Goal: Information Seeking & Learning: Learn about a topic

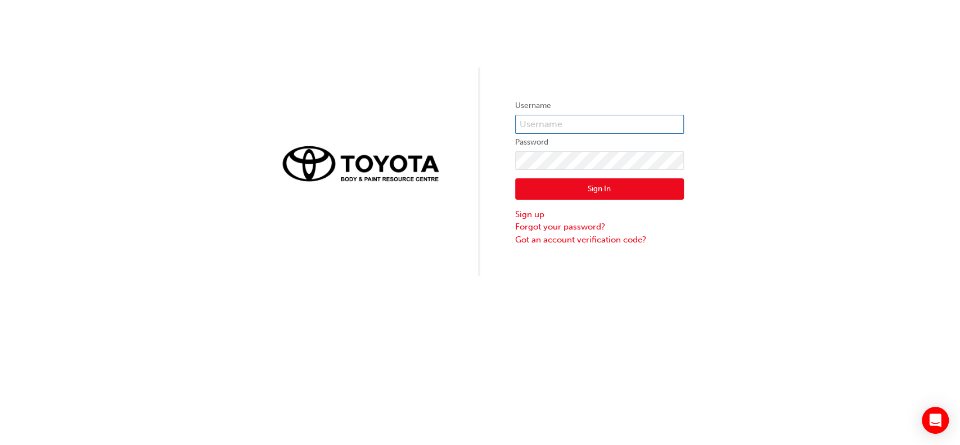
click at [561, 121] on input "text" at bounding box center [599, 124] width 169 height 19
type input "a"
type input "649965"
click button "Sign In" at bounding box center [599, 188] width 169 height 21
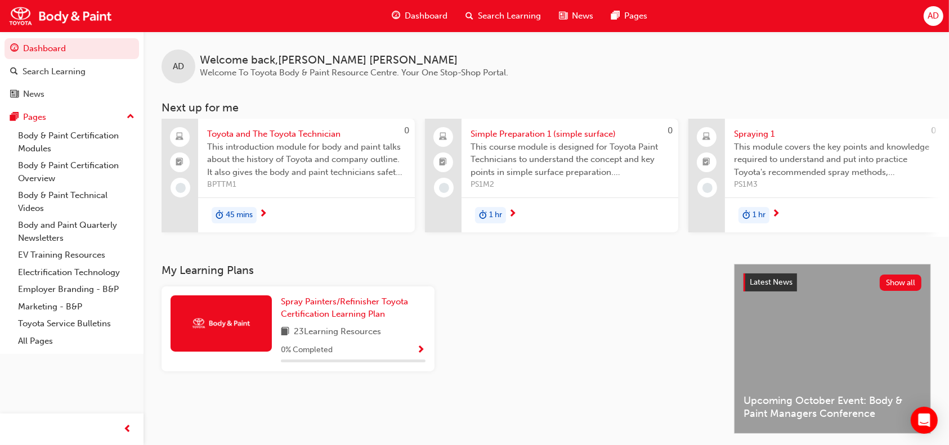
click at [289, 132] on span "Toyota and The Toyota Technician" at bounding box center [306, 134] width 199 height 13
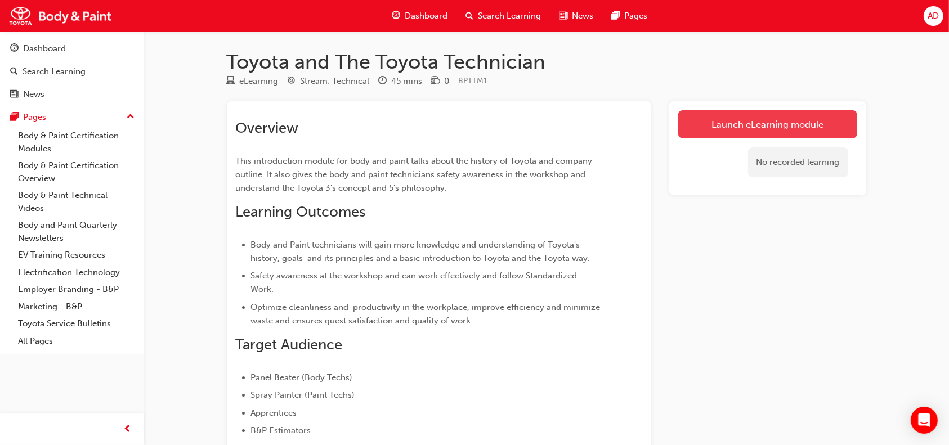
click at [787, 127] on link "Launch eLearning module" at bounding box center [767, 124] width 179 height 28
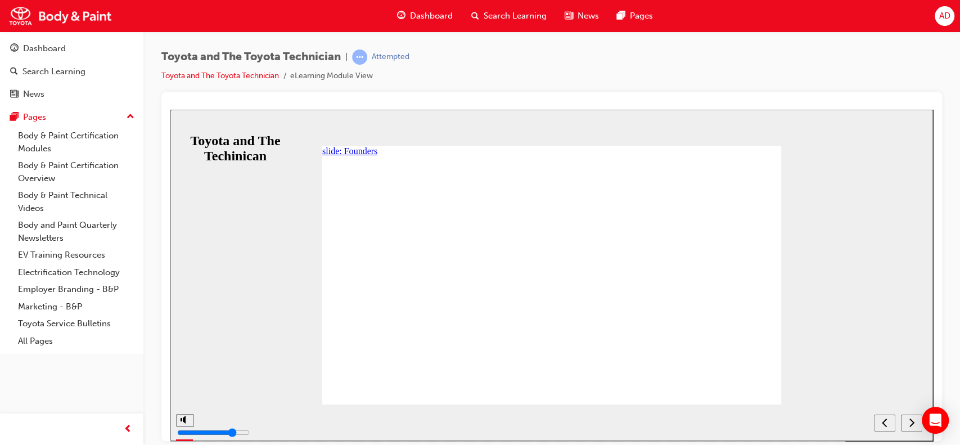
drag, startPoint x: 339, startPoint y: 276, endPoint x: 388, endPoint y: 276, distance: 48.4
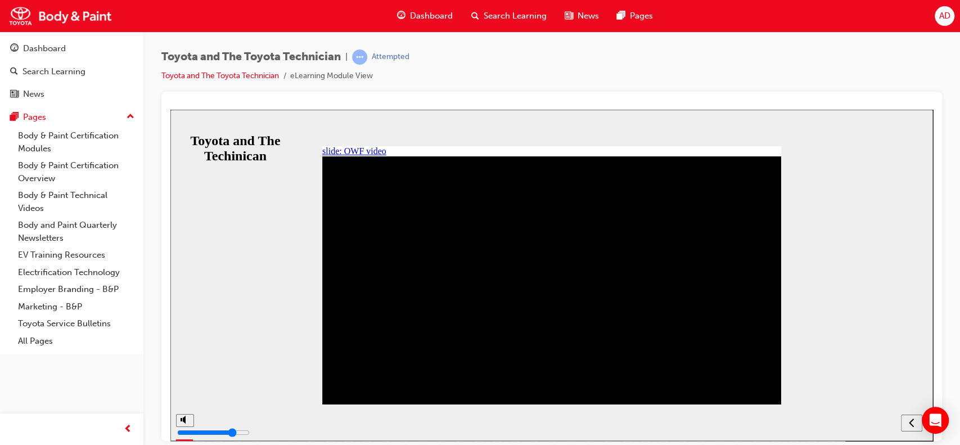
click at [740, 425] on section at bounding box center [551, 422] width 763 height 37
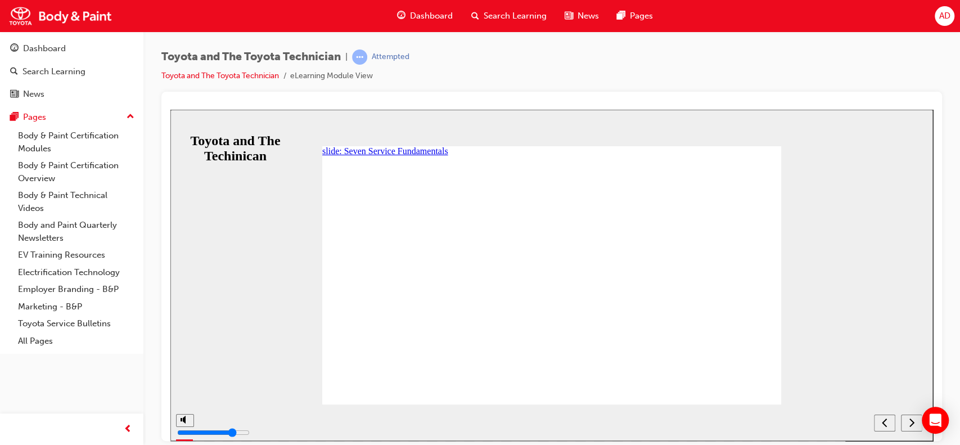
click at [907, 424] on div "NEXT" at bounding box center [912, 423] width 12 height 12
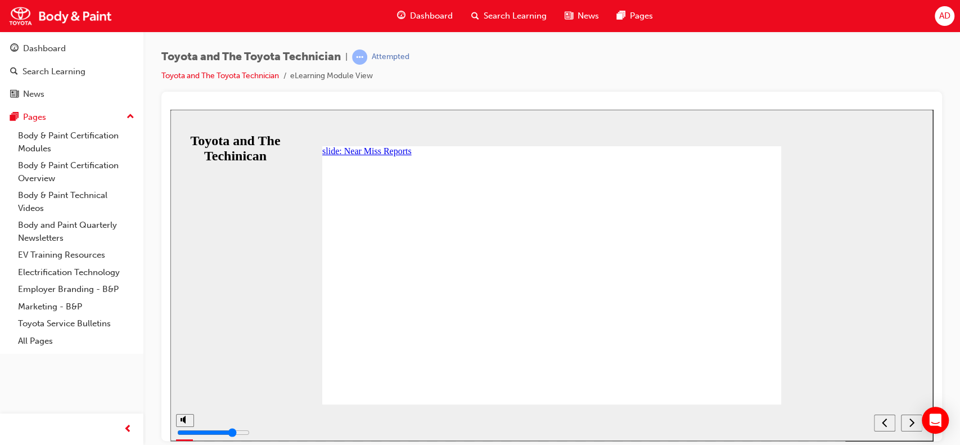
drag, startPoint x: 765, startPoint y: 273, endPoint x: 764, endPoint y: 381, distance: 108.0
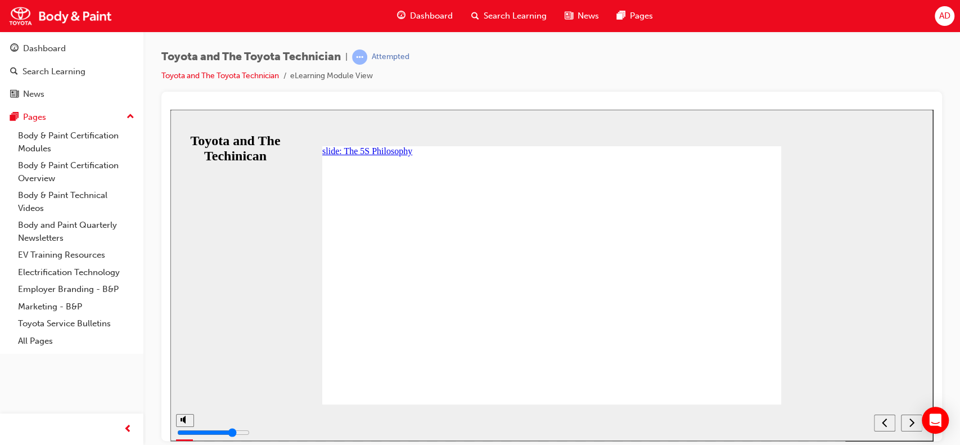
scroll to position [0, 0]
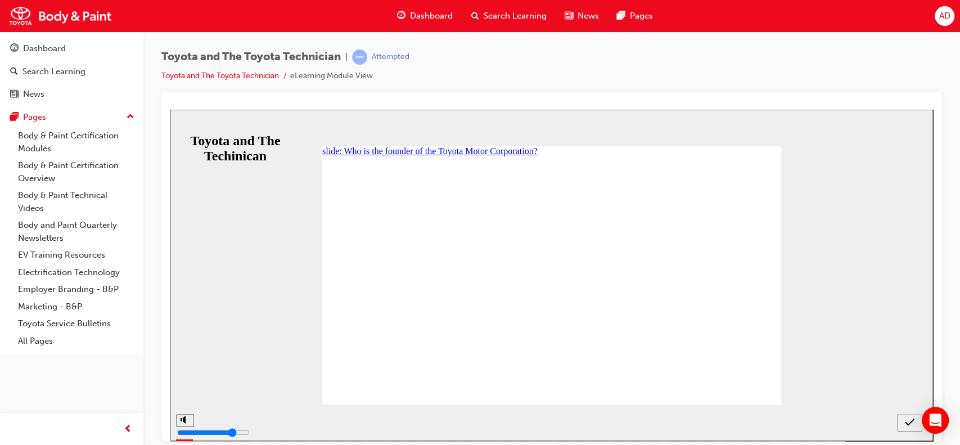
radio input "true"
drag, startPoint x: 495, startPoint y: 253, endPoint x: 488, endPoint y: 245, distance: 10.4
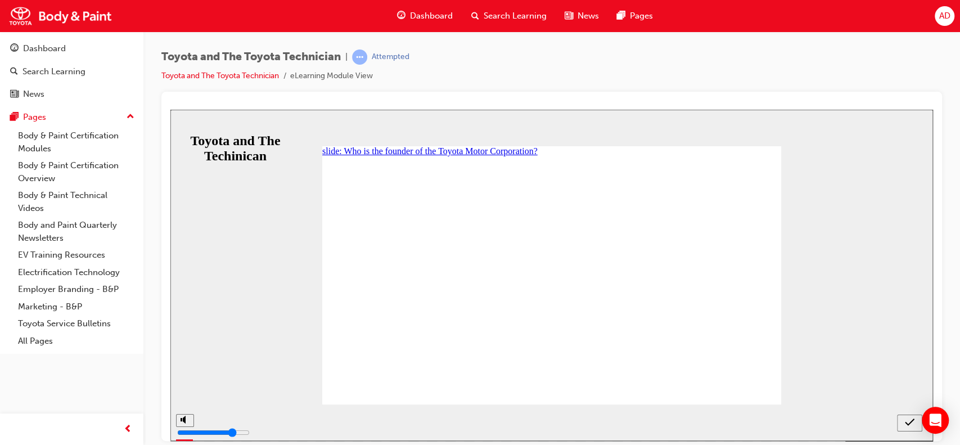
radio input "true"
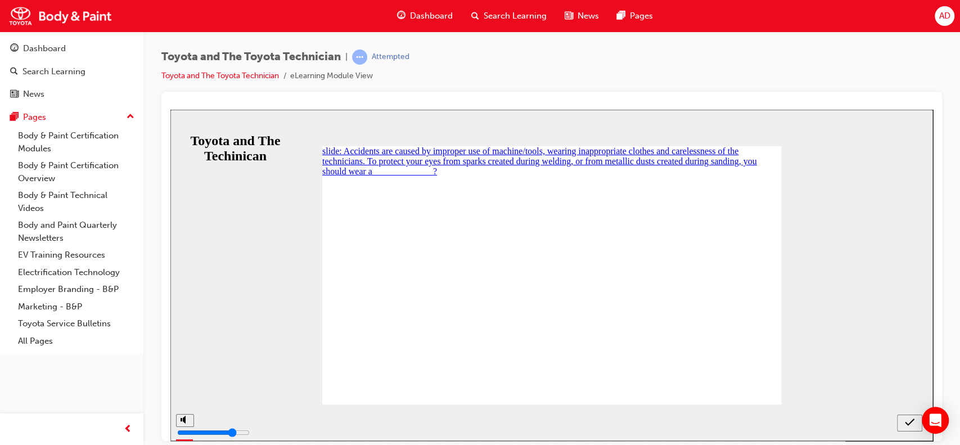
radio input "true"
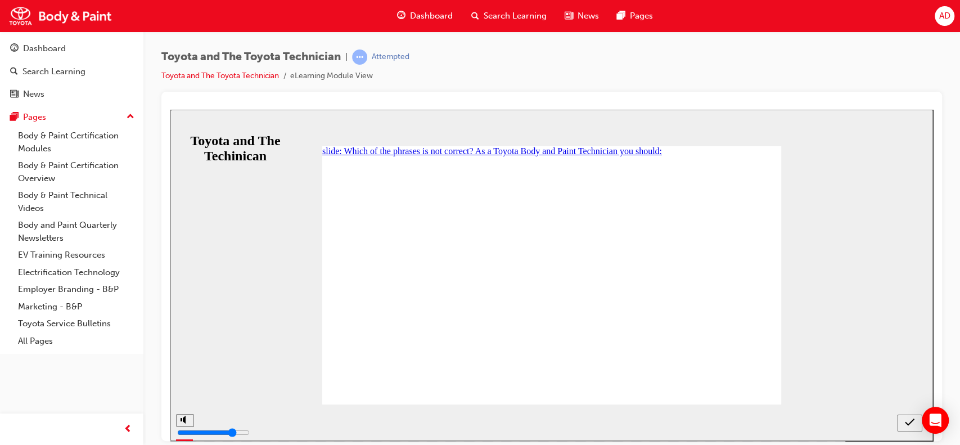
radio input "true"
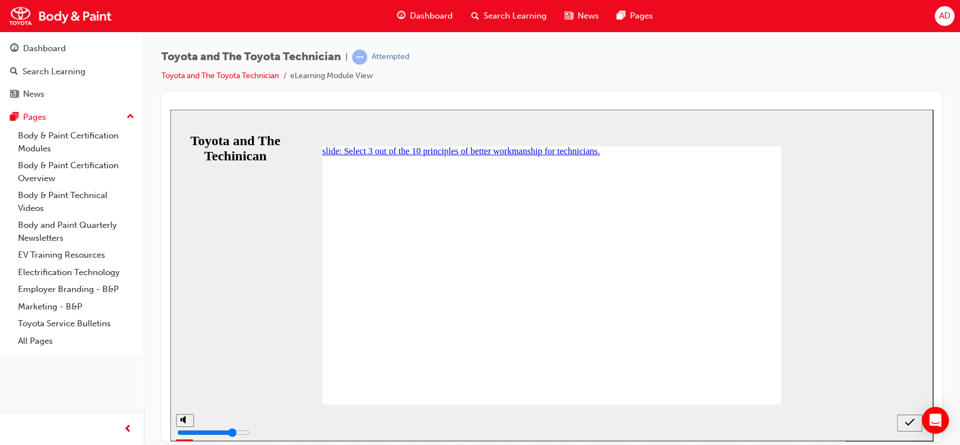
checkbox input "true"
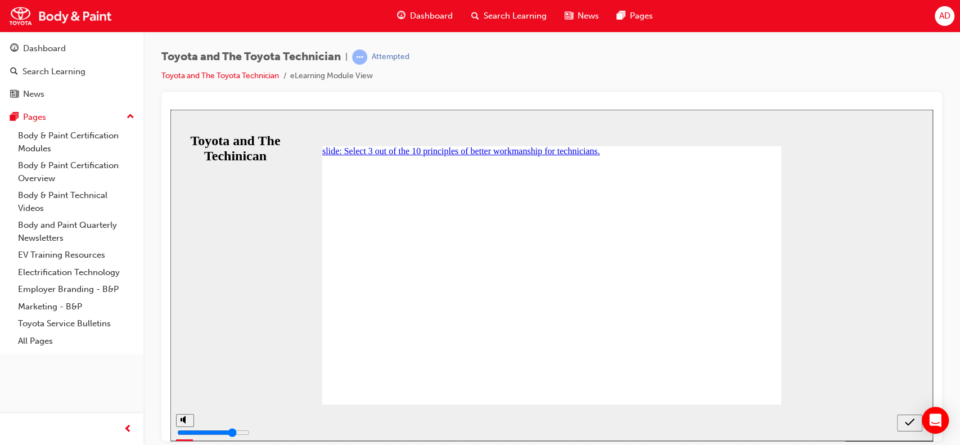
radio input "true"
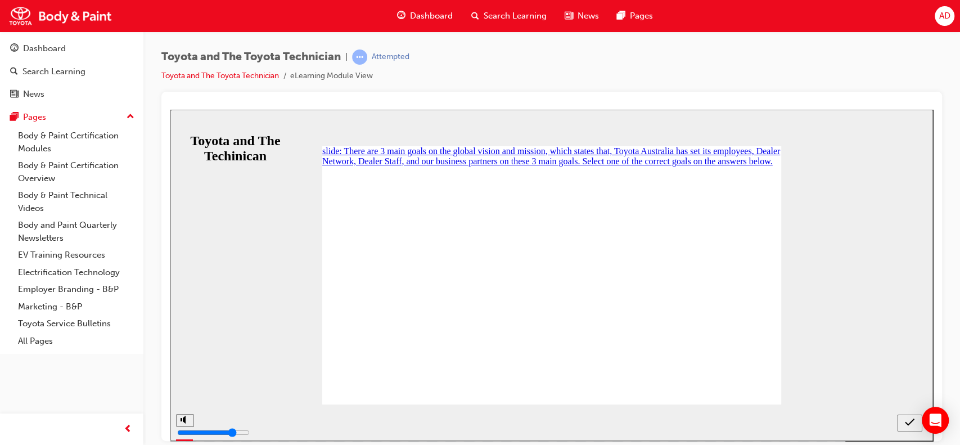
radio input "false"
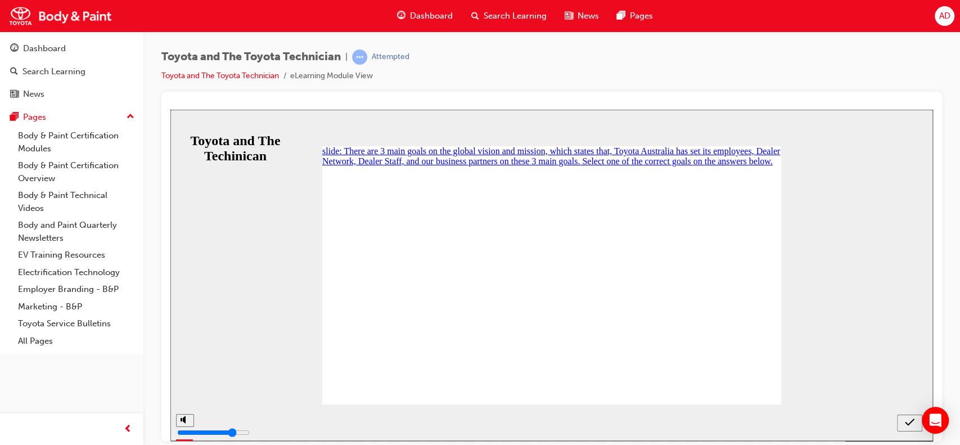
radio input "true"
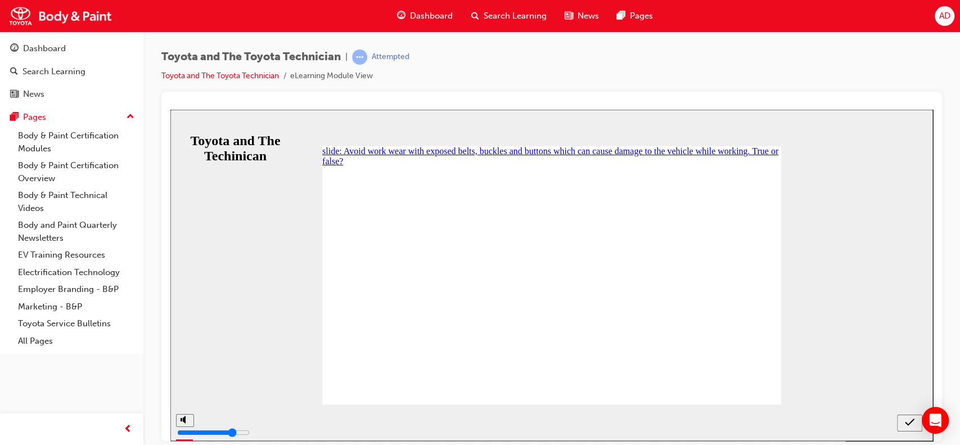
radio input "true"
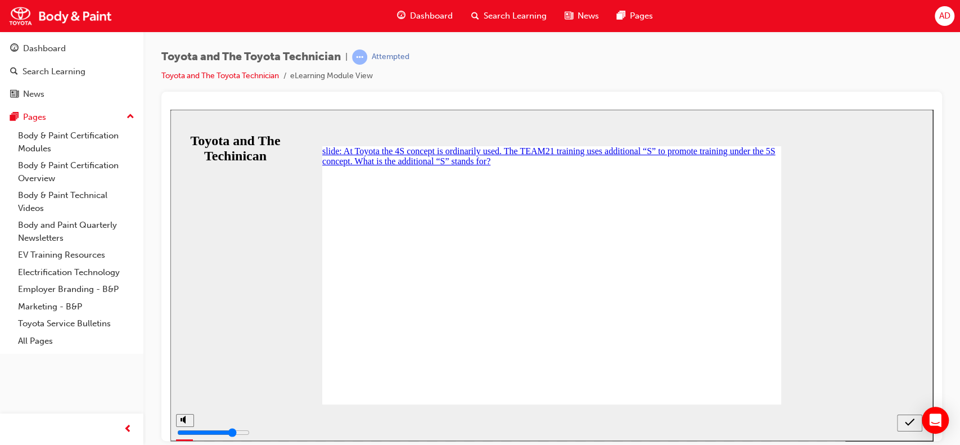
radio input "true"
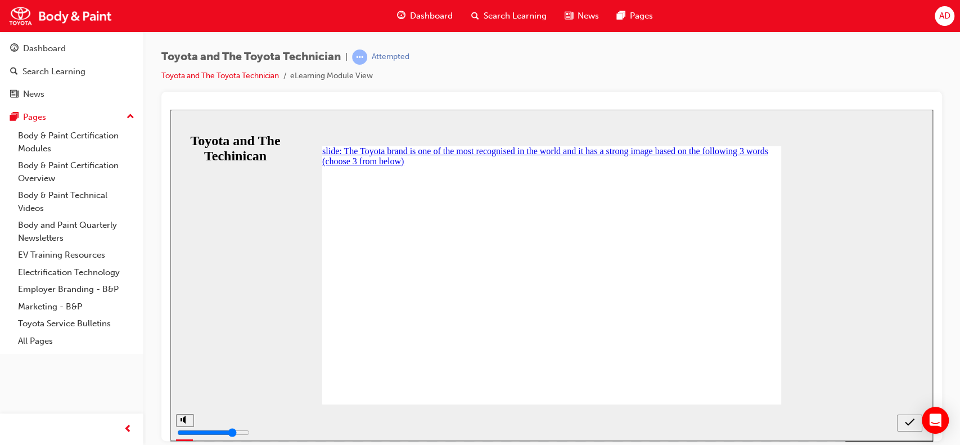
checkbox input "false"
checkbox input "true"
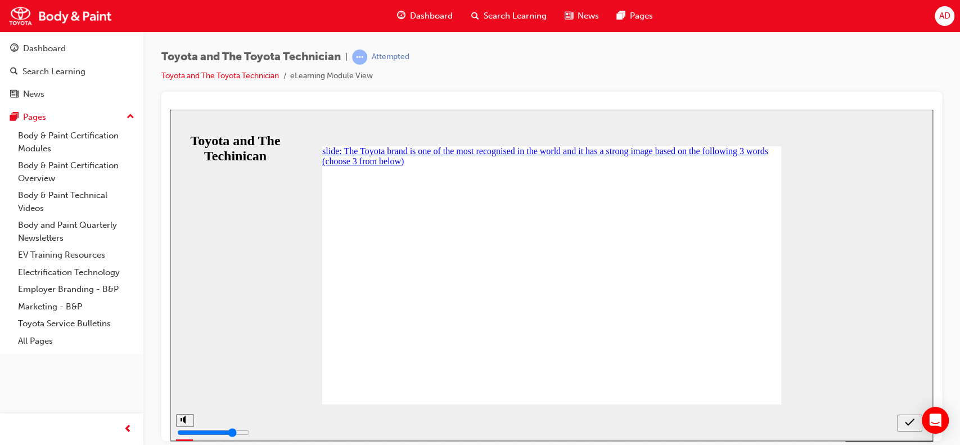
checkbox input "true"
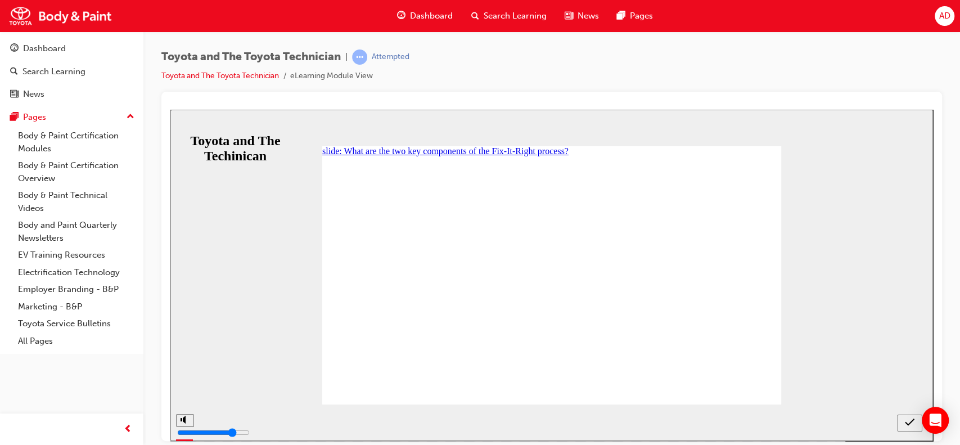
radio input "true"
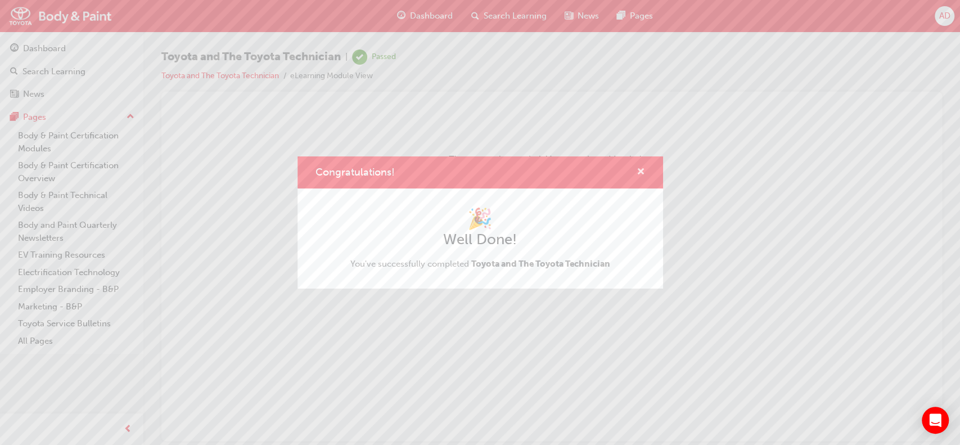
click at [643, 170] on span "cross-icon" at bounding box center [641, 173] width 8 height 10
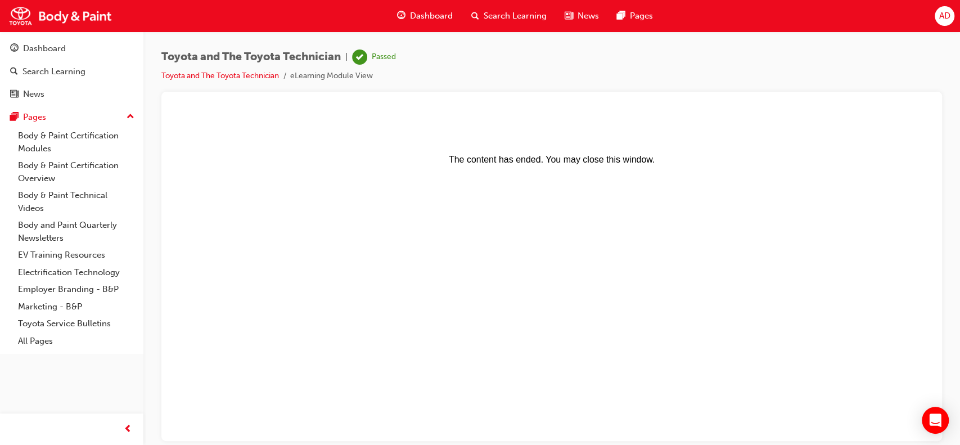
click at [435, 11] on span "Dashboard" at bounding box center [431, 16] width 43 height 13
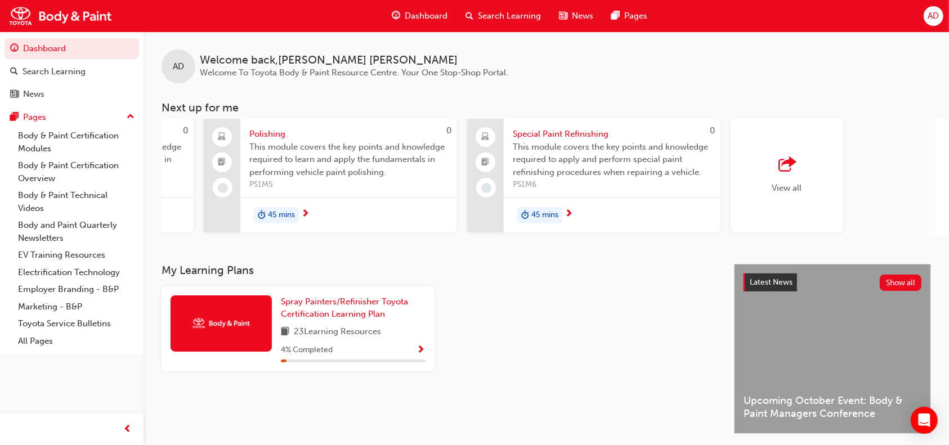
scroll to position [0, 791]
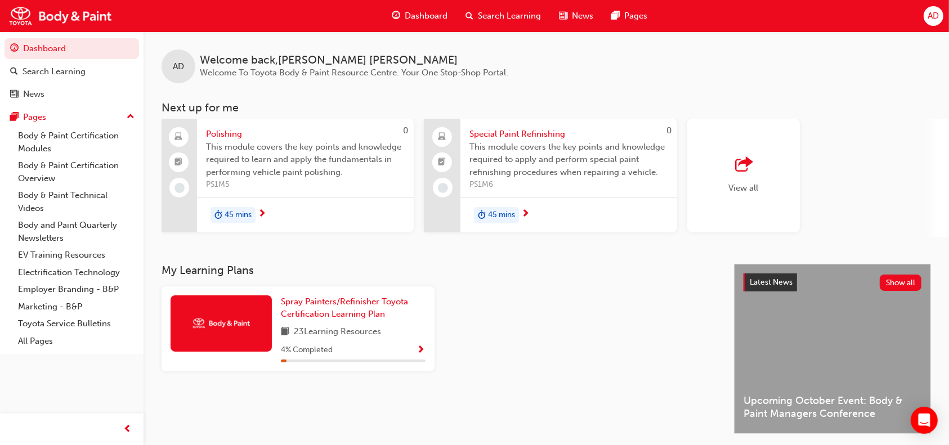
click at [729, 171] on div "button" at bounding box center [744, 165] width 30 height 16
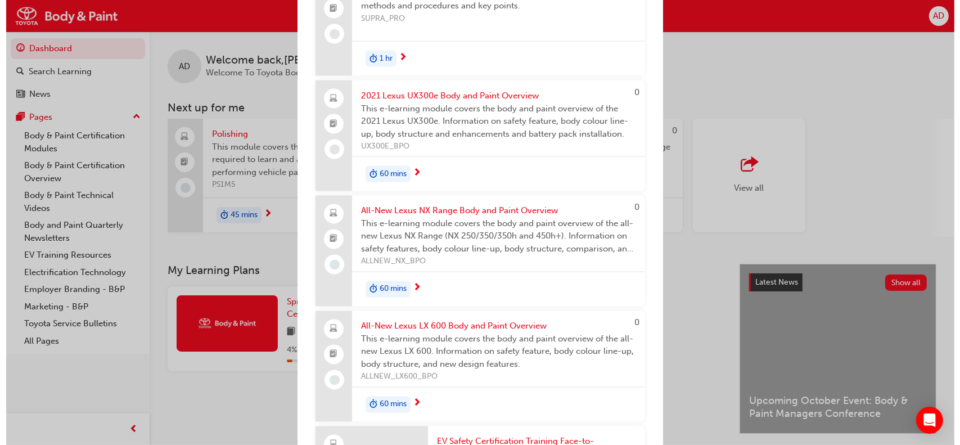
scroll to position [0, 0]
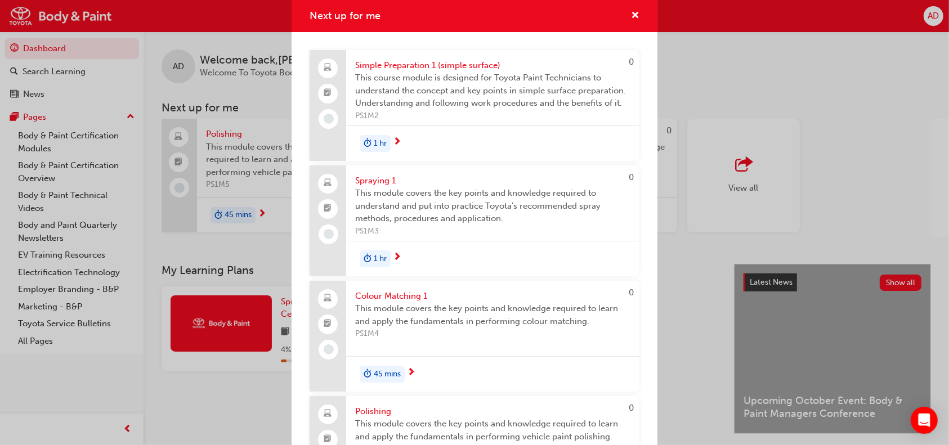
click at [466, 74] on span "This course module is designed for Toyota Paint Technicians to understand the c…" at bounding box center [492, 90] width 275 height 38
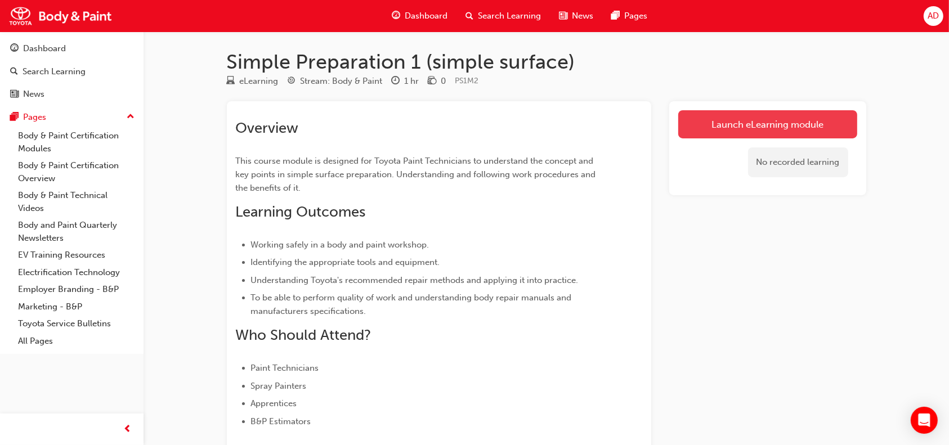
click at [771, 122] on link "Launch eLearning module" at bounding box center [767, 124] width 179 height 28
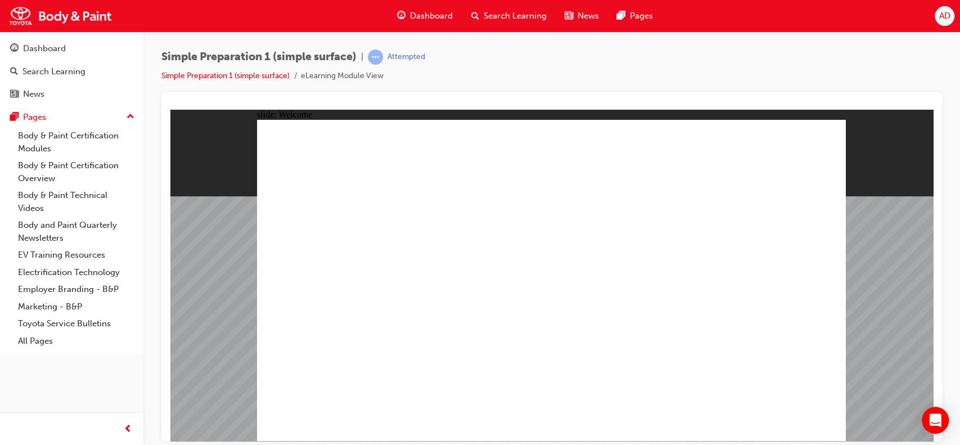
type textarea "a"
type textarea "an"
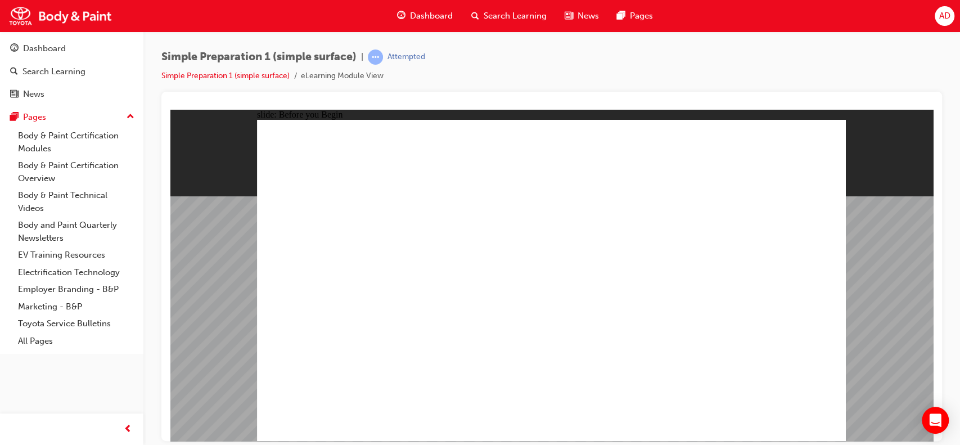
type textarea "an"
type textarea "ant"
type textarea "anto"
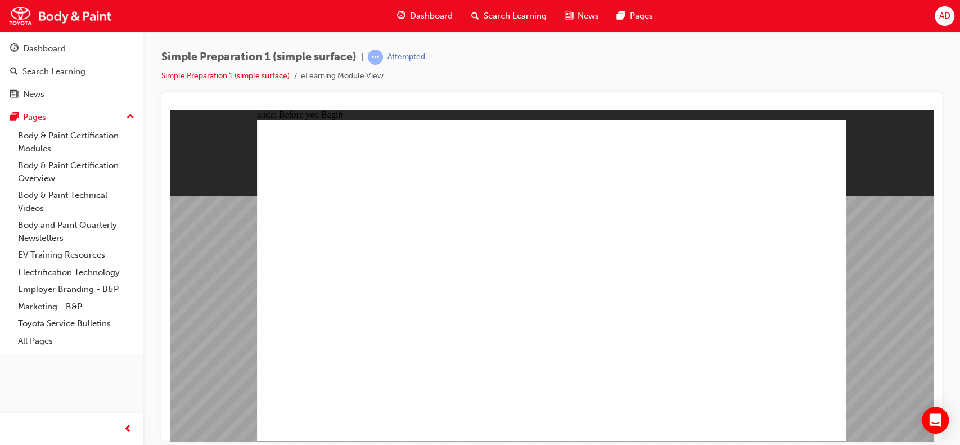
type textarea "[PERSON_NAME]"
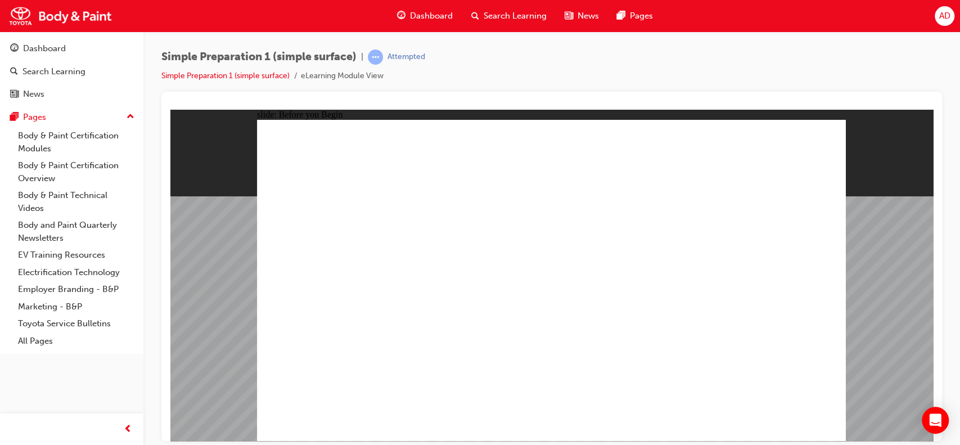
type textarea "[PERSON_NAME]"
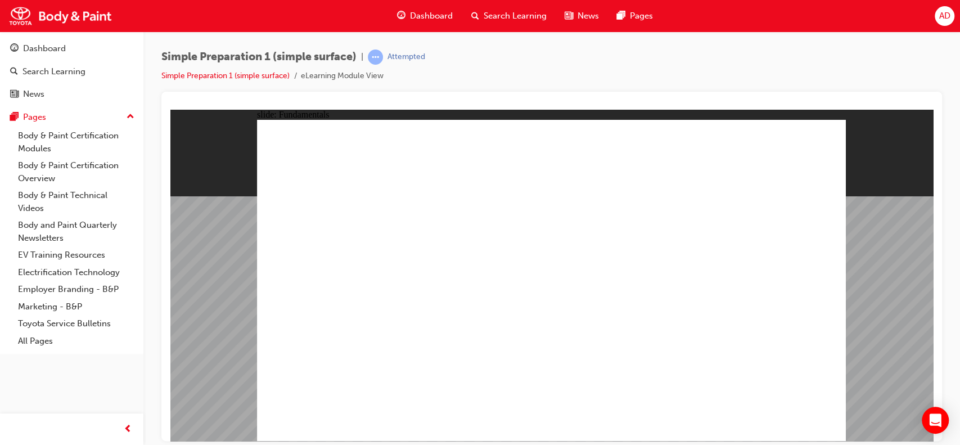
radio input "true"
drag, startPoint x: 809, startPoint y: 384, endPoint x: 789, endPoint y: 393, distance: 21.7
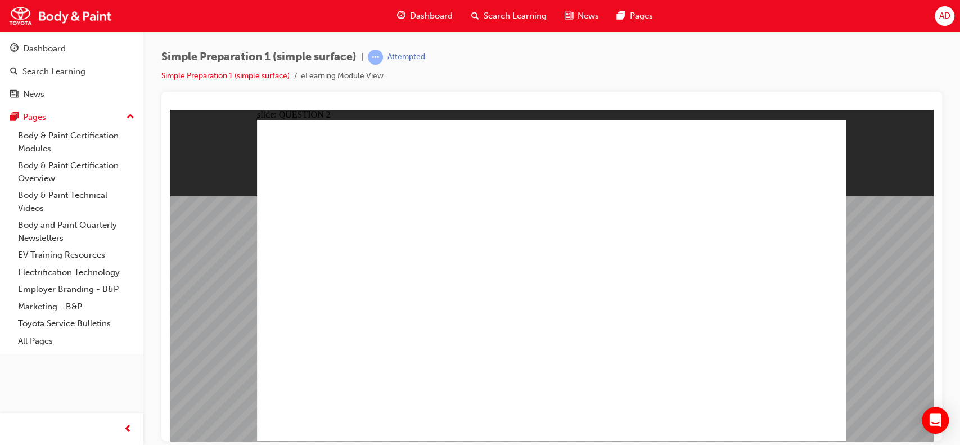
radio input "true"
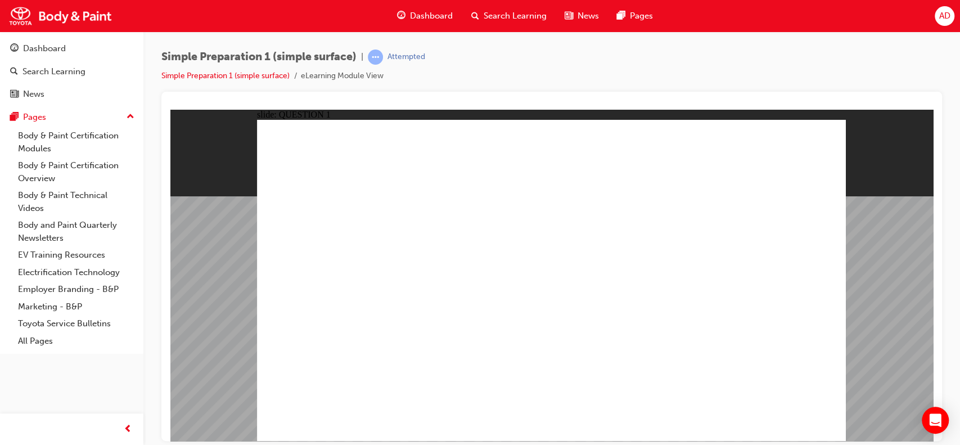
radio input "true"
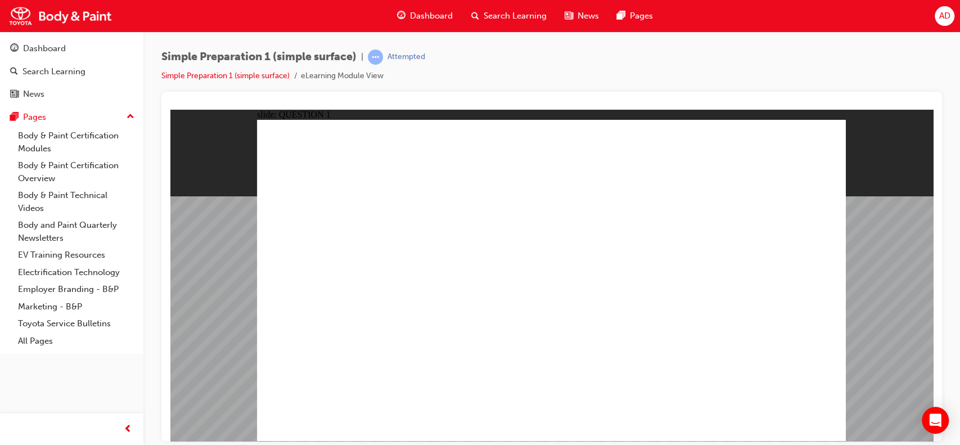
radio input "true"
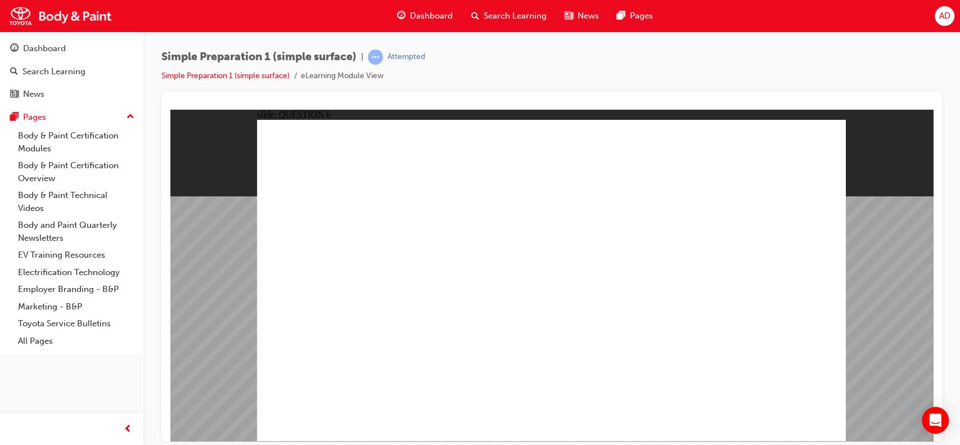
radio input "false"
radio input "true"
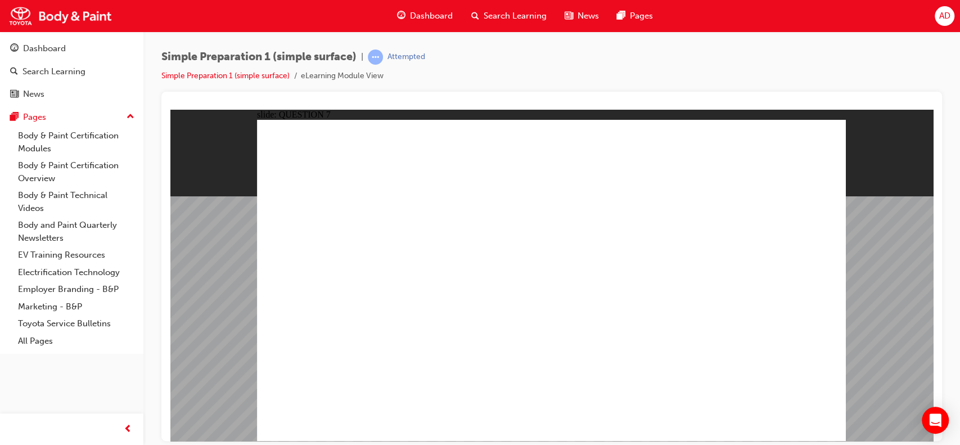
checkbox input "true"
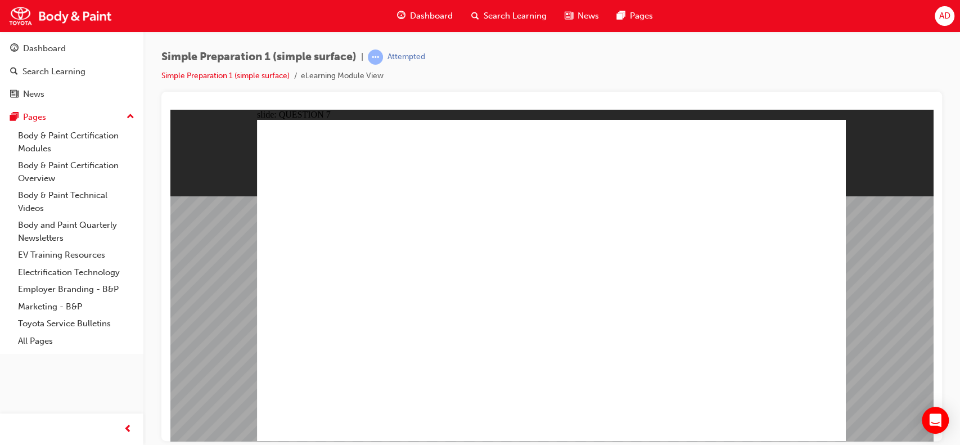
radio input "true"
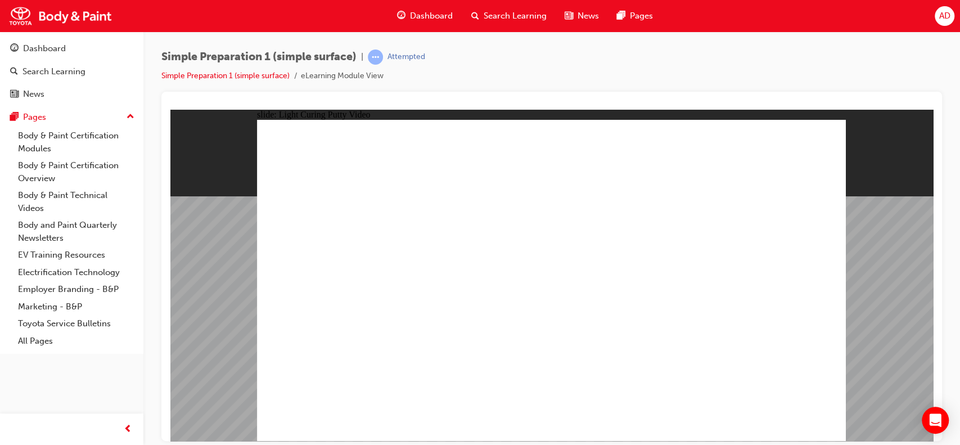
radio input "true"
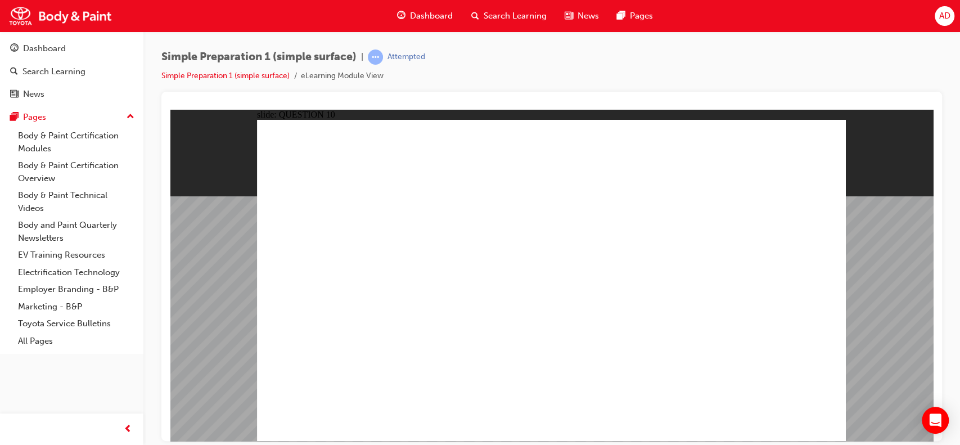
radio input "false"
radio input "true"
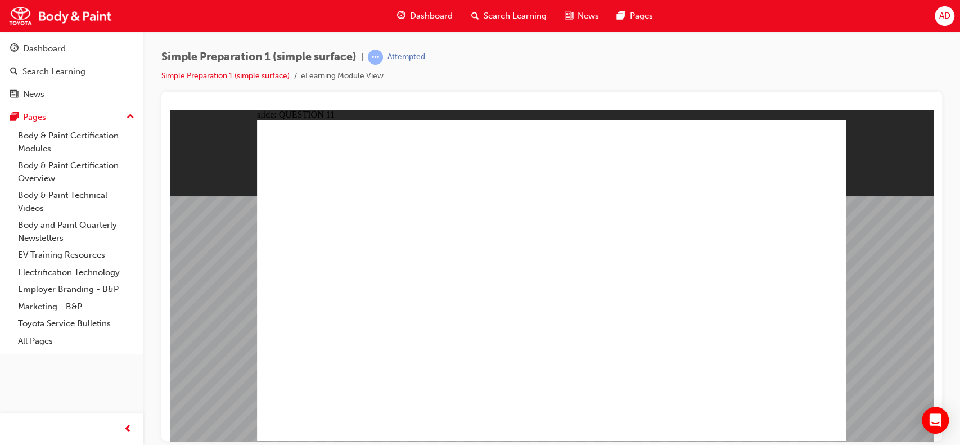
radio input "true"
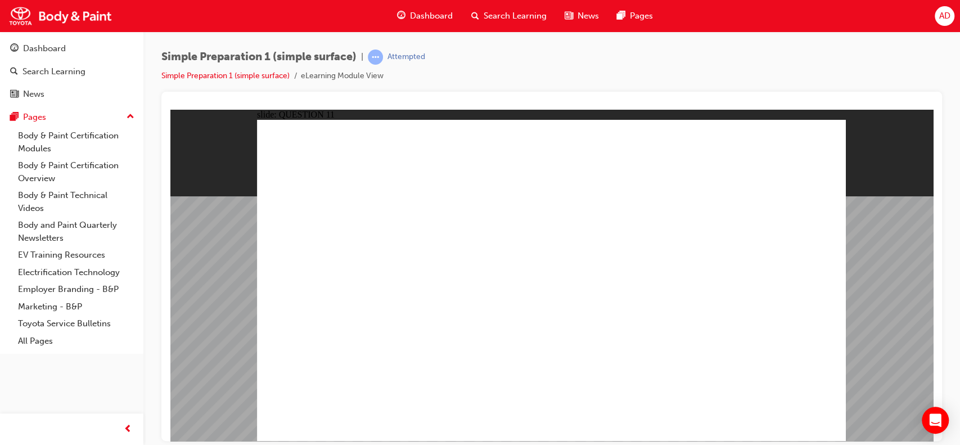
radio input "true"
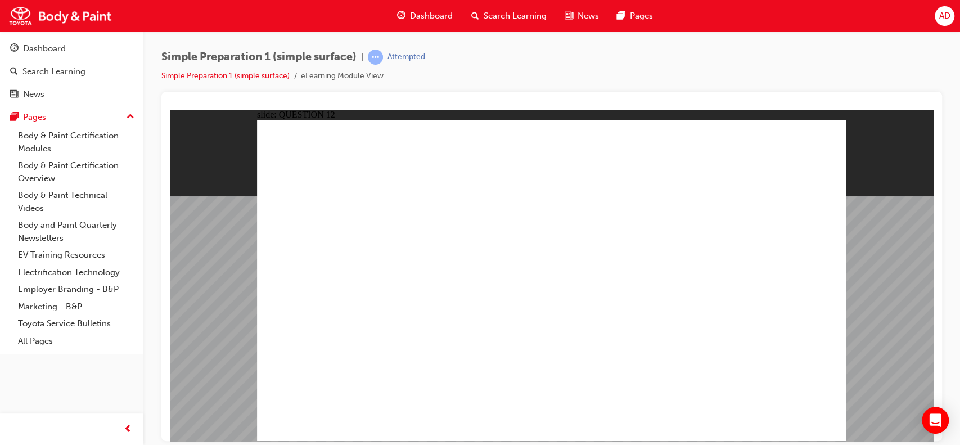
radio input "true"
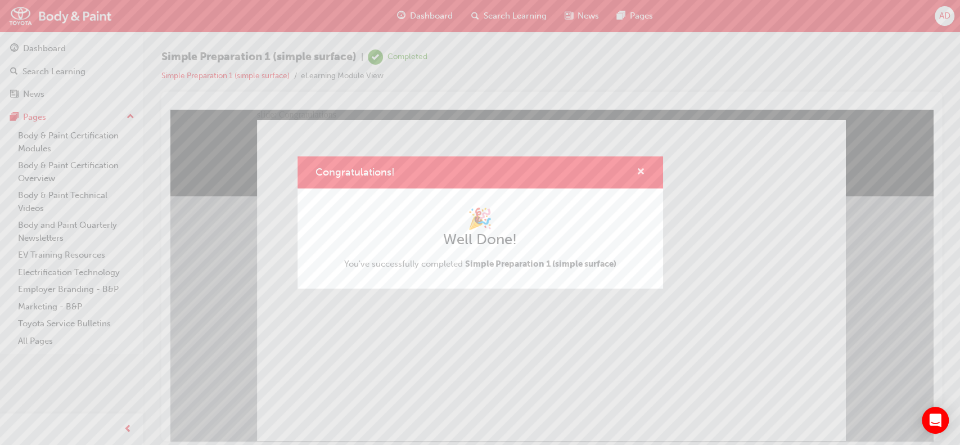
click at [638, 172] on span "cross-icon" at bounding box center [641, 173] width 8 height 10
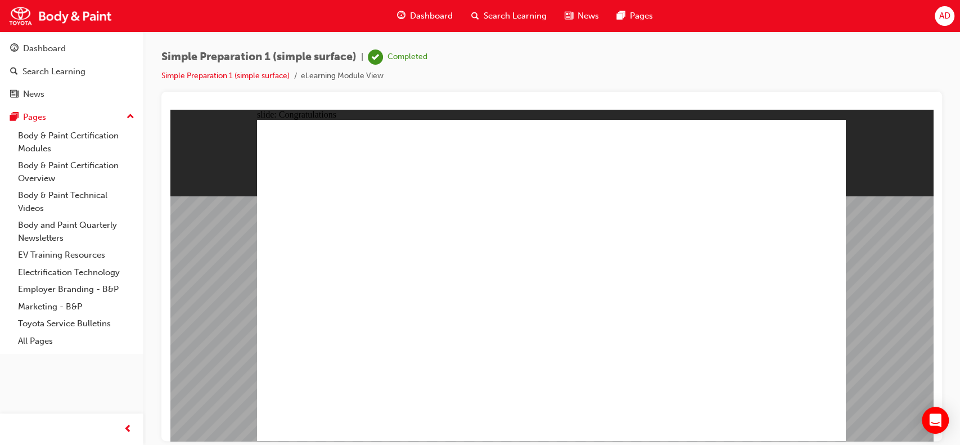
click at [434, 11] on span "Dashboard" at bounding box center [431, 16] width 43 height 13
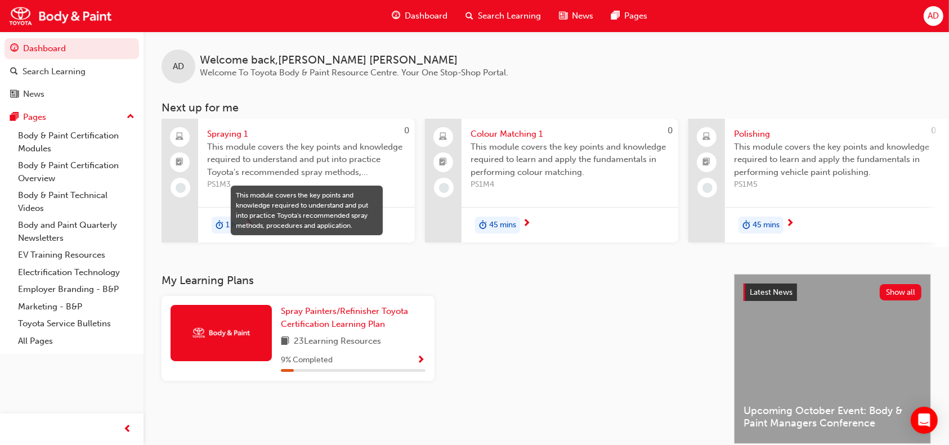
click at [295, 173] on span "This module covers the key points and knowledge required to understand and put …" at bounding box center [306, 160] width 199 height 38
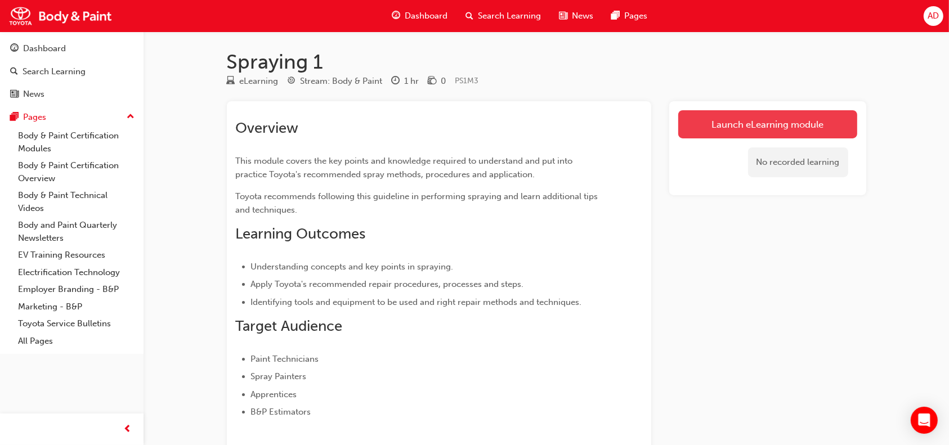
click at [797, 119] on link "Launch eLearning module" at bounding box center [767, 124] width 179 height 28
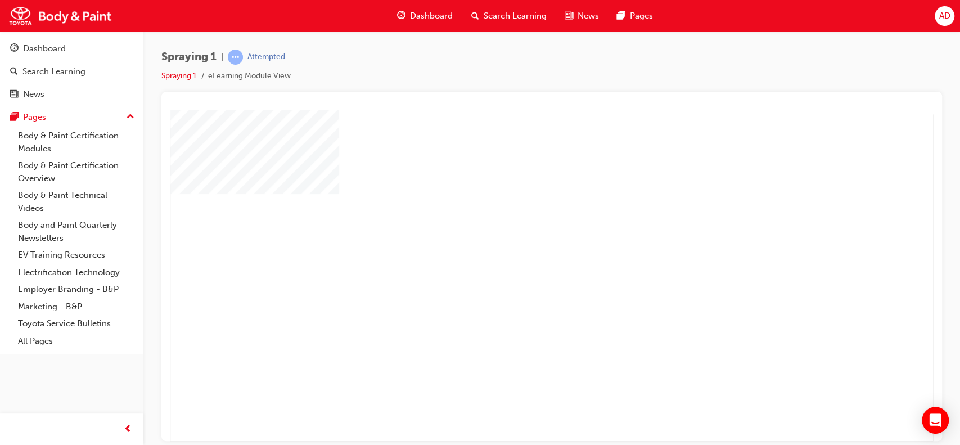
click at [519, 243] on div "play" at bounding box center [519, 243] width 0 height 0
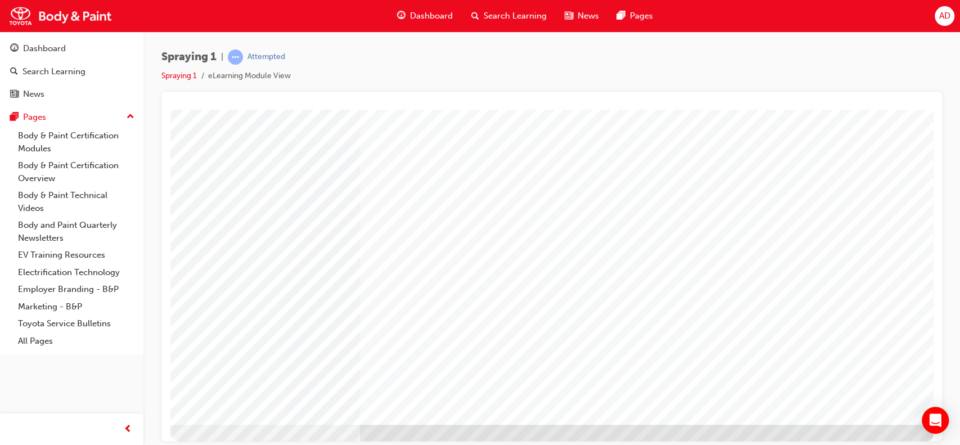
scroll to position [102, 0]
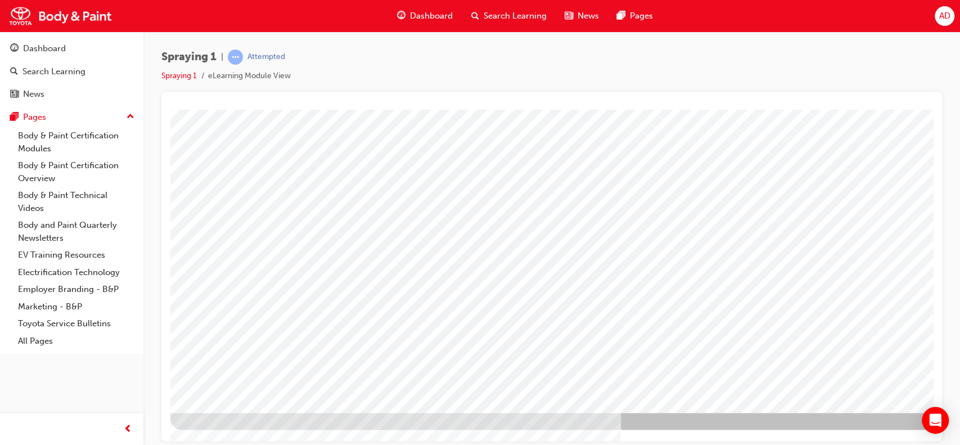
drag, startPoint x: 931, startPoint y: 277, endPoint x: 1098, endPoint y: 539, distance: 310.4
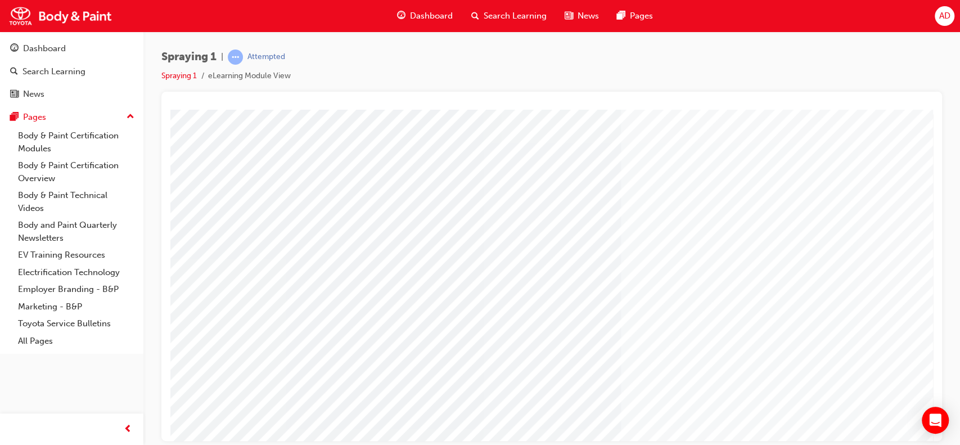
type input "[PERSON_NAME]"
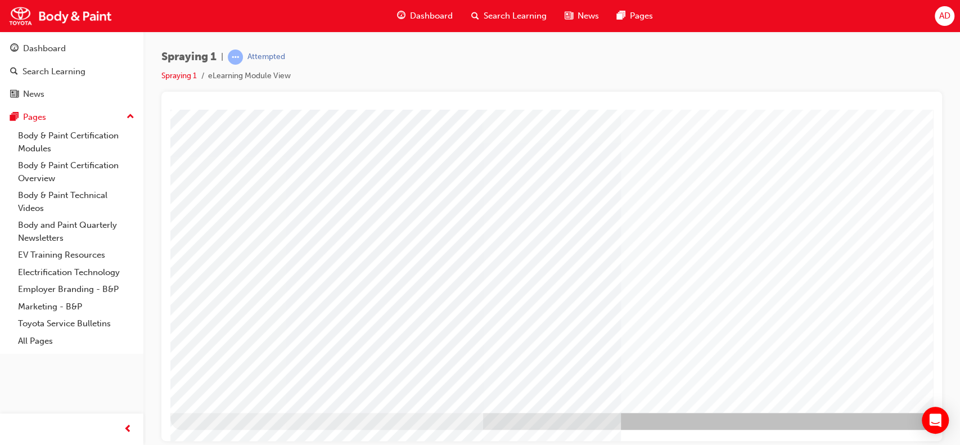
drag, startPoint x: 927, startPoint y: 304, endPoint x: 1120, endPoint y: 544, distance: 307.3
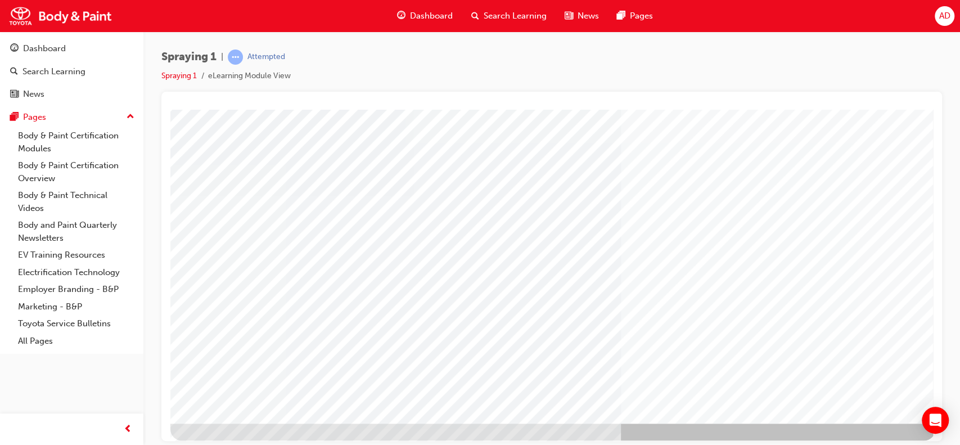
scroll to position [95, 0]
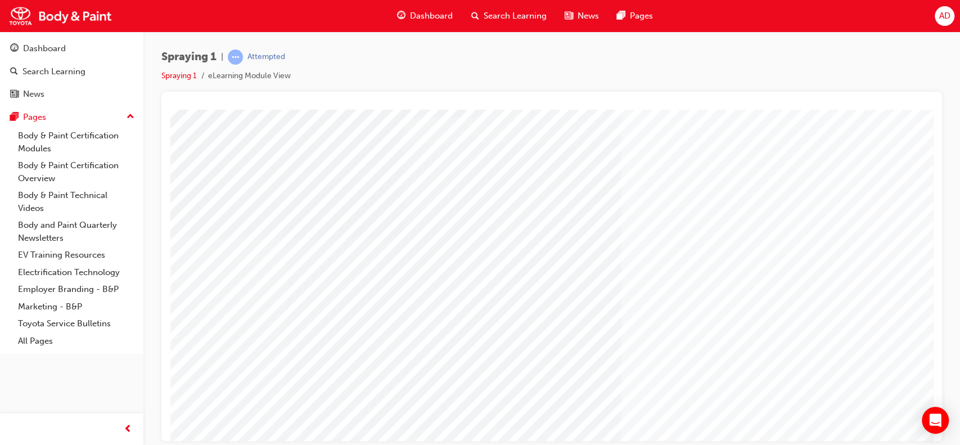
scroll to position [102, 0]
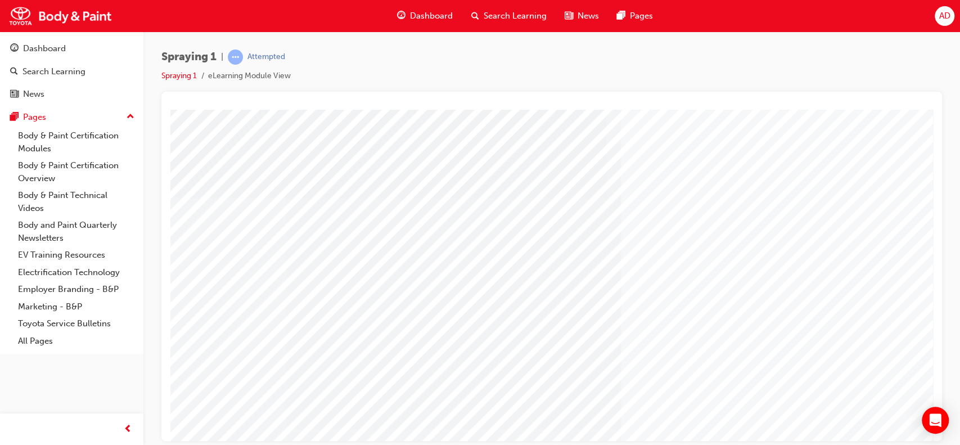
scroll to position [37, 0]
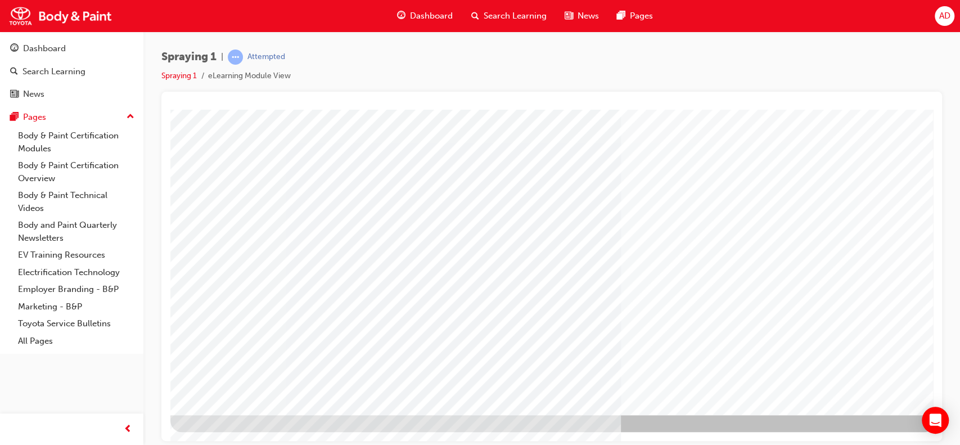
scroll to position [100, 0]
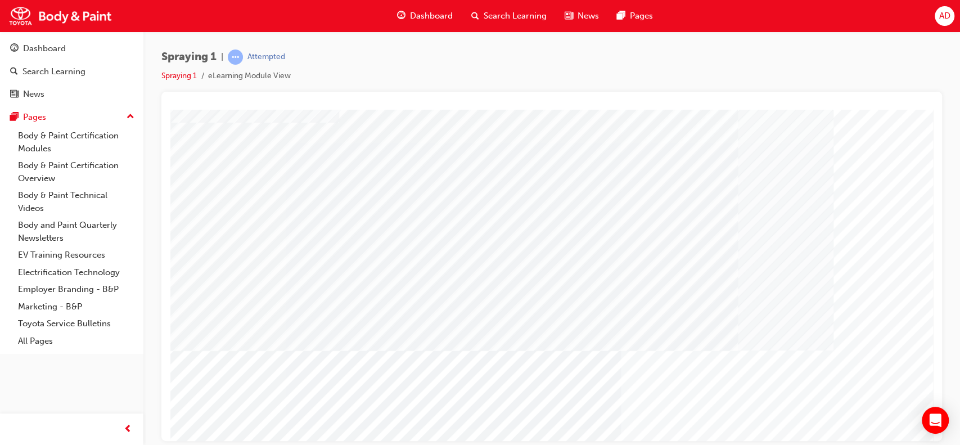
scroll to position [102, 0]
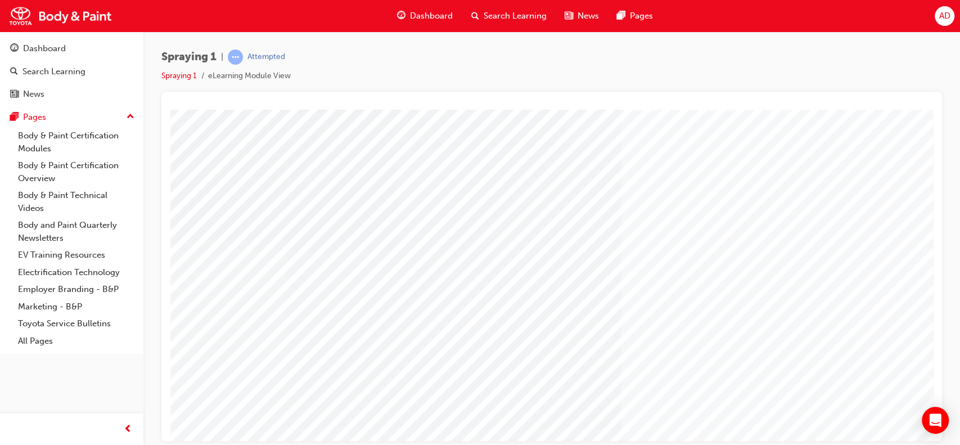
scroll to position [0, 0]
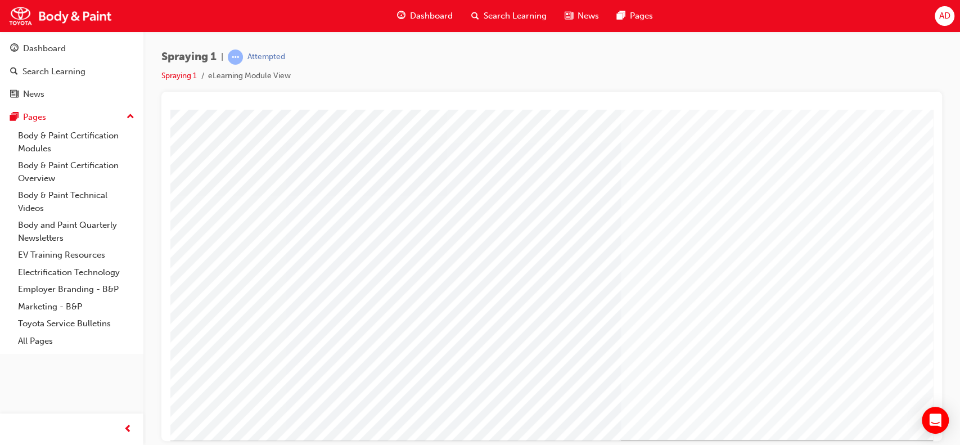
scroll to position [102, 0]
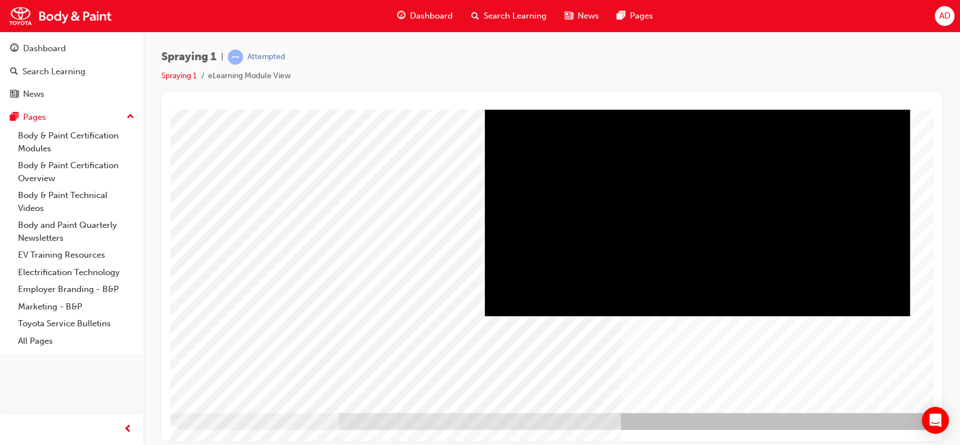
click at [701, 77] on div "Play" at bounding box center [697, 77] width 425 height 0
click at [513, 77] on div "Play" at bounding box center [697, 77] width 425 height 0
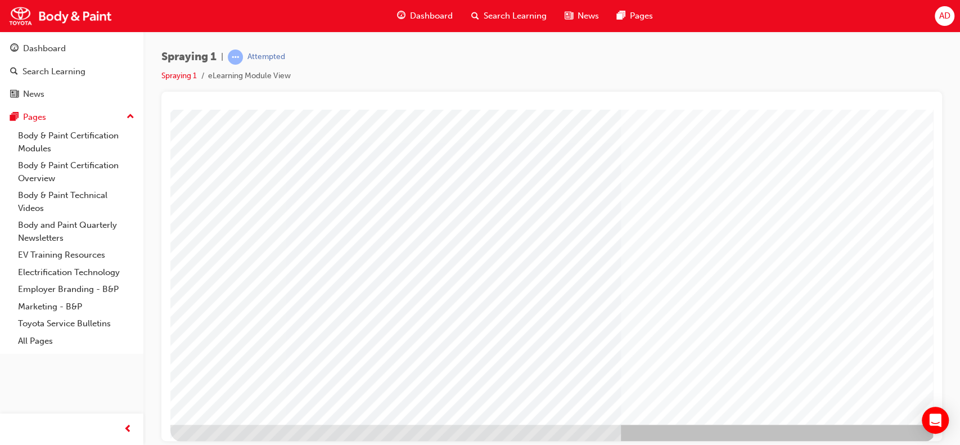
scroll to position [91, 0]
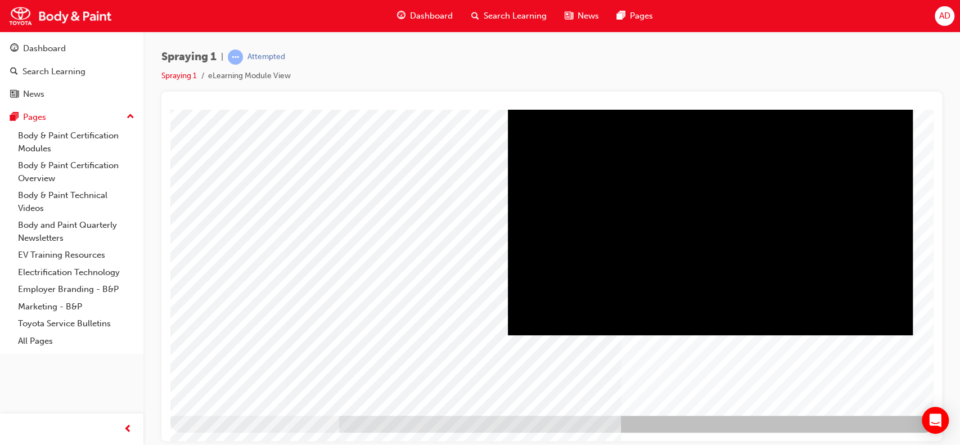
scroll to position [101, 0]
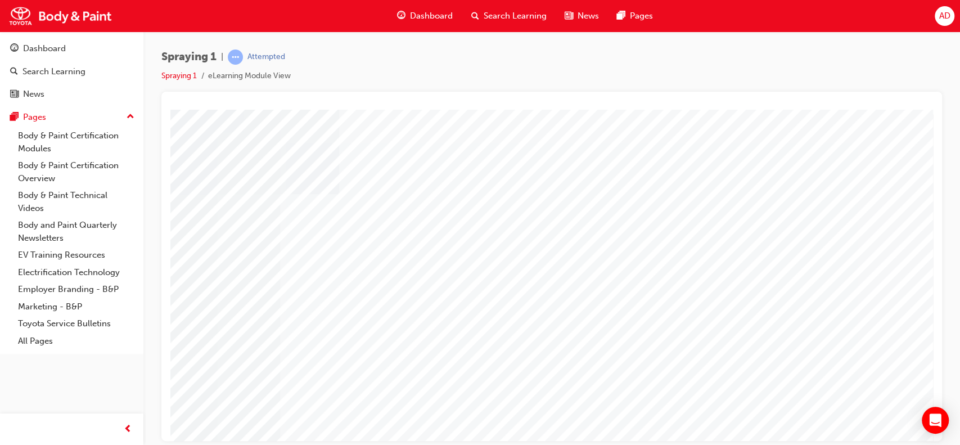
scroll to position [102, 0]
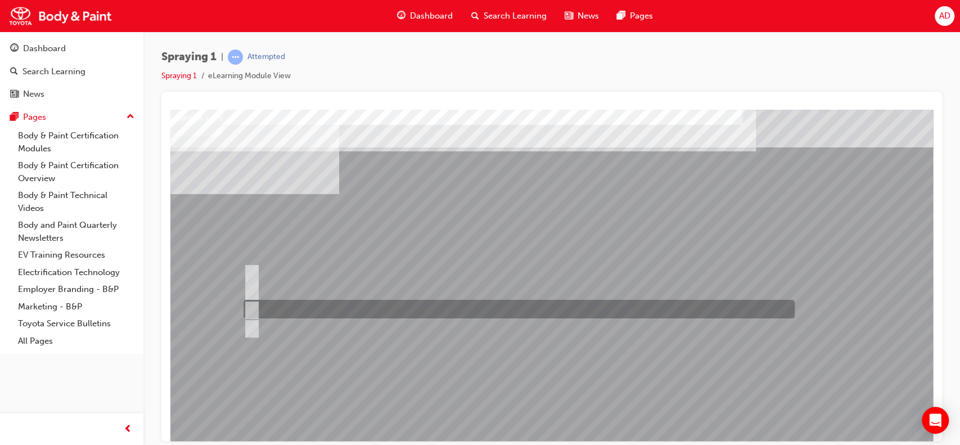
click at [252, 306] on input "Spray pattern overlapping" at bounding box center [250, 309] width 12 height 12
radio input "true"
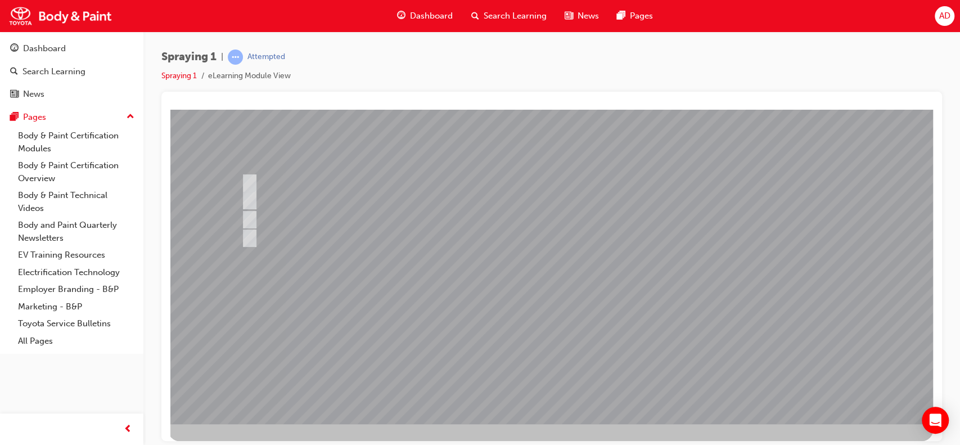
scroll to position [99, 10]
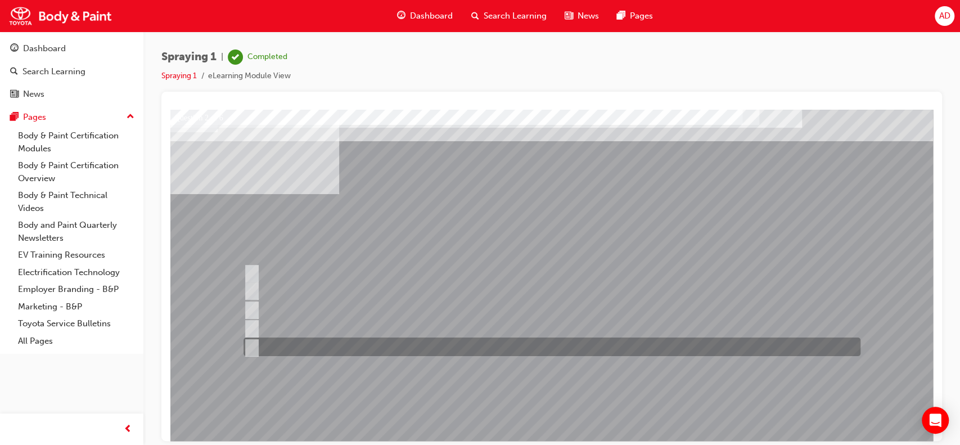
scroll to position [0, 0]
click at [253, 346] on input "Spot refinishing" at bounding box center [249, 347] width 12 height 12
checkbox input "true"
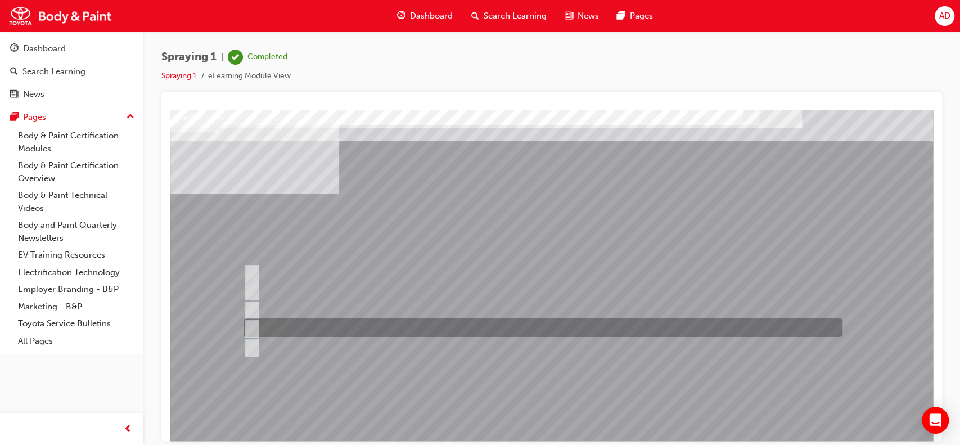
click at [253, 322] on input "Block refinishing" at bounding box center [249, 328] width 12 height 12
checkbox input "true"
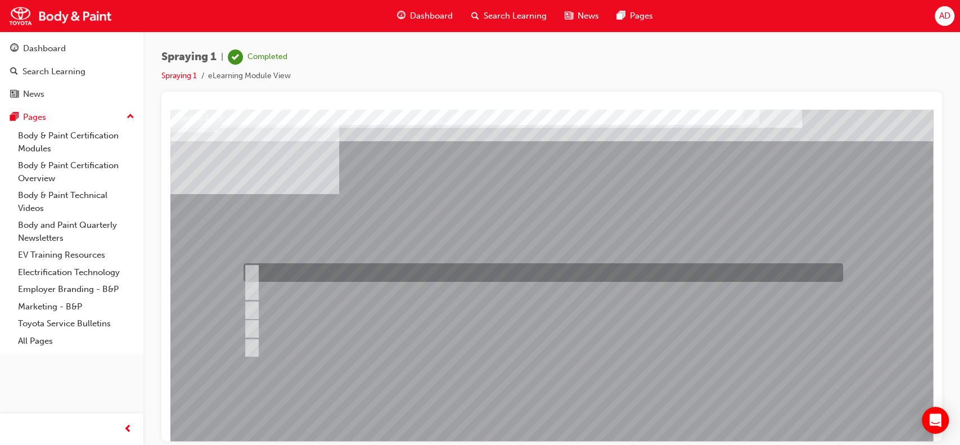
click at [250, 275] on input "Block refinishing with blending" at bounding box center [249, 273] width 12 height 12
checkbox input "true"
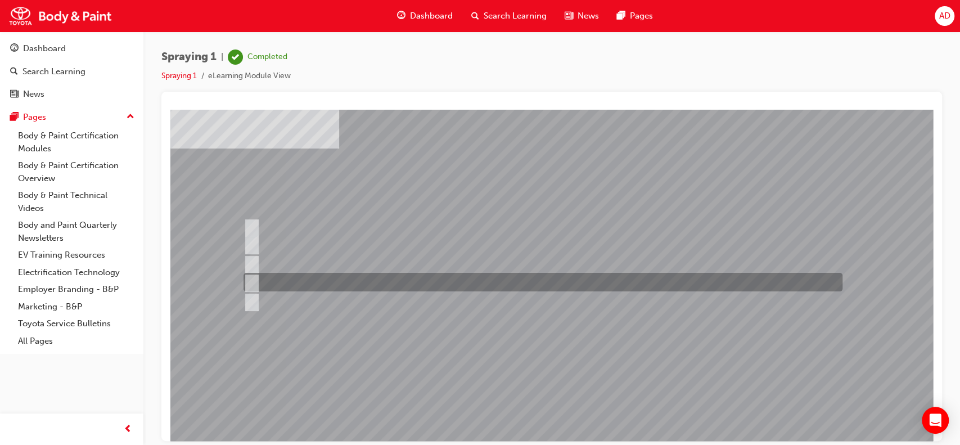
scroll to position [48, 0]
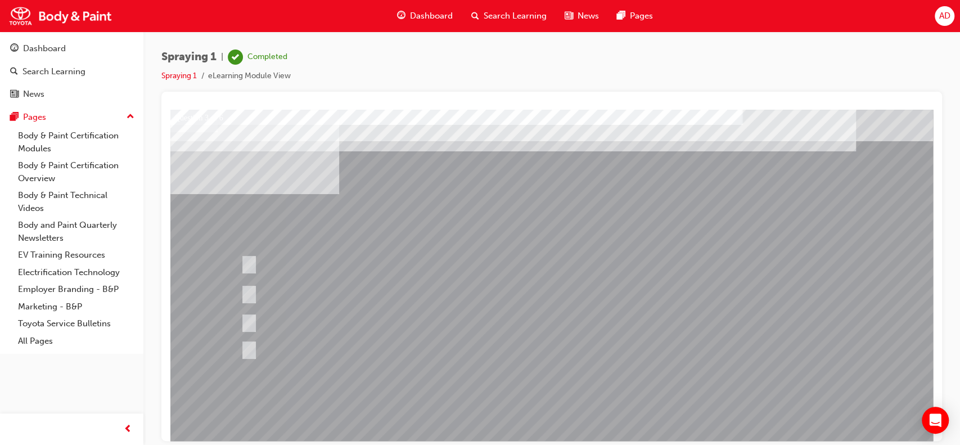
scroll to position [0, 0]
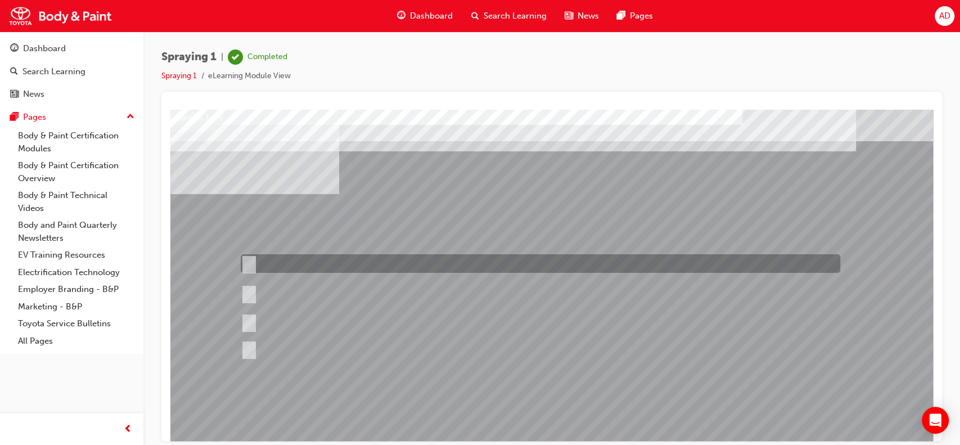
click at [252, 261] on input "3/4" at bounding box center [247, 264] width 12 height 12
radio input "true"
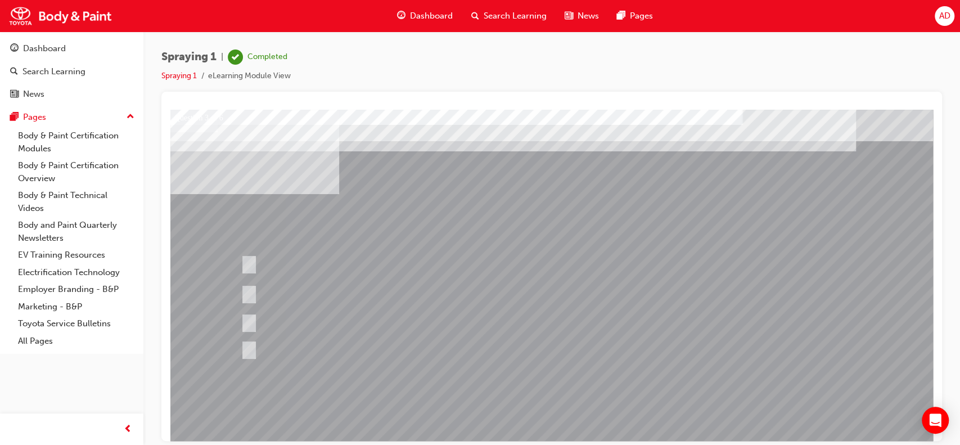
scroll to position [102, 0]
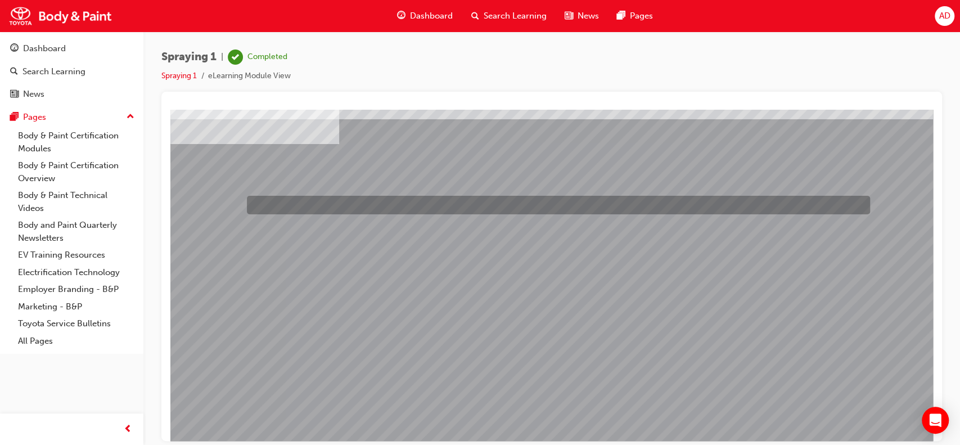
scroll to position [50, 0]
click at [334, 77] on div at bounding box center [470, 68] width 623 height 19
drag, startPoint x: 334, startPoint y: 206, endPoint x: 686, endPoint y: 210, distance: 351.7
click at [686, 77] on div at bounding box center [470, 68] width 623 height 19
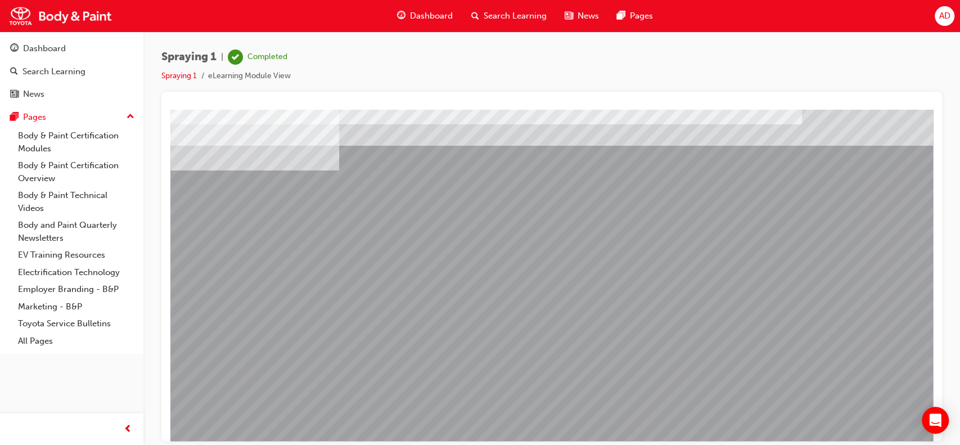
scroll to position [0, 0]
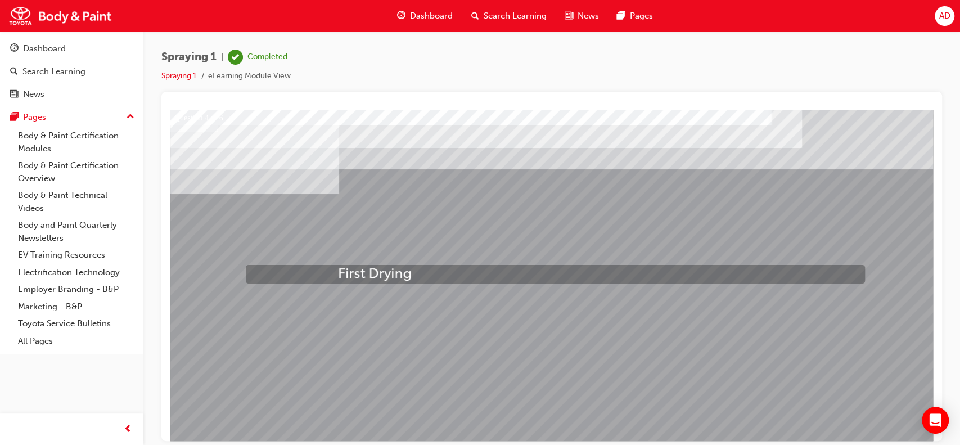
drag, startPoint x: 325, startPoint y: 348, endPoint x: 338, endPoint y: 266, distance: 83.2
click at [338, 266] on div "Question 4 of 6" at bounding box center [552, 311] width 765 height 405
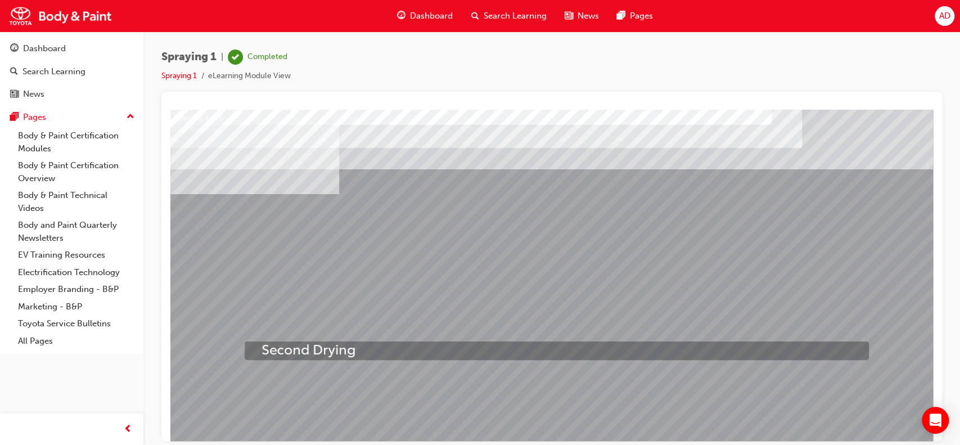
click at [317, 127] on div at bounding box center [471, 117] width 625 height 19
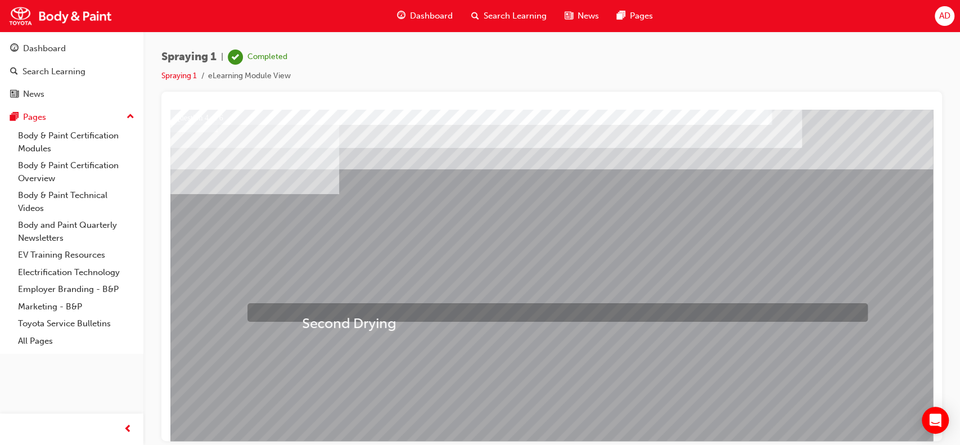
drag, startPoint x: 298, startPoint y: 351, endPoint x: 302, endPoint y: 316, distance: 35.1
click at [302, 316] on div "Question 4 of 6" at bounding box center [552, 311] width 765 height 405
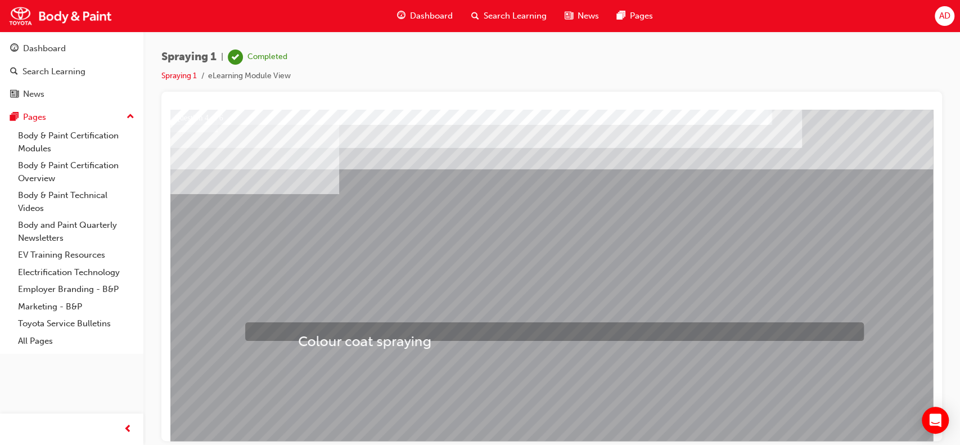
drag, startPoint x: 320, startPoint y: 295, endPoint x: 298, endPoint y: 334, distance: 44.6
click at [298, 334] on div "Question 4 of 6" at bounding box center [552, 311] width 765 height 405
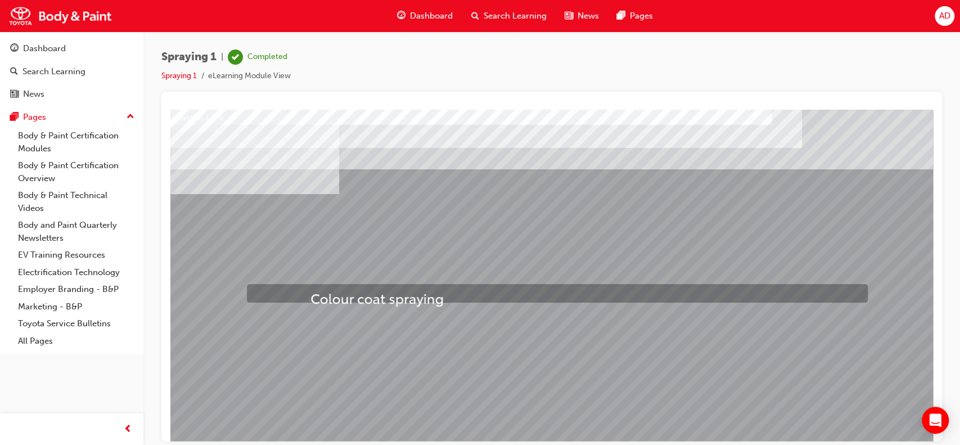
drag, startPoint x: 309, startPoint y: 333, endPoint x: 310, endPoint y: 290, distance: 42.8
click at [310, 290] on div "Question 4 of 6" at bounding box center [552, 311] width 765 height 405
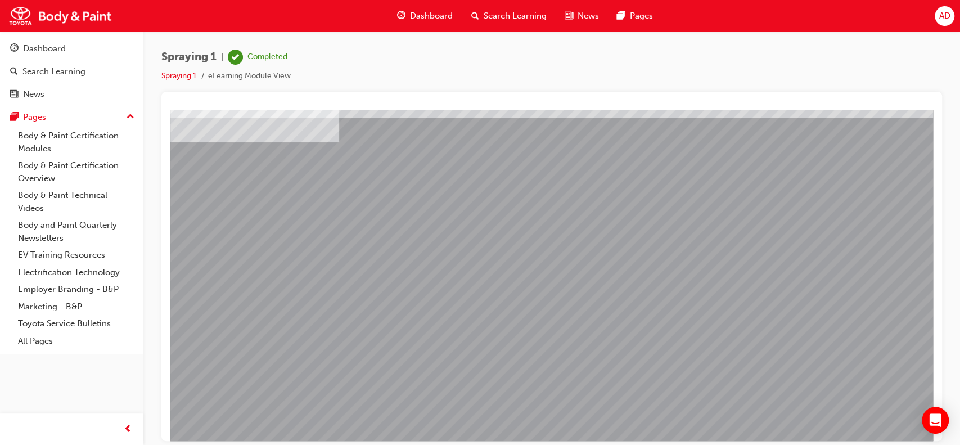
scroll to position [52, 0]
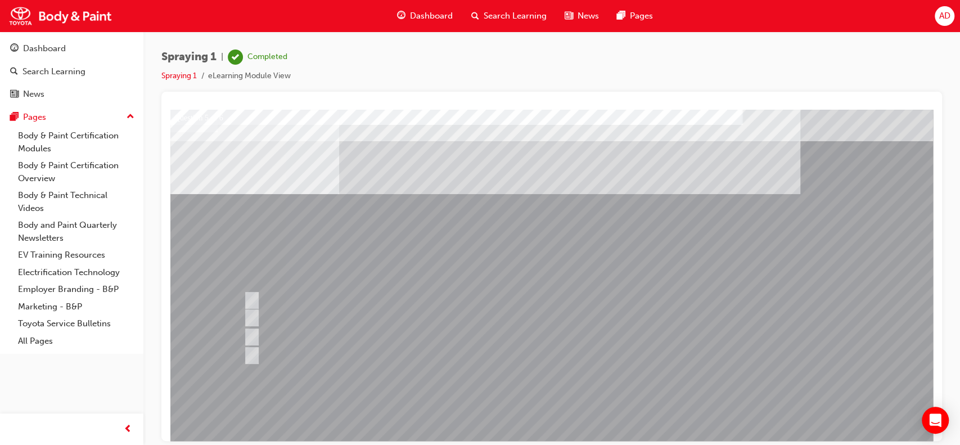
scroll to position [0, 0]
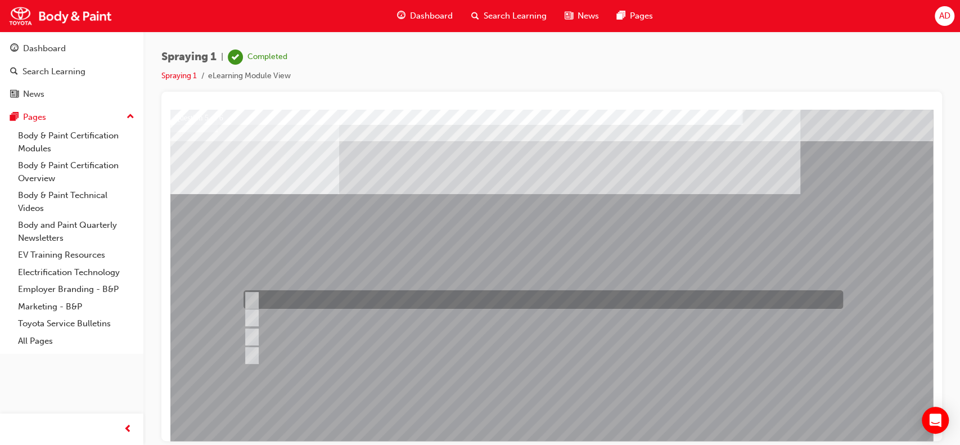
click at [257, 300] on div at bounding box center [541, 299] width 600 height 19
checkbox input "true"
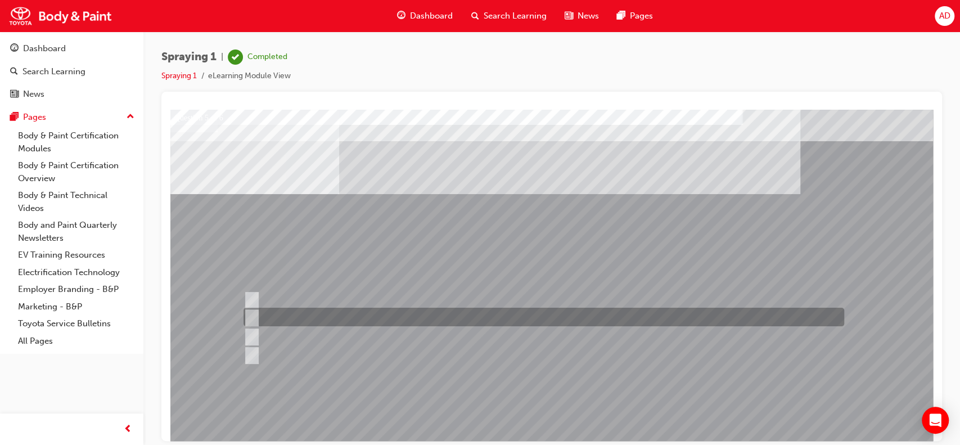
click at [255, 318] on div at bounding box center [541, 317] width 601 height 19
checkbox input "true"
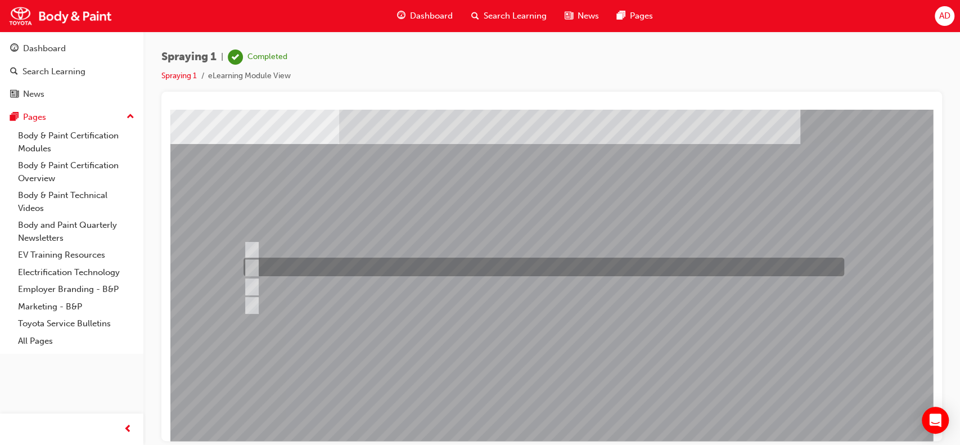
scroll to position [51, 0]
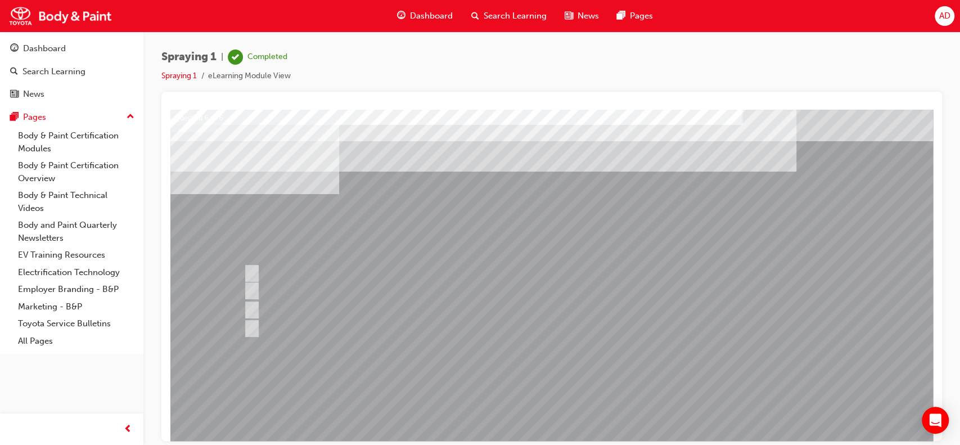
scroll to position [0, 0]
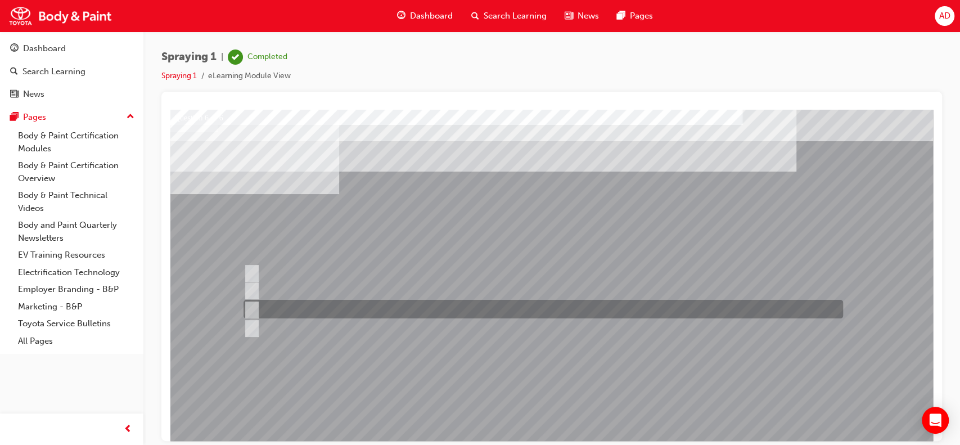
click at [252, 307] on input "Additives" at bounding box center [250, 309] width 12 height 12
radio input "true"
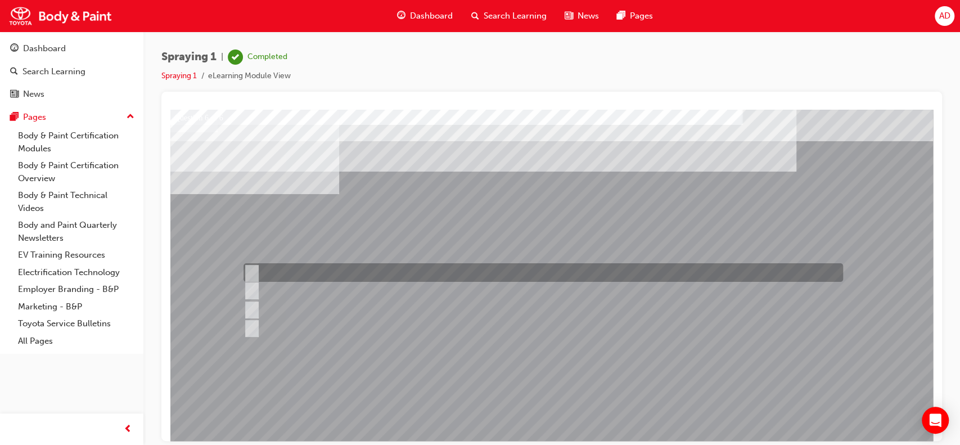
click at [250, 275] on input "Pigment" at bounding box center [250, 273] width 12 height 12
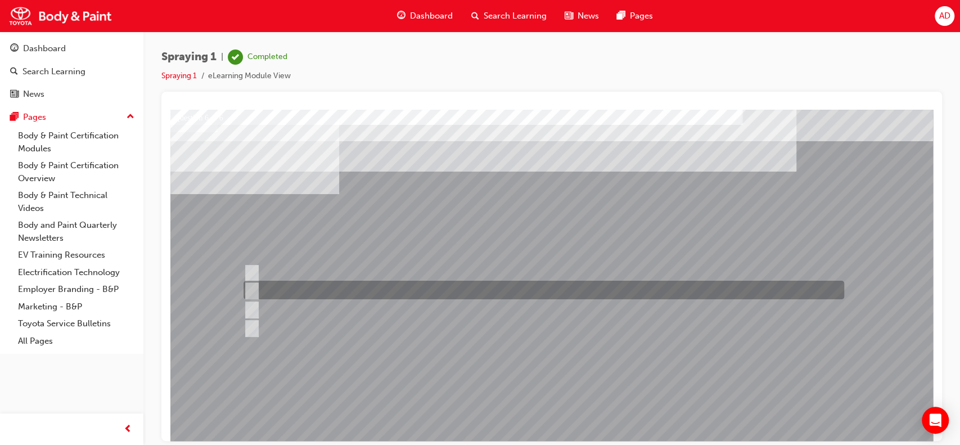
click at [248, 283] on div at bounding box center [541, 290] width 601 height 19
radio input "false"
radio input "true"
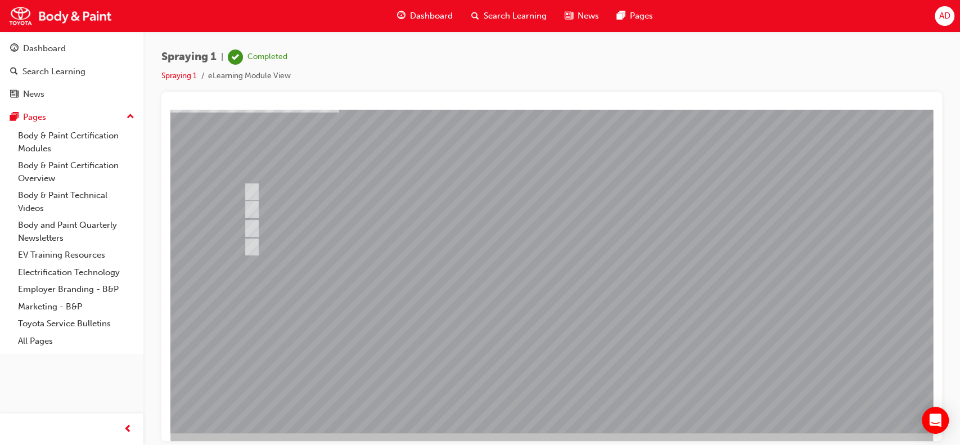
scroll to position [82, 0]
click at [252, 189] on div at bounding box center [552, 229] width 765 height 405
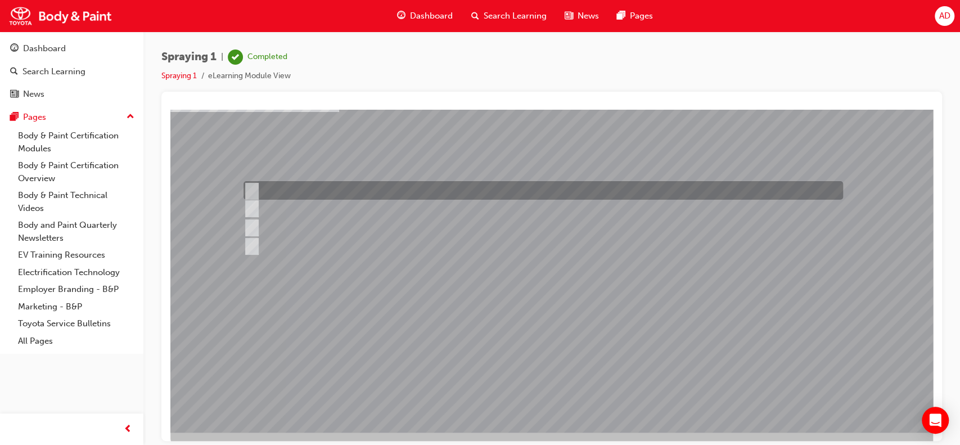
click at [252, 186] on input "Pigment" at bounding box center [250, 191] width 12 height 12
radio input "true"
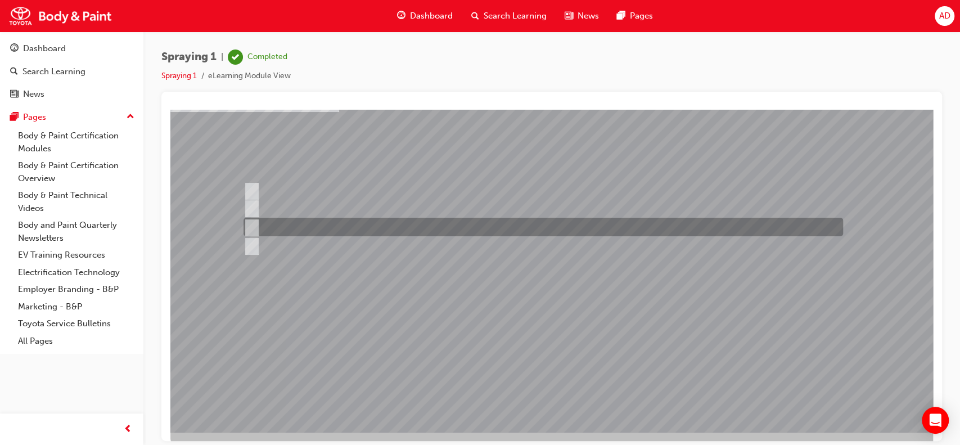
click at [254, 223] on input "Additives" at bounding box center [250, 227] width 12 height 12
radio input "true"
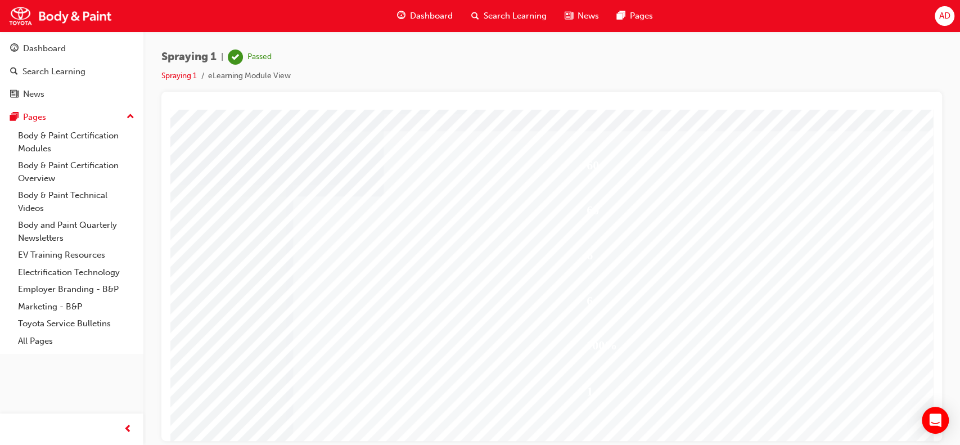
scroll to position [102, 0]
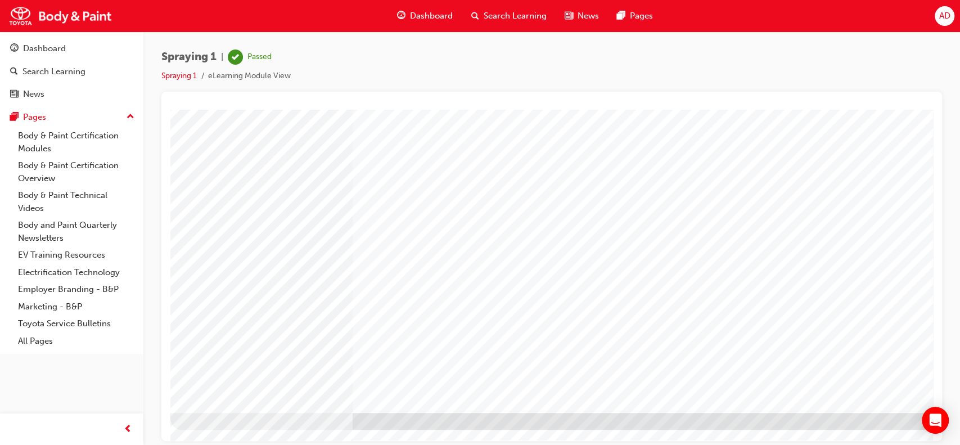
click at [424, 20] on span "Dashboard" at bounding box center [431, 16] width 43 height 13
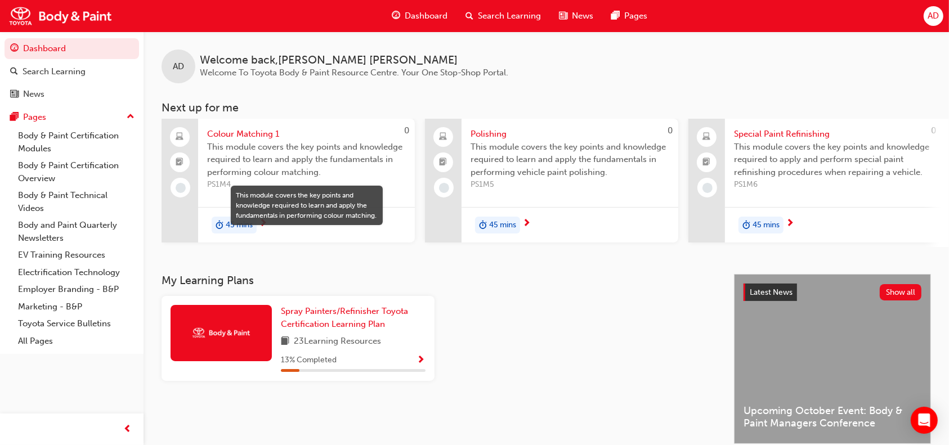
click at [280, 156] on span "This module covers the key points and knowledge required to learn and apply the…" at bounding box center [306, 160] width 199 height 38
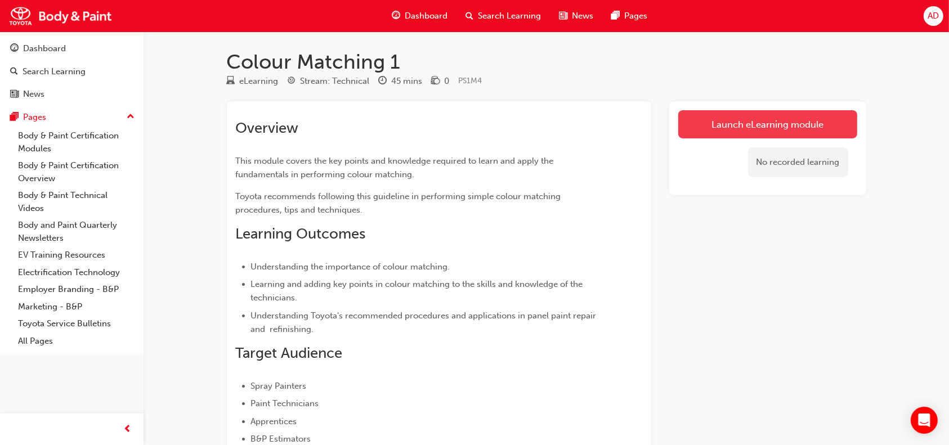
click at [756, 119] on link "Launch eLearning module" at bounding box center [767, 124] width 179 height 28
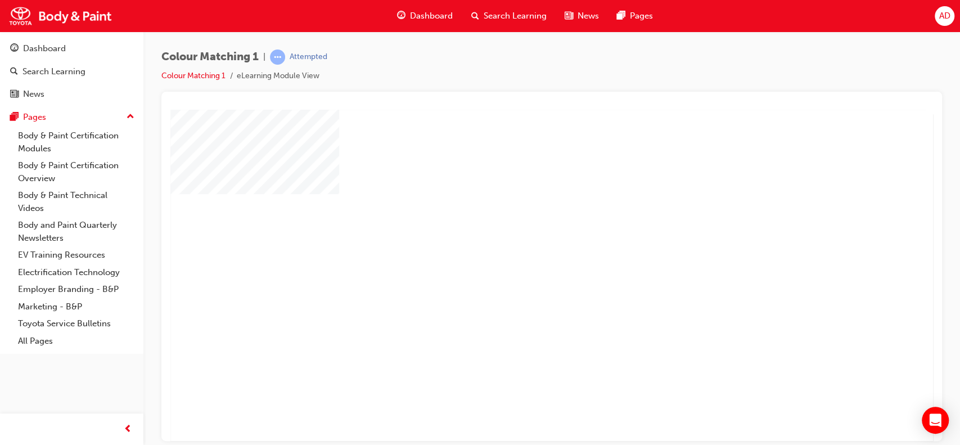
click at [519, 243] on div "play" at bounding box center [519, 243] width 0 height 0
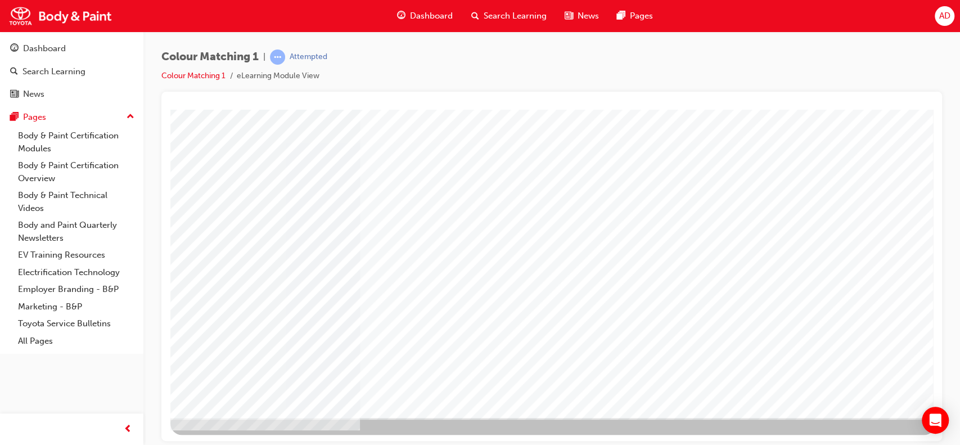
scroll to position [97, 0]
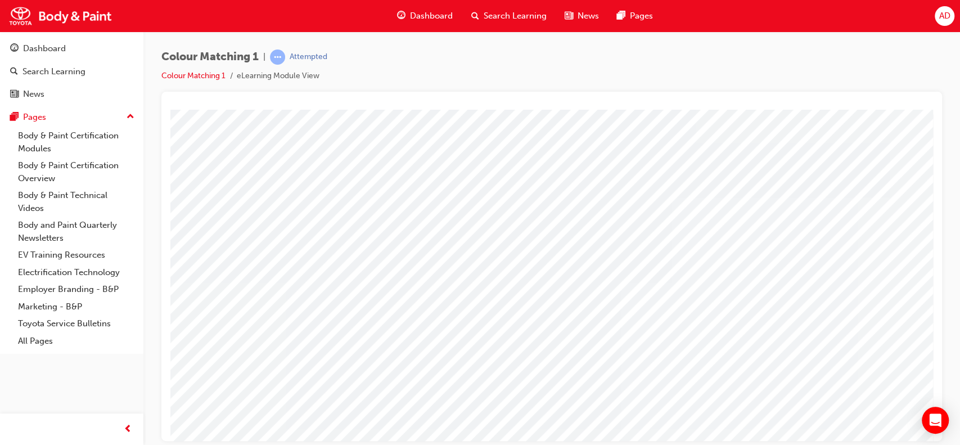
scroll to position [102, 0]
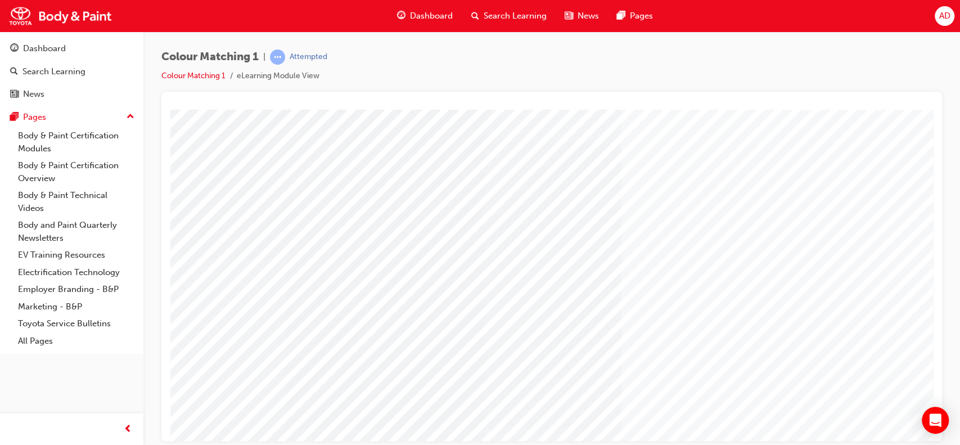
type input "[PERSON_NAME]"
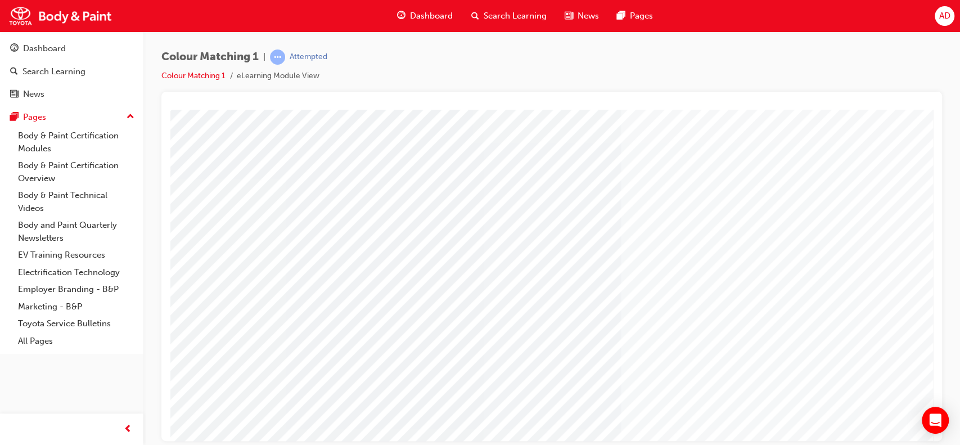
scroll to position [74, 0]
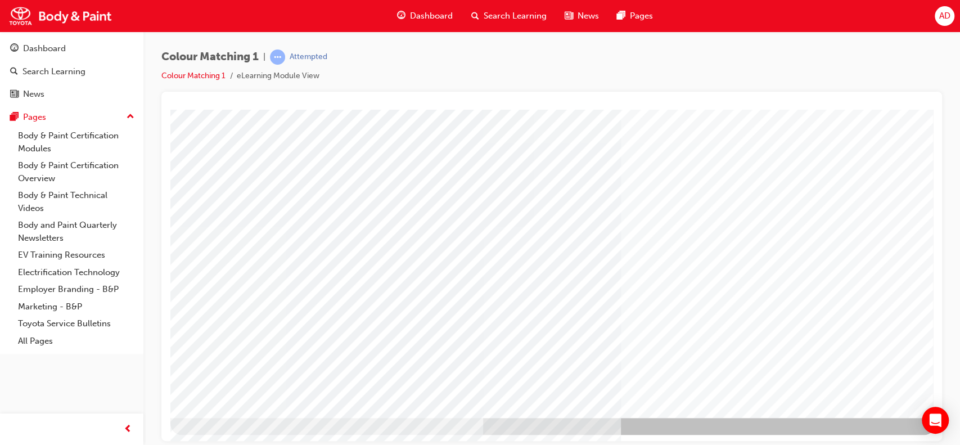
scroll to position [102, 0]
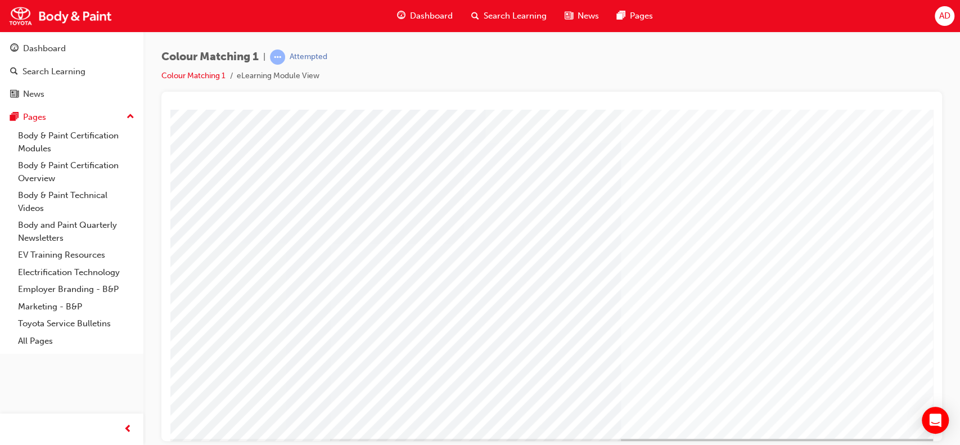
scroll to position [75, 0]
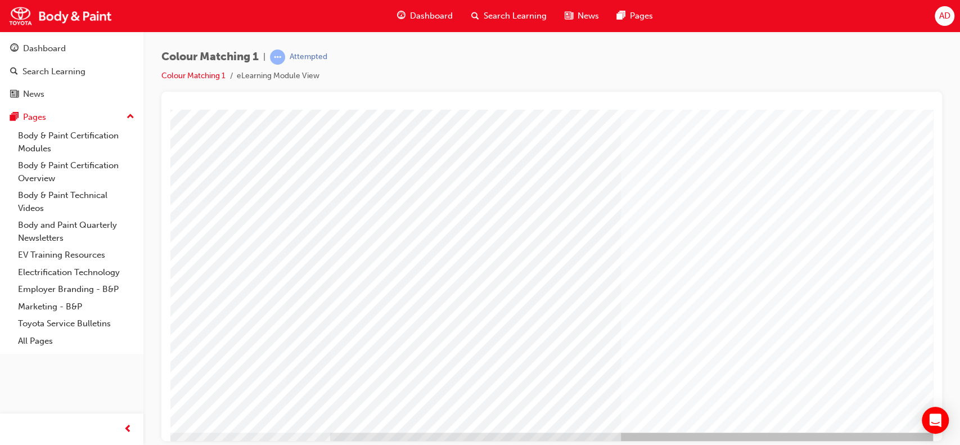
scroll to position [102, 0]
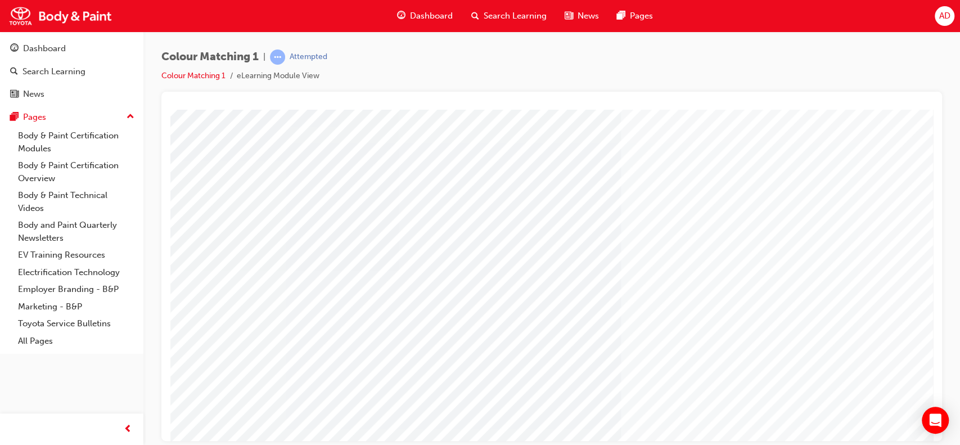
scroll to position [102, 0]
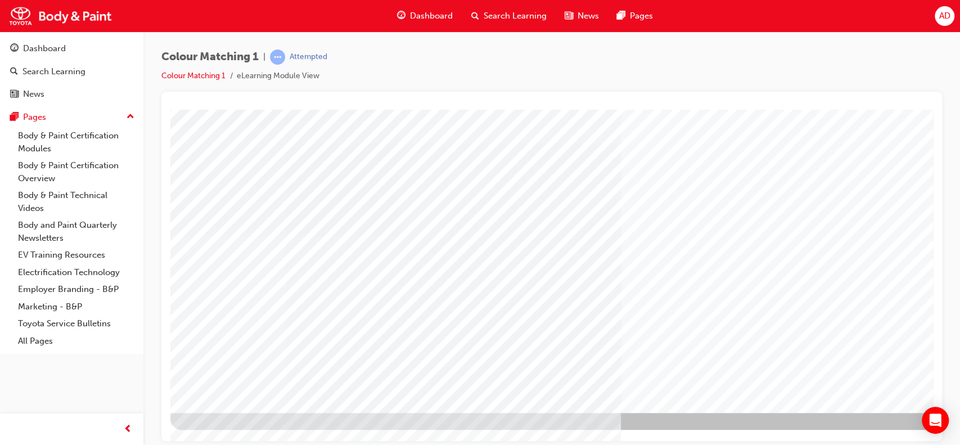
click at [797, 108] on div at bounding box center [551, 105] width 763 height 9
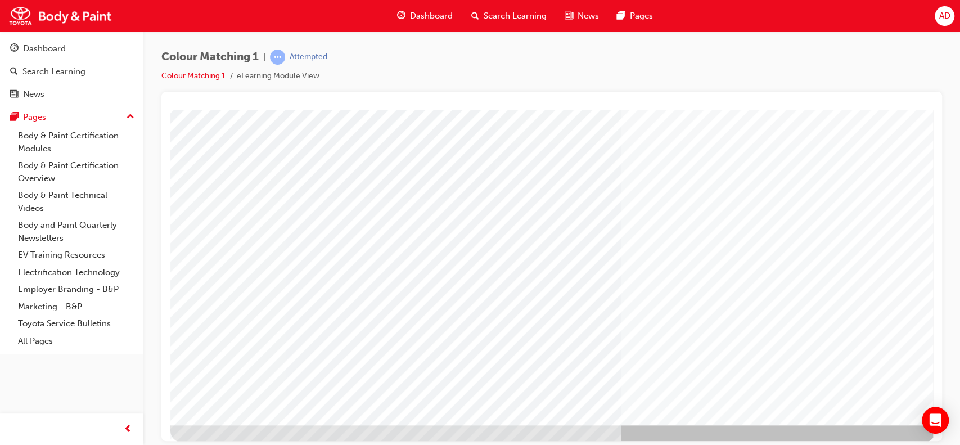
scroll to position [90, 0]
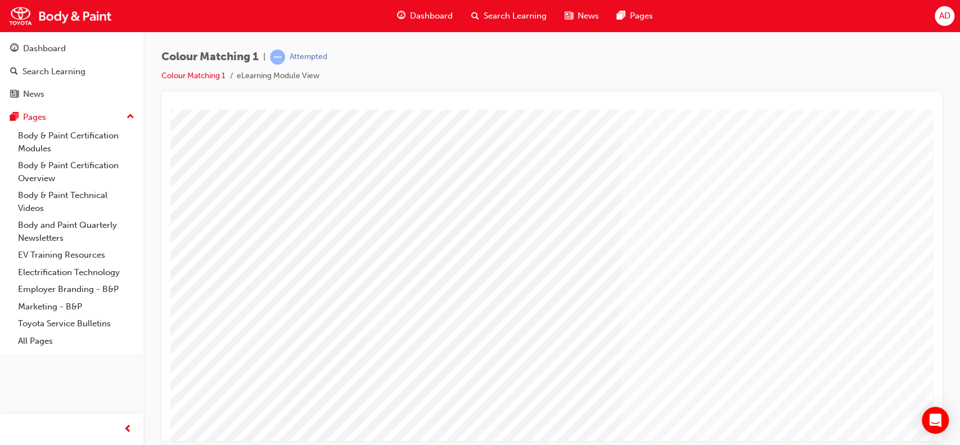
scroll to position [102, 0]
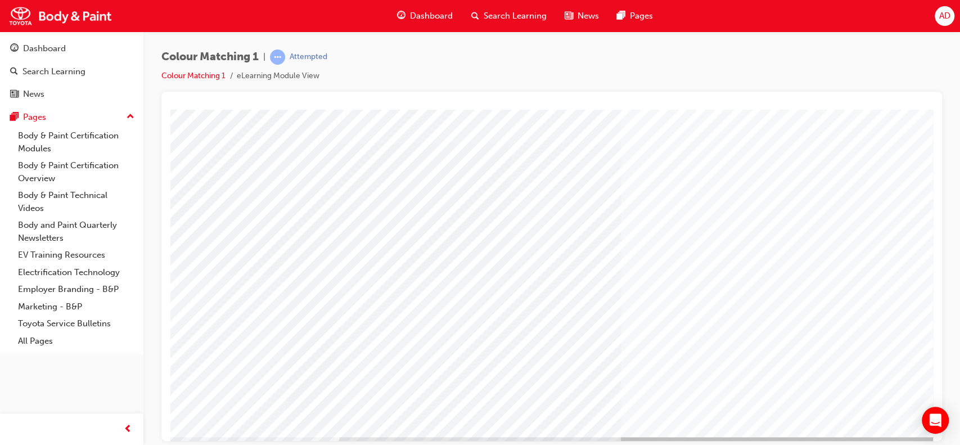
scroll to position [80, 0]
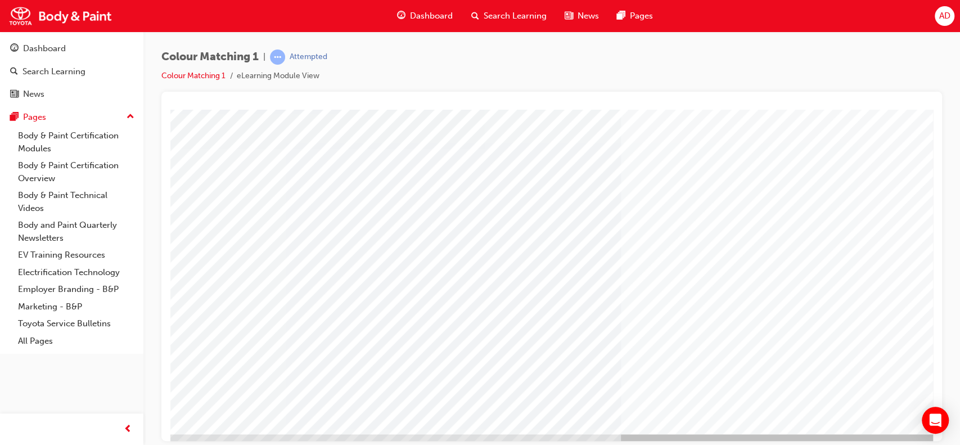
scroll to position [82, 0]
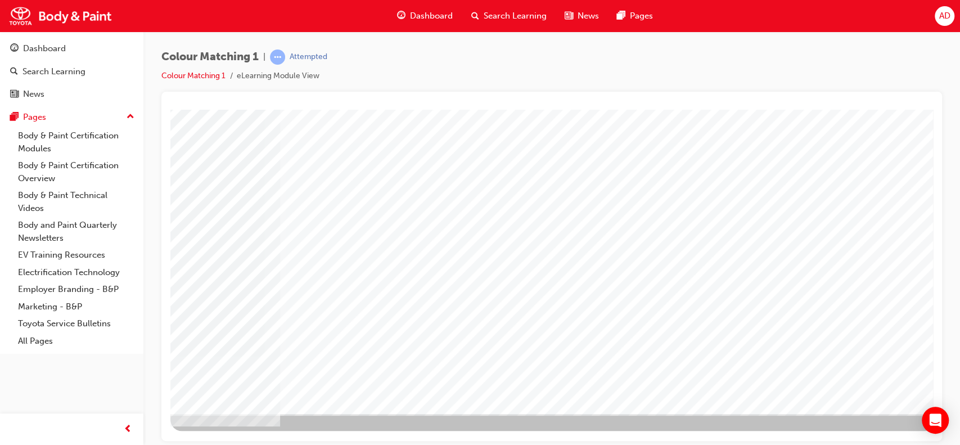
scroll to position [102, 0]
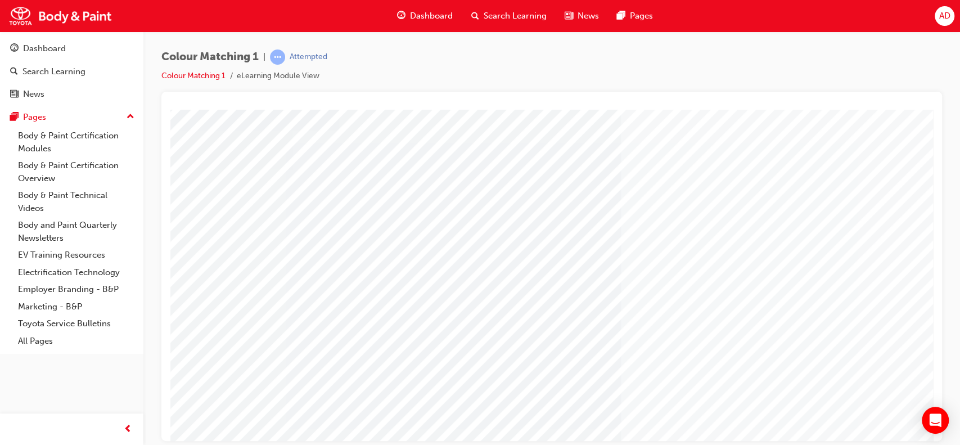
scroll to position [0, 0]
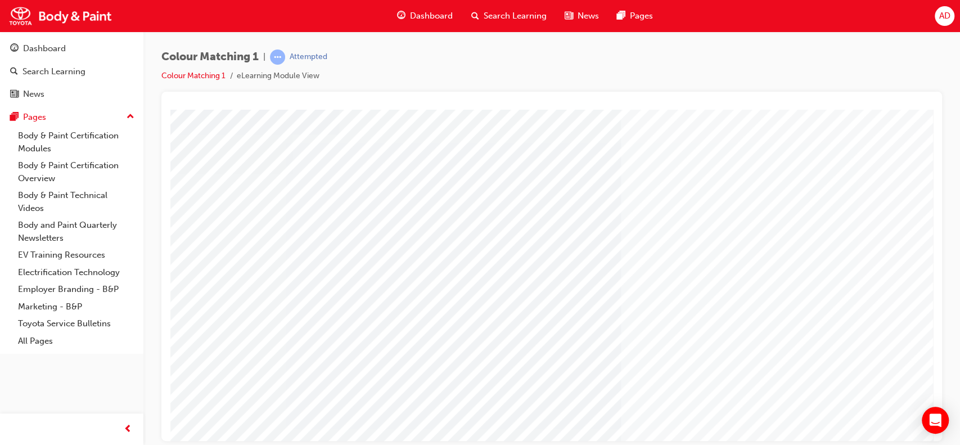
scroll to position [64, 0]
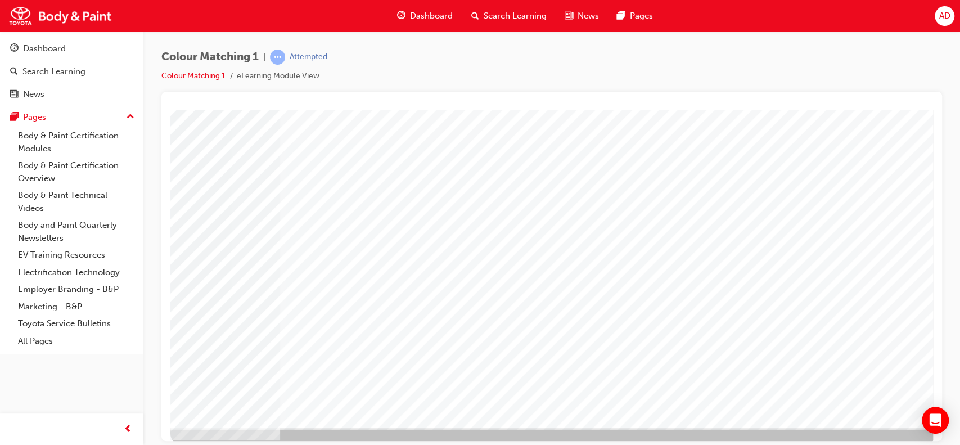
scroll to position [88, 0]
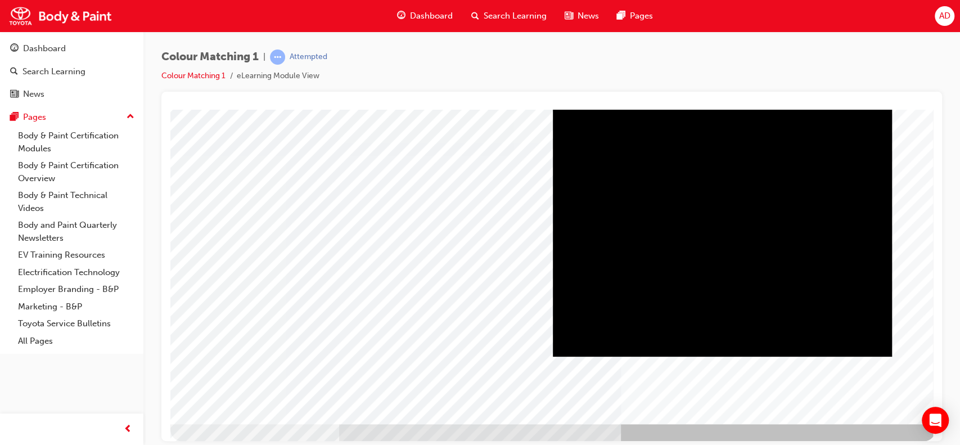
scroll to position [92, 0]
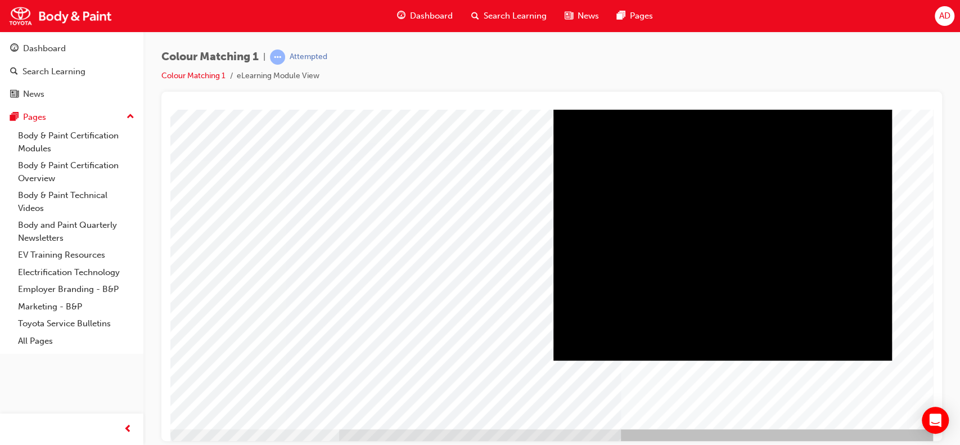
scroll to position [87, 0]
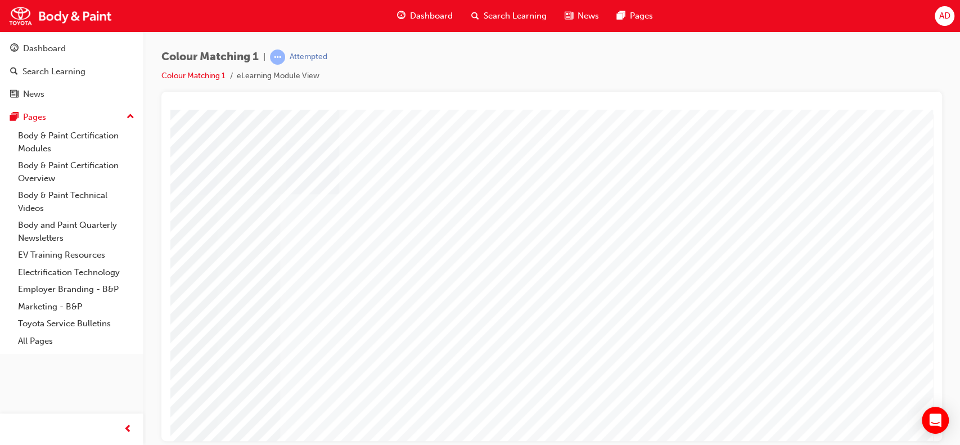
scroll to position [102, 0]
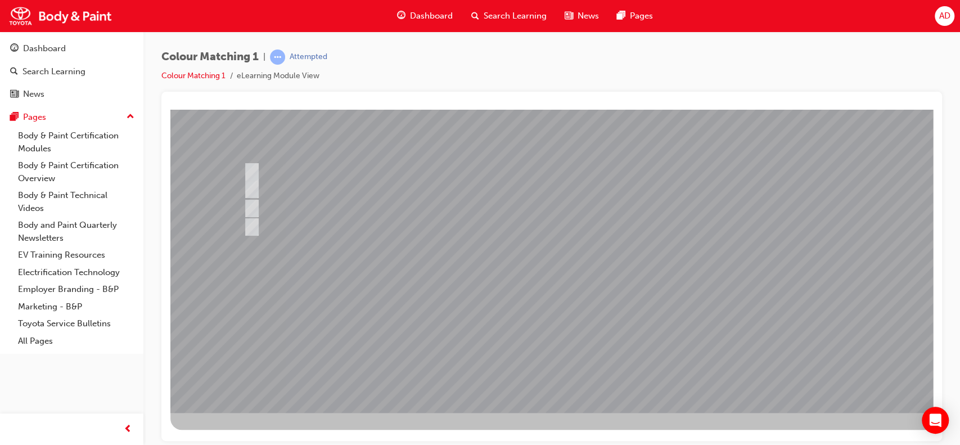
scroll to position [0, 0]
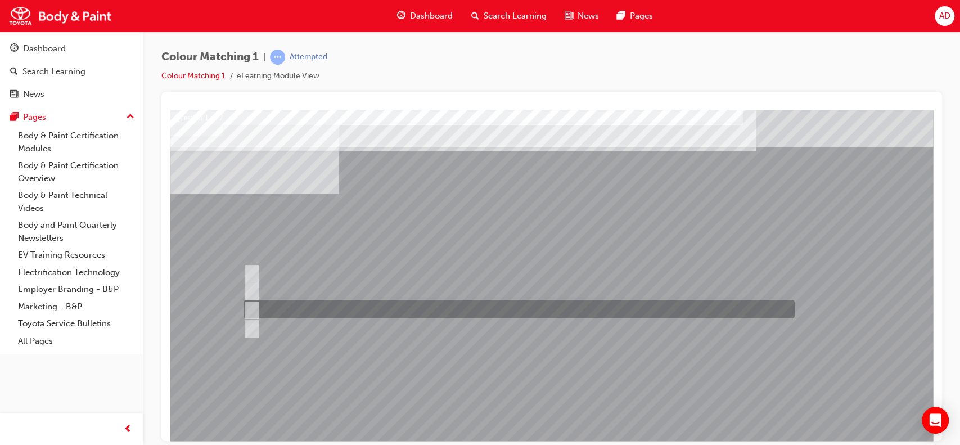
click at [250, 305] on input "Hue" at bounding box center [250, 309] width 12 height 12
radio input "true"
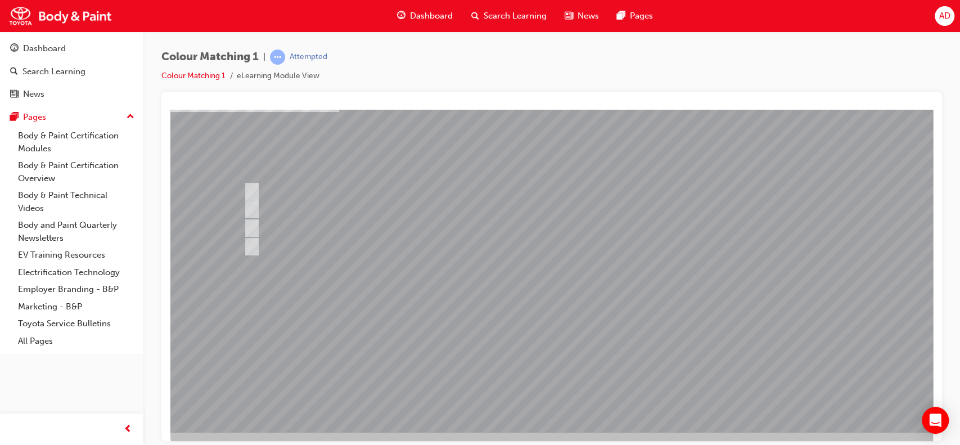
scroll to position [85, 0]
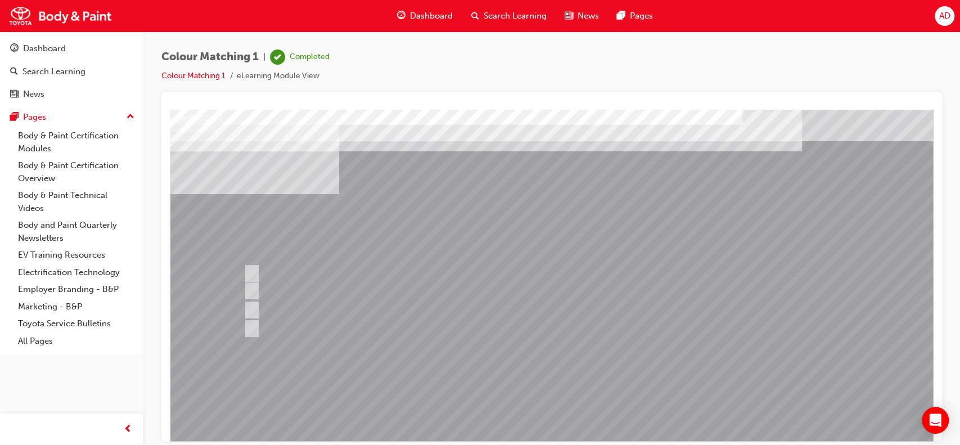
scroll to position [0, 0]
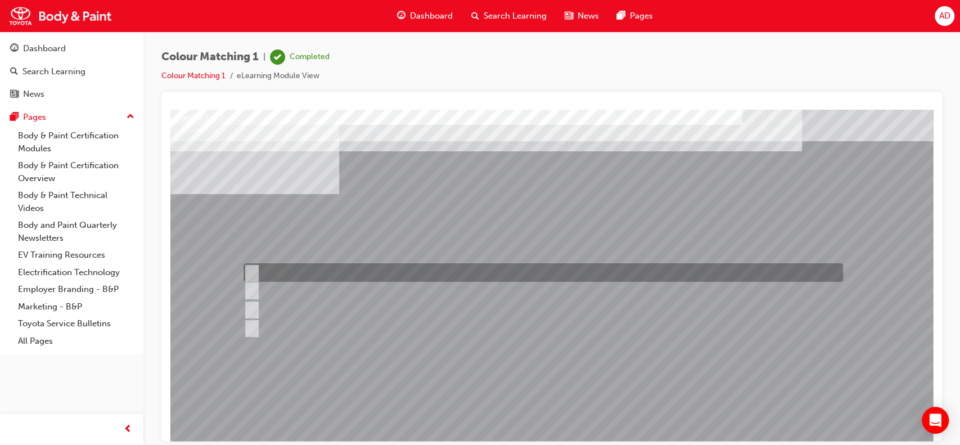
click at [253, 269] on input "1500 - 3000" at bounding box center [250, 273] width 12 height 12
radio input "true"
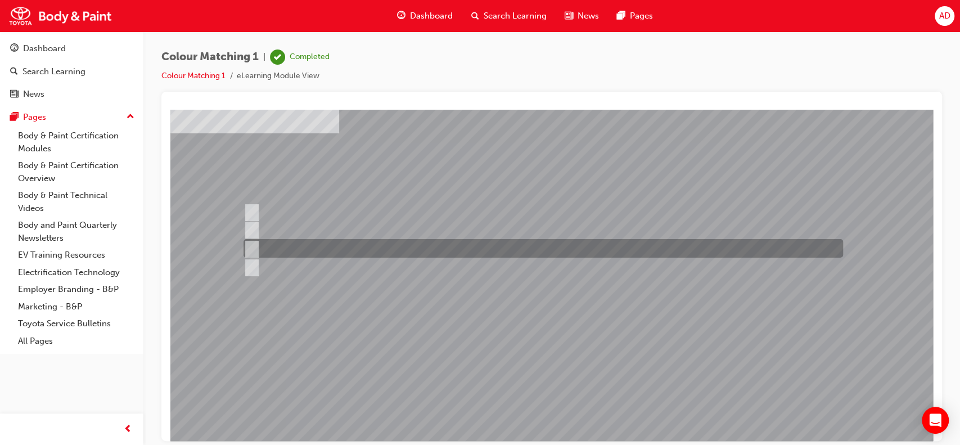
scroll to position [80, 0]
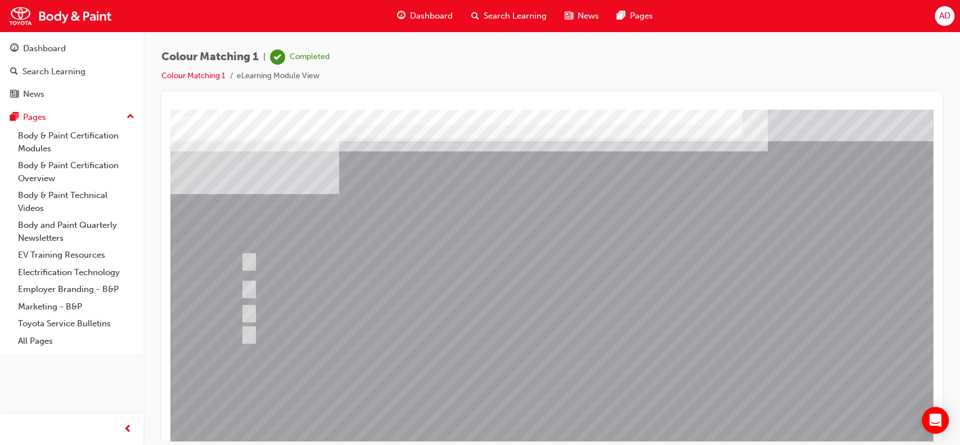
scroll to position [0, 0]
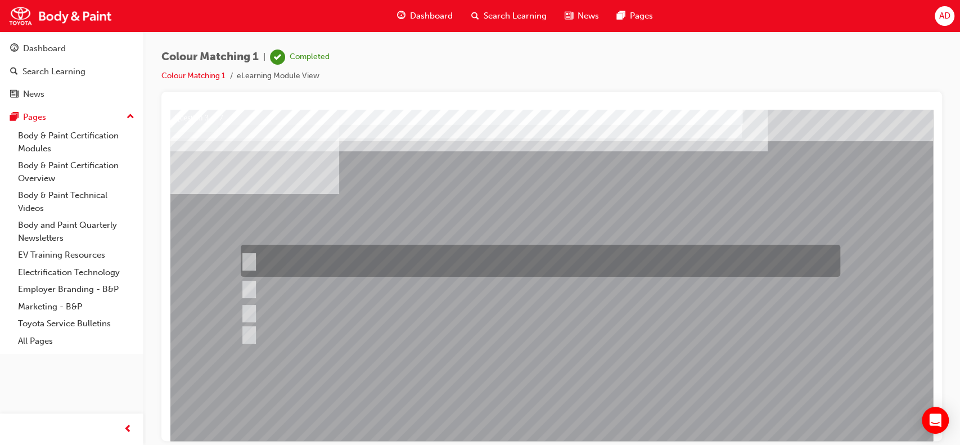
click at [250, 255] on input "Remove dirt from the surface of the paint coat using a polishing compound to re…" at bounding box center [247, 261] width 12 height 12
radio input "true"
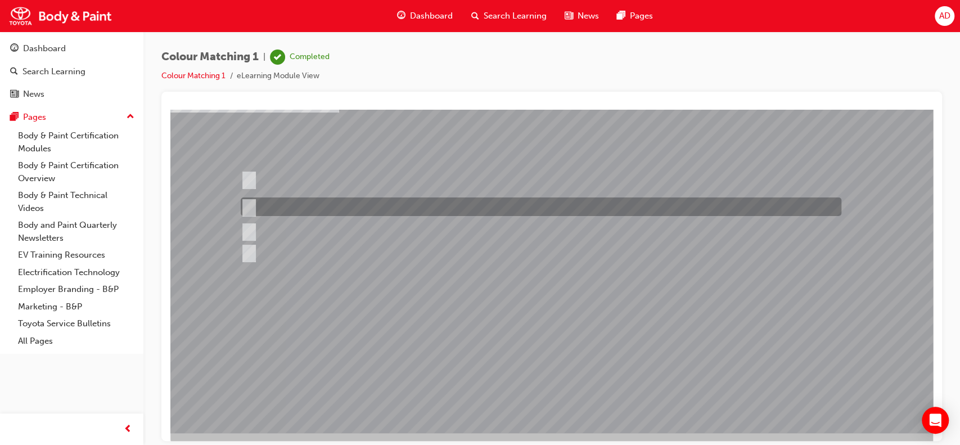
scroll to position [83, 0]
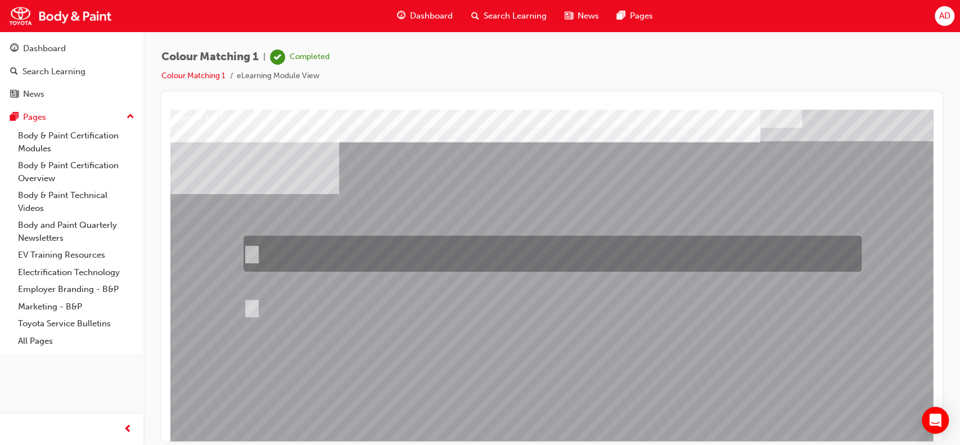
click at [257, 252] on div at bounding box center [550, 254] width 618 height 36
radio input "true"
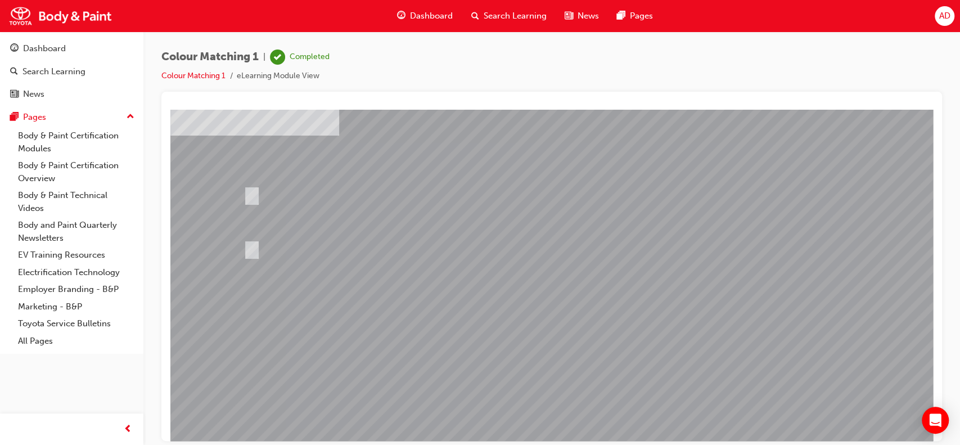
scroll to position [60, 0]
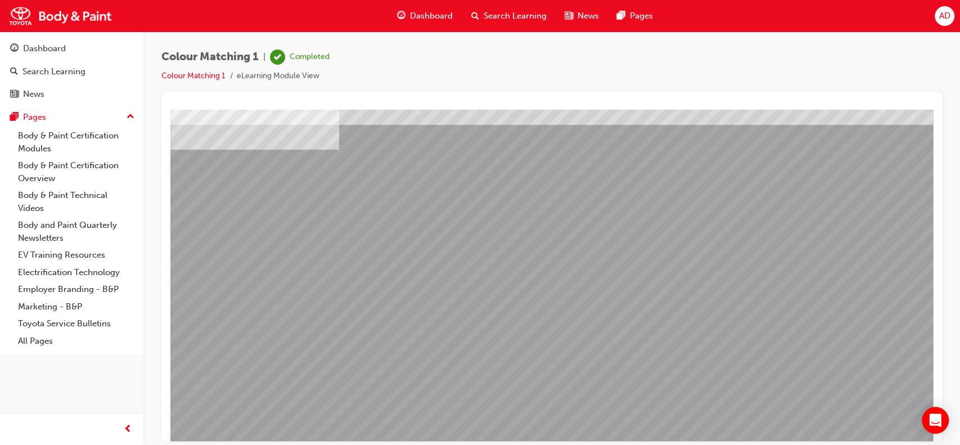
scroll to position [45, 0]
drag, startPoint x: 396, startPoint y: 227, endPoint x: 379, endPoint y: 195, distance: 36.2
click at [379, 195] on div "Question 5 of 7" at bounding box center [552, 266] width 765 height 405
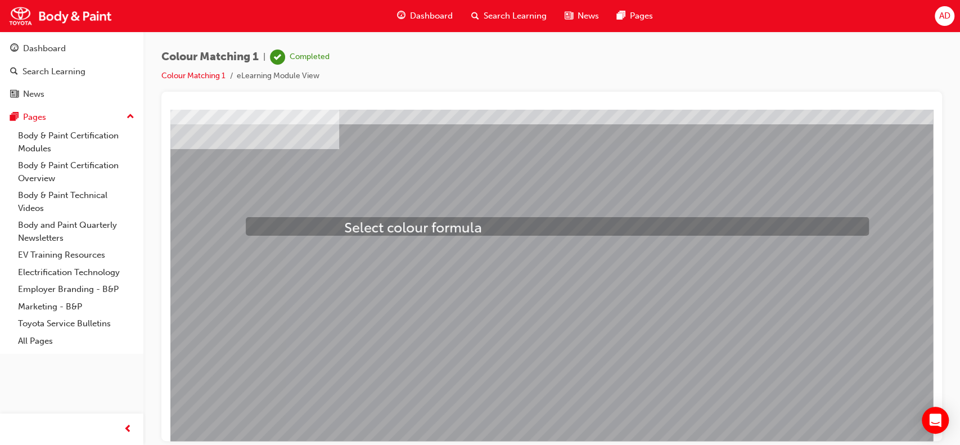
drag, startPoint x: 351, startPoint y: 246, endPoint x: 344, endPoint y: 221, distance: 26.7
click at [344, 221] on div "Question 5 of 7" at bounding box center [552, 266] width 765 height 405
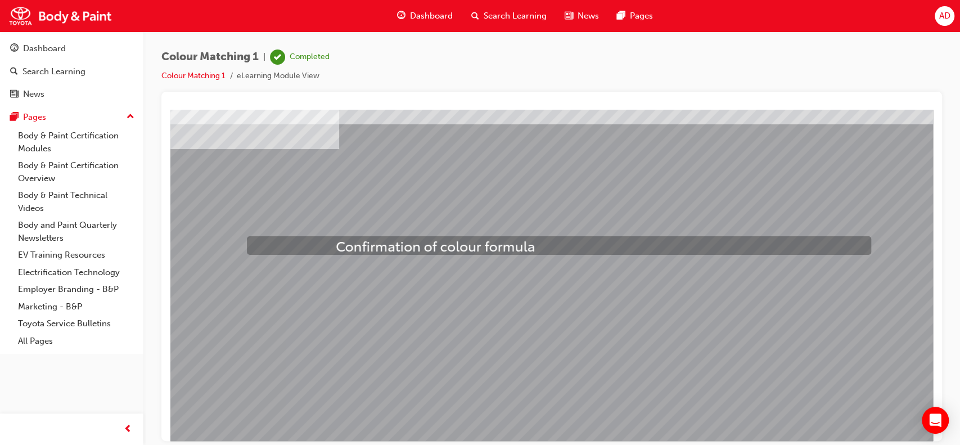
drag, startPoint x: 343, startPoint y: 268, endPoint x: 336, endPoint y: 240, distance: 29.5
click at [336, 240] on div "Question 5 of 7" at bounding box center [552, 266] width 765 height 405
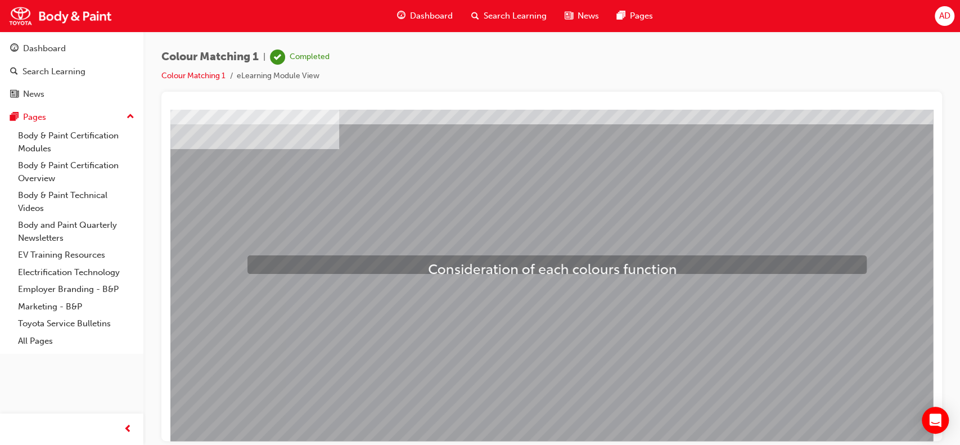
drag, startPoint x: 443, startPoint y: 293, endPoint x: 428, endPoint y: 262, distance: 33.7
click at [428, 262] on div "Question 5 of 7" at bounding box center [552, 266] width 765 height 405
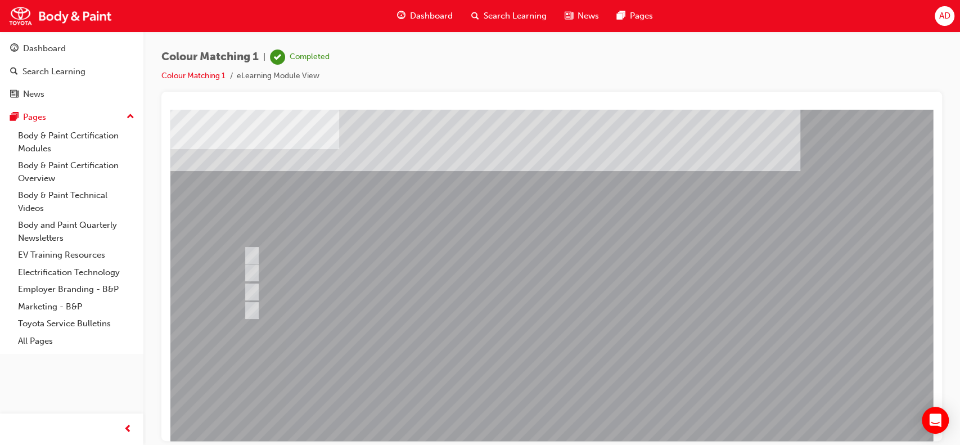
scroll to position [0, 0]
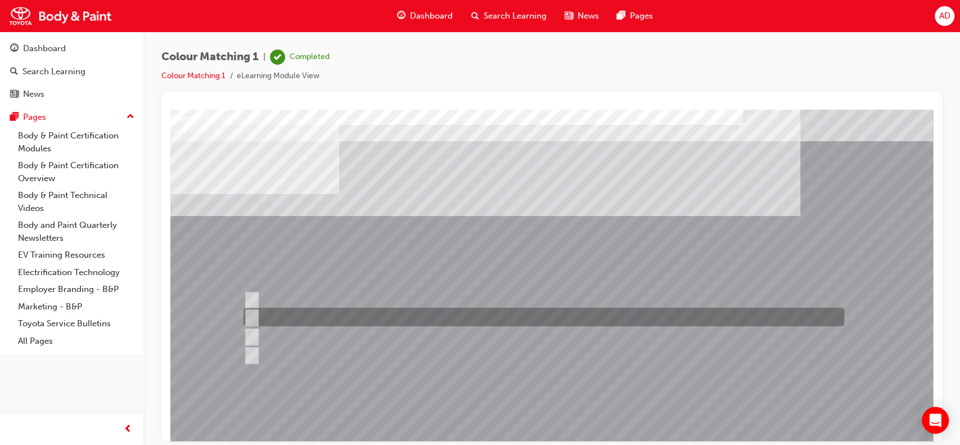
click at [254, 315] on input "Rising pigments" at bounding box center [250, 317] width 12 height 12
radio input "true"
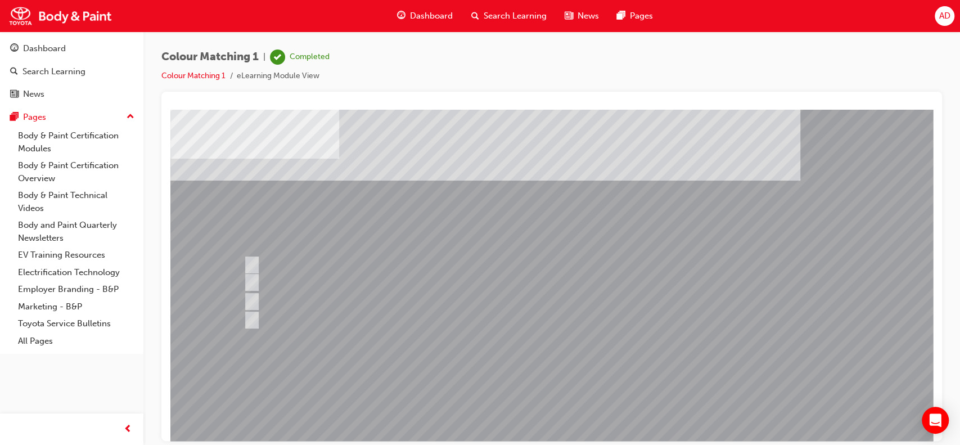
scroll to position [39, 0]
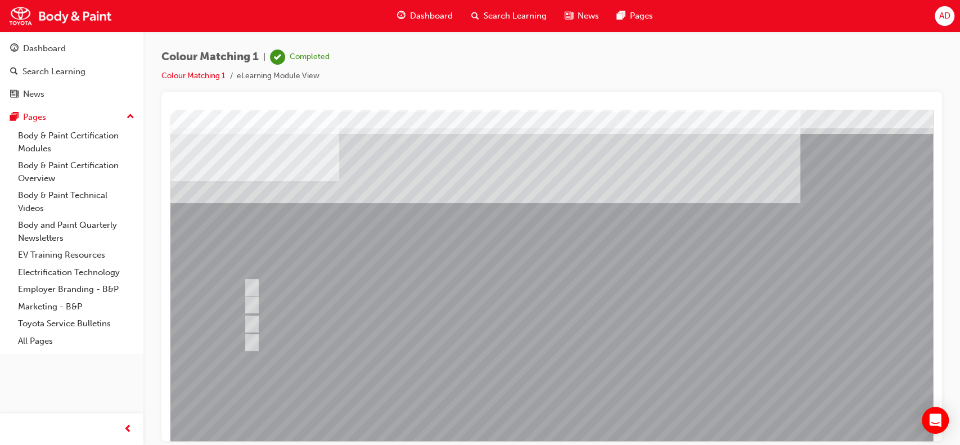
scroll to position [12, 0]
click at [327, 288] on div at bounding box center [552, 299] width 765 height 405
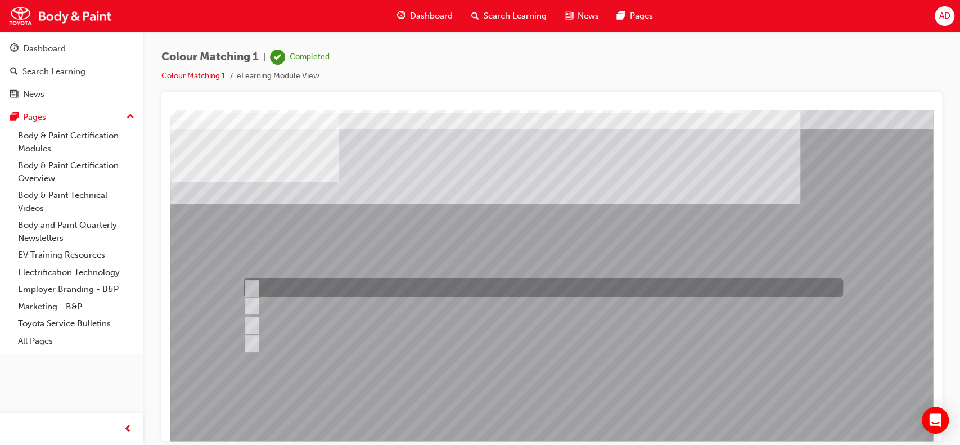
click at [317, 290] on div at bounding box center [541, 288] width 600 height 19
radio input "true"
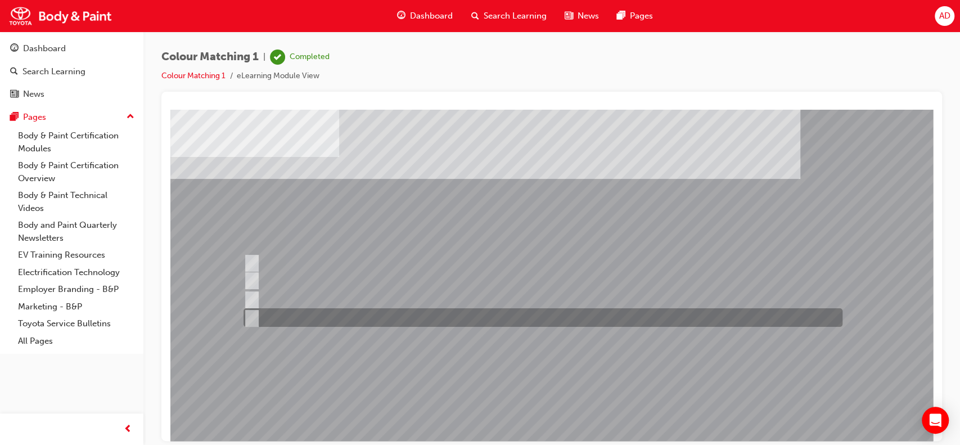
scroll to position [46, 0]
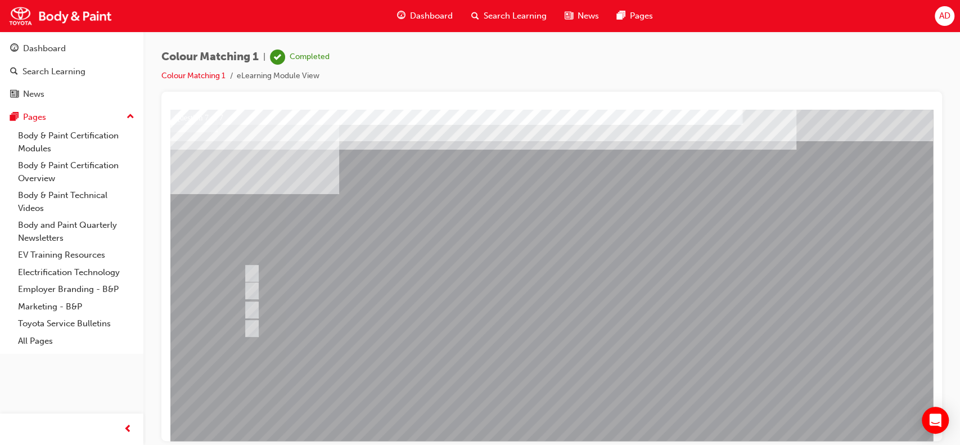
scroll to position [0, 0]
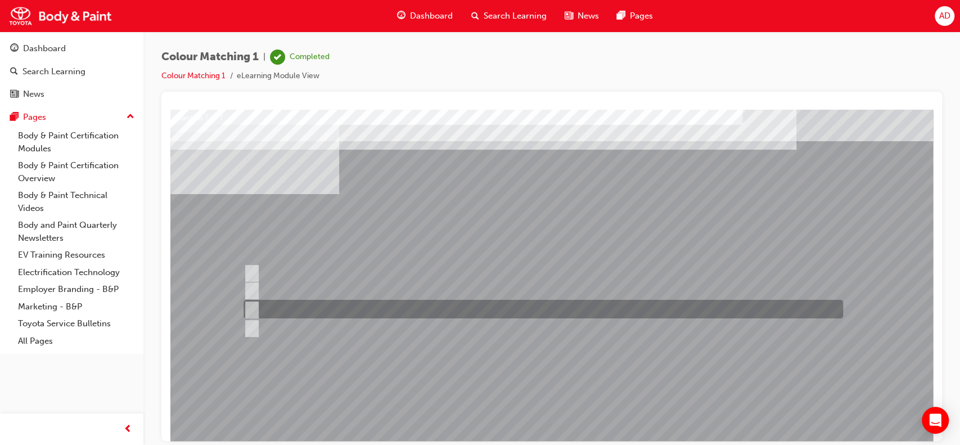
click at [274, 309] on div at bounding box center [541, 309] width 600 height 19
radio input "true"
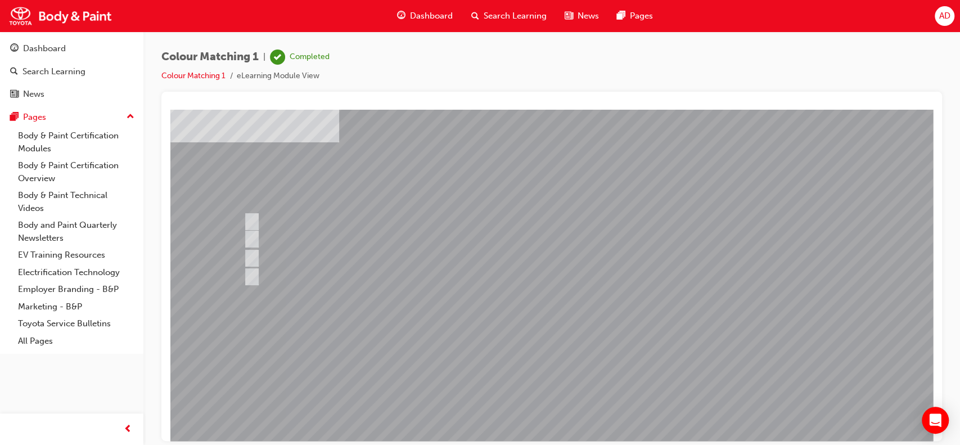
scroll to position [53, 0]
click at [563, 398] on div at bounding box center [552, 258] width 765 height 405
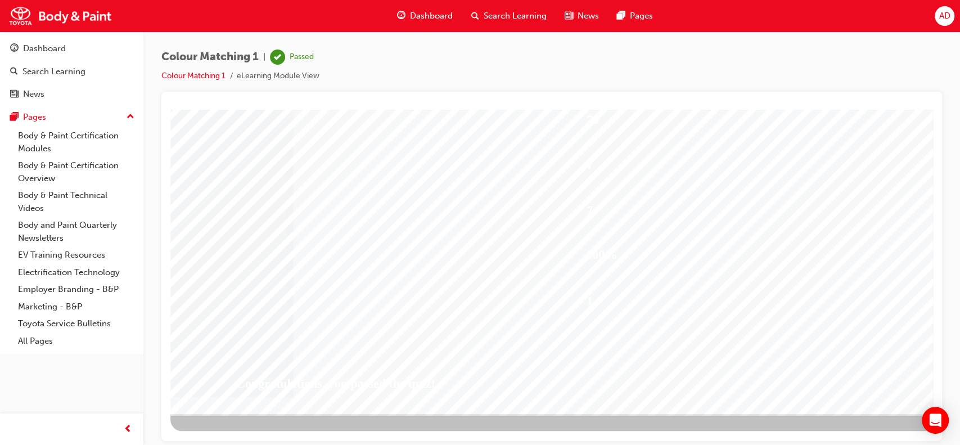
scroll to position [102, 0]
click at [418, 18] on span "Dashboard" at bounding box center [431, 16] width 43 height 13
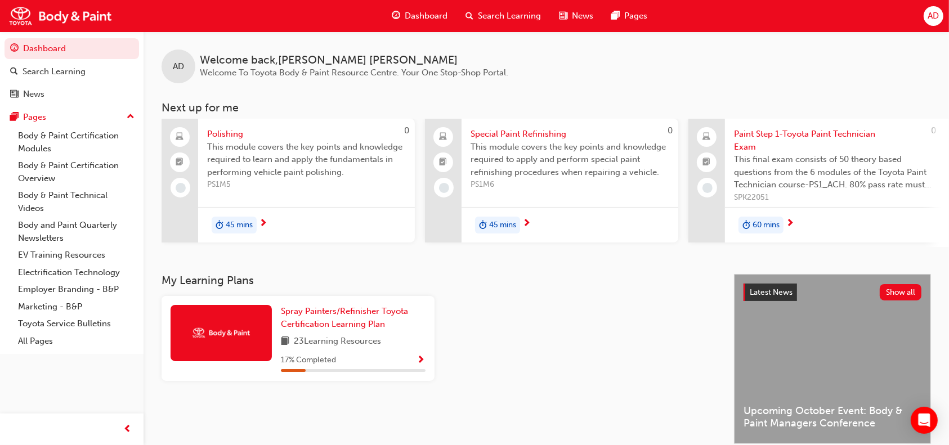
click at [228, 136] on span "Polishing" at bounding box center [306, 134] width 199 height 13
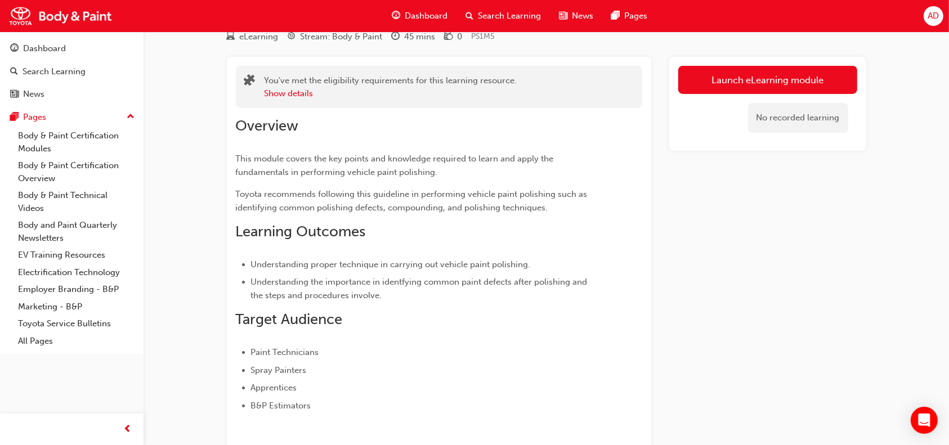
scroll to position [41, 0]
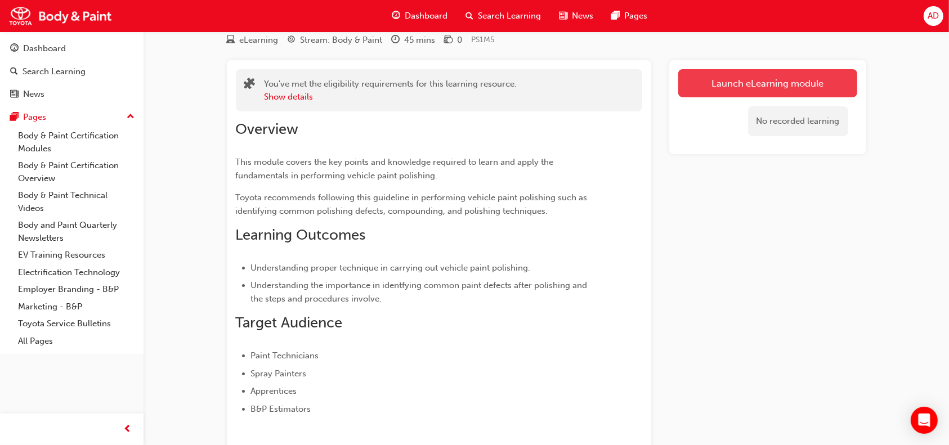
click at [762, 80] on link "Launch eLearning module" at bounding box center [767, 83] width 179 height 28
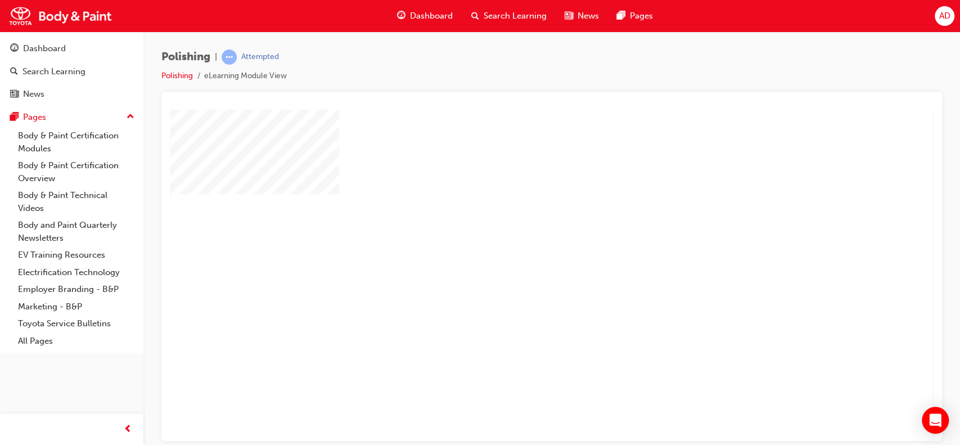
click at [519, 243] on div "play" at bounding box center [519, 243] width 0 height 0
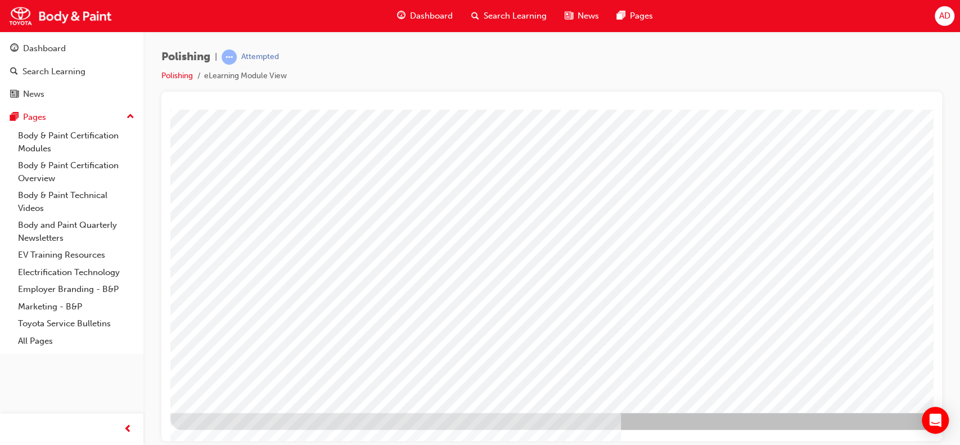
scroll to position [0, 0]
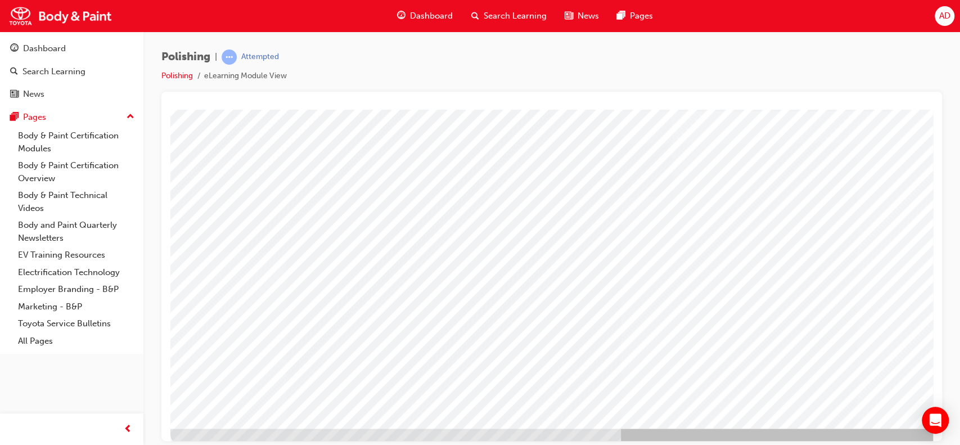
scroll to position [102, 0]
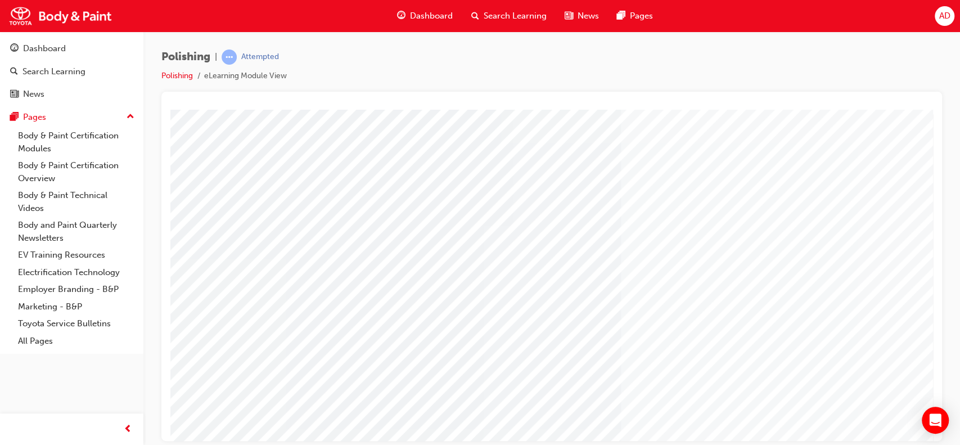
type input "[PERSON_NAME]"
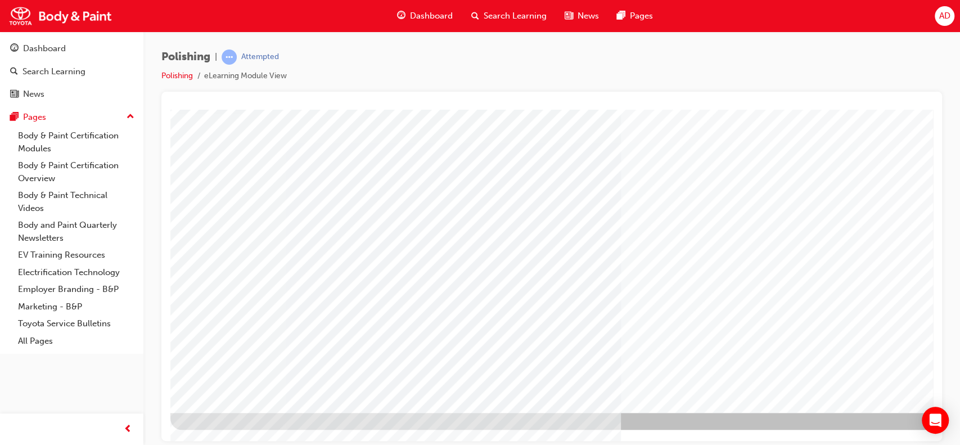
scroll to position [0, 0]
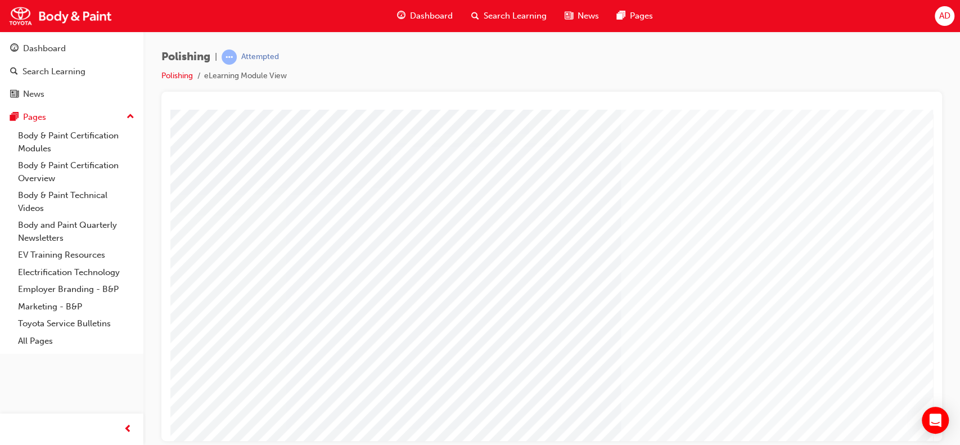
drag, startPoint x: 318, startPoint y: 274, endPoint x: 0, endPoint y: 257, distance: 318.4
click at [170, 114] on html "multistate Loading..." at bounding box center [551, 111] width 763 height 5
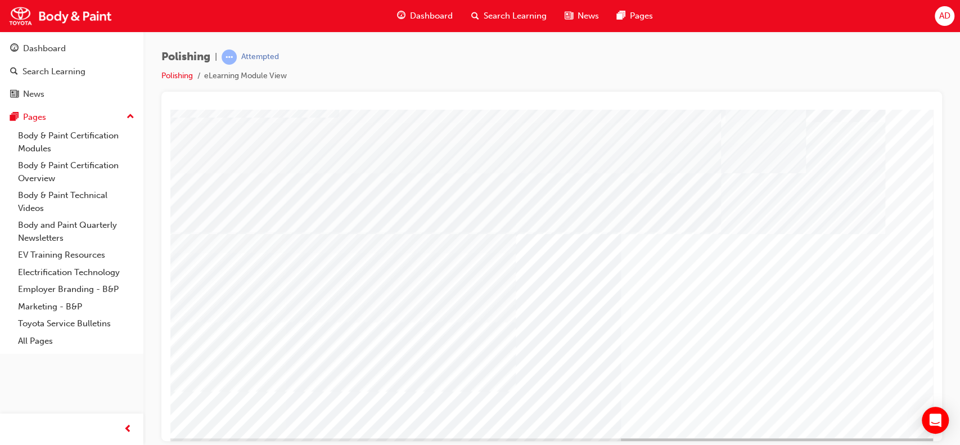
scroll to position [78, 0]
drag, startPoint x: 263, startPoint y: 354, endPoint x: 755, endPoint y: 90, distance: 558.1
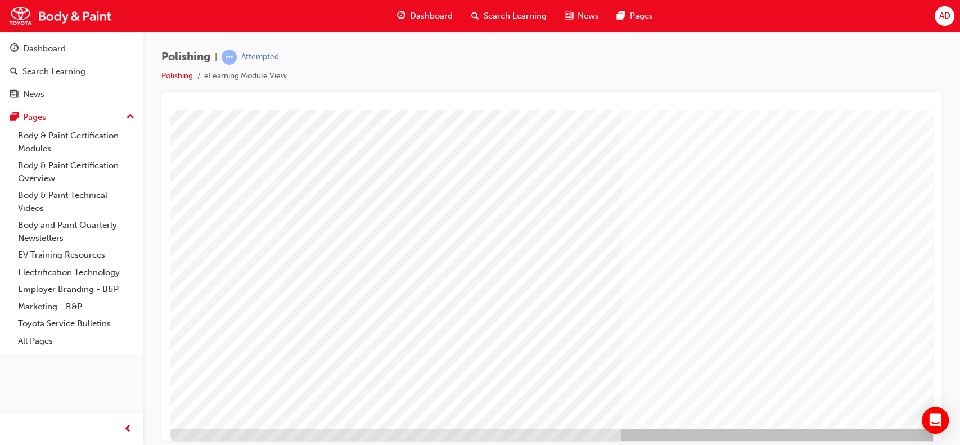
scroll to position [88, 0]
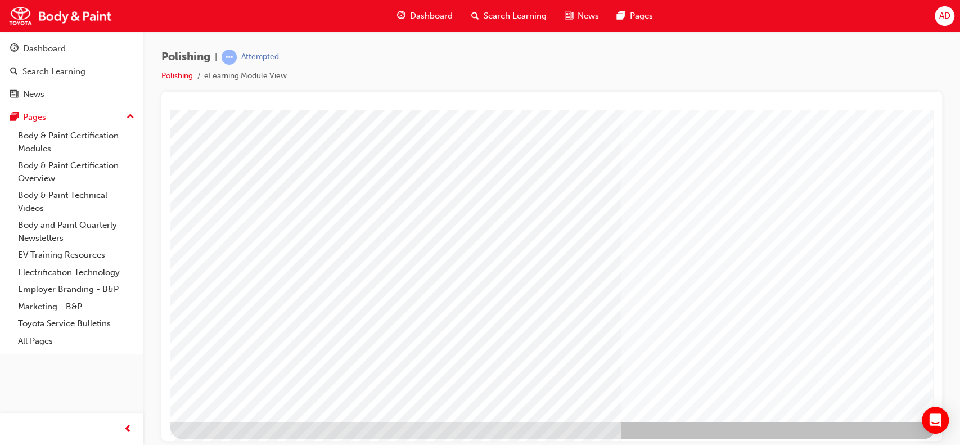
scroll to position [102, 0]
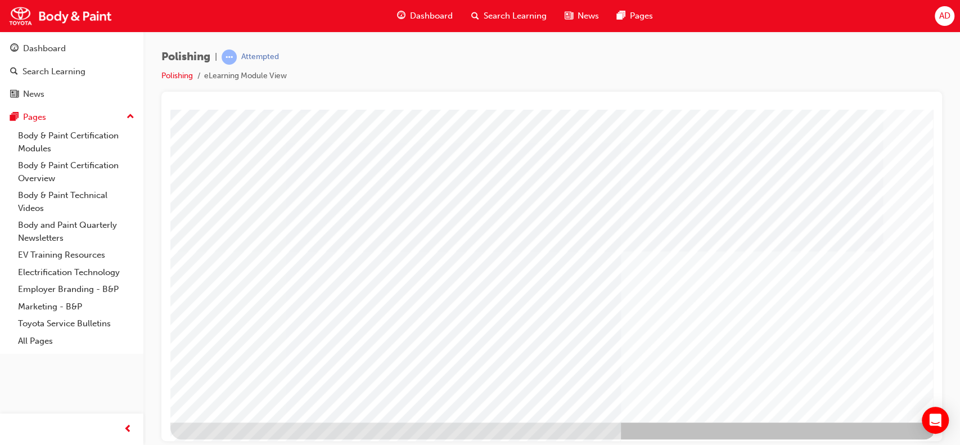
scroll to position [93, 0]
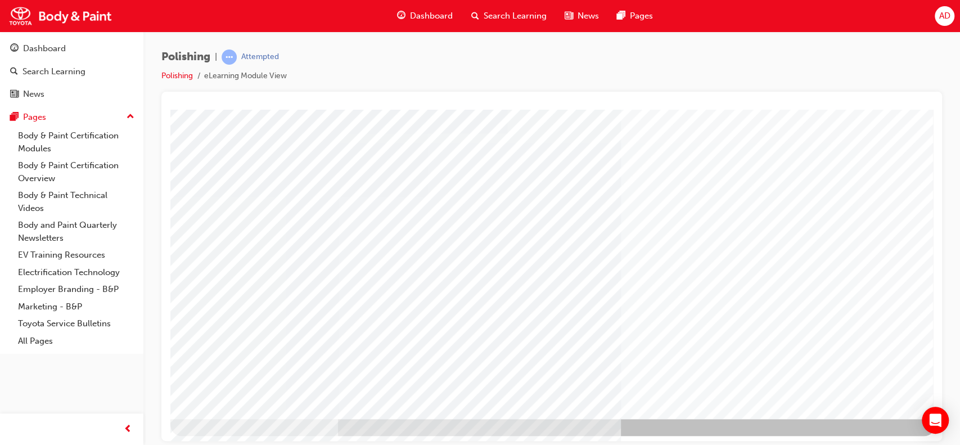
scroll to position [97, 0]
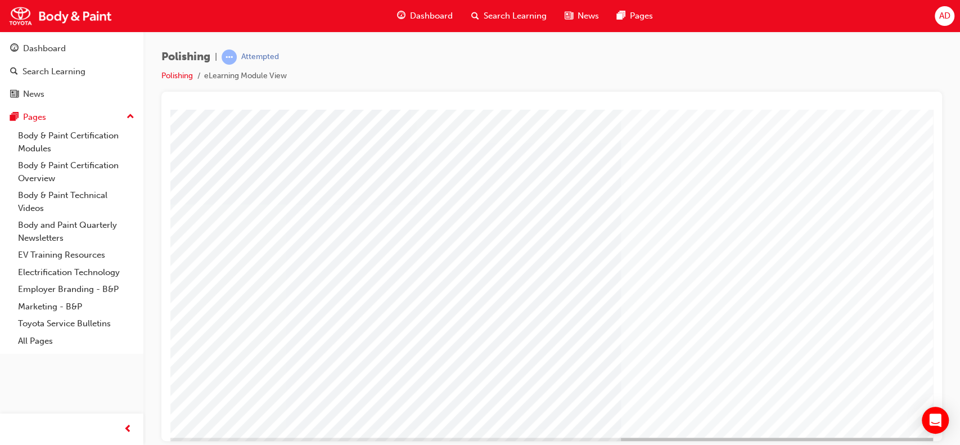
scroll to position [102, 0]
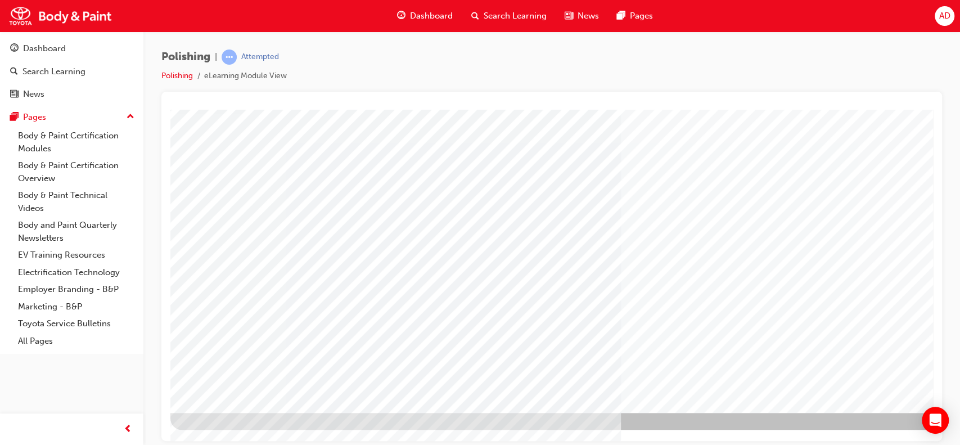
scroll to position [0, 0]
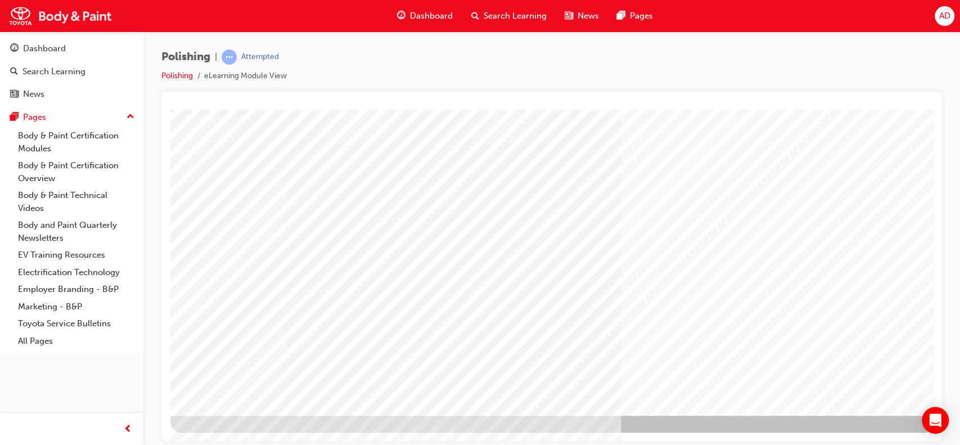
scroll to position [100, 0]
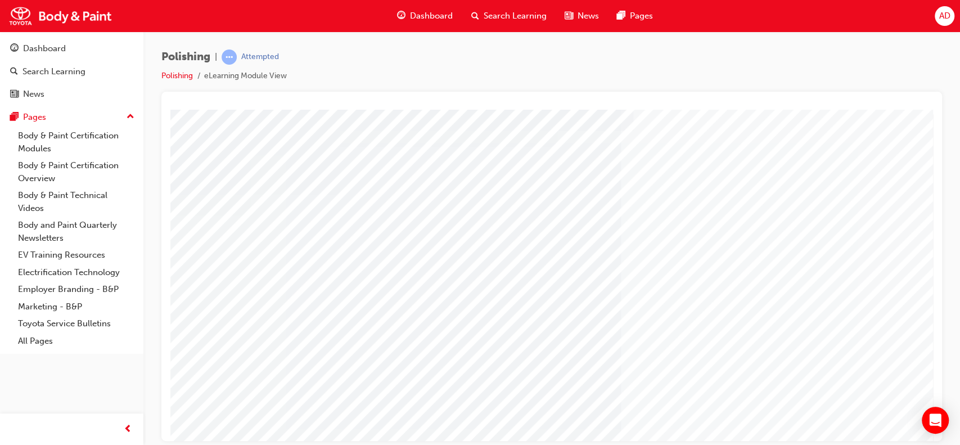
scroll to position [0, 0]
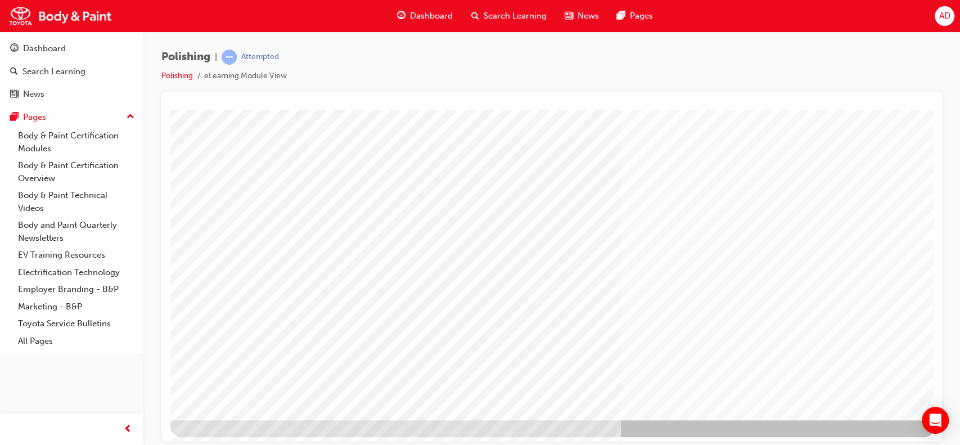
scroll to position [96, 0]
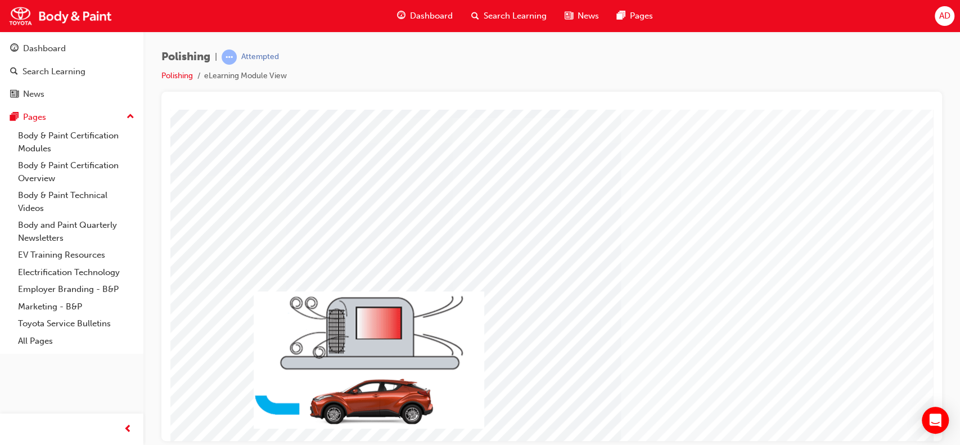
scroll to position [41, 0]
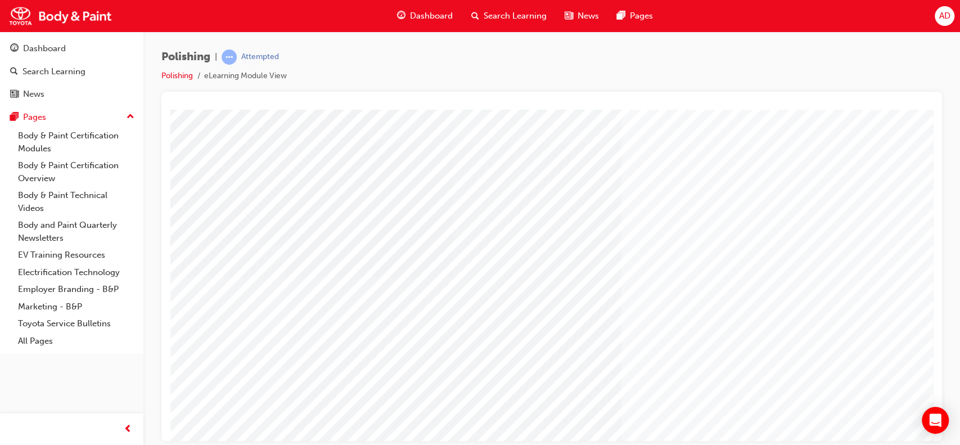
scroll to position [102, 0]
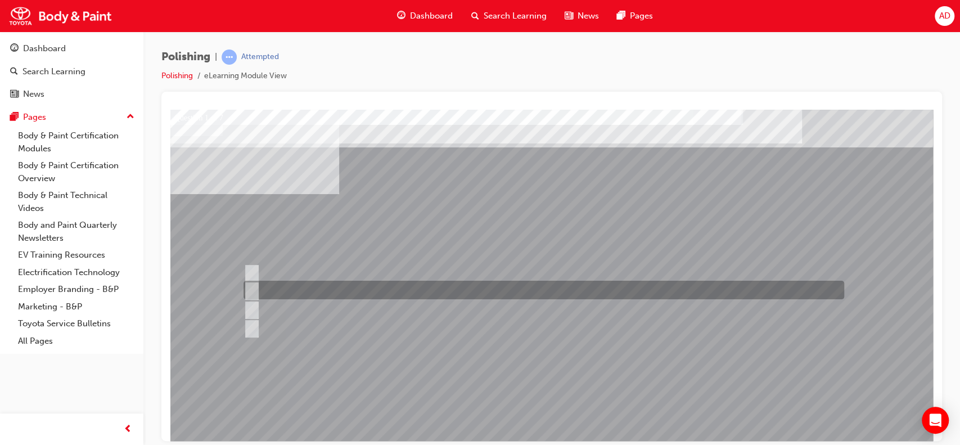
click at [253, 288] on input "Natural method" at bounding box center [249, 290] width 12 height 12
click at [253, 291] on input "Natural method" at bounding box center [249, 290] width 12 height 12
checkbox input "false"
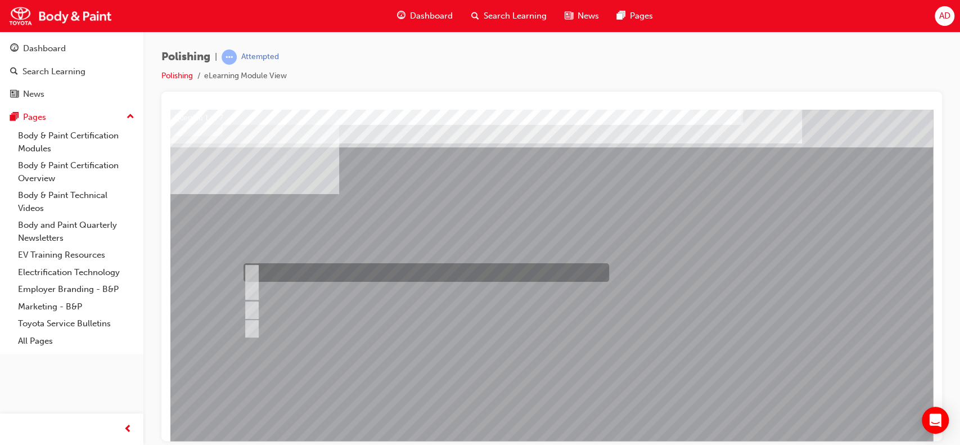
click at [252, 270] on input "Hot air method" at bounding box center [249, 273] width 12 height 12
checkbox input "true"
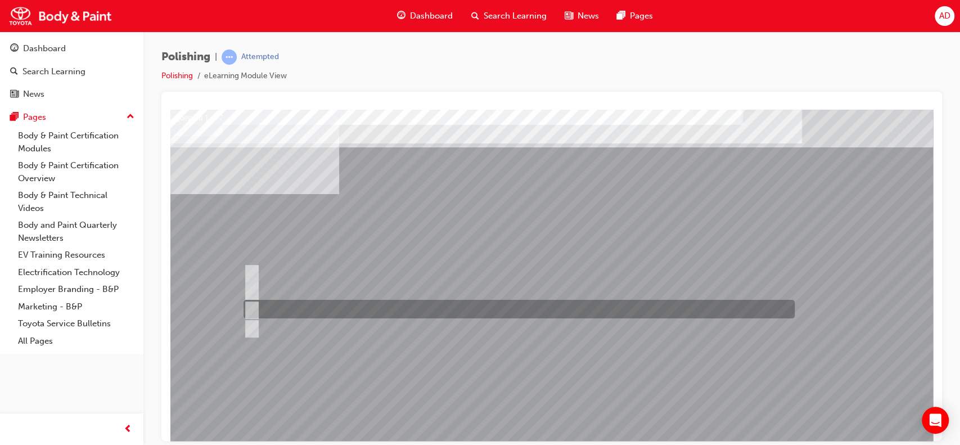
click at [253, 310] on input "Infrared method" at bounding box center [249, 309] width 12 height 12
checkbox input "true"
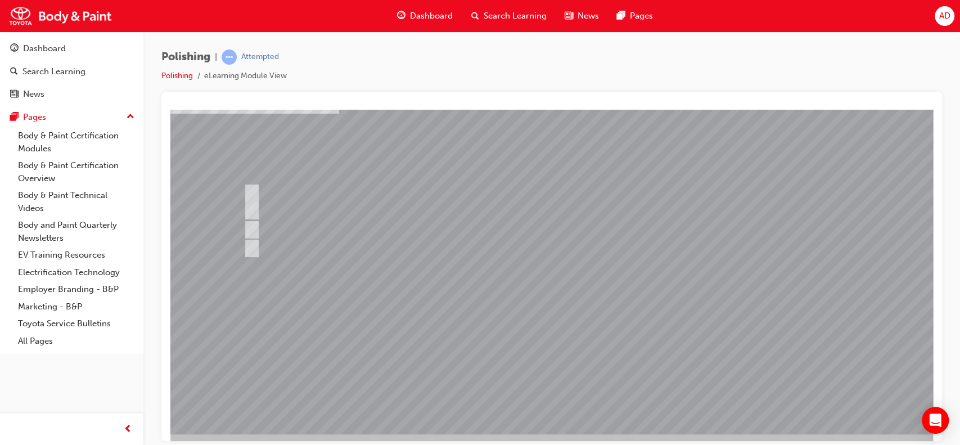
scroll to position [86, 0]
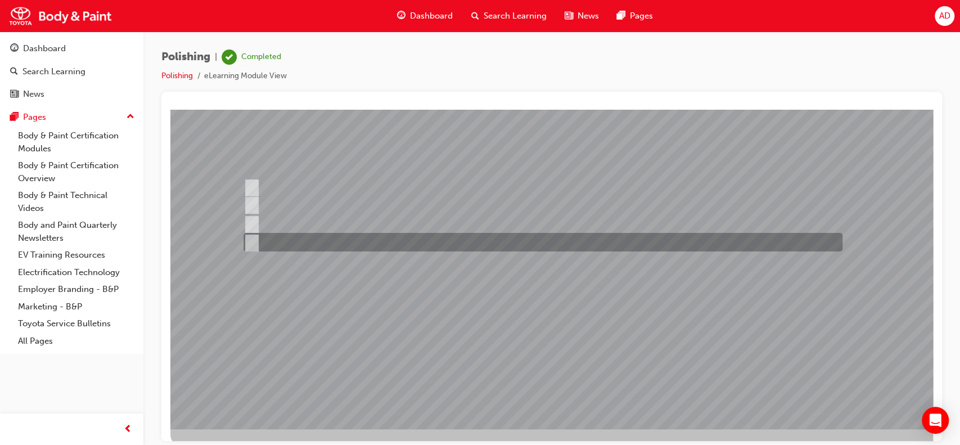
scroll to position [0, 0]
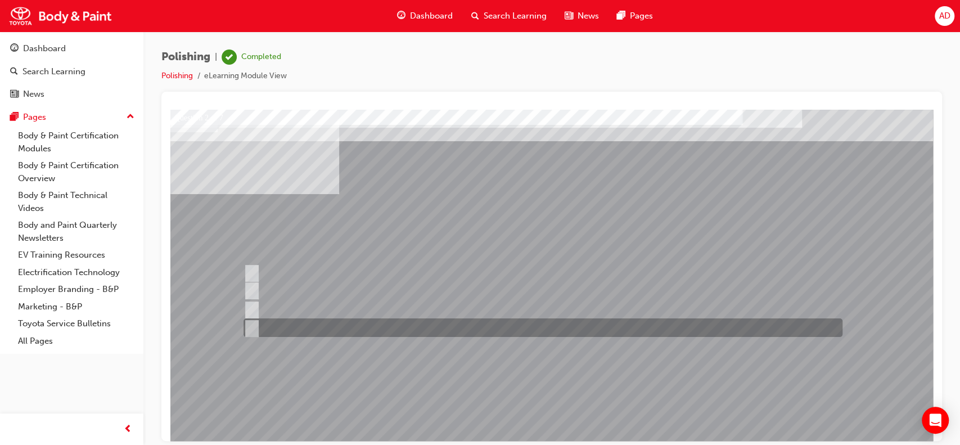
click at [259, 331] on div at bounding box center [540, 327] width 599 height 19
checkbox input "true"
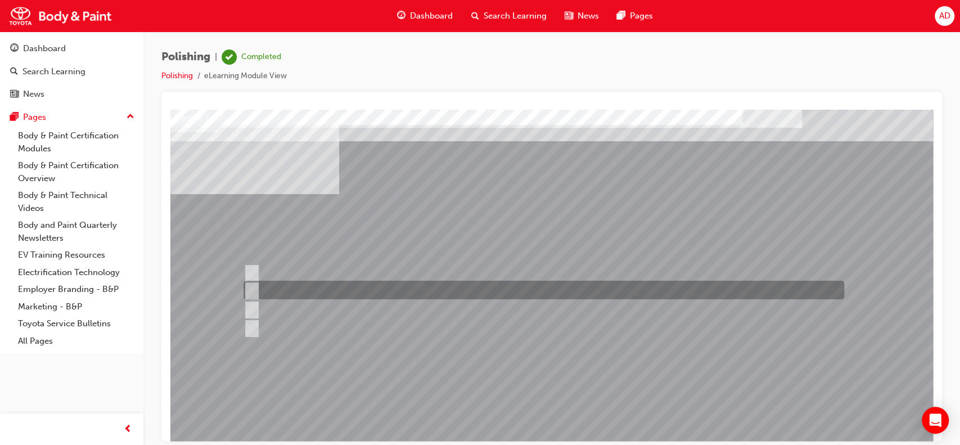
click at [253, 291] on input "Work Environment" at bounding box center [249, 290] width 12 height 12
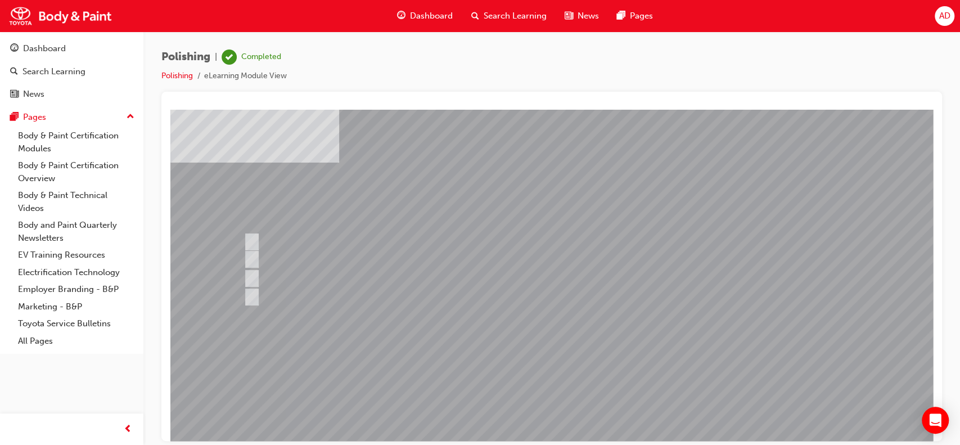
scroll to position [32, 0]
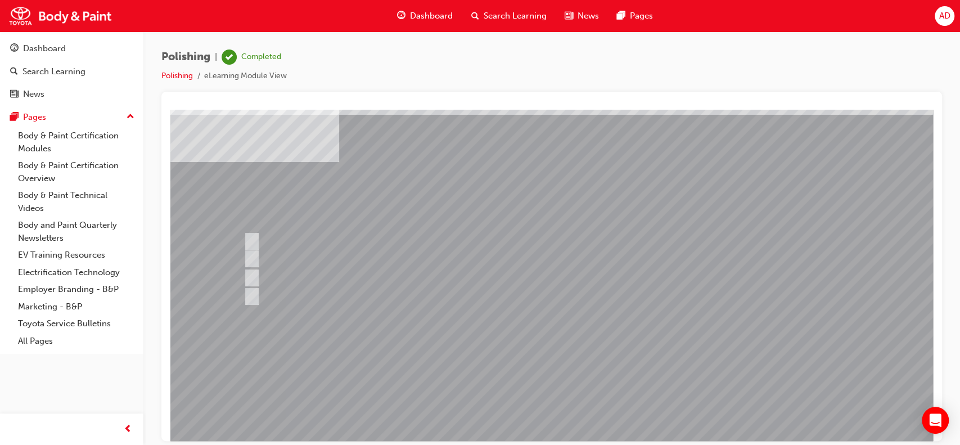
click at [253, 238] on div at bounding box center [552, 279] width 765 height 405
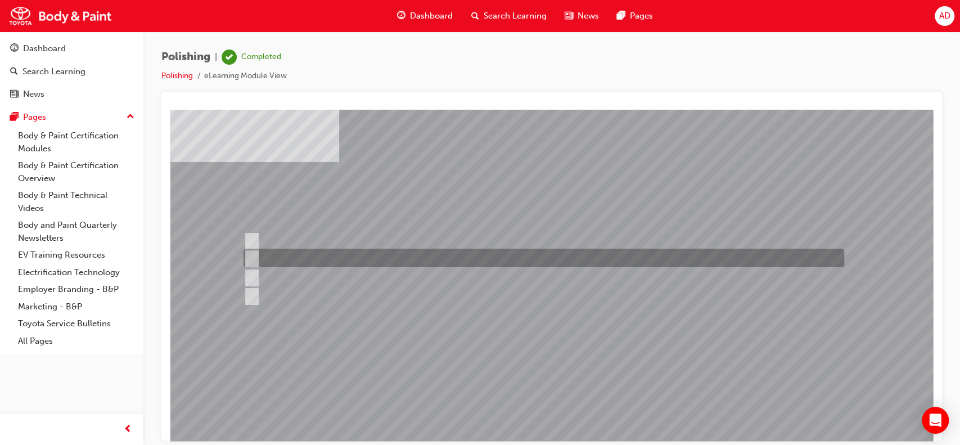
click at [251, 261] on input "Work Environment" at bounding box center [249, 258] width 12 height 12
checkbox input "false"
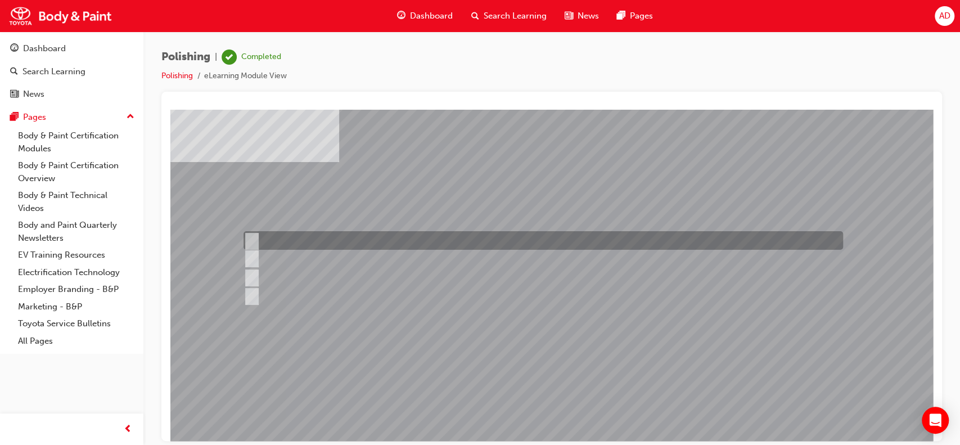
click at [258, 239] on div at bounding box center [541, 240] width 600 height 19
checkbox input "true"
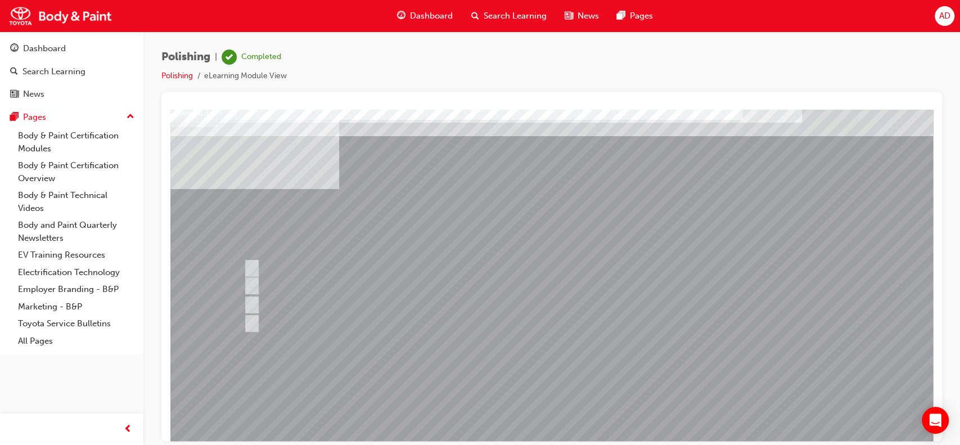
scroll to position [5, 0]
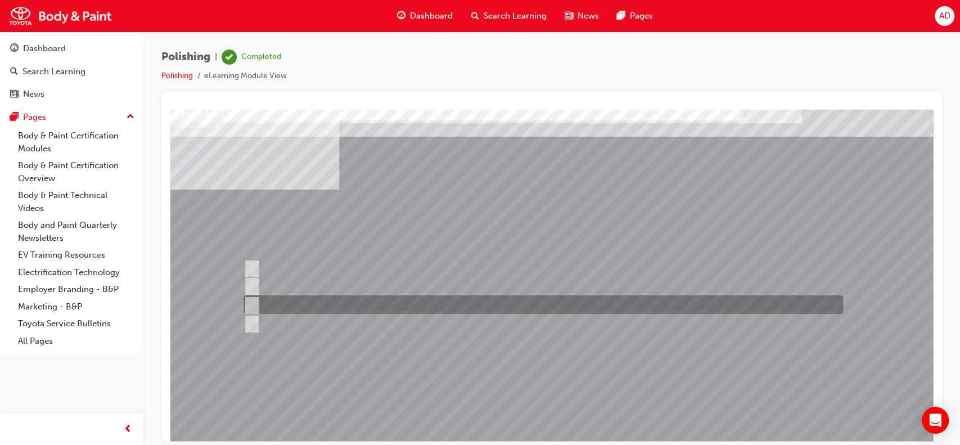
click at [252, 306] on input "You are wearing the right PPE and your area and surrounding is safe to work." at bounding box center [250, 305] width 12 height 12
radio input "true"
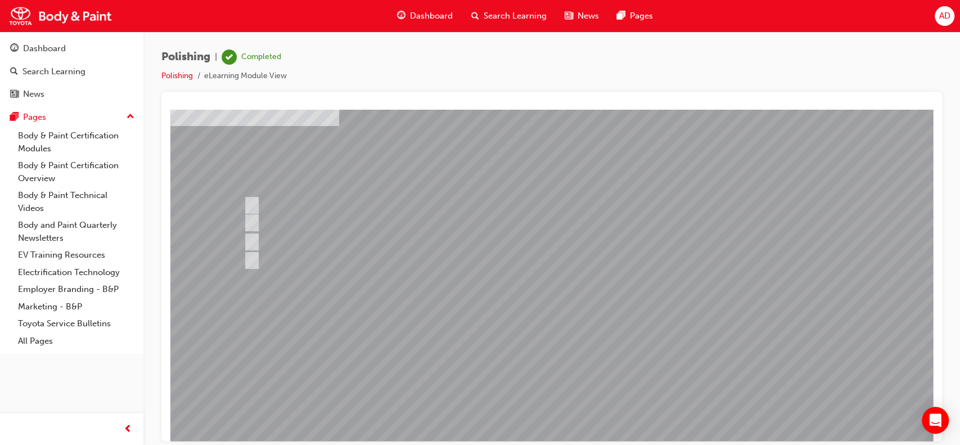
scroll to position [70, 0]
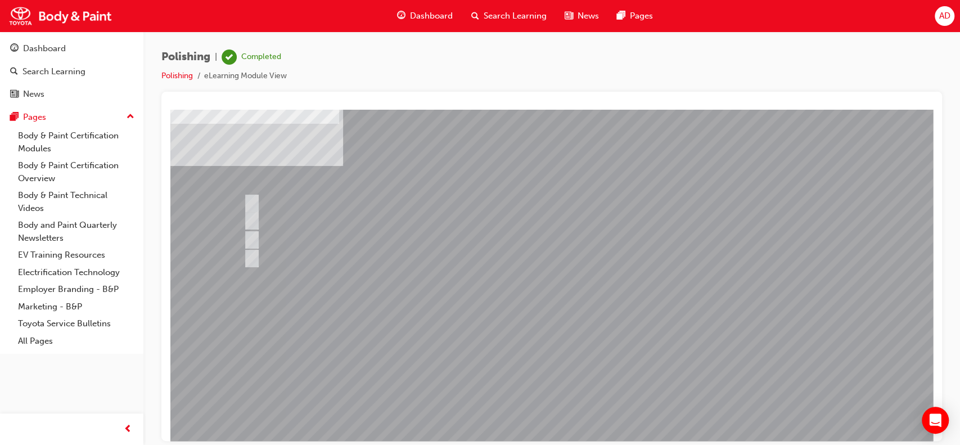
scroll to position [0, 0]
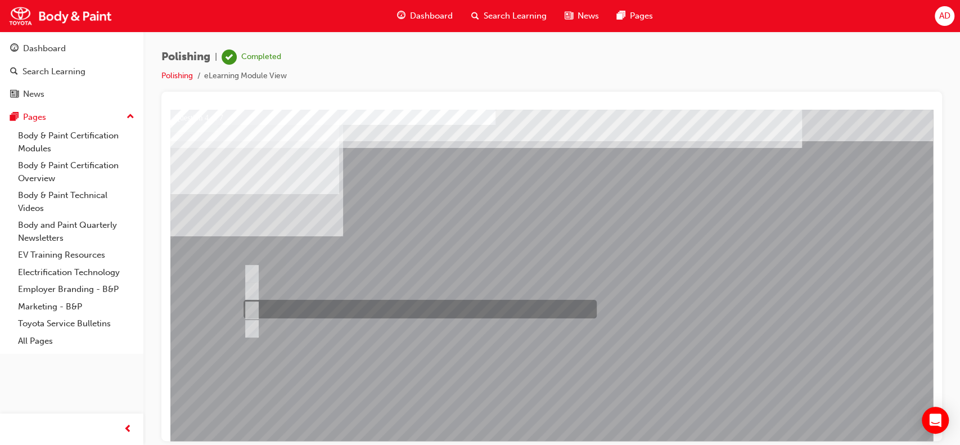
click at [254, 303] on input "#1500 - #3000" at bounding box center [250, 309] width 12 height 12
radio input "true"
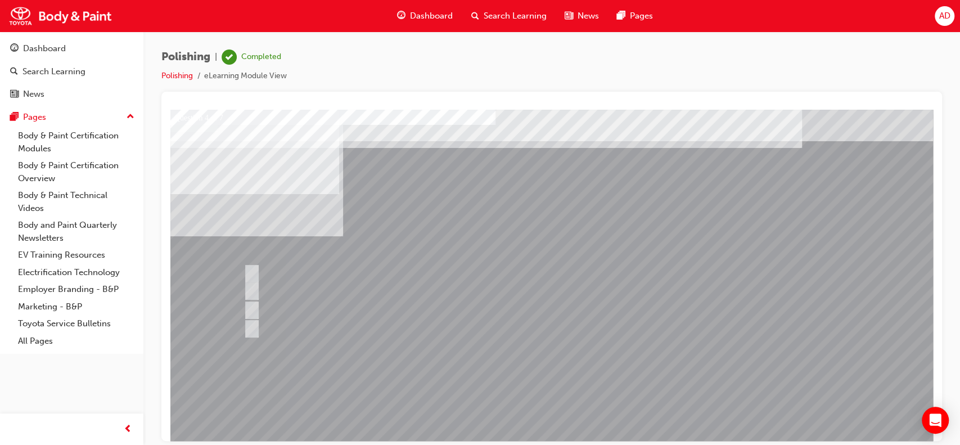
scroll to position [28, 0]
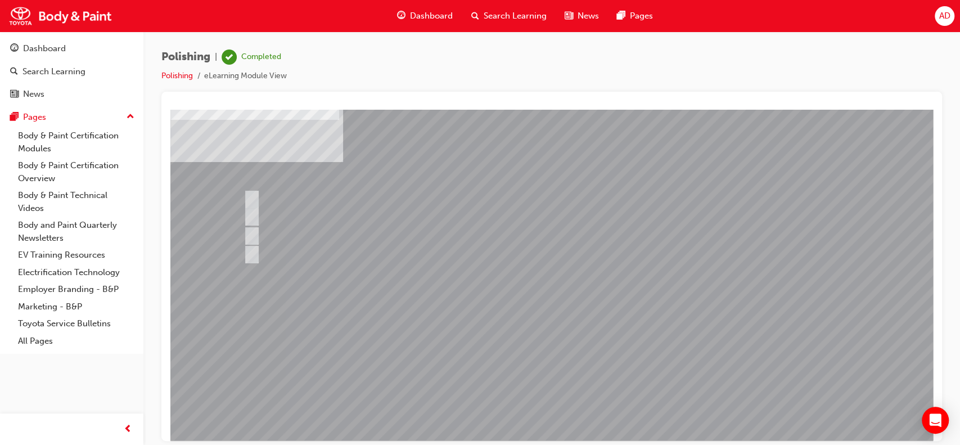
scroll to position [75, 0]
click at [551, 376] on div at bounding box center [552, 236] width 765 height 405
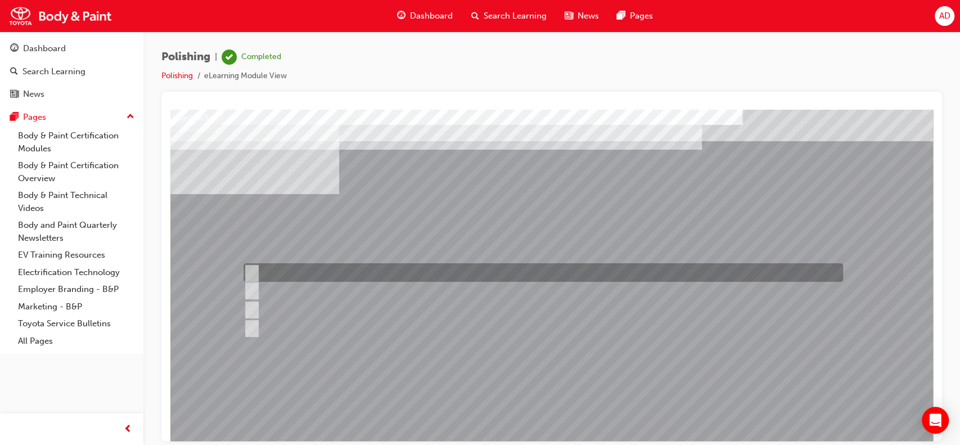
click at [255, 271] on input "Horizontal direction." at bounding box center [250, 273] width 12 height 12
radio input "true"
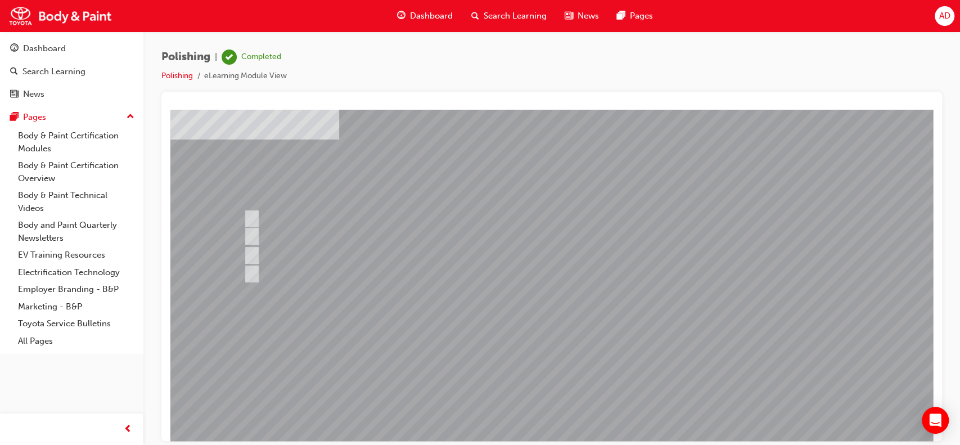
scroll to position [56, 0]
click at [547, 393] on div at bounding box center [552, 255] width 765 height 405
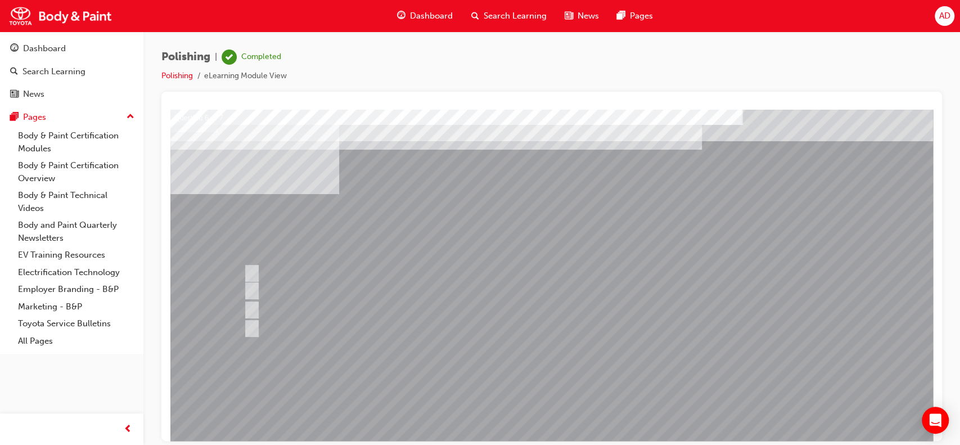
scroll to position [0, 0]
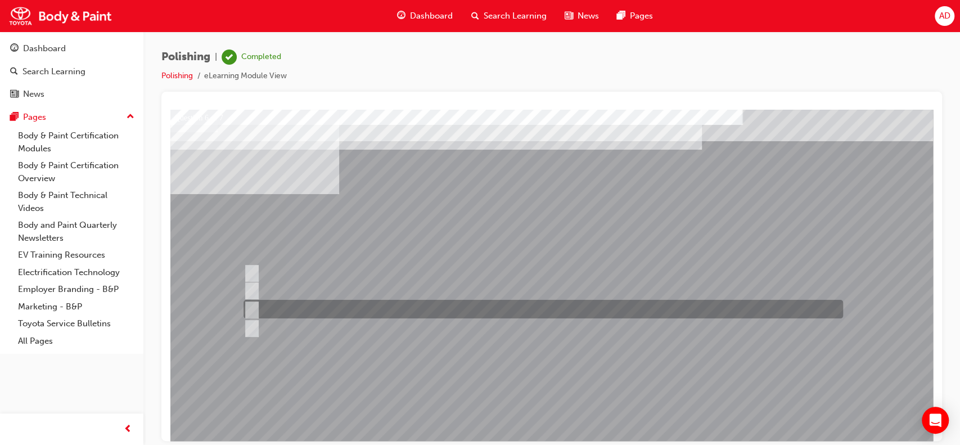
click at [251, 308] on input "Final finishing" at bounding box center [250, 309] width 12 height 12
radio input "true"
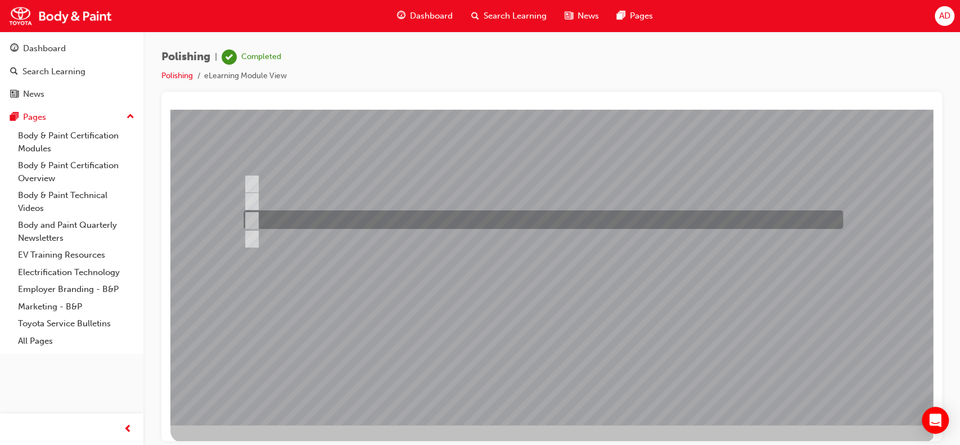
scroll to position [90, 0]
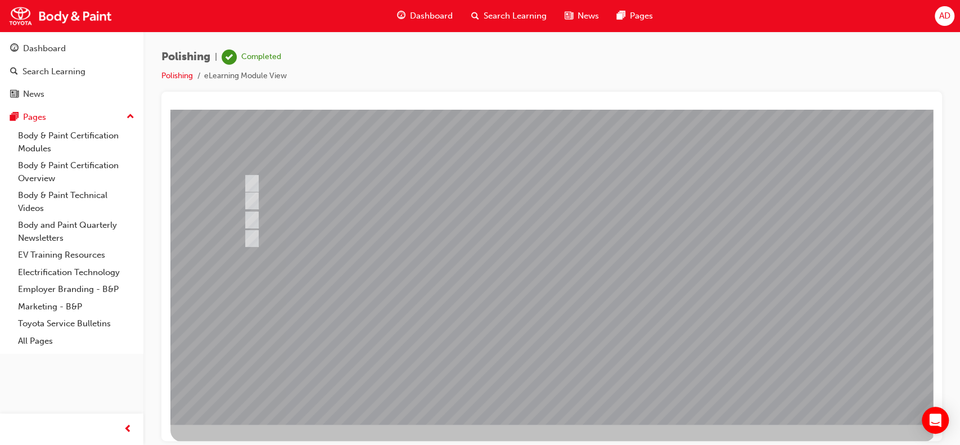
click at [604, 308] on div at bounding box center [552, 221] width 765 height 405
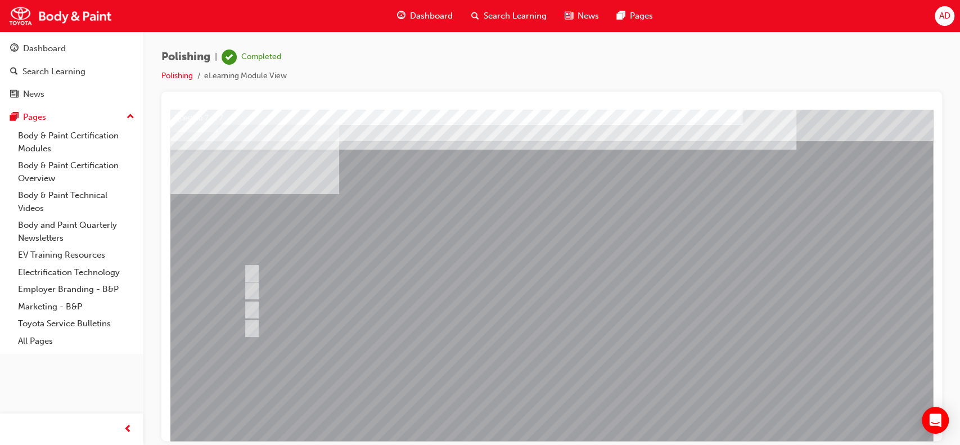
scroll to position [0, 0]
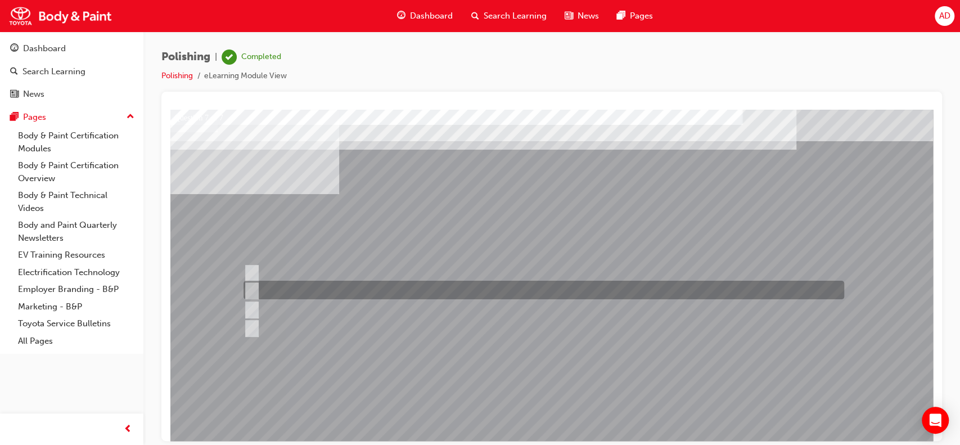
click at [252, 286] on input "Buffing pad was not checked and cleaned before using." at bounding box center [250, 290] width 12 height 12
radio input "true"
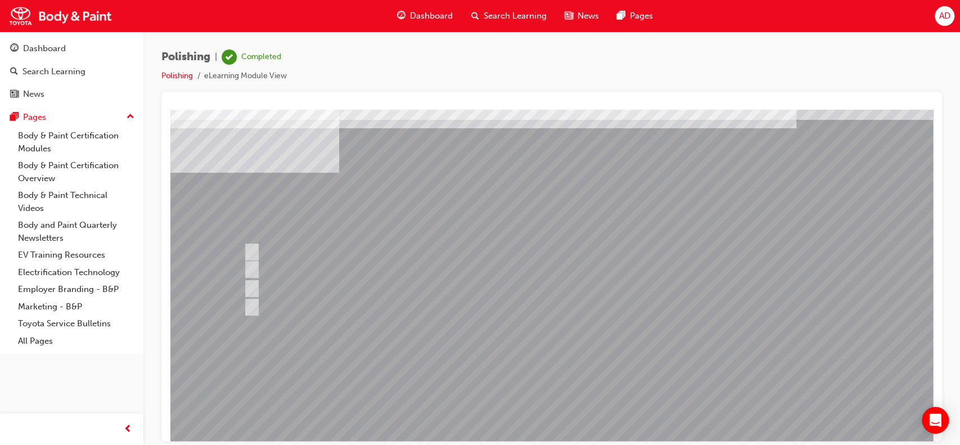
scroll to position [46, 0]
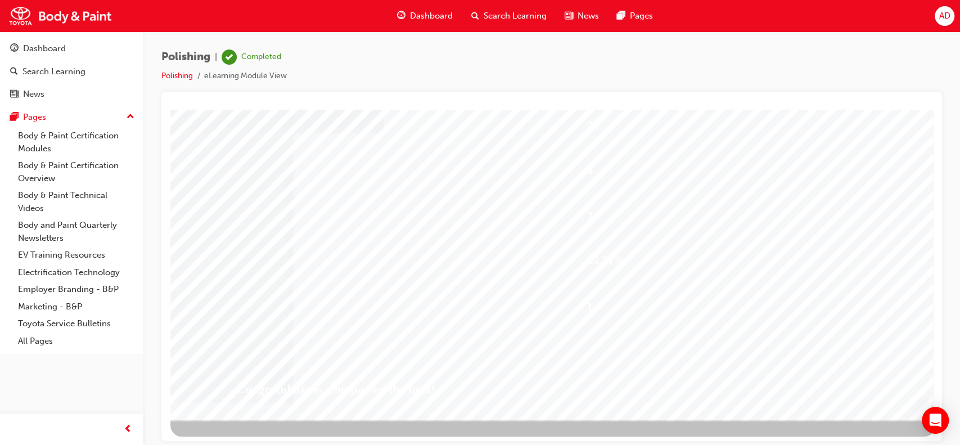
scroll to position [102, 0]
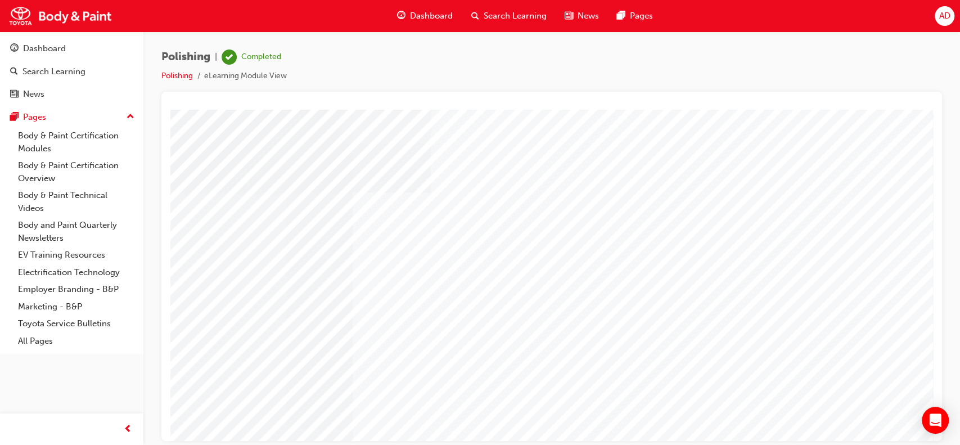
click at [433, 11] on span "Dashboard" at bounding box center [431, 16] width 43 height 13
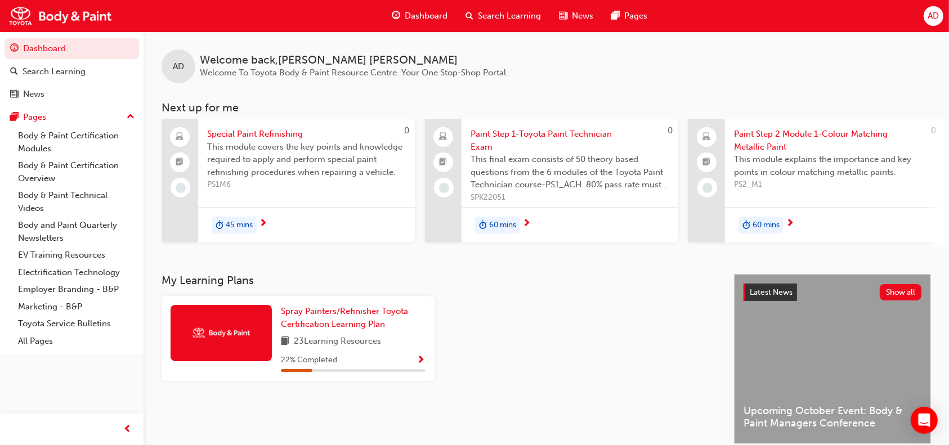
click at [262, 135] on span "Special Paint Refinishing" at bounding box center [306, 134] width 199 height 13
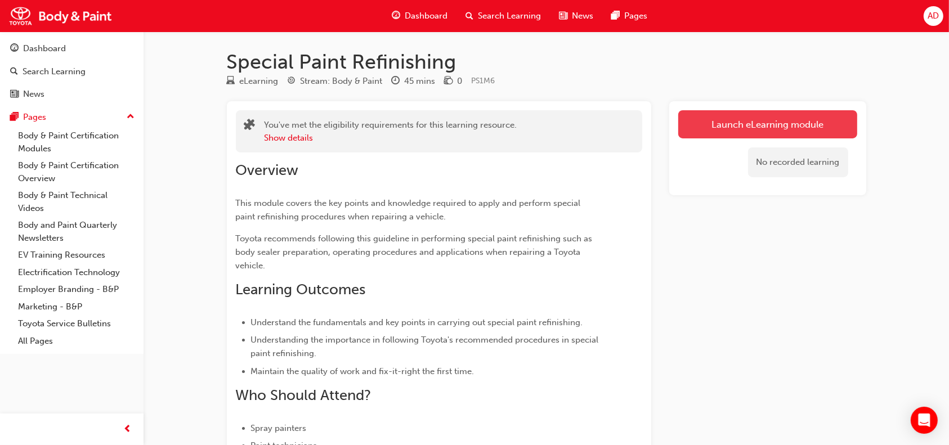
click at [748, 127] on link "Launch eLearning module" at bounding box center [767, 124] width 179 height 28
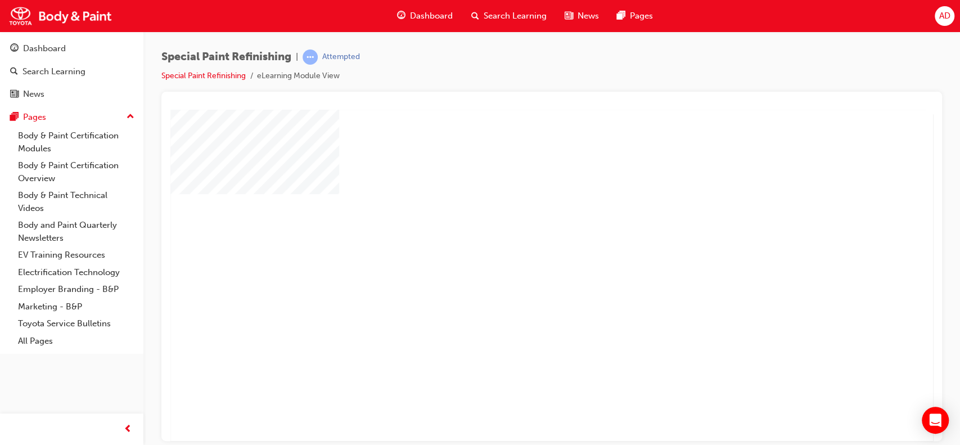
click at [519, 243] on div "play" at bounding box center [519, 243] width 0 height 0
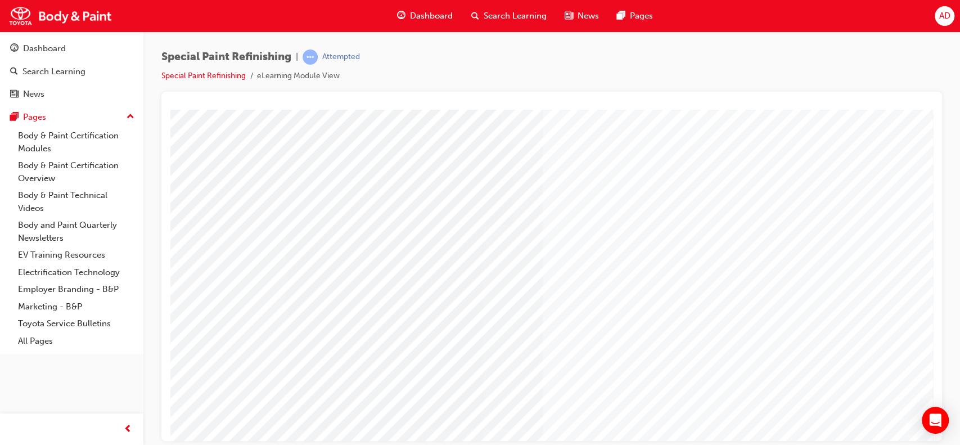
type input "[PERSON_NAME]"
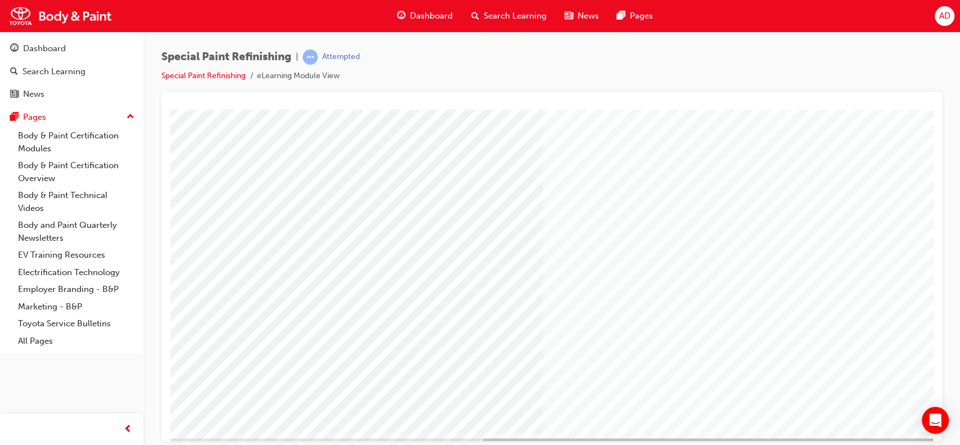
scroll to position [91, 0]
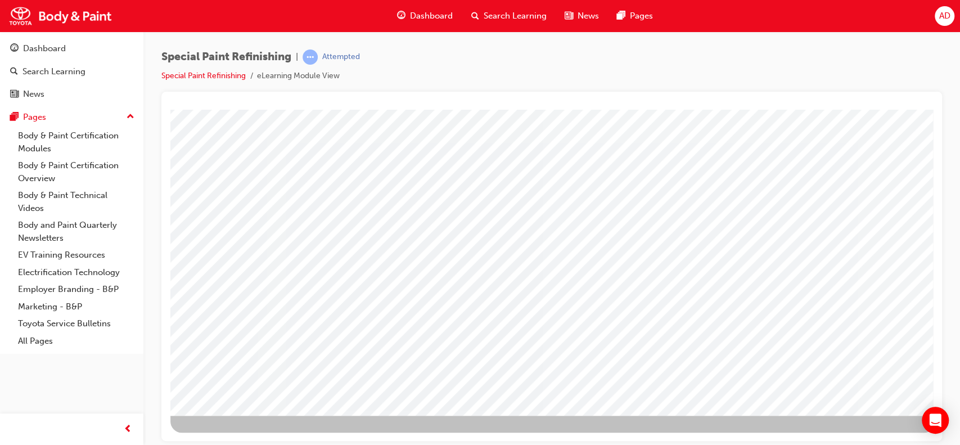
scroll to position [102, 0]
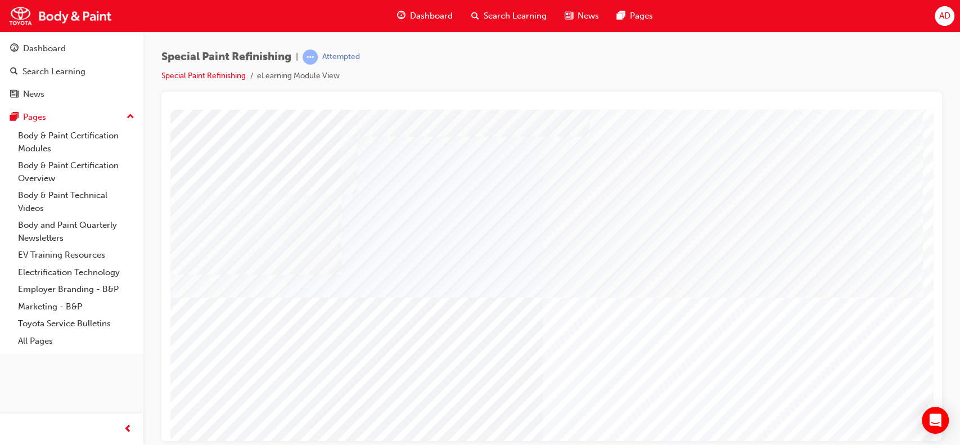
scroll to position [16, 0]
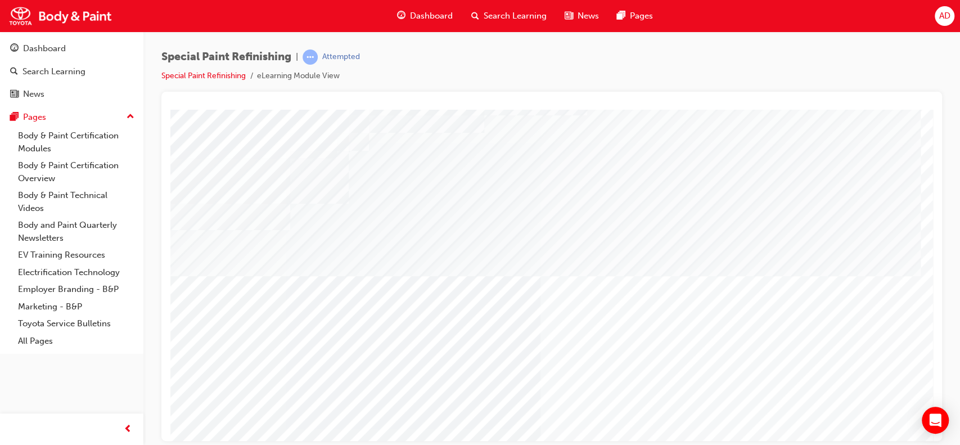
scroll to position [102, 3]
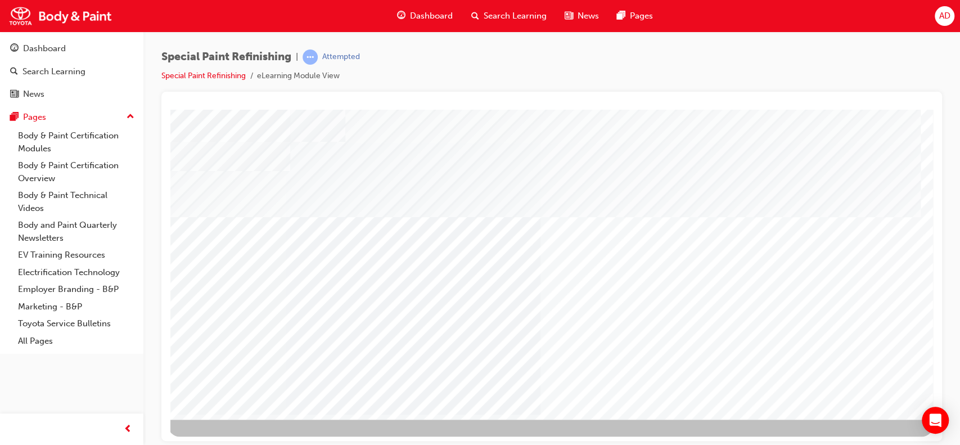
scroll to position [96, 3]
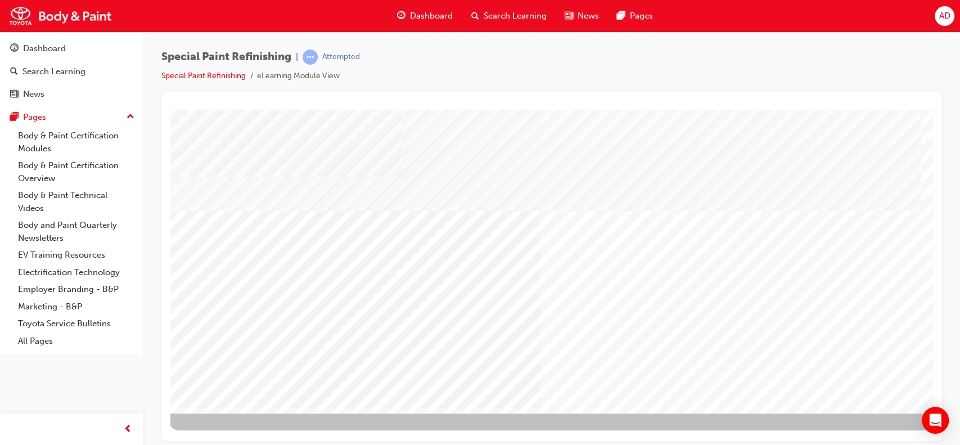
scroll to position [102, 3]
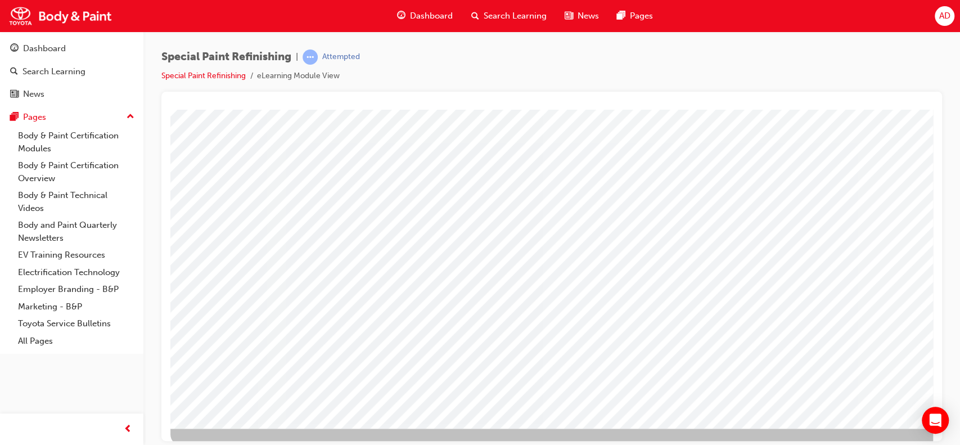
scroll to position [87, 0]
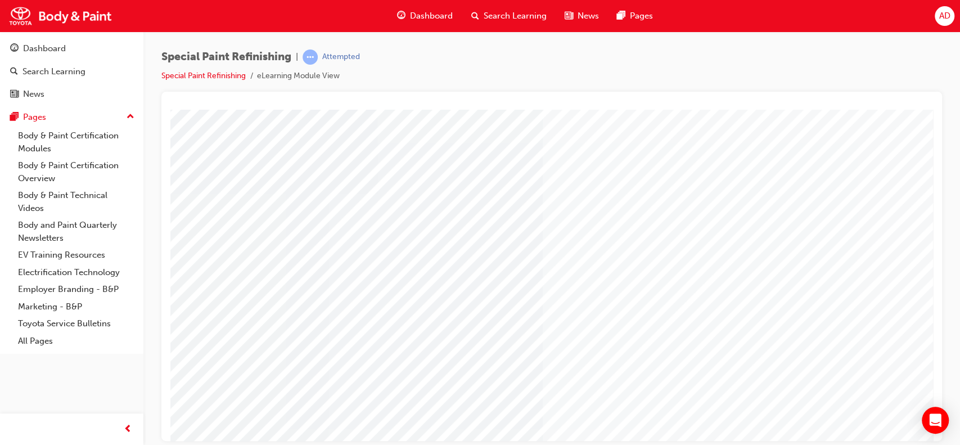
scroll to position [102, 0]
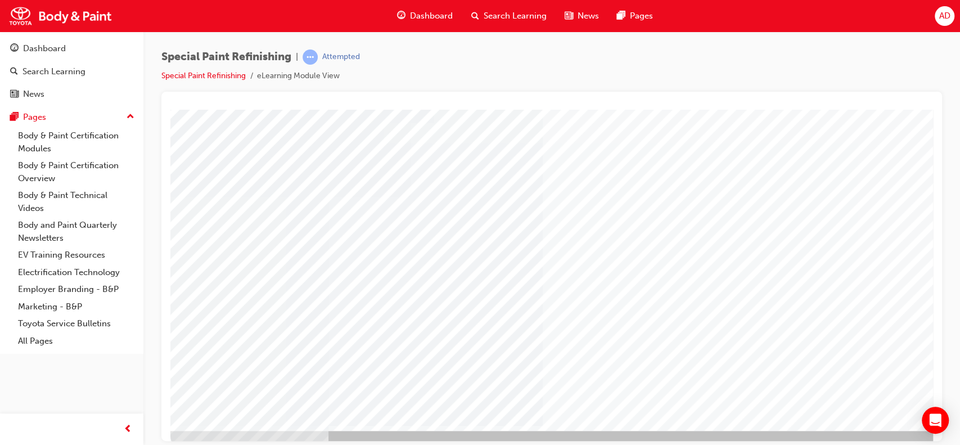
scroll to position [90, 0]
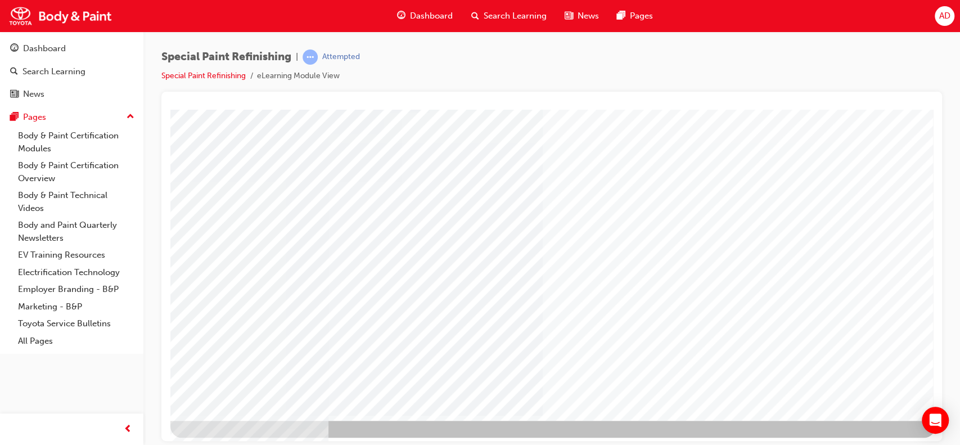
scroll to position [96, 0]
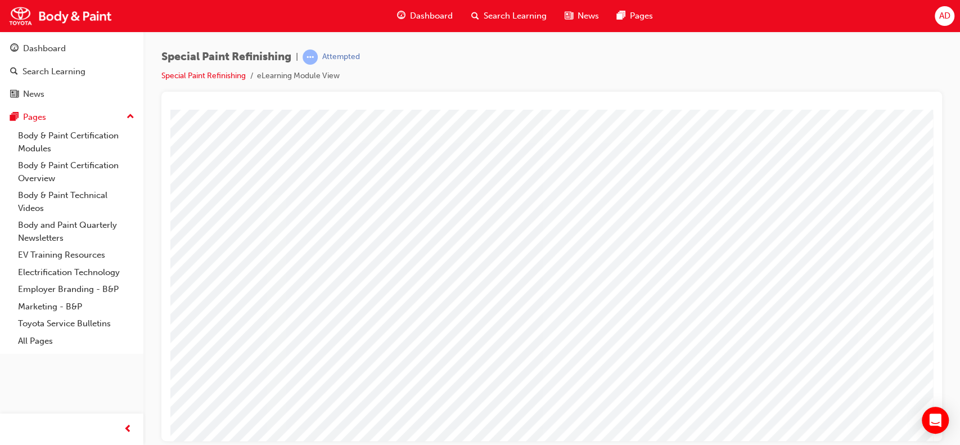
scroll to position [102, 0]
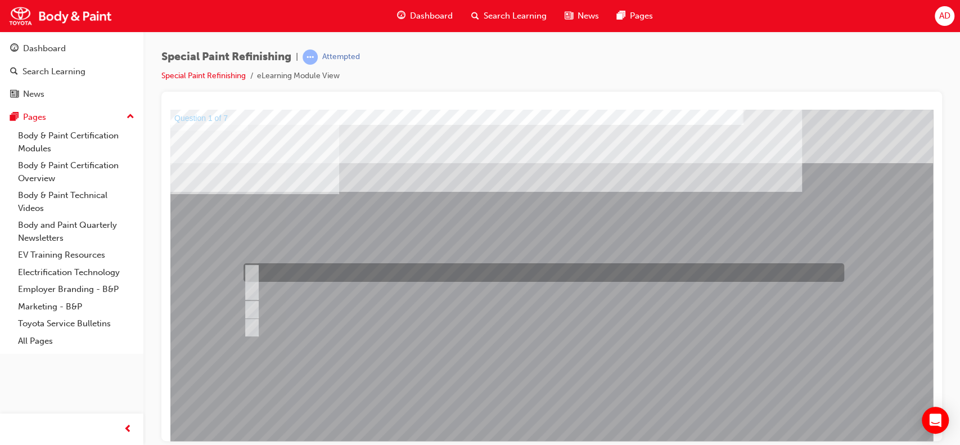
click at [290, 267] on div at bounding box center [541, 272] width 601 height 19
radio input "true"
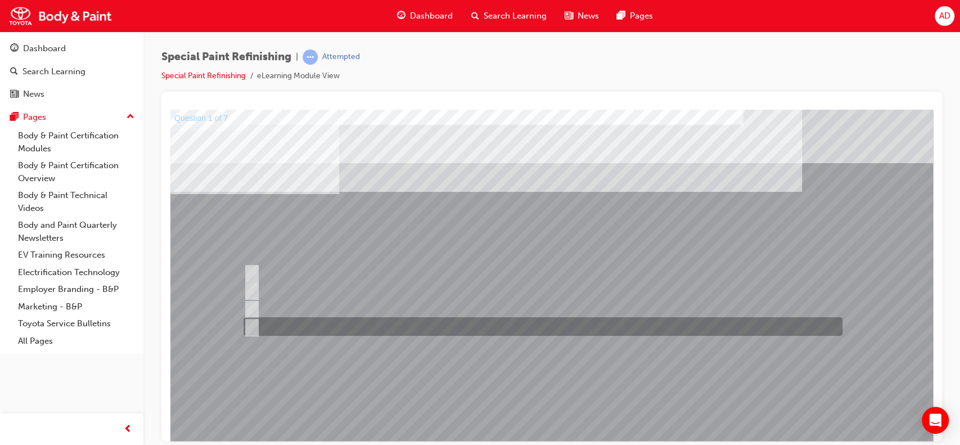
scroll to position [102, 0]
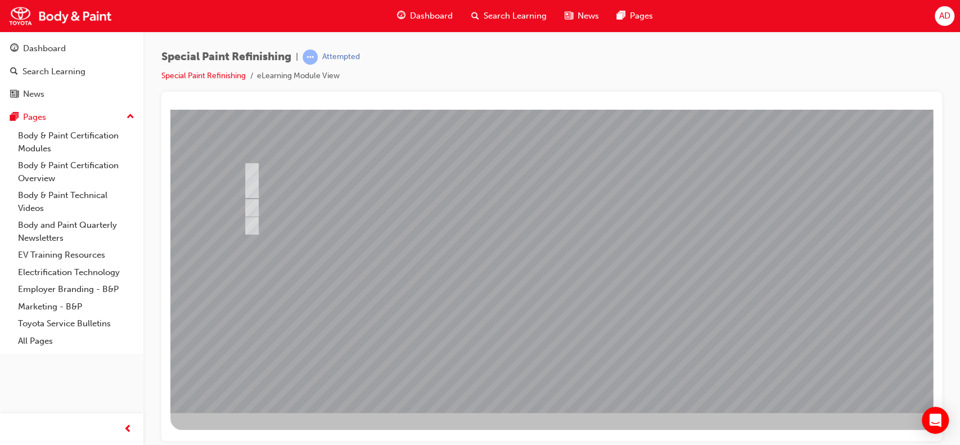
click at [320, 190] on div at bounding box center [552, 209] width 765 height 405
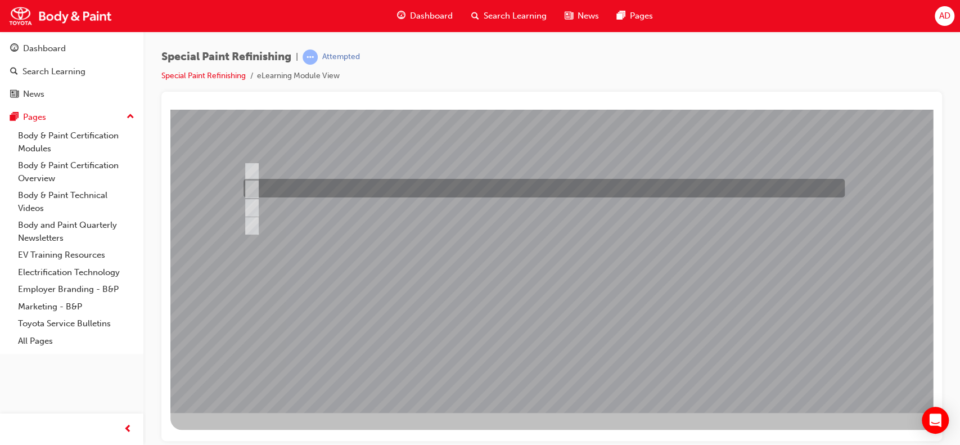
click at [251, 182] on input "b) Drying." at bounding box center [250, 188] width 12 height 12
radio input "true"
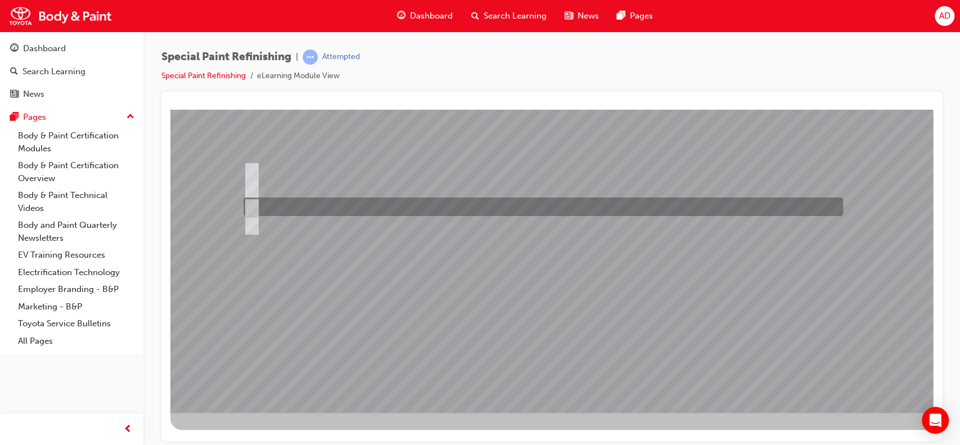
click at [255, 201] on input "c) Cleaning and degreasing." at bounding box center [250, 207] width 12 height 12
radio input "true"
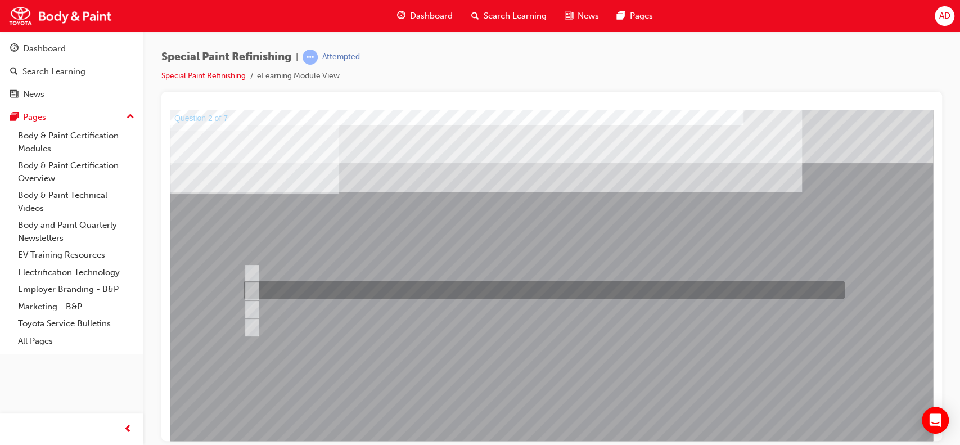
click at [258, 286] on div at bounding box center [541, 290] width 601 height 19
checkbox input "true"
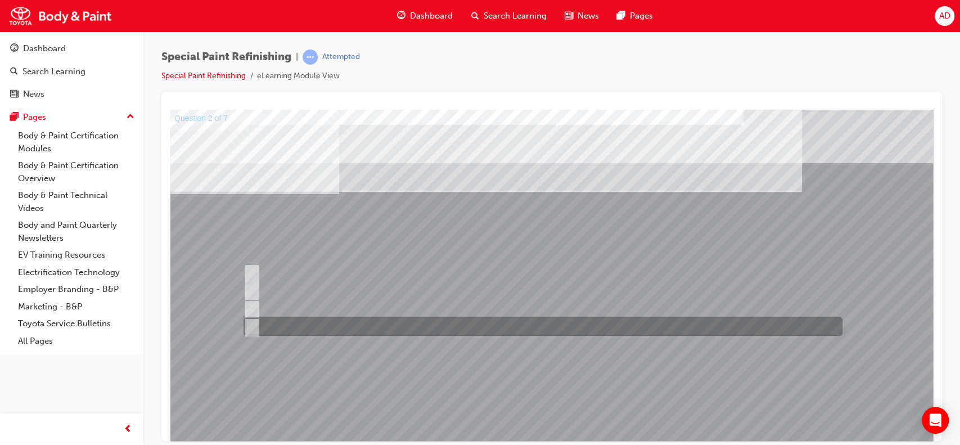
click at [247, 322] on input "d) Prevents water and dust from entering the gaps, such as hemmed areas." at bounding box center [249, 327] width 12 height 12
checkbox input "true"
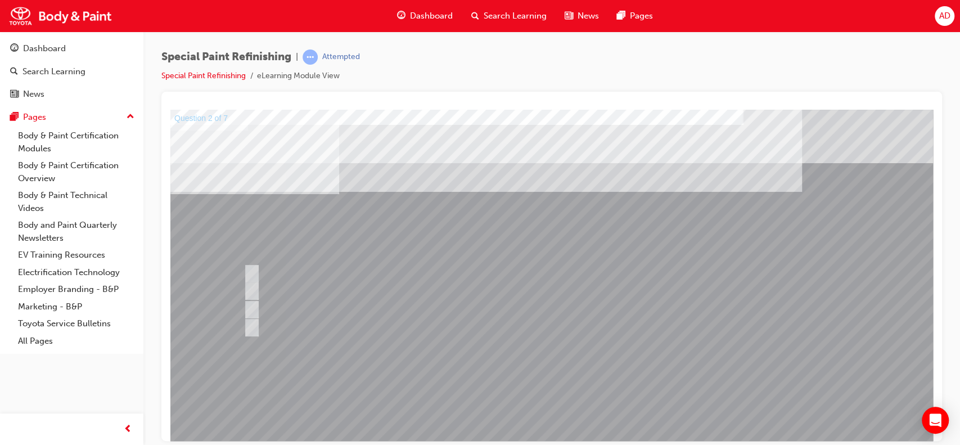
scroll to position [21, 0]
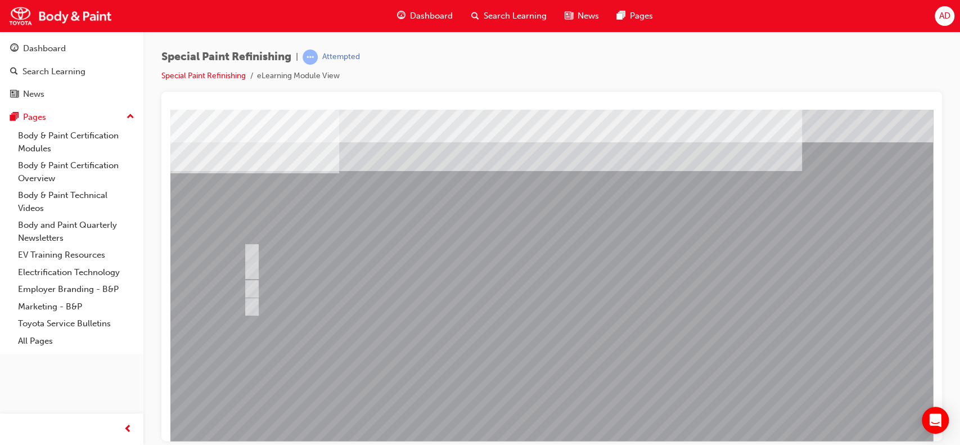
click at [572, 416] on div at bounding box center [552, 290] width 765 height 405
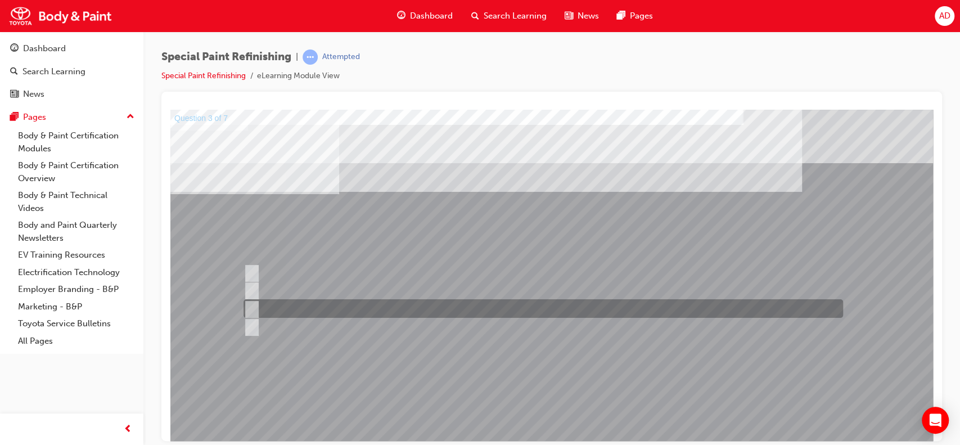
click at [249, 309] on input "c) Refer to the Body Repair Manual for instructions where shaping is necessary." at bounding box center [250, 309] width 12 height 12
radio input "true"
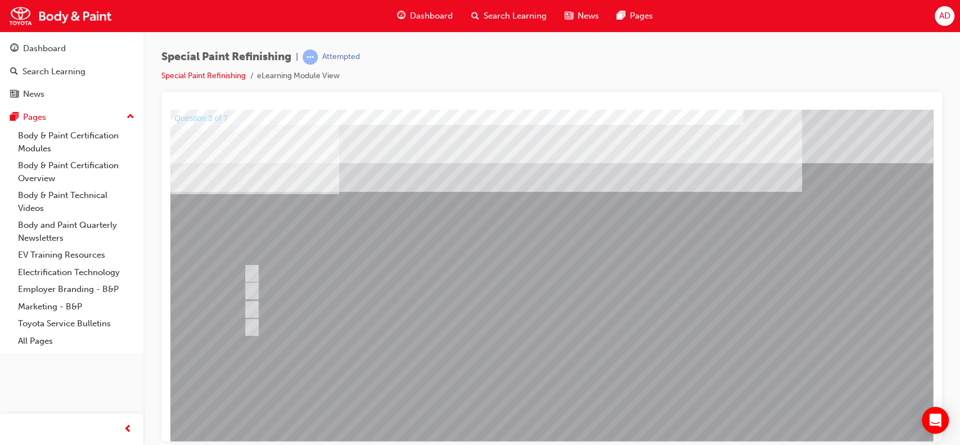
scroll to position [51, 0]
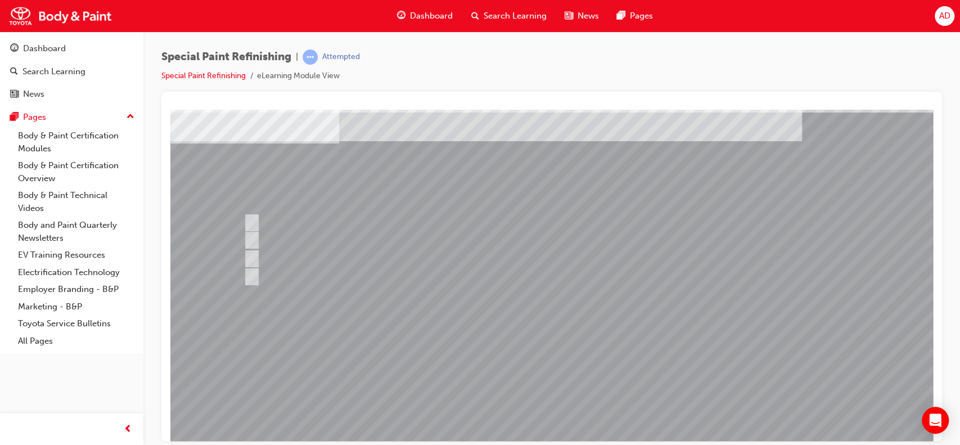
click at [544, 381] on div at bounding box center [552, 261] width 765 height 405
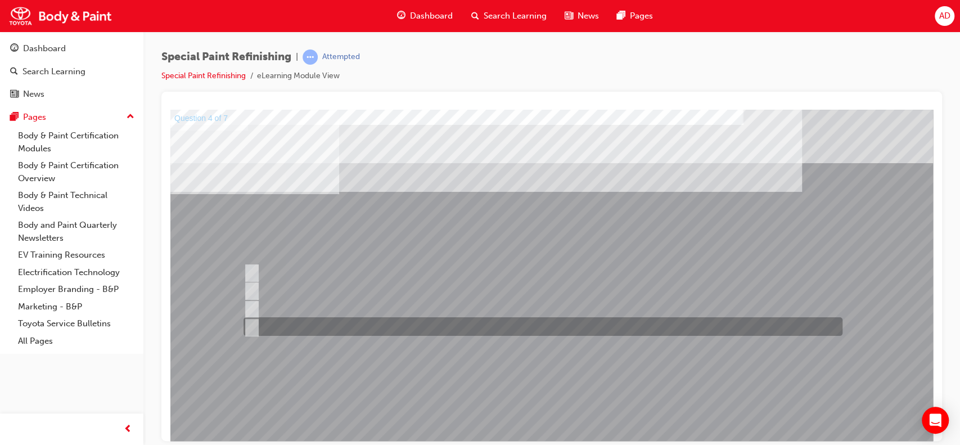
click at [253, 329] on input "d) Shape" at bounding box center [250, 327] width 12 height 12
radio input "true"
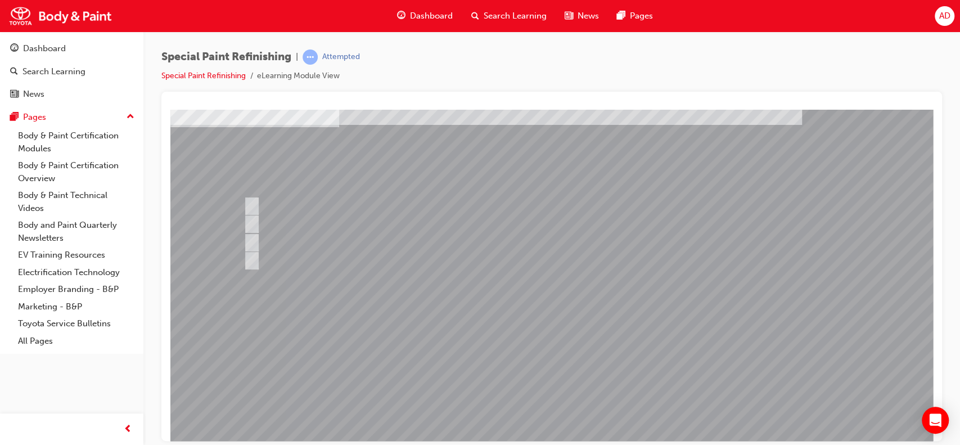
scroll to position [70, 0]
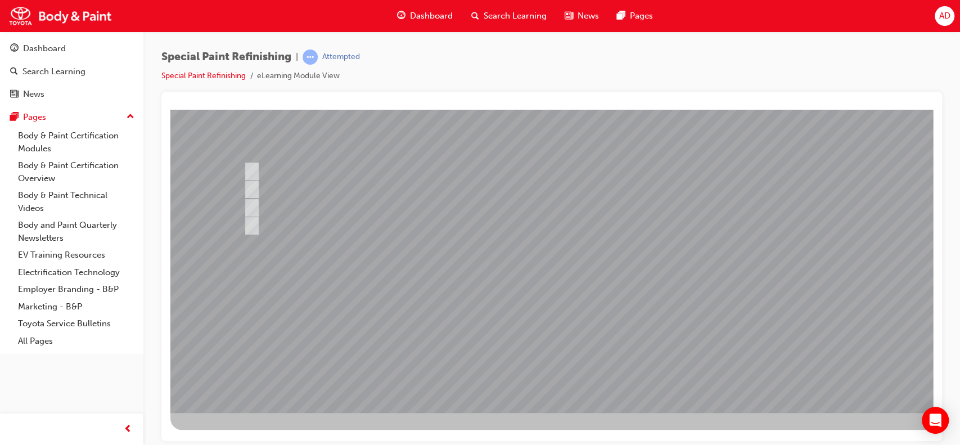
click at [562, 333] on div at bounding box center [552, 209] width 765 height 405
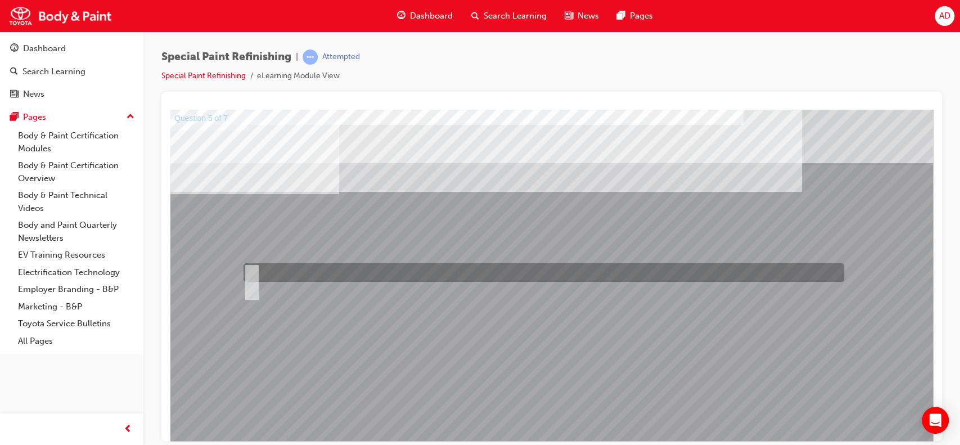
click at [257, 275] on div at bounding box center [541, 272] width 601 height 19
radio input "true"
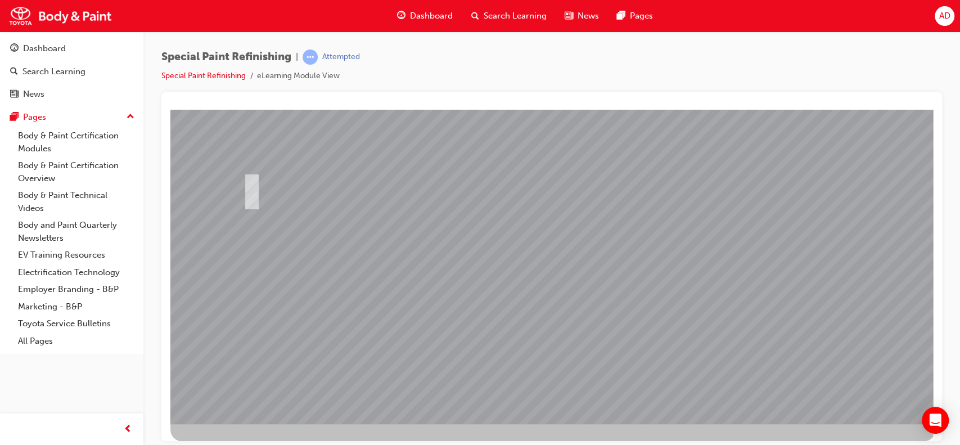
scroll to position [102, 0]
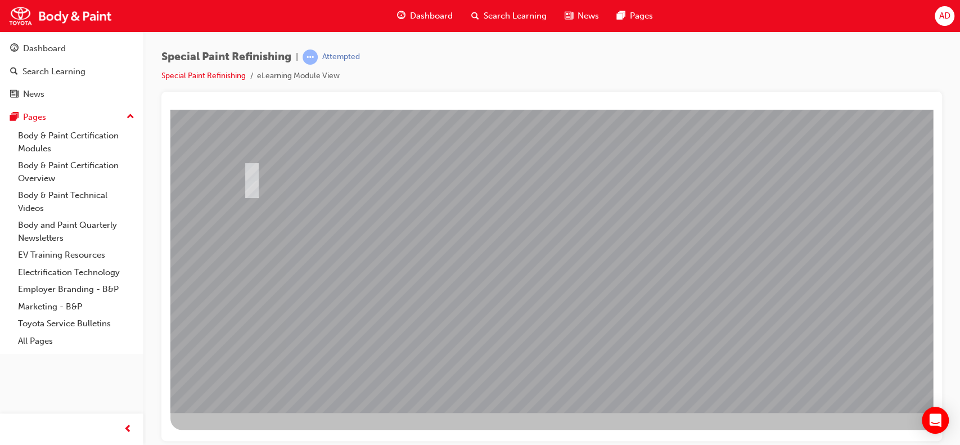
click at [554, 292] on div at bounding box center [552, 209] width 765 height 405
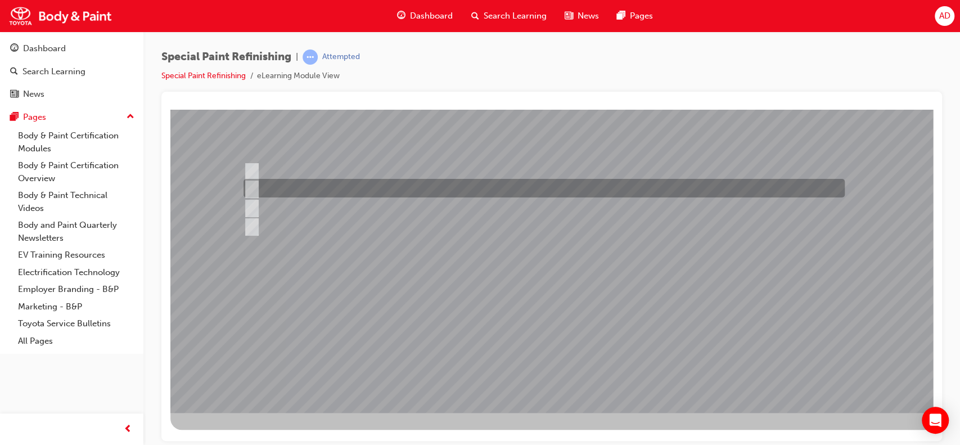
scroll to position [0, 0]
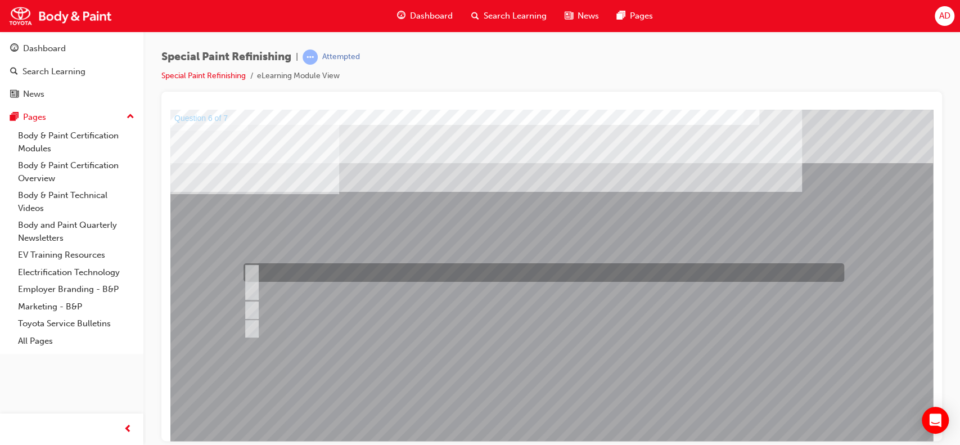
click at [252, 273] on input "a) Solvent resistant gloves." at bounding box center [250, 273] width 12 height 12
radio input "true"
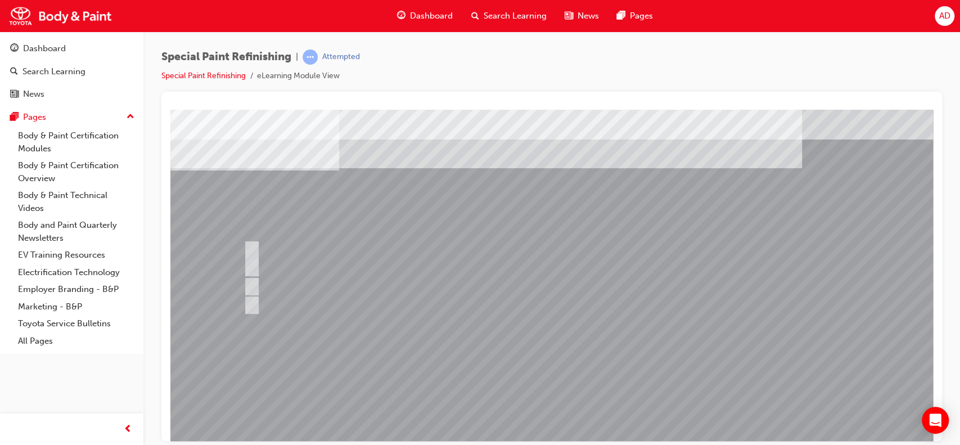
scroll to position [30, 0]
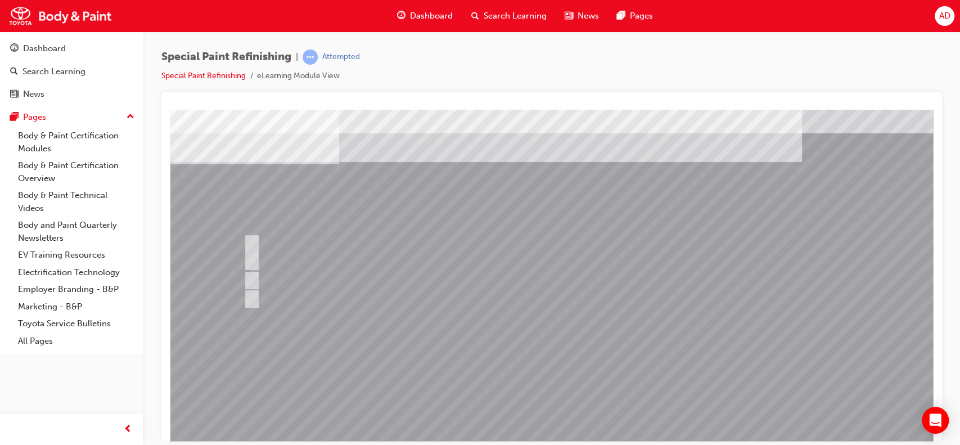
click at [621, 352] on div at bounding box center [552, 281] width 765 height 405
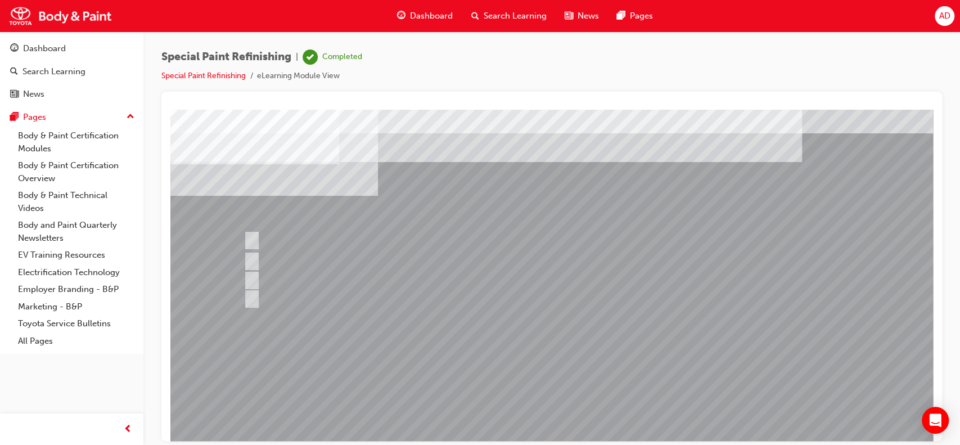
scroll to position [0, 0]
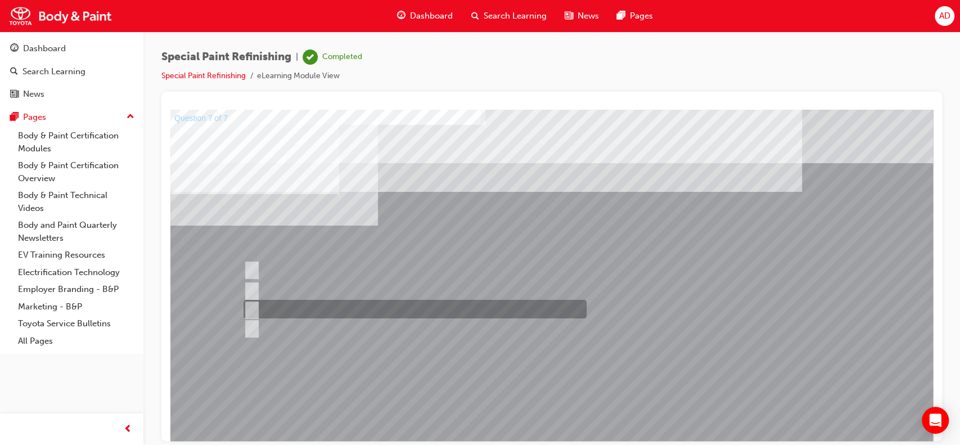
click at [248, 306] on input "c) Contact surfaces and hemmed area." at bounding box center [250, 309] width 12 height 12
radio input "true"
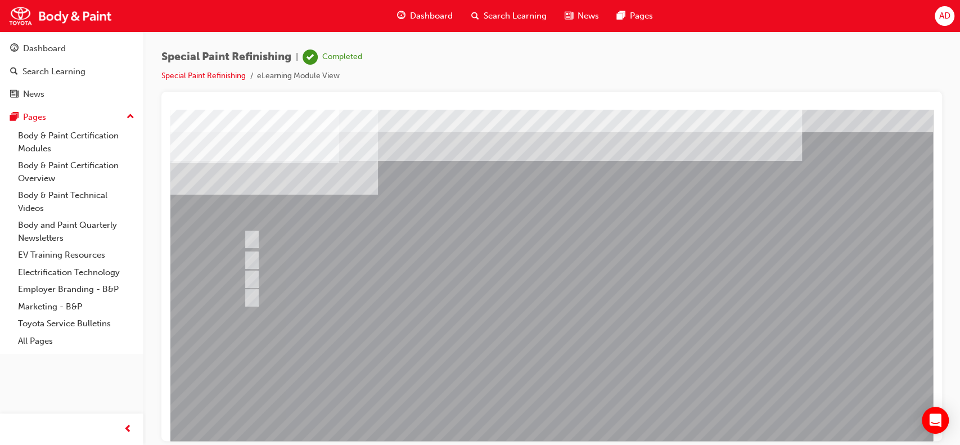
scroll to position [40, 0]
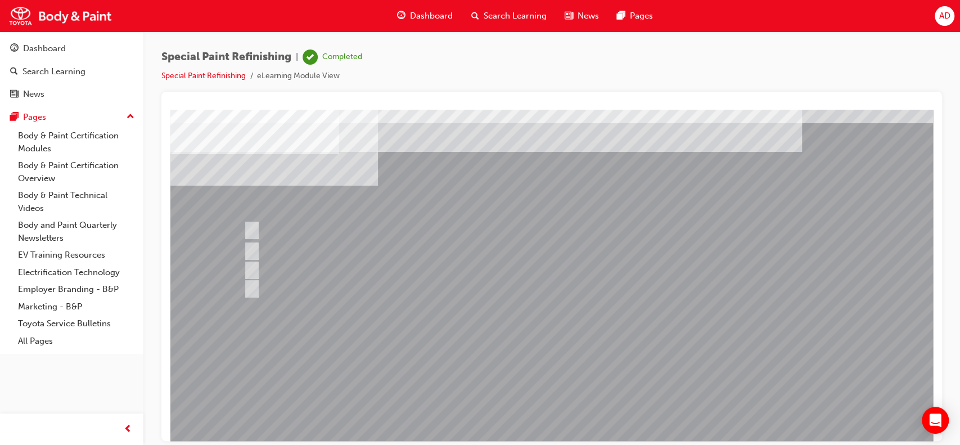
click at [568, 324] on div at bounding box center [552, 271] width 765 height 405
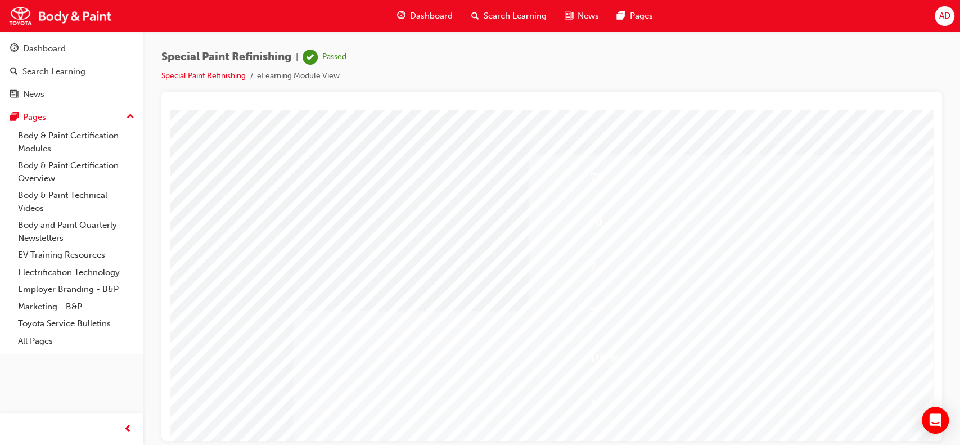
scroll to position [102, 0]
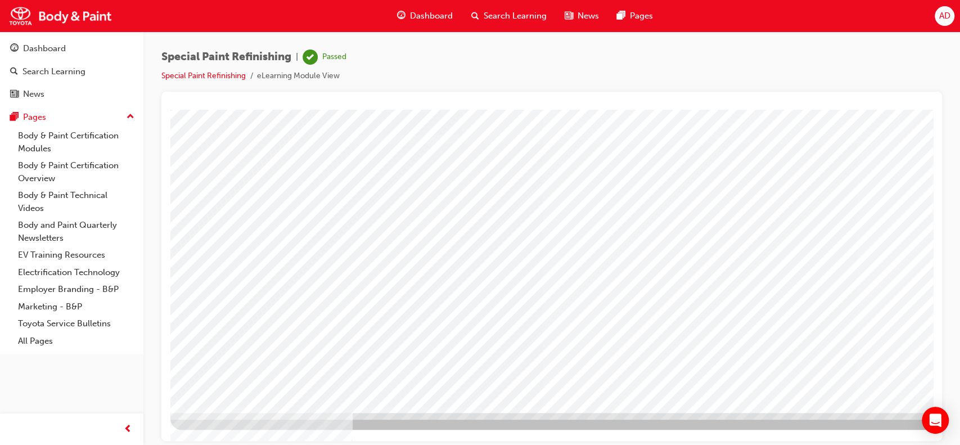
click at [432, 11] on span "Dashboard" at bounding box center [431, 16] width 43 height 13
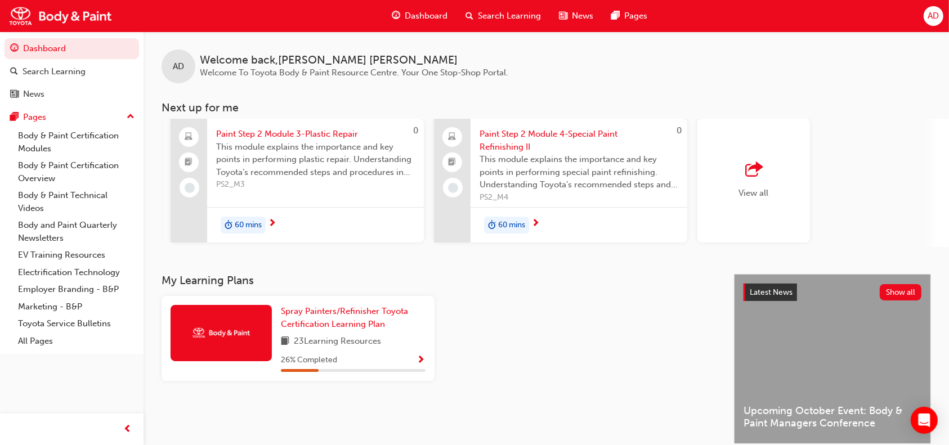
scroll to position [0, 791]
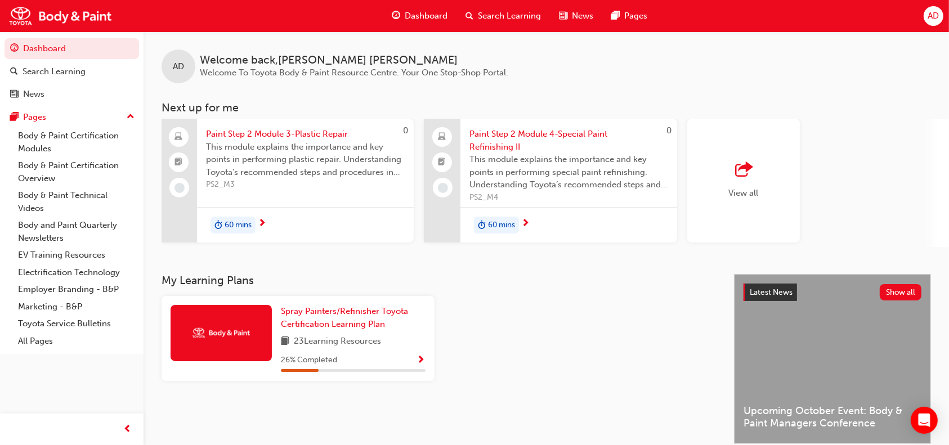
click at [761, 174] on div "View all" at bounding box center [743, 181] width 113 height 124
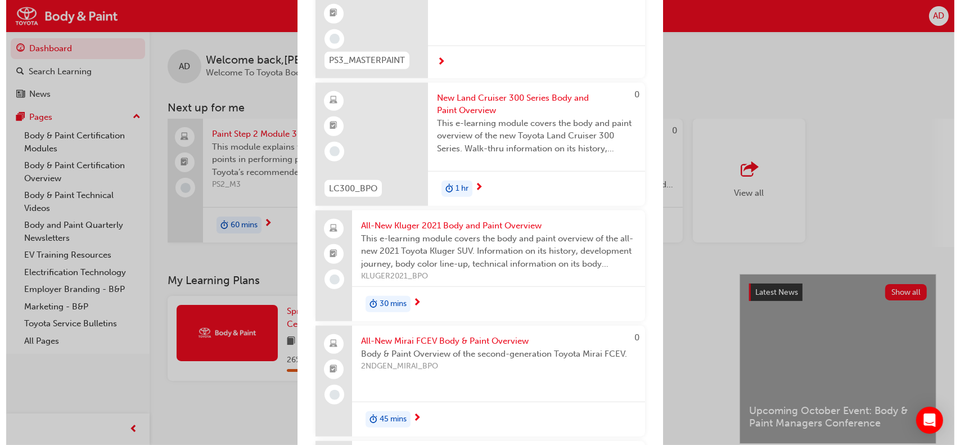
scroll to position [0, 0]
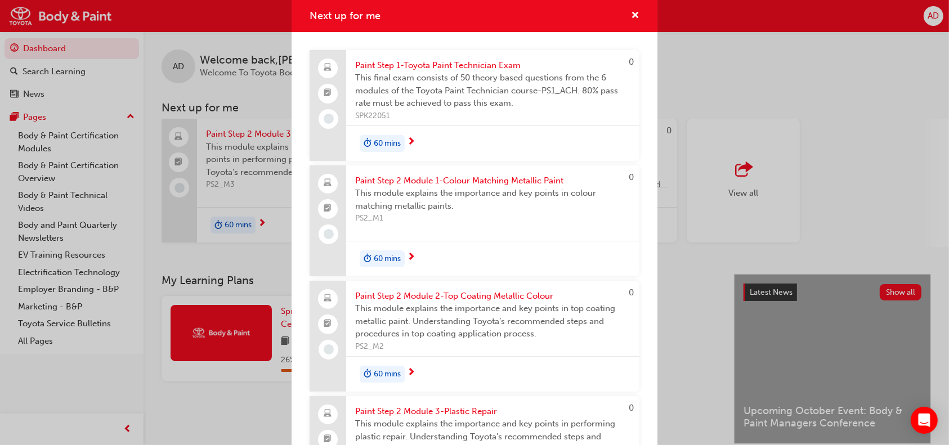
click at [415, 64] on span "Paint Step 1-Toyota Paint Technician Exam" at bounding box center [492, 65] width 275 height 13
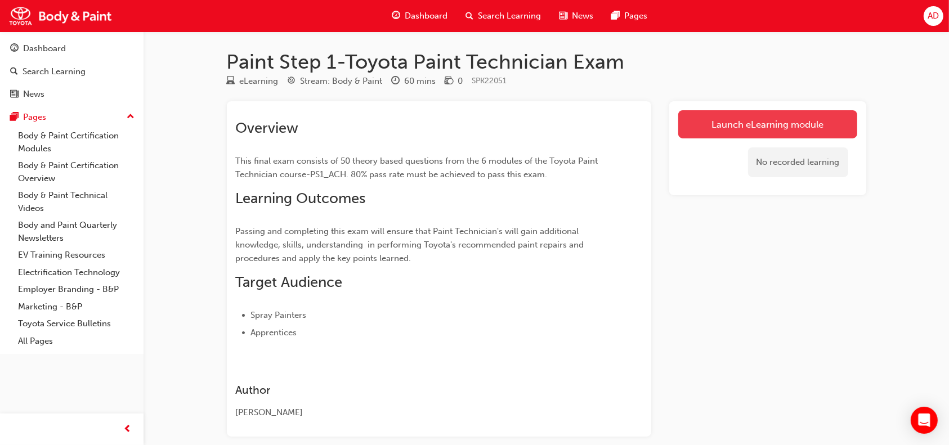
click at [788, 118] on link "Launch eLearning module" at bounding box center [767, 124] width 179 height 28
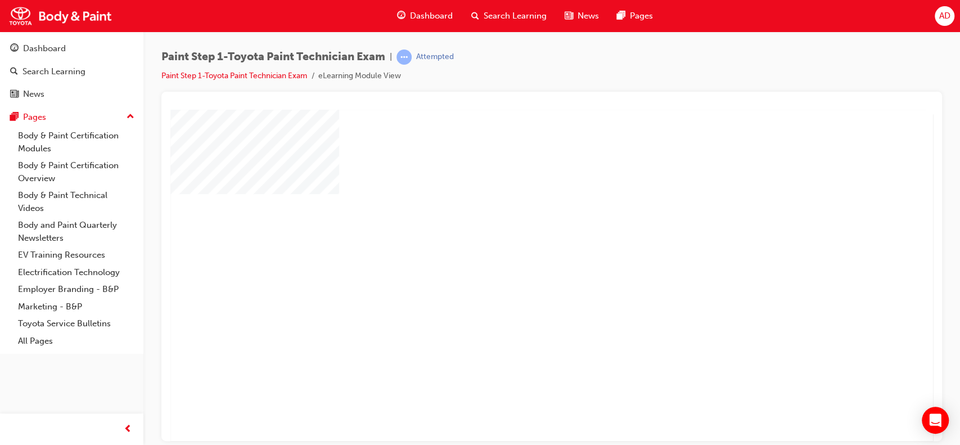
click at [519, 243] on div "play" at bounding box center [519, 243] width 0 height 0
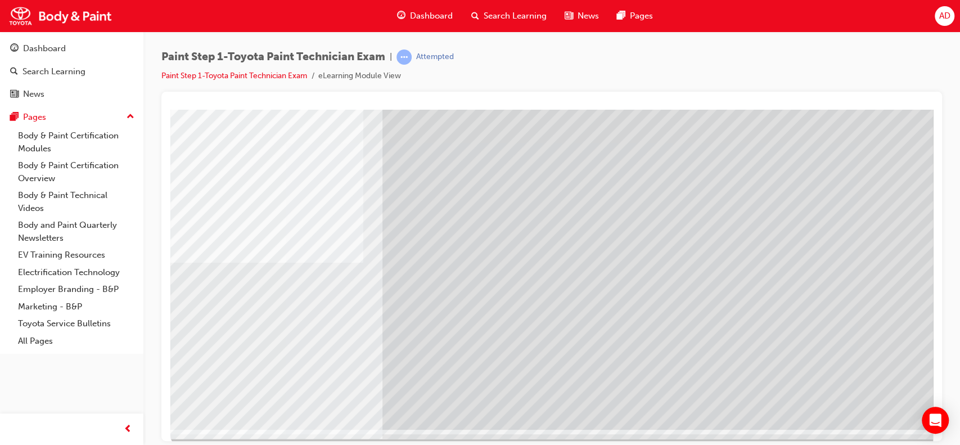
scroll to position [102, 0]
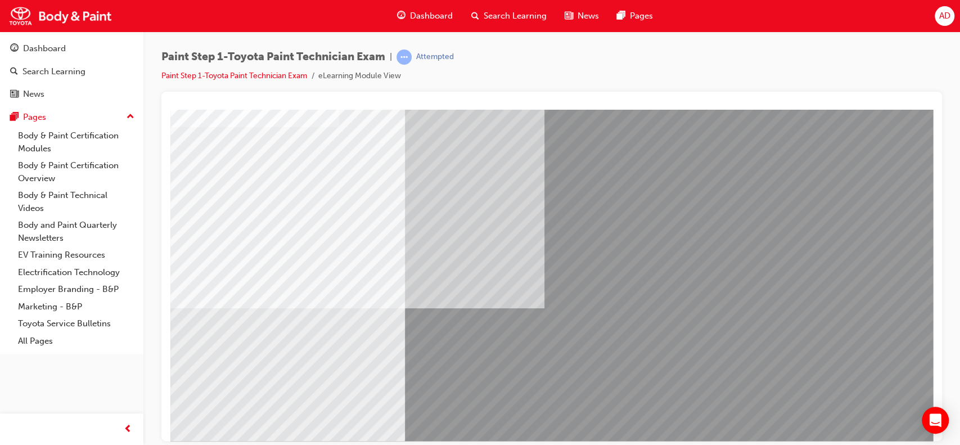
scroll to position [82, 0]
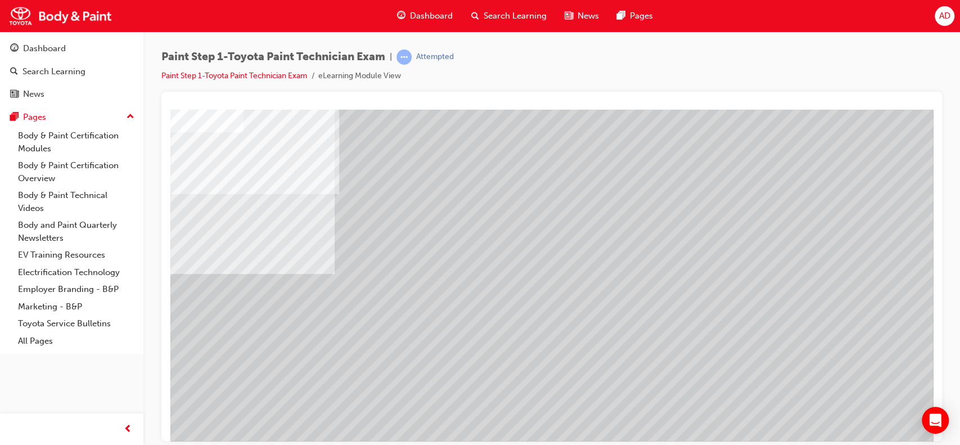
scroll to position [102, 0]
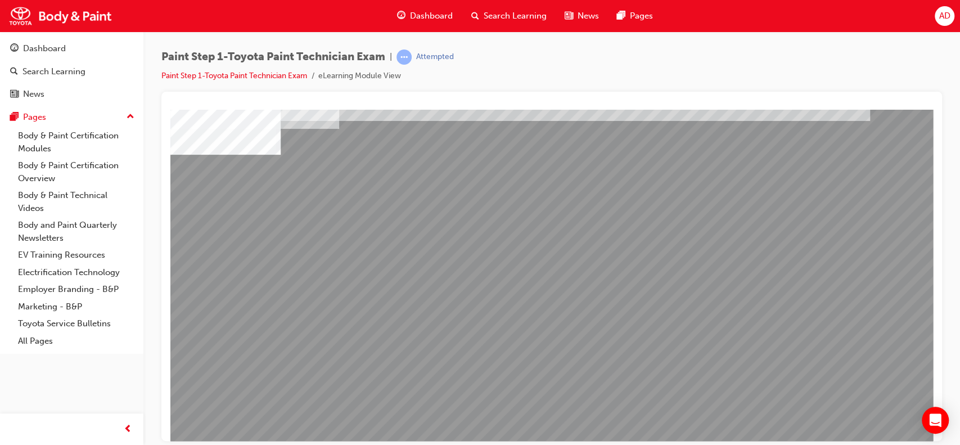
scroll to position [96, 0]
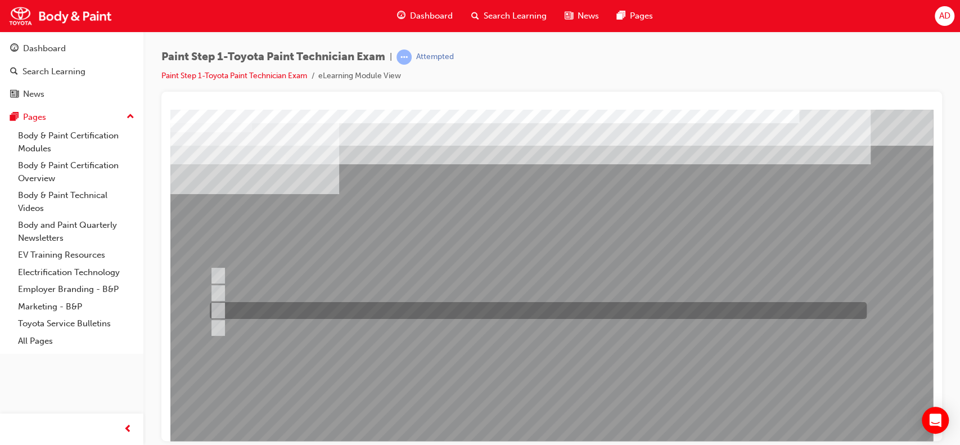
click at [324, 311] on div at bounding box center [535, 310] width 657 height 17
radio input "true"
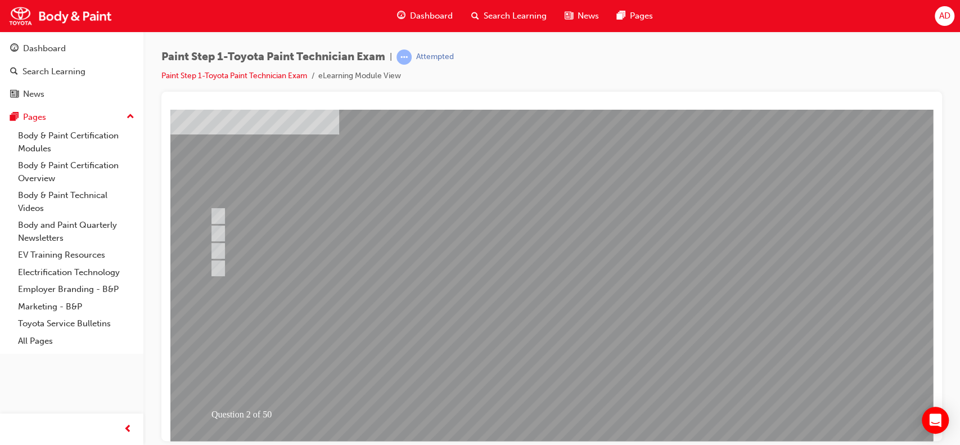
scroll to position [64, 0]
click at [563, 402] on div at bounding box center [552, 247] width 765 height 405
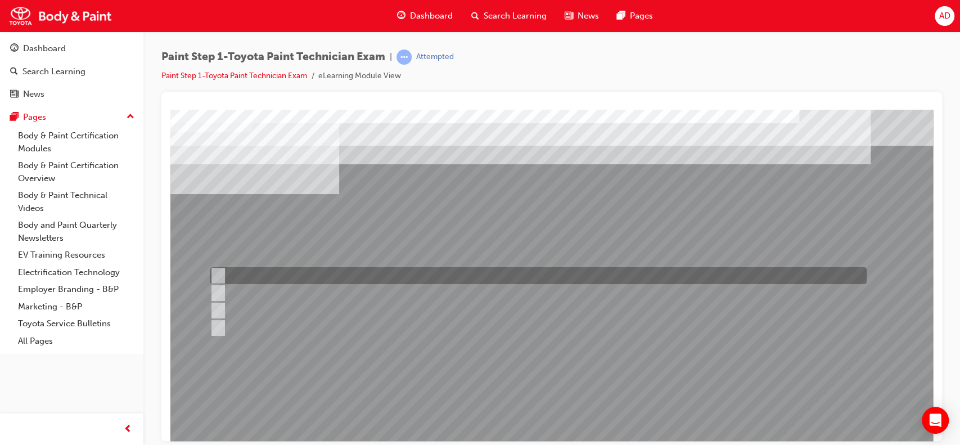
click at [286, 277] on div at bounding box center [535, 275] width 657 height 17
radio input "true"
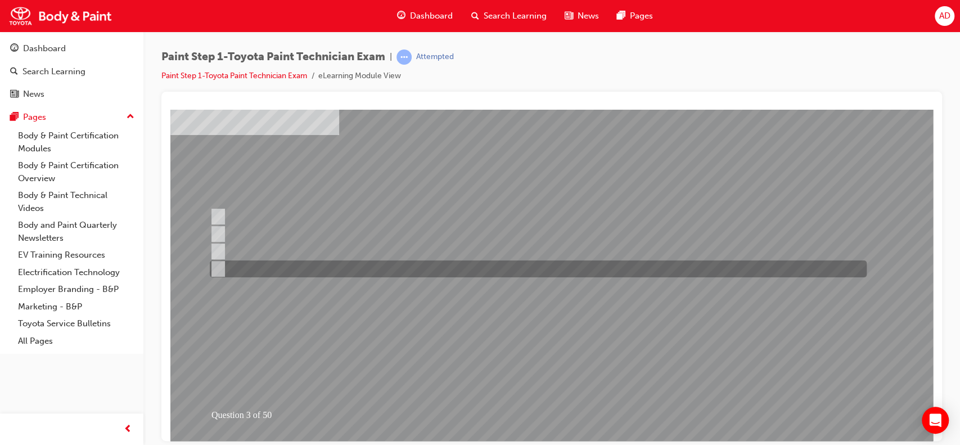
scroll to position [60, 0]
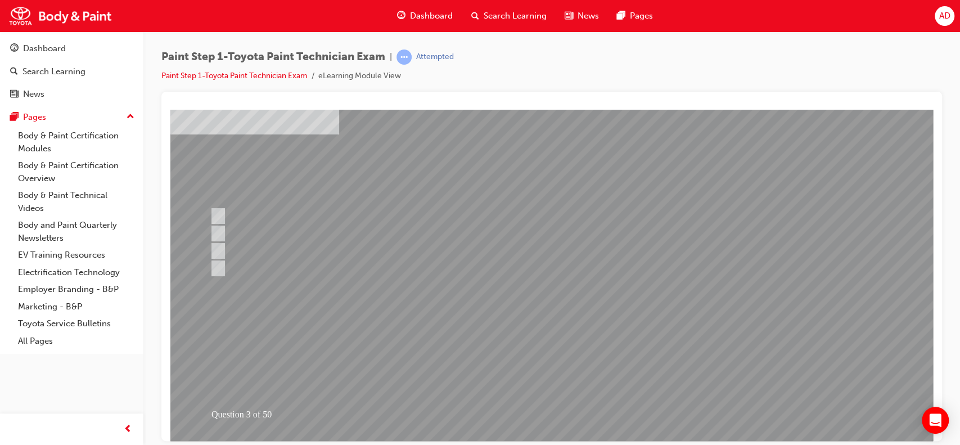
click at [551, 410] on div at bounding box center [552, 252] width 765 height 405
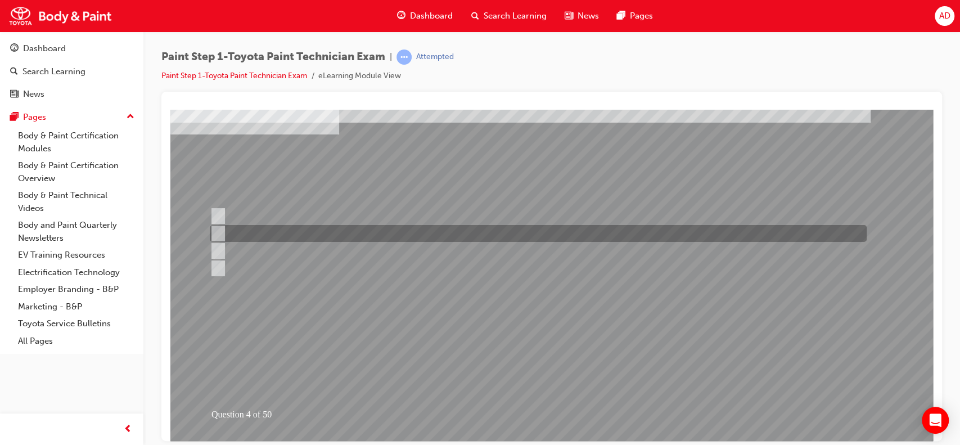
scroll to position [0, 0]
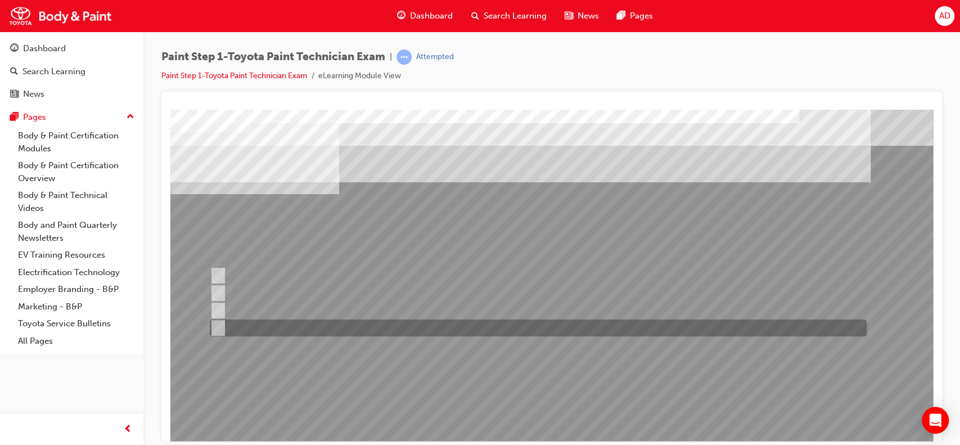
click at [238, 331] on div at bounding box center [535, 328] width 657 height 17
radio input "true"
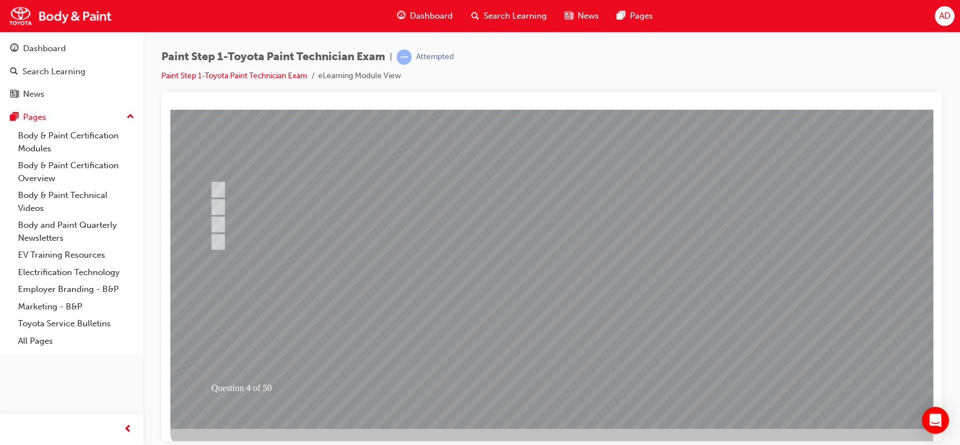
scroll to position [95, 0]
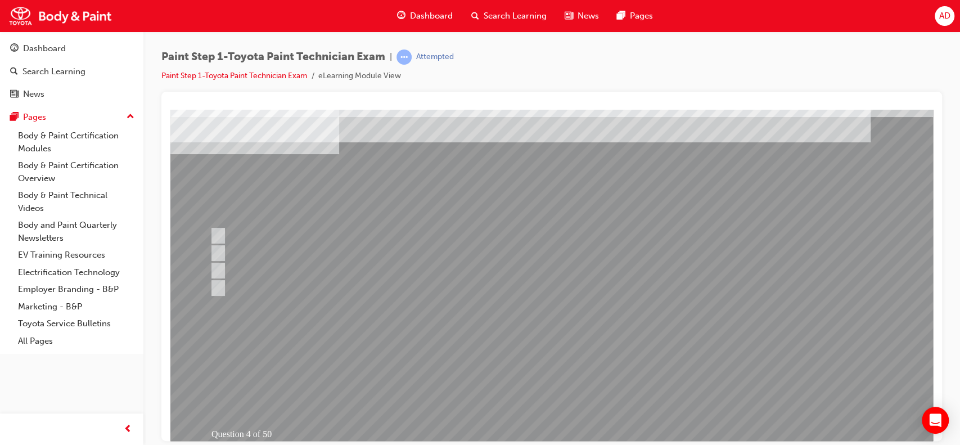
scroll to position [28, 0]
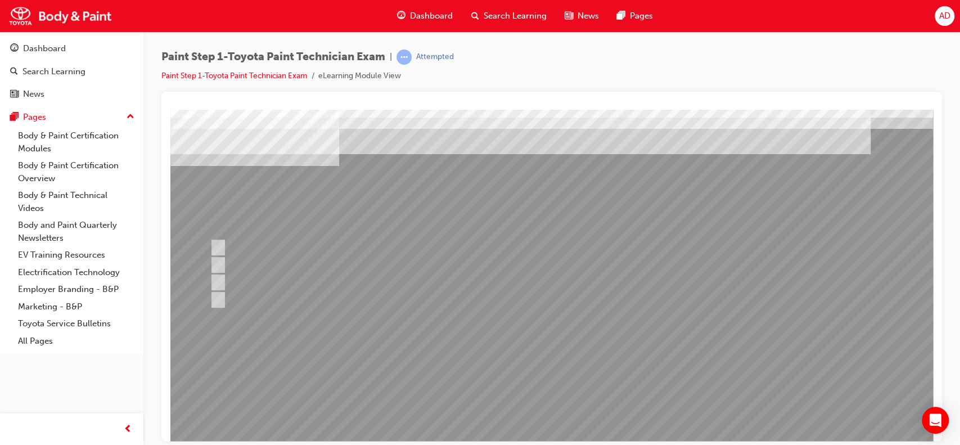
click at [544, 299] on div at bounding box center [552, 283] width 765 height 405
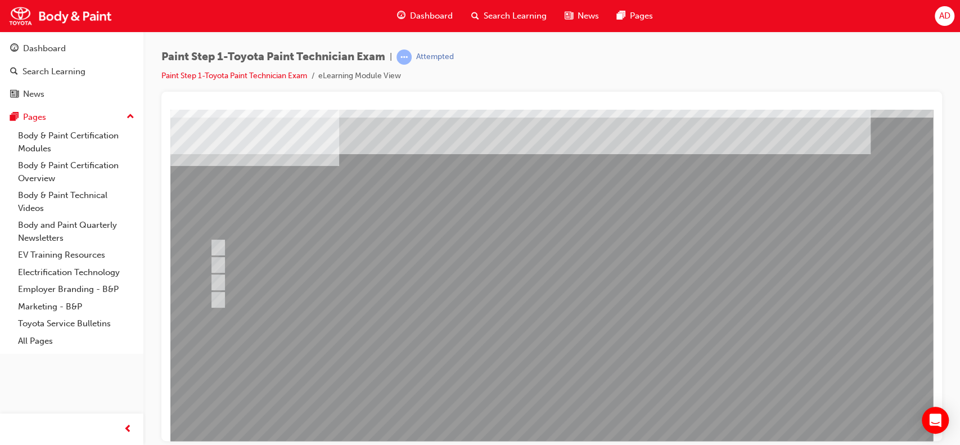
scroll to position [0, 0]
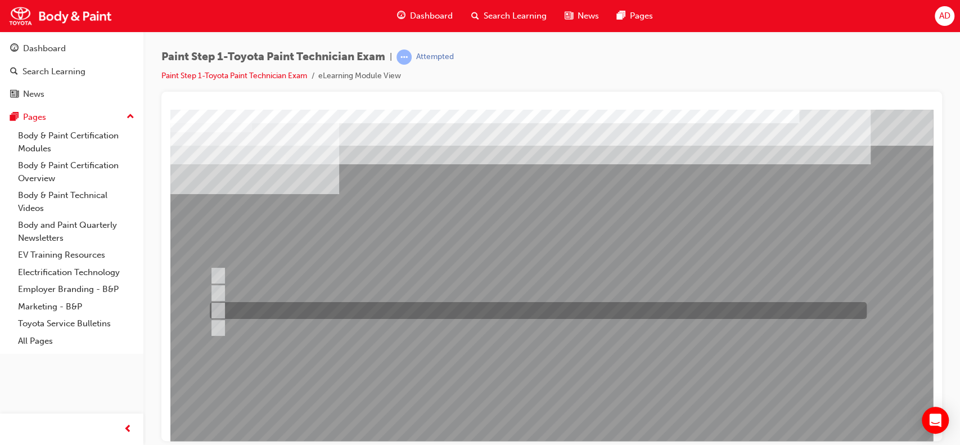
click at [217, 307] on input "Rubber spatula (squeegee type)" at bounding box center [216, 310] width 12 height 12
radio input "true"
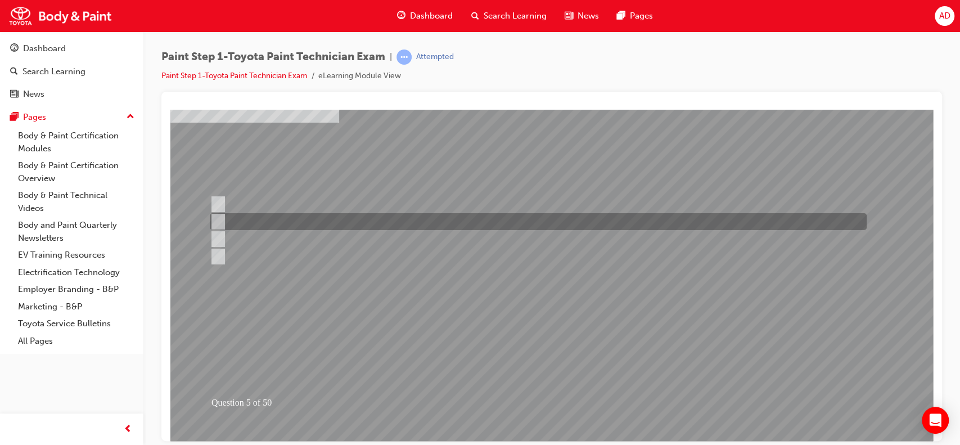
scroll to position [77, 0]
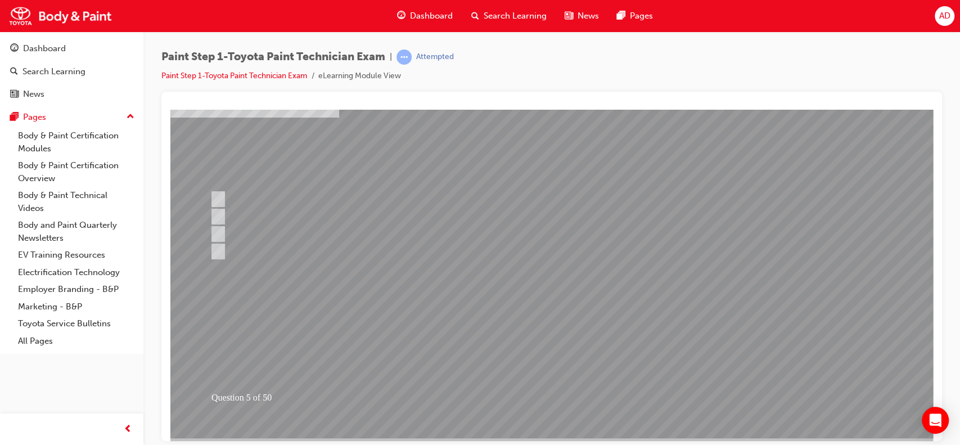
click at [558, 399] on div at bounding box center [552, 235] width 765 height 405
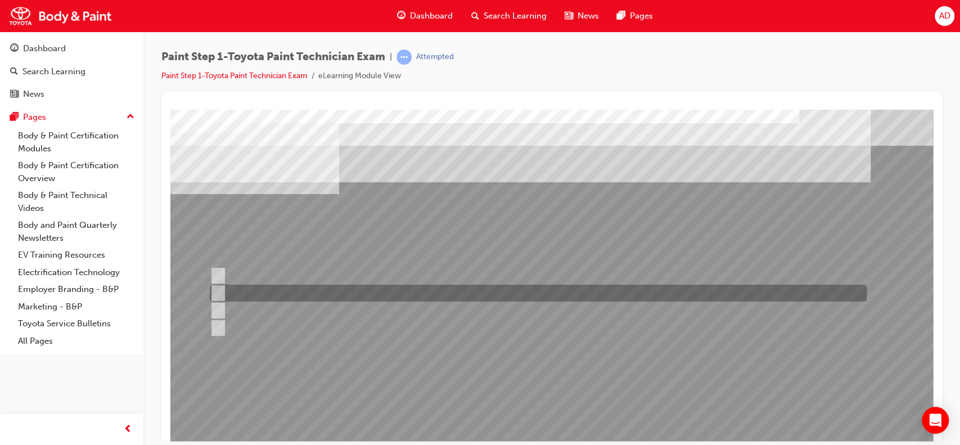
click at [222, 288] on div at bounding box center [535, 293] width 657 height 17
checkbox input "true"
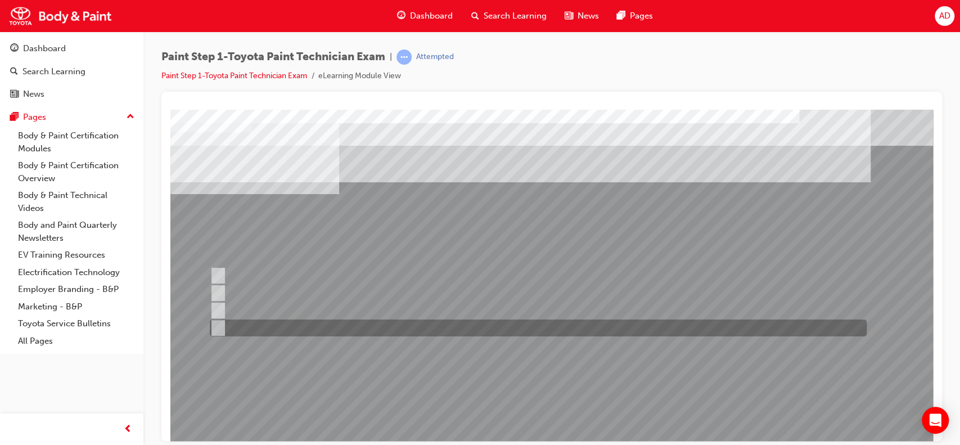
click at [218, 329] on input "Prevents water and dust from entering the gaps, such as hemmed areas." at bounding box center [215, 328] width 12 height 12
checkbox input "true"
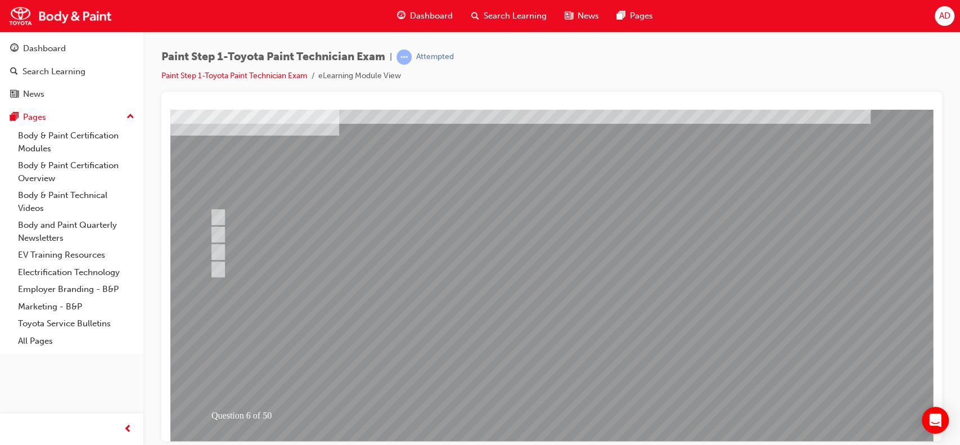
scroll to position [72, 0]
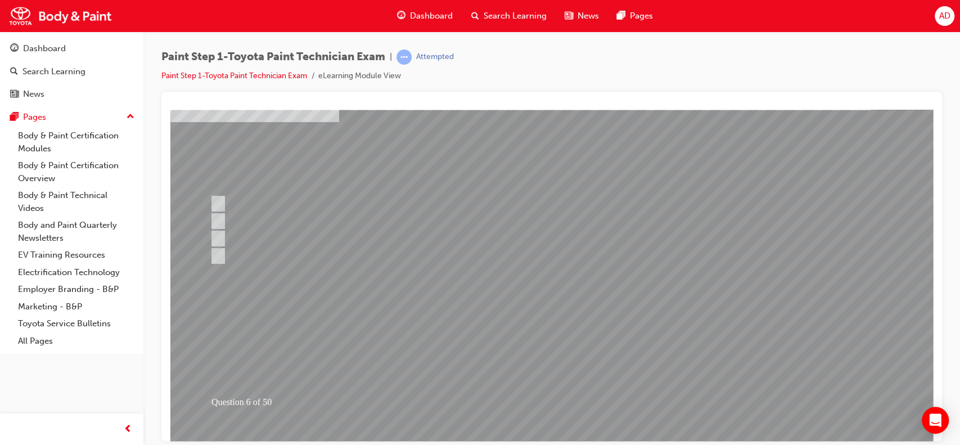
click at [551, 397] on div at bounding box center [552, 239] width 765 height 405
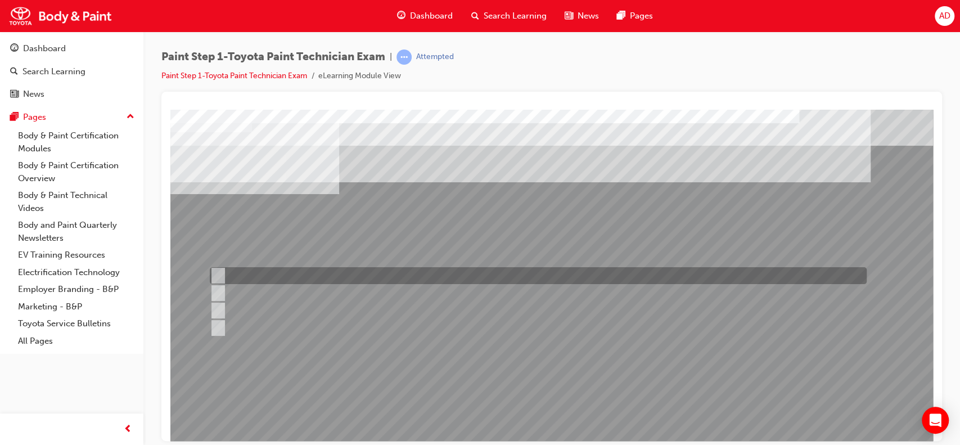
click at [218, 268] on div at bounding box center [535, 275] width 657 height 17
checkbox input "true"
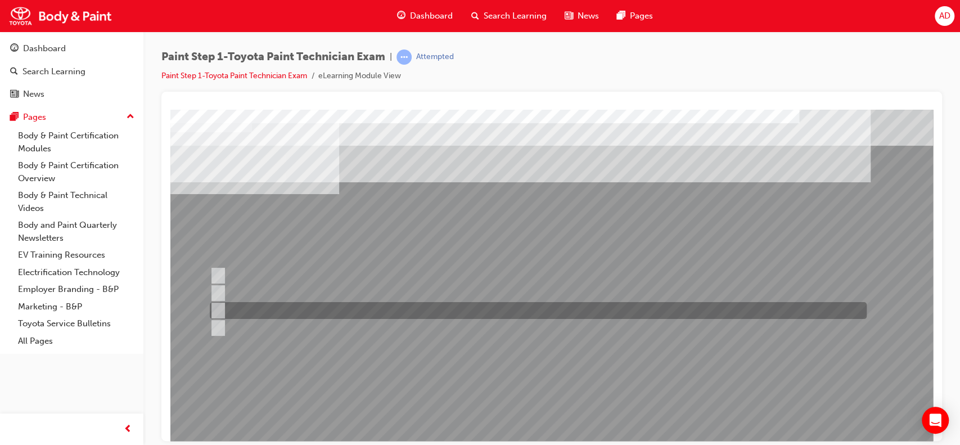
click at [214, 313] on input "Infrared method" at bounding box center [215, 310] width 12 height 12
checkbox input "true"
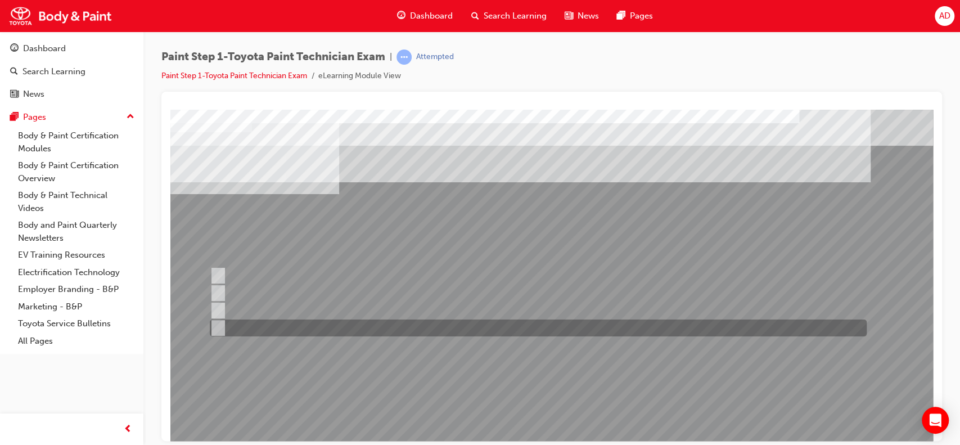
scroll to position [102, 0]
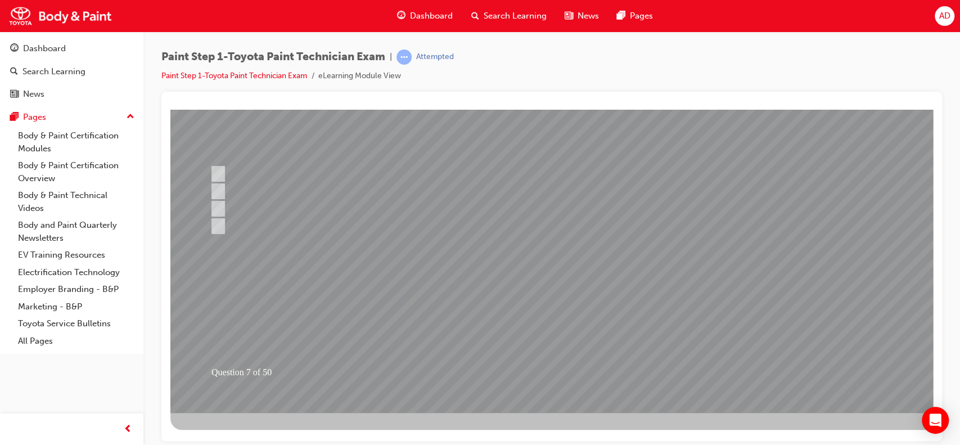
click at [550, 365] on div at bounding box center [552, 209] width 765 height 405
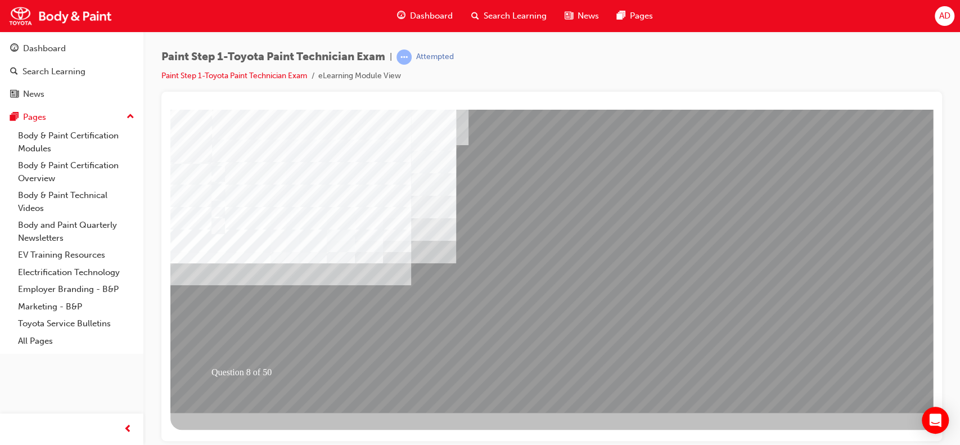
scroll to position [0, 0]
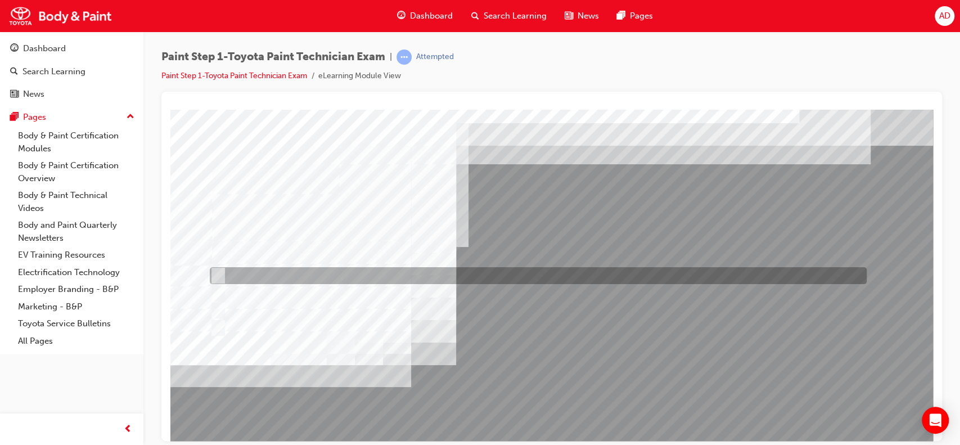
click at [300, 271] on div at bounding box center [535, 275] width 657 height 17
checkbox input "true"
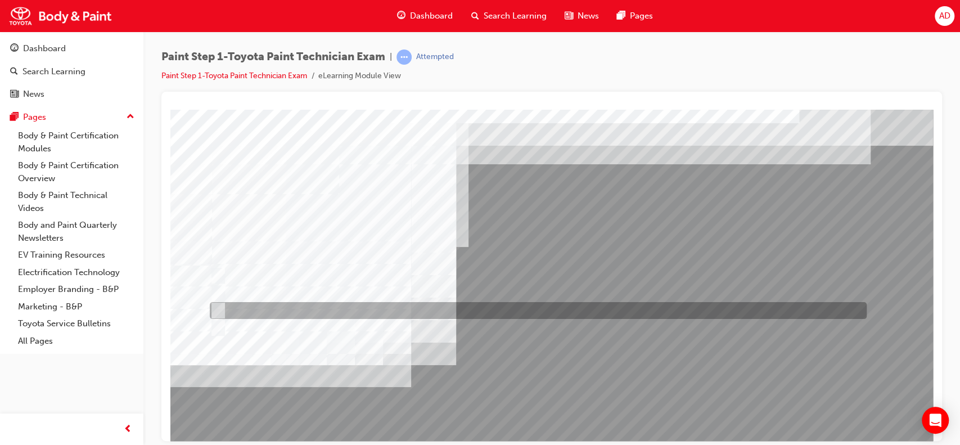
click at [254, 310] on div at bounding box center [535, 310] width 657 height 17
checkbox input "true"
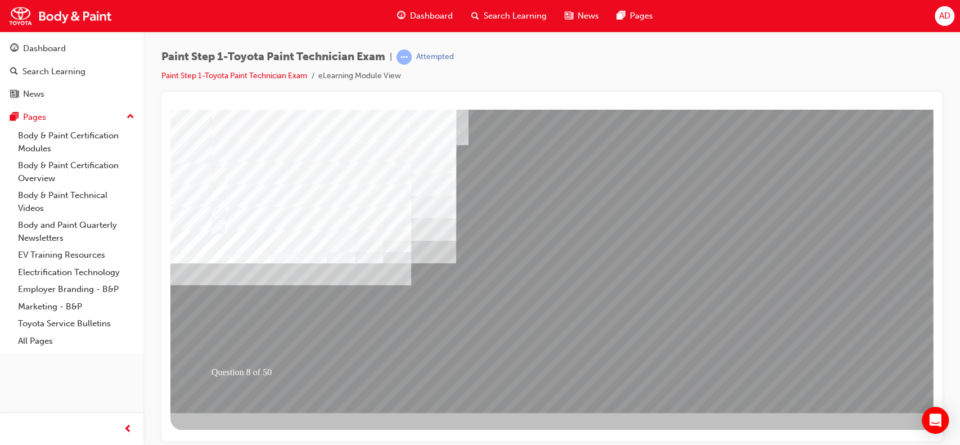
click at [550, 296] on div at bounding box center [552, 209] width 765 height 405
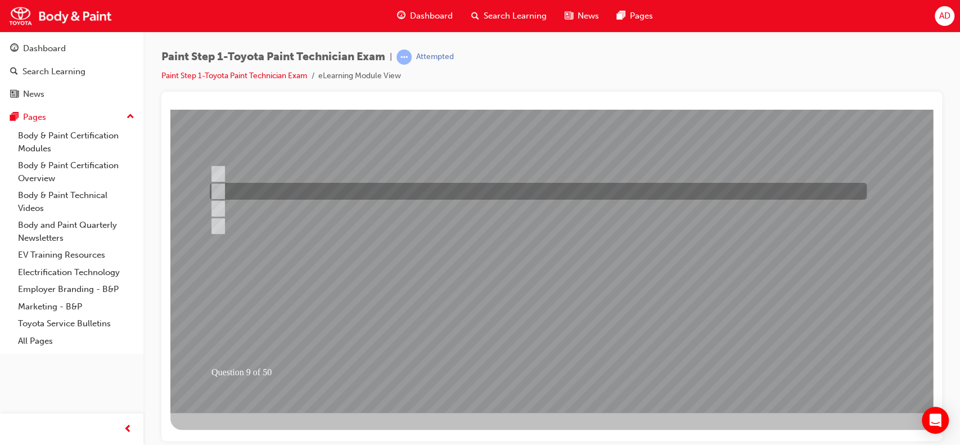
scroll to position [0, 0]
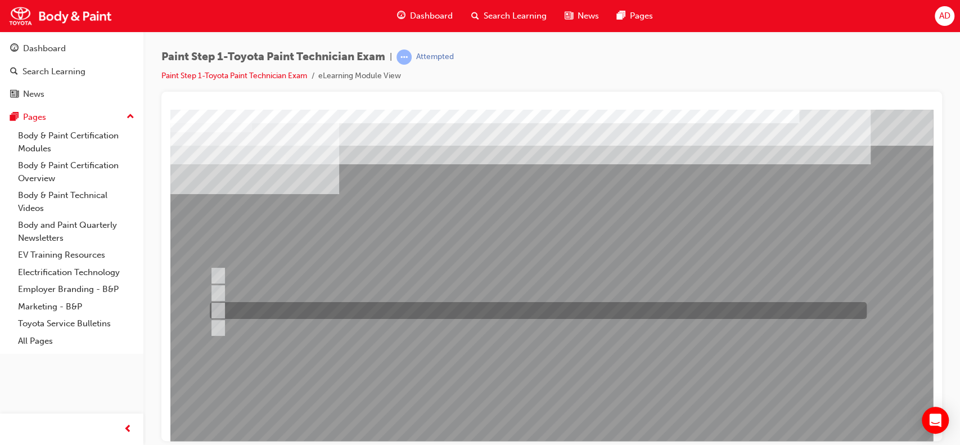
click at [217, 307] on input "Putty shaping" at bounding box center [216, 310] width 12 height 12
radio input "true"
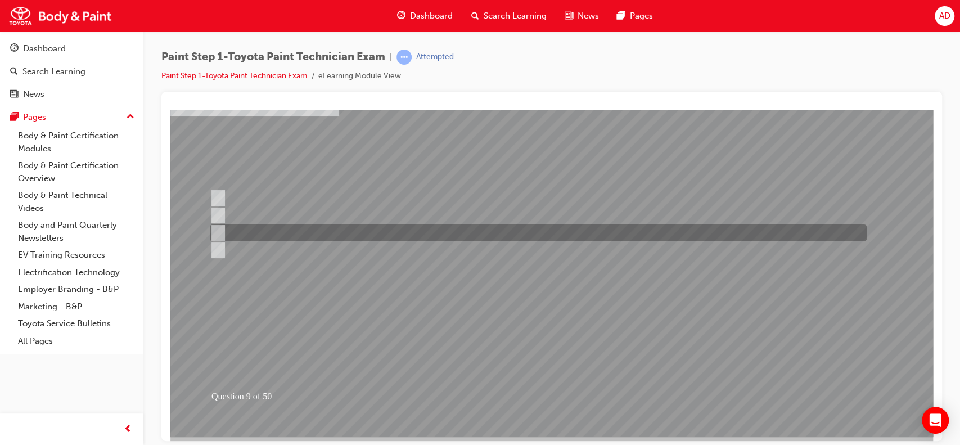
scroll to position [82, 0]
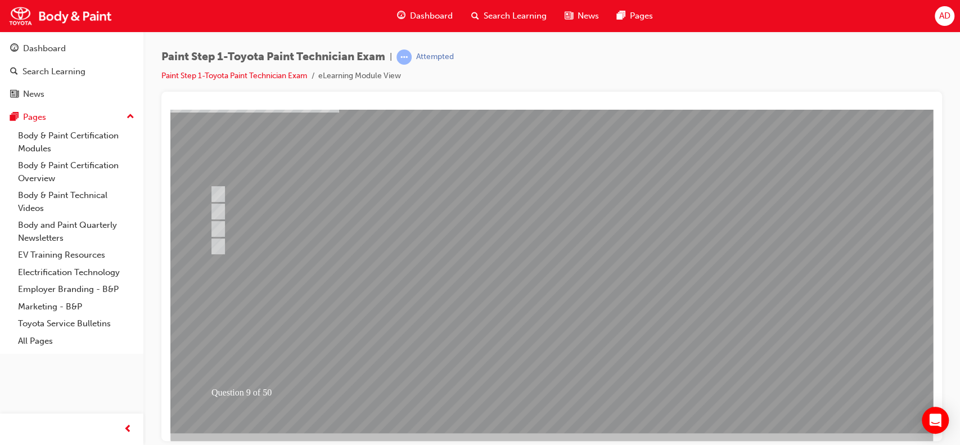
click at [560, 292] on div at bounding box center [552, 230] width 765 height 405
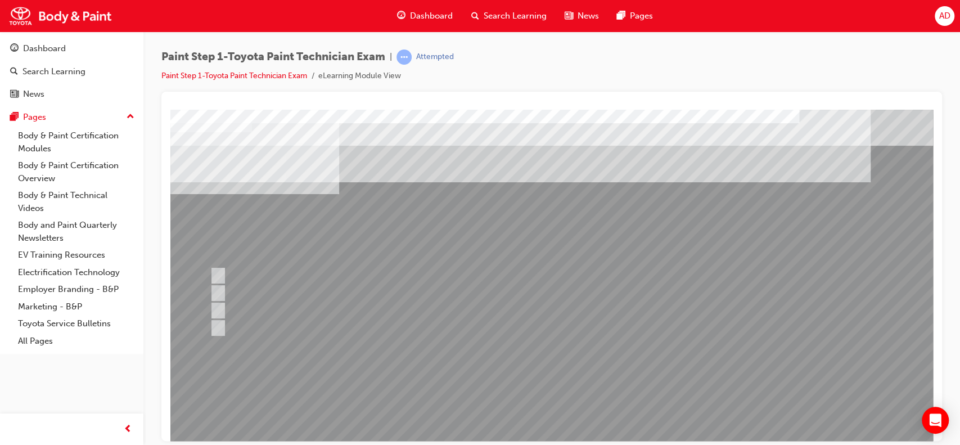
scroll to position [0, 0]
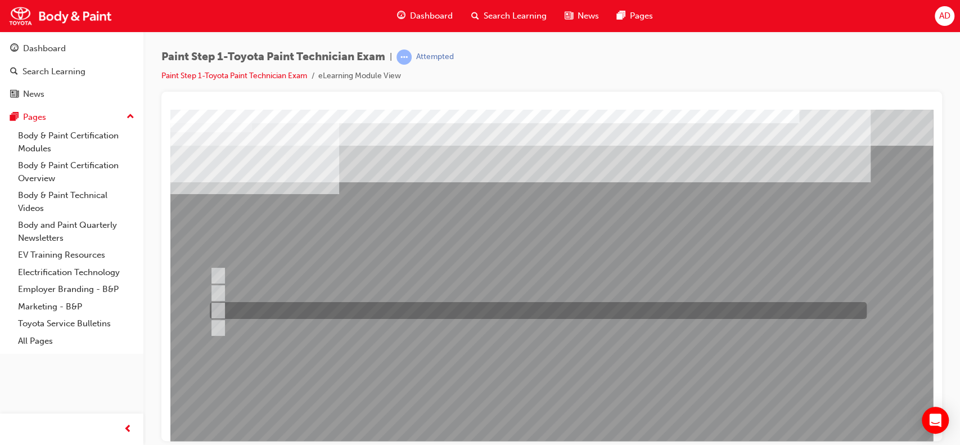
click at [218, 307] on input "Cleaning & degreasing" at bounding box center [216, 310] width 12 height 12
radio input "true"
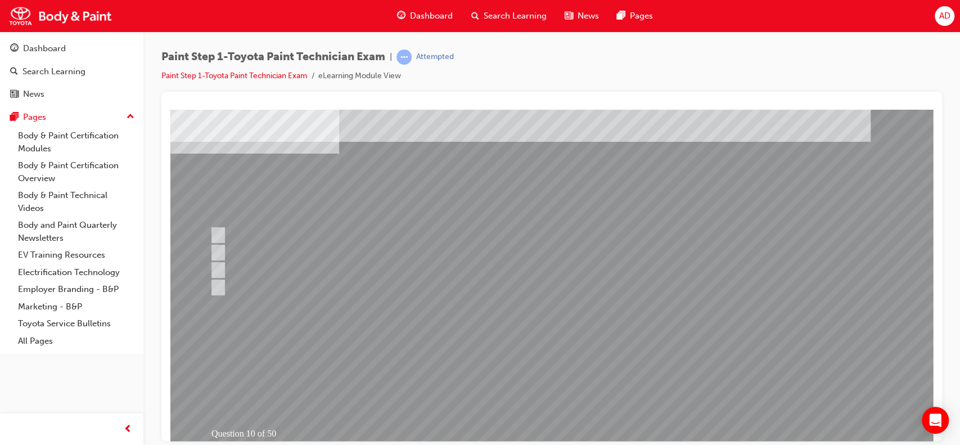
scroll to position [42, 0]
click at [575, 269] on div at bounding box center [552, 269] width 765 height 405
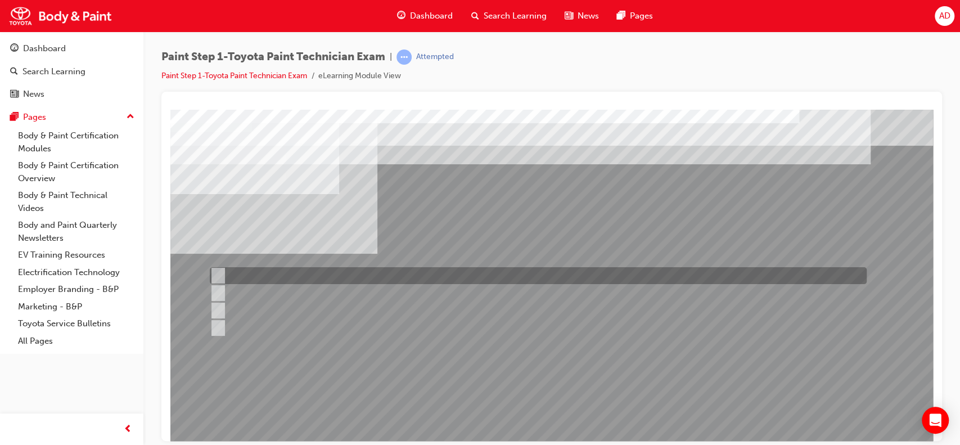
scroll to position [0, 0]
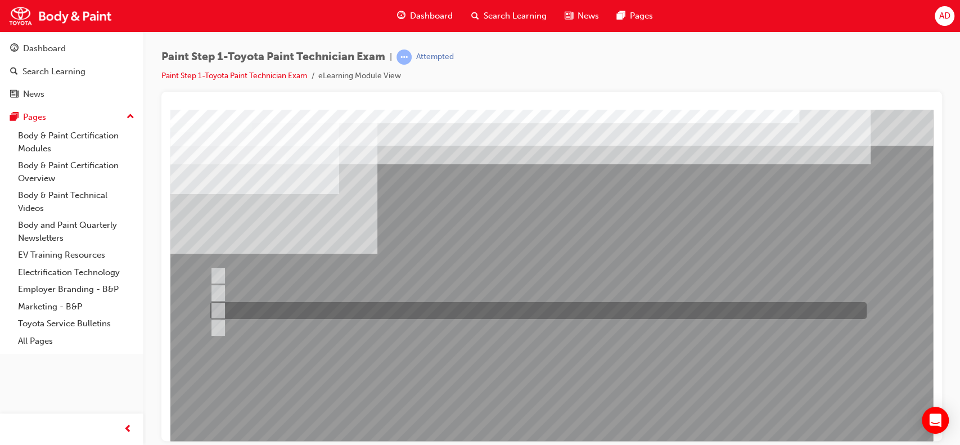
click at [285, 309] on div at bounding box center [535, 310] width 657 height 17
radio input "true"
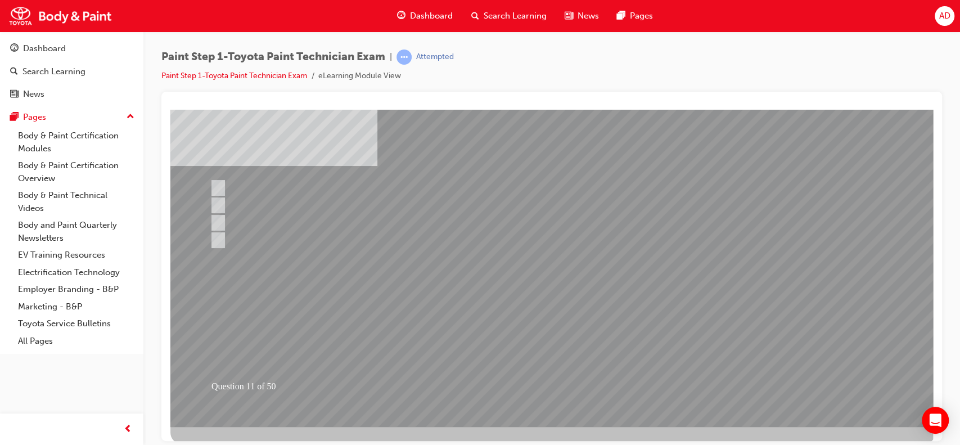
scroll to position [95, 0]
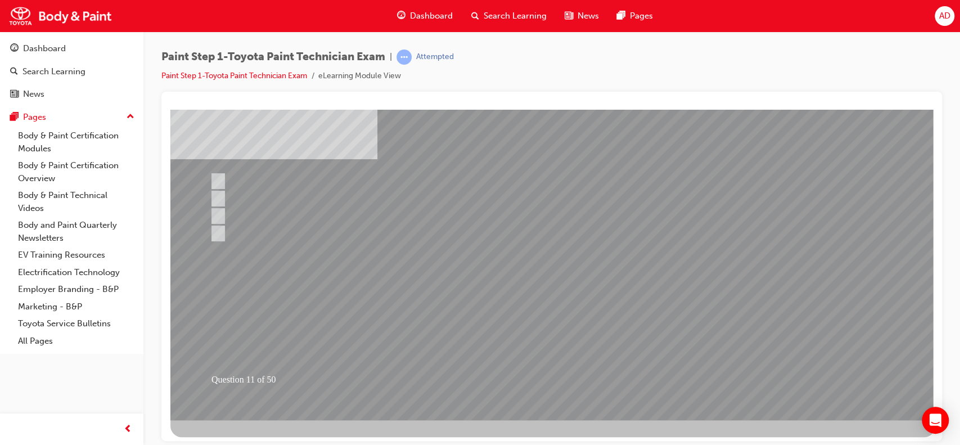
drag, startPoint x: 553, startPoint y: 374, endPoint x: 366, endPoint y: 354, distance: 187.8
click at [366, 354] on div at bounding box center [552, 217] width 765 height 405
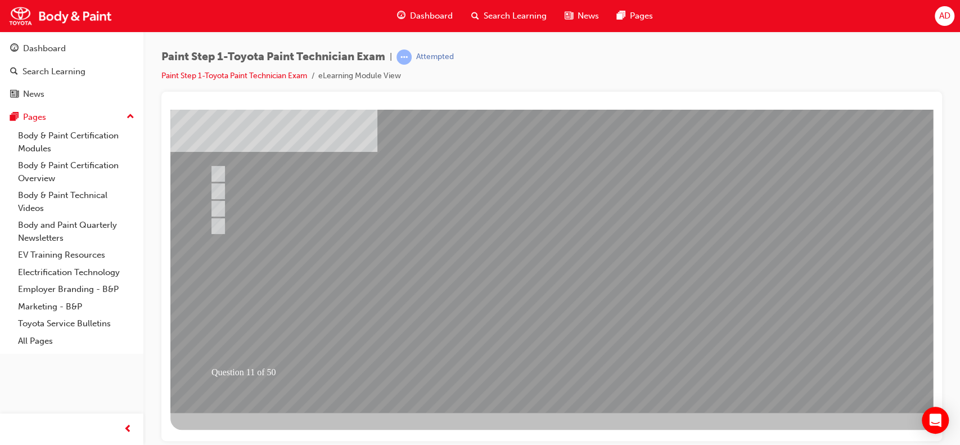
scroll to position [0, 0]
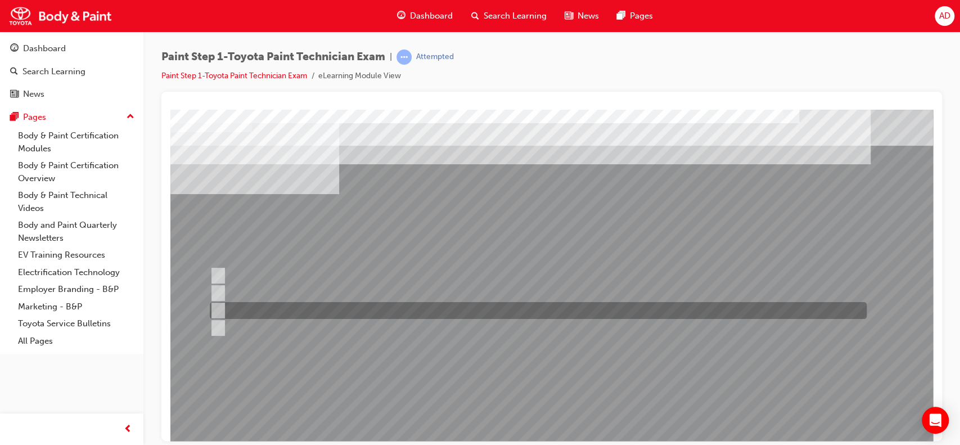
click at [254, 308] on div at bounding box center [535, 310] width 657 height 17
radio input "true"
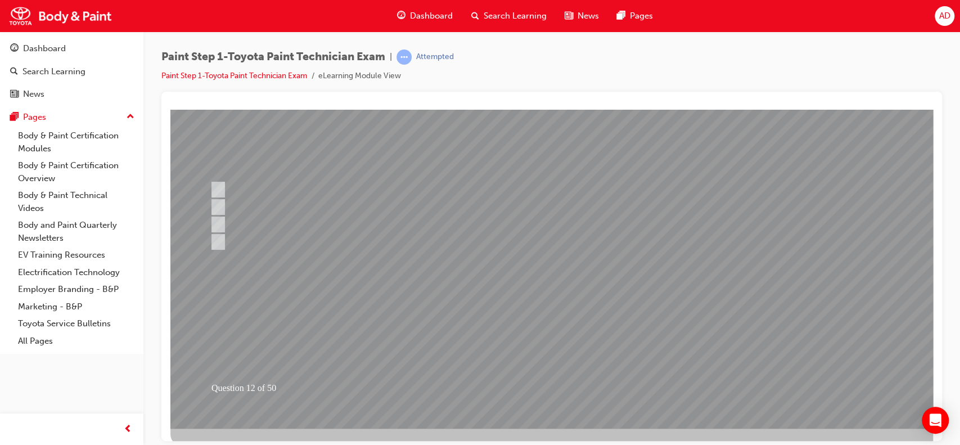
scroll to position [97, 0]
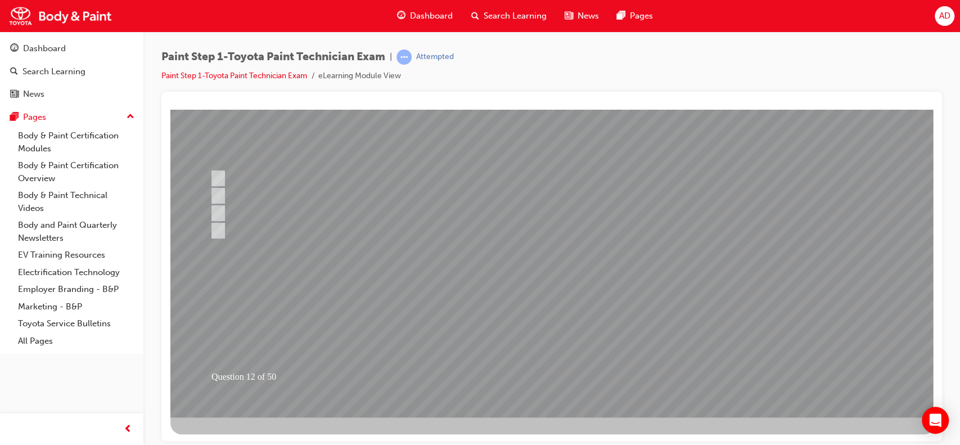
click at [571, 259] on div at bounding box center [552, 214] width 765 height 405
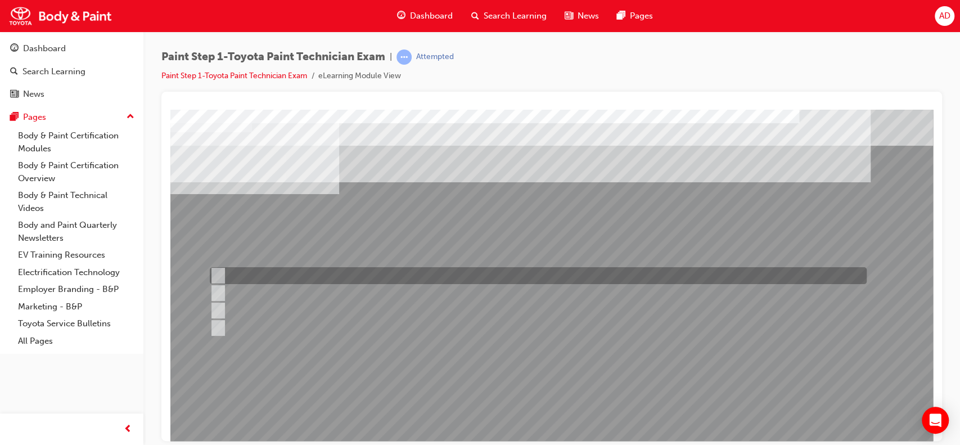
click at [270, 274] on div at bounding box center [535, 275] width 657 height 17
radio input "true"
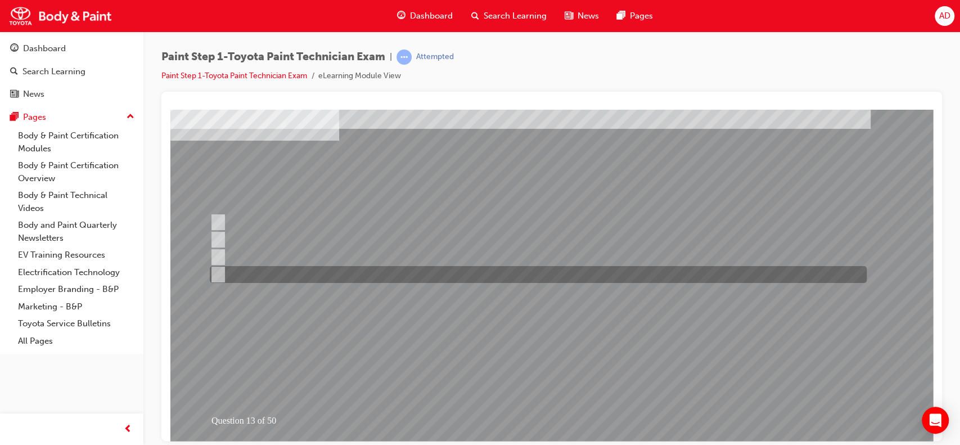
scroll to position [55, 0]
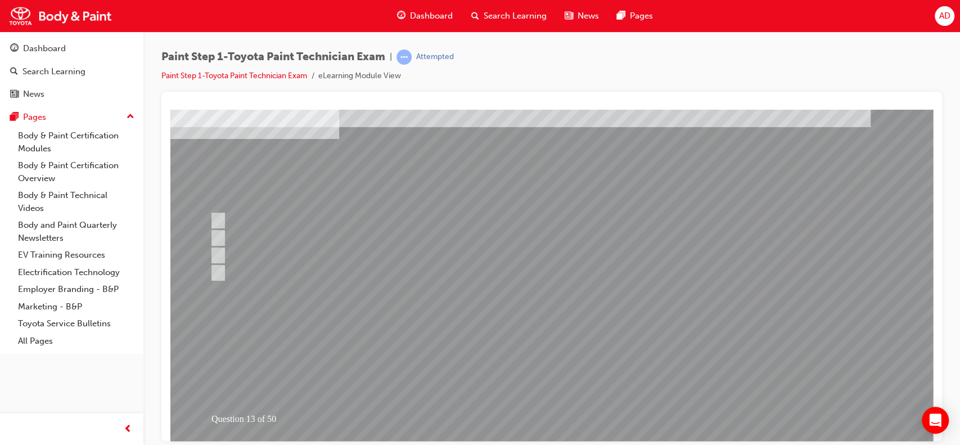
click at [558, 387] on div at bounding box center [552, 256] width 765 height 405
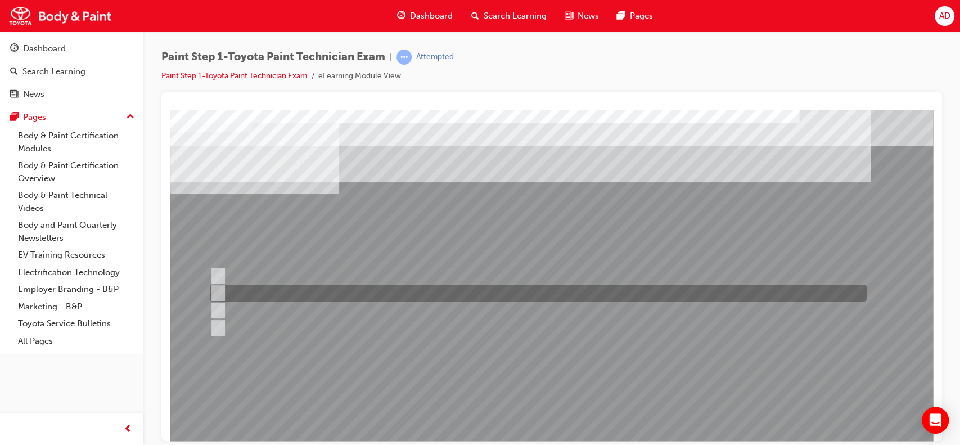
click at [221, 293] on input "Buffing pad was not checked and cleaned before using." at bounding box center [216, 293] width 12 height 12
radio input "true"
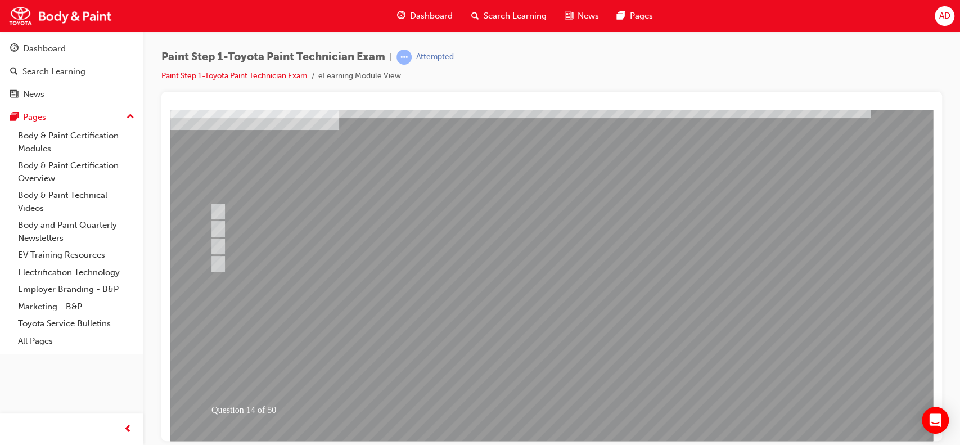
scroll to position [75, 0]
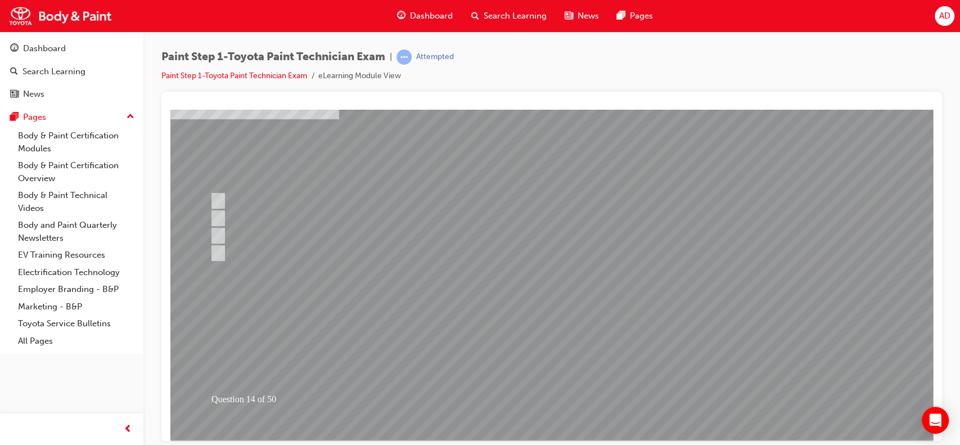
click at [574, 320] on div at bounding box center [552, 236] width 765 height 405
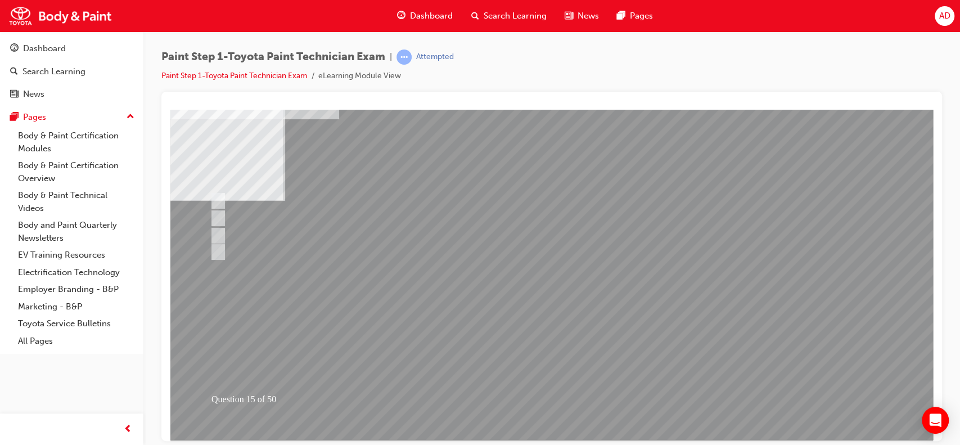
scroll to position [0, 0]
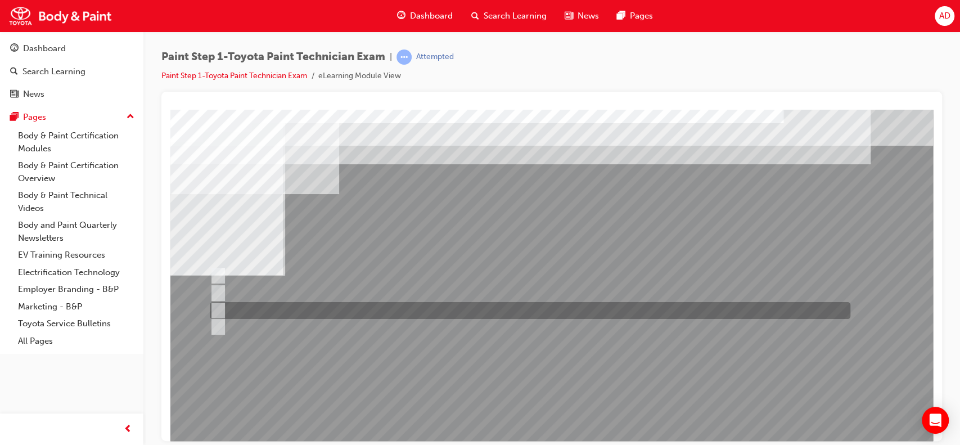
click at [221, 311] on input "Contact surfaces and hemmed area." at bounding box center [216, 310] width 12 height 12
radio input "true"
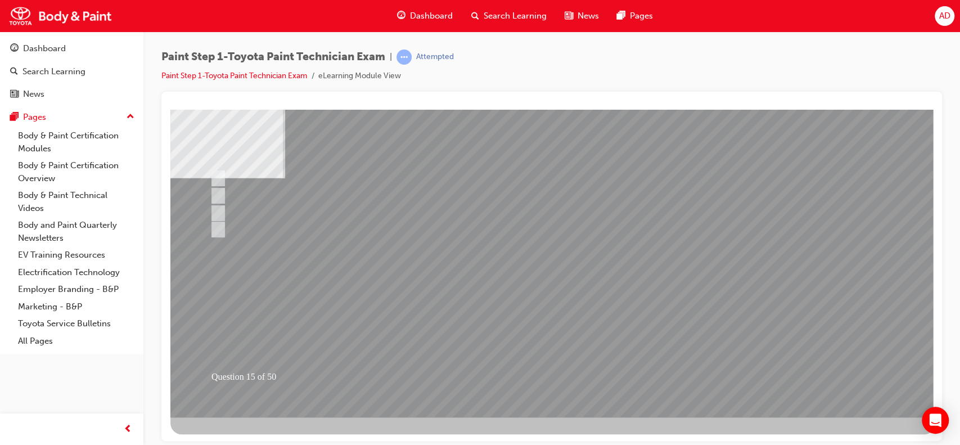
scroll to position [102, 0]
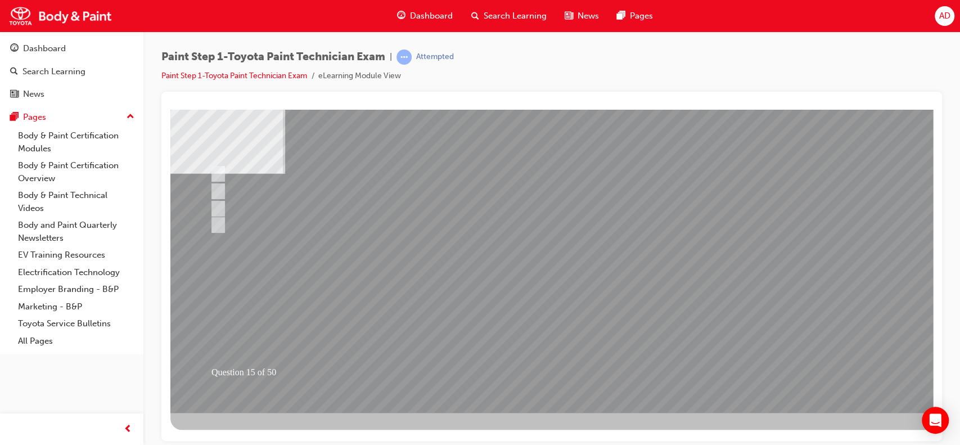
click at [769, 349] on div at bounding box center [552, 209] width 765 height 405
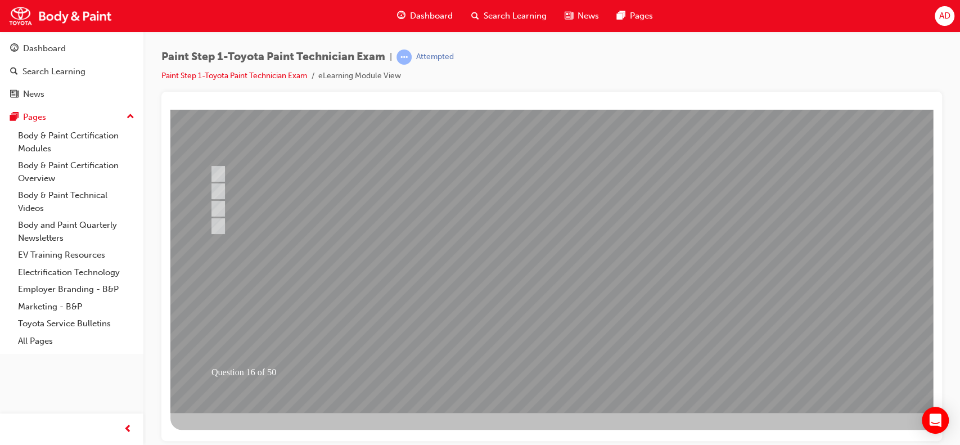
scroll to position [0, 0]
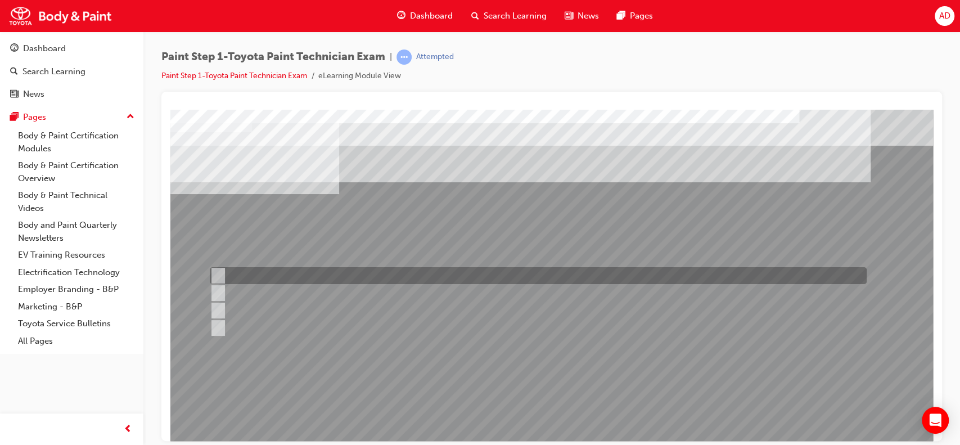
click at [218, 276] on input "Direct, indirect, and low angle" at bounding box center [216, 276] width 12 height 12
radio input "true"
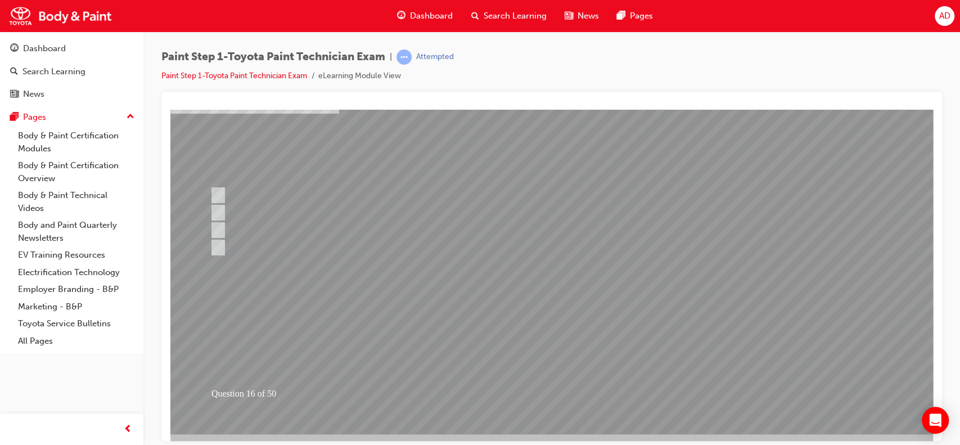
scroll to position [88, 0]
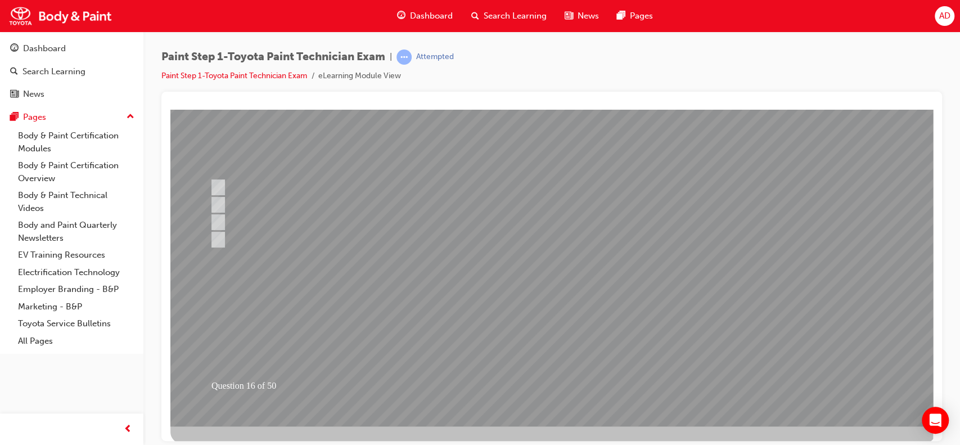
click at [626, 311] on div at bounding box center [552, 223] width 765 height 405
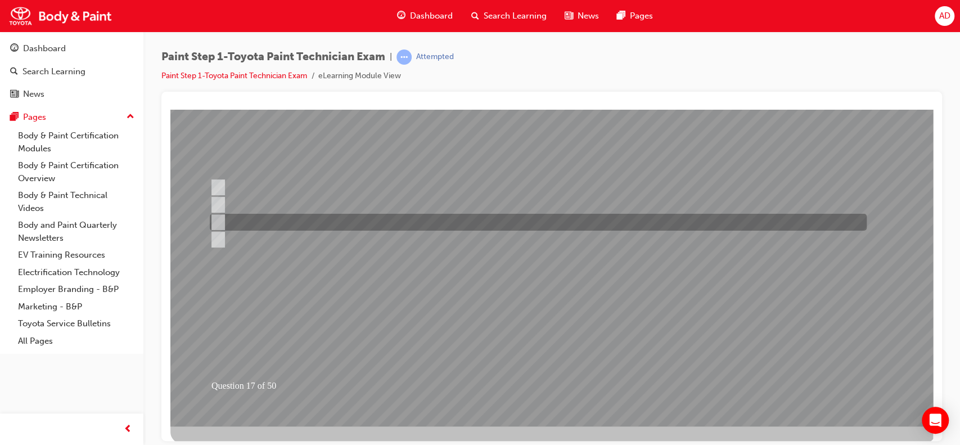
scroll to position [0, 0]
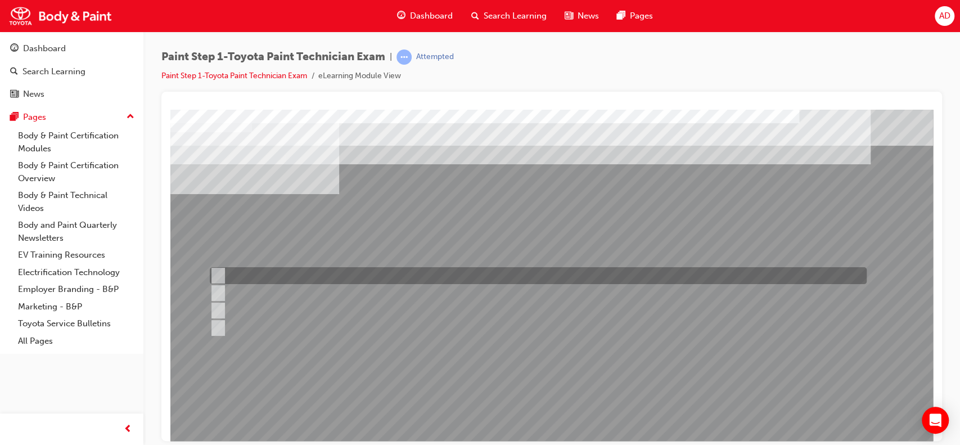
click at [218, 273] on input "3/4" at bounding box center [216, 276] width 12 height 12
radio input "true"
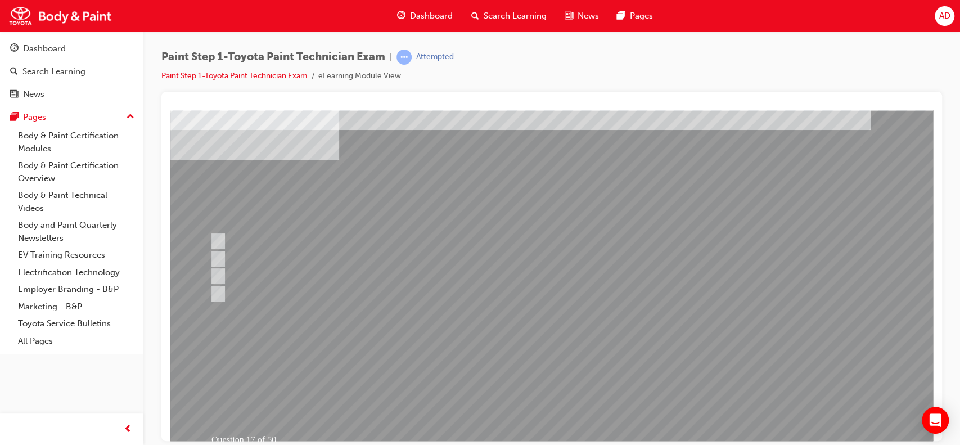
scroll to position [102, 0]
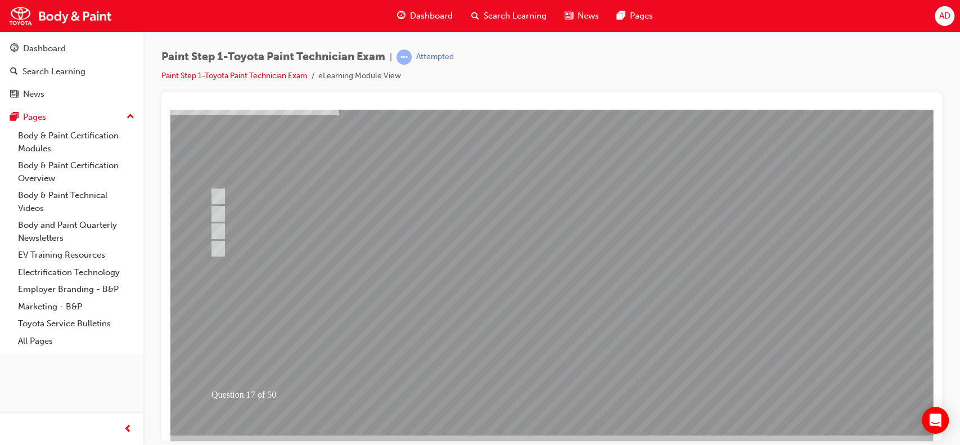
scroll to position [73, 0]
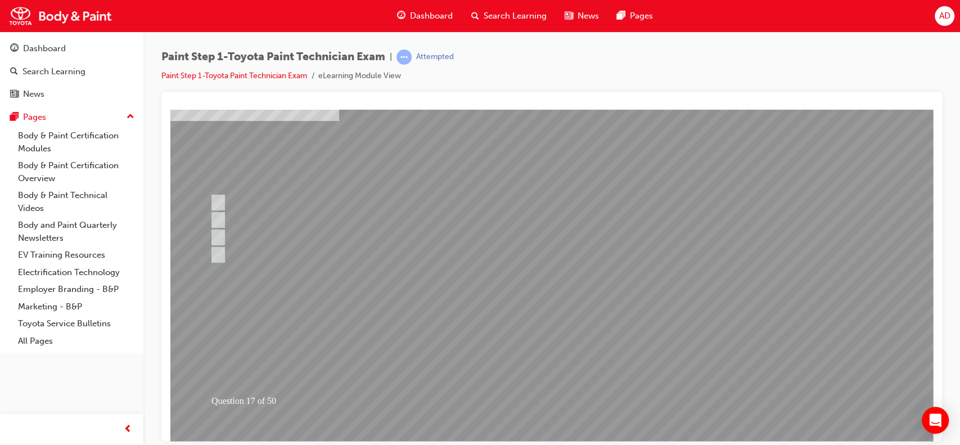
click at [596, 266] on div at bounding box center [552, 238] width 765 height 405
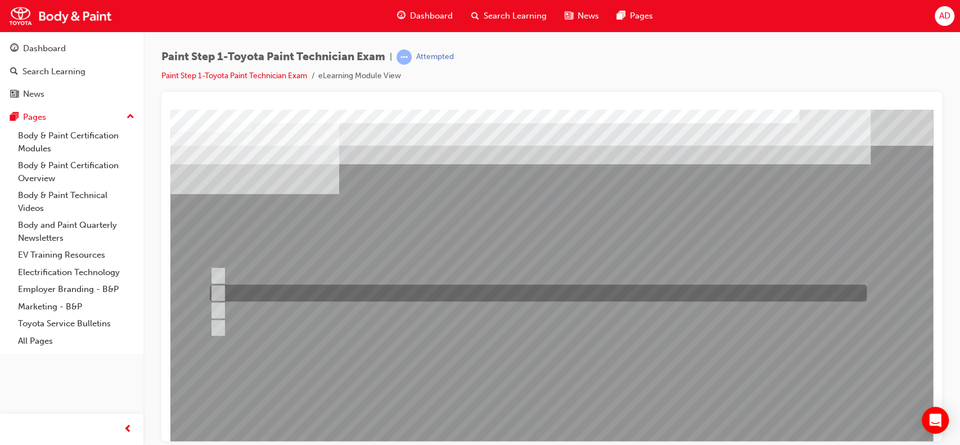
click at [217, 293] on input "Reverse masking" at bounding box center [216, 293] width 12 height 12
radio input "true"
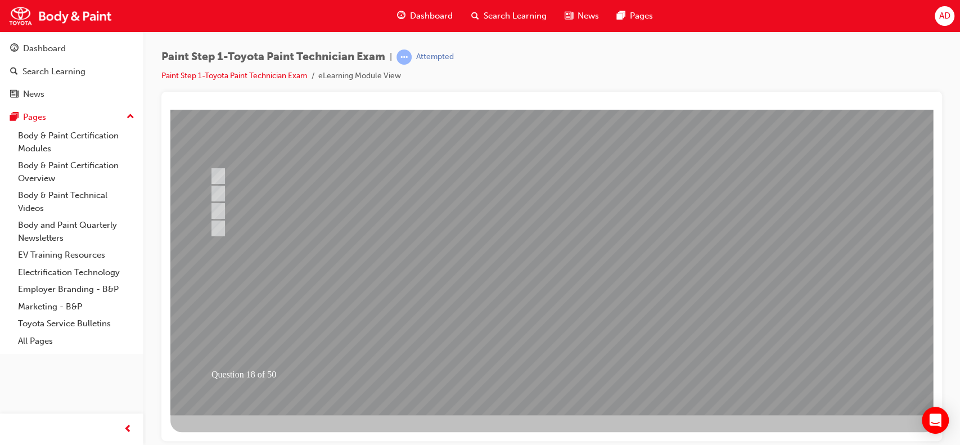
scroll to position [102, 0]
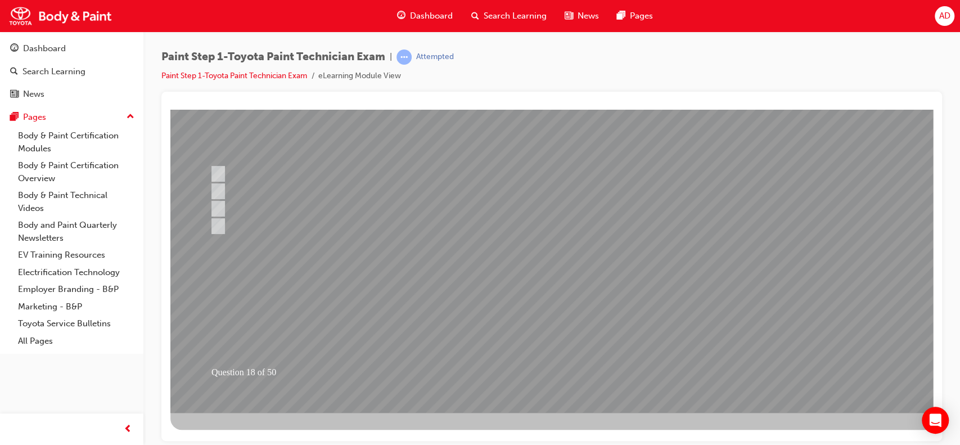
click at [567, 284] on div at bounding box center [552, 209] width 765 height 405
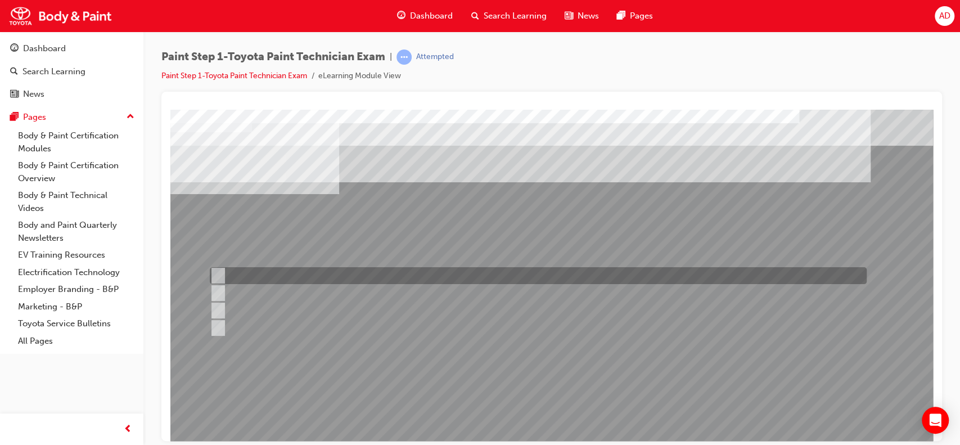
click at [252, 277] on div at bounding box center [535, 275] width 657 height 17
radio input "true"
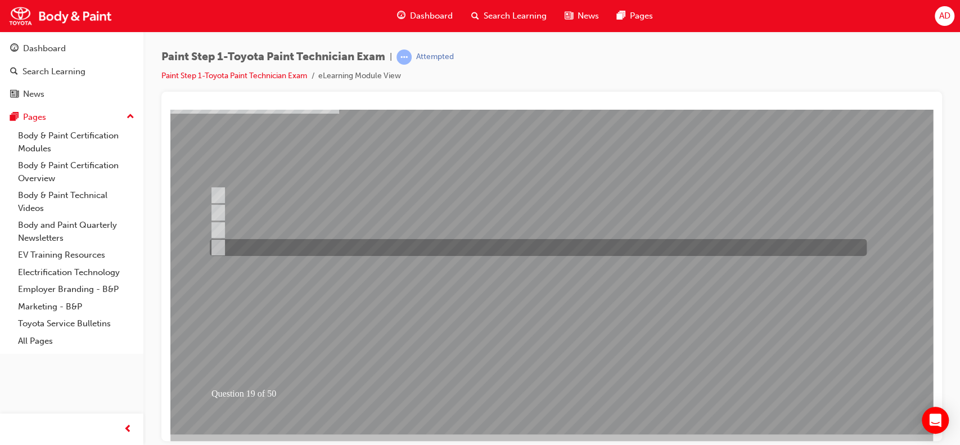
scroll to position [81, 0]
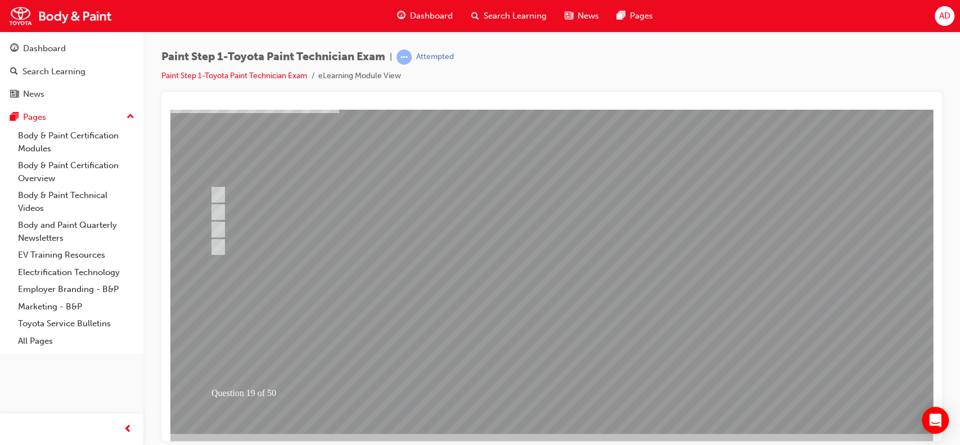
click at [656, 239] on div at bounding box center [552, 230] width 765 height 405
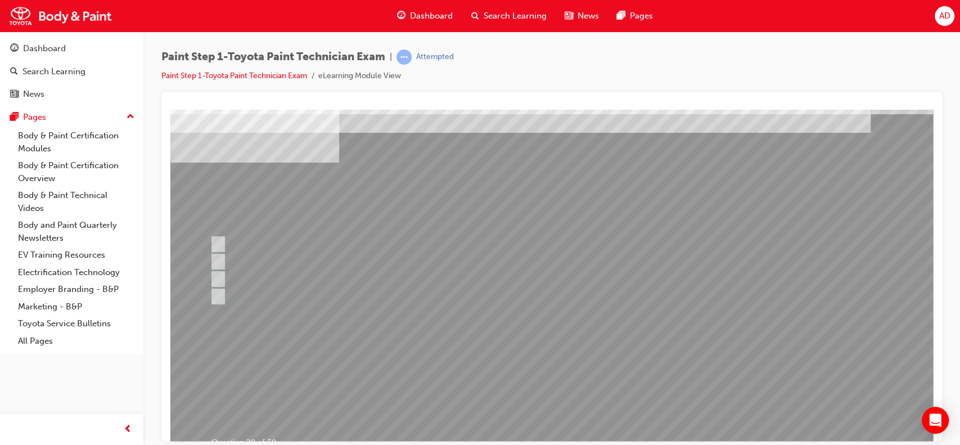
scroll to position [24, 0]
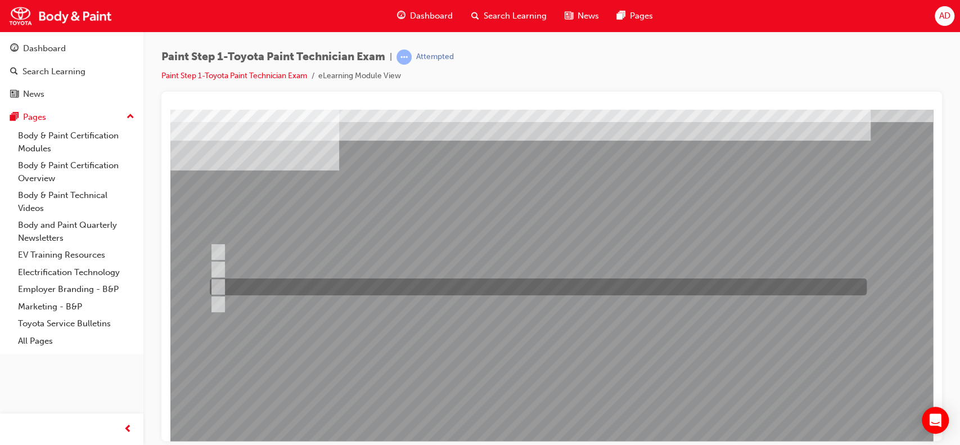
click at [216, 284] on input "Hue" at bounding box center [216, 287] width 12 height 12
radio input "true"
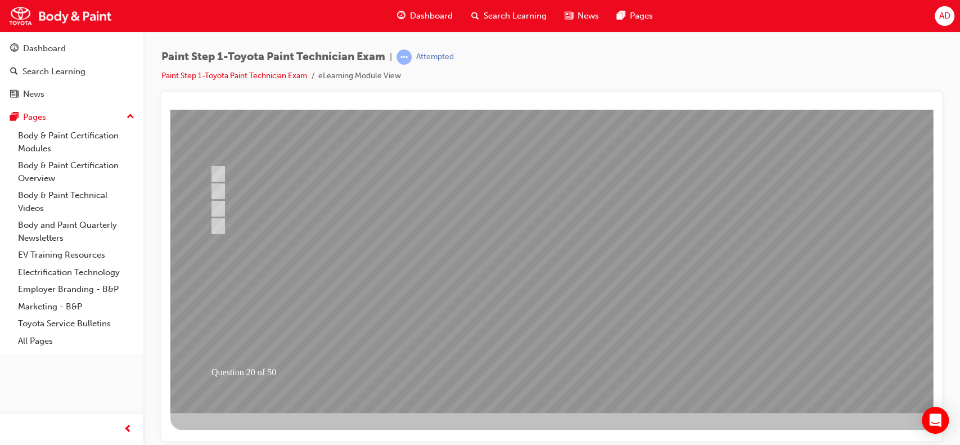
click at [550, 233] on div at bounding box center [552, 209] width 765 height 405
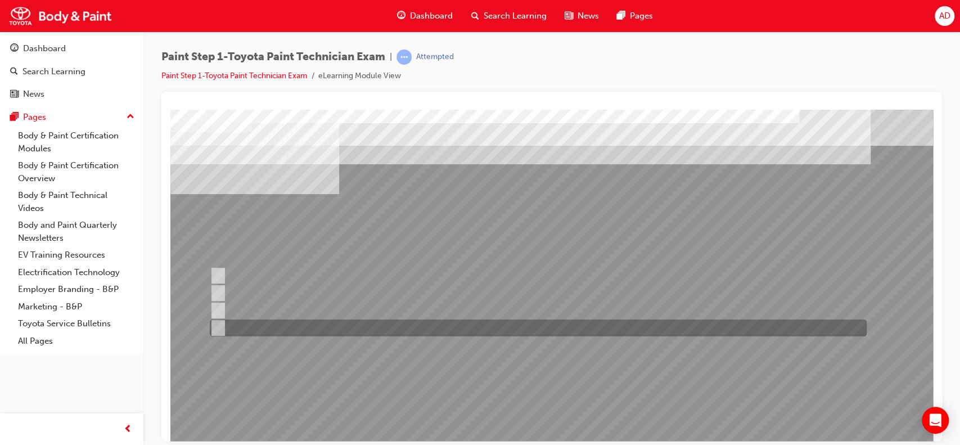
click at [218, 326] on input "Lacquer primer" at bounding box center [216, 328] width 12 height 12
radio input "true"
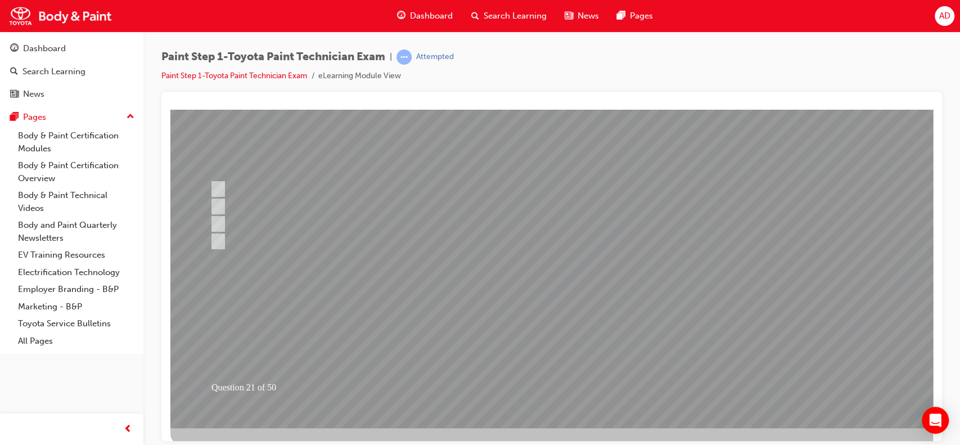
scroll to position [97, 0]
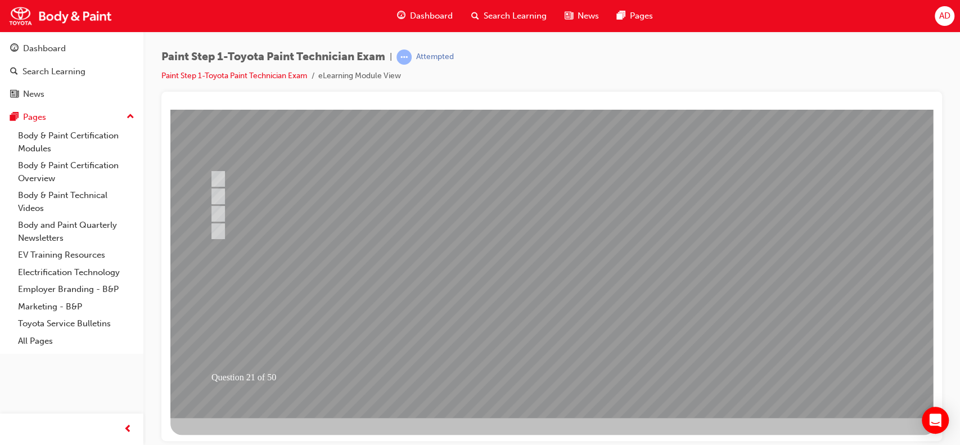
click at [551, 288] on div at bounding box center [552, 214] width 765 height 405
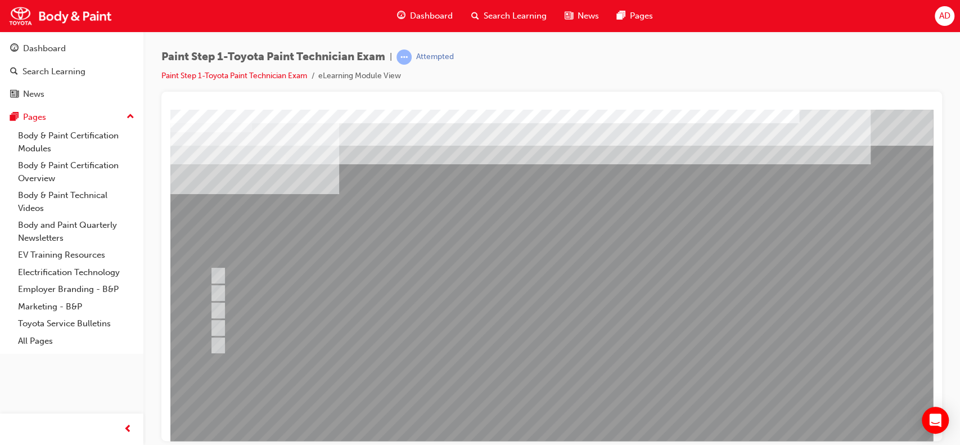
scroll to position [0, 0]
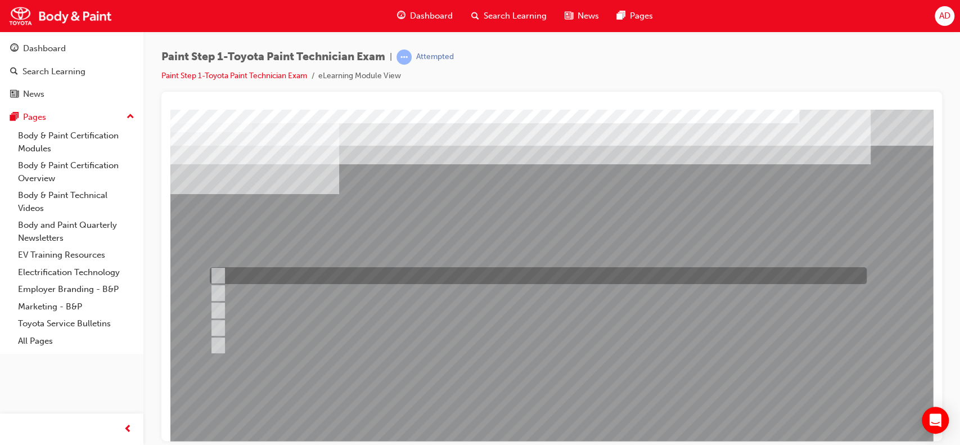
click at [221, 270] on input "Block refinishing with blending" at bounding box center [215, 276] width 12 height 12
checkbox input "true"
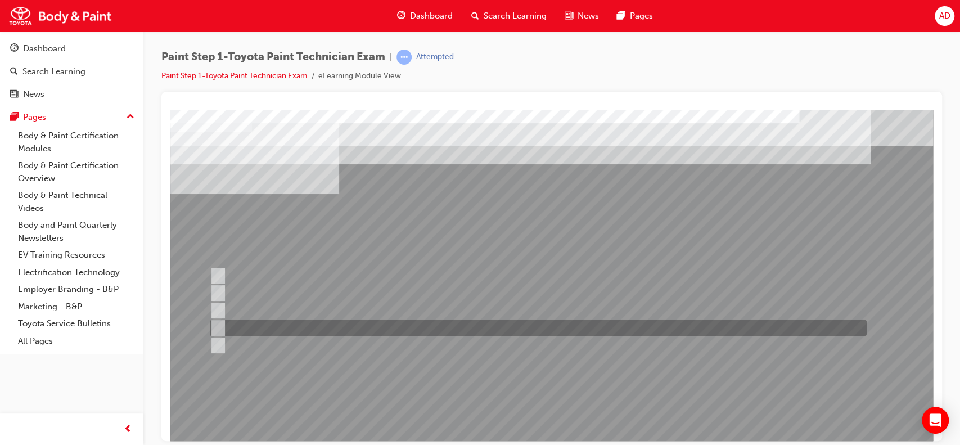
click at [216, 329] on input "Block refinishing" at bounding box center [215, 328] width 12 height 12
checkbox input "true"
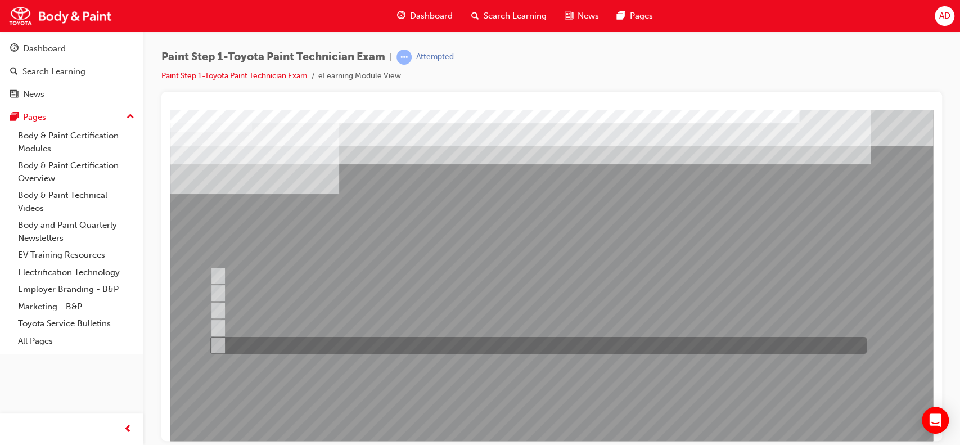
click at [218, 337] on div at bounding box center [535, 345] width 657 height 17
checkbox input "true"
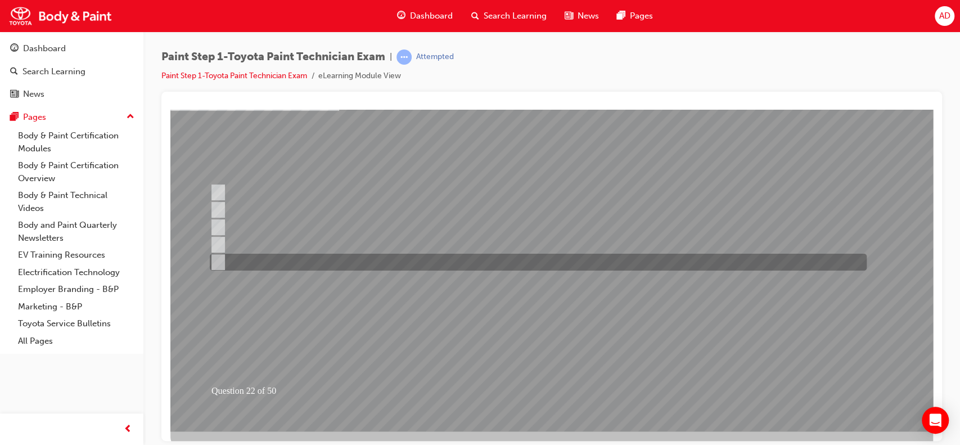
scroll to position [102, 0]
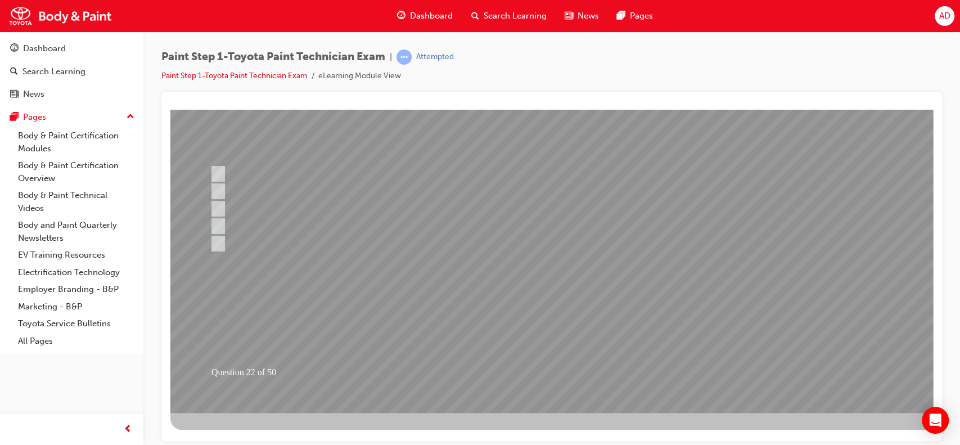
click at [471, 291] on div at bounding box center [552, 209] width 765 height 405
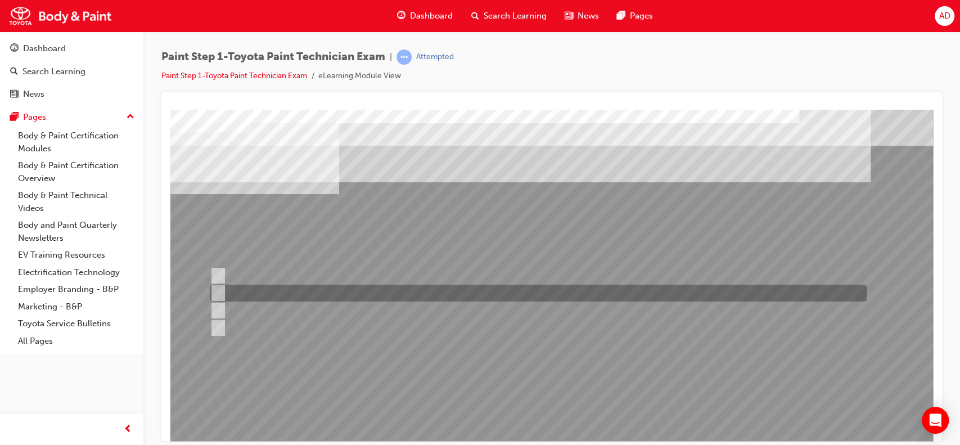
click at [219, 291] on input "Colour matching light" at bounding box center [216, 293] width 12 height 12
radio input "true"
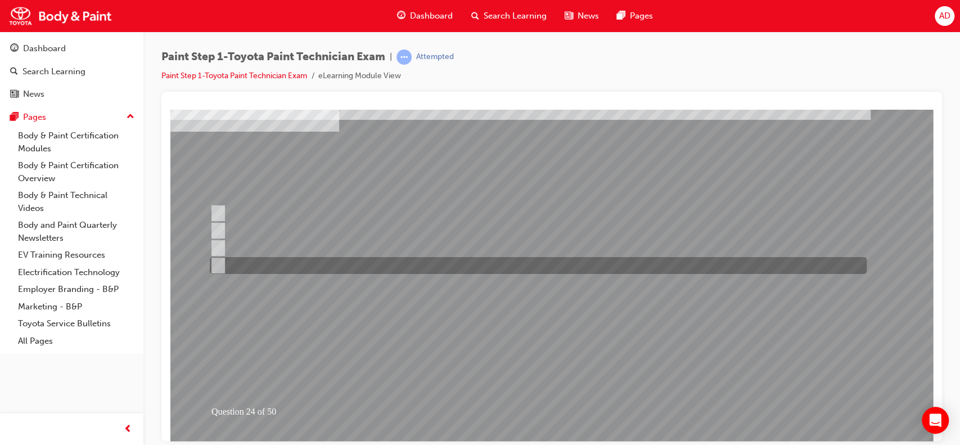
scroll to position [69, 0]
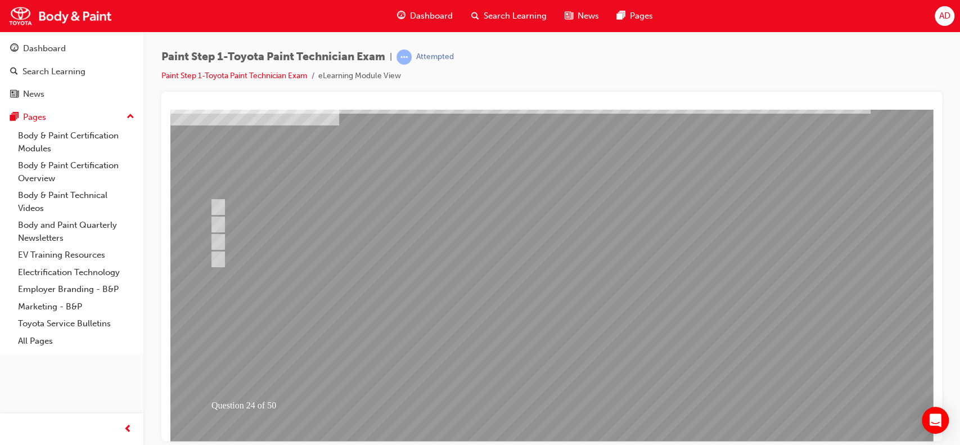
click at [698, 315] on div at bounding box center [552, 243] width 765 height 405
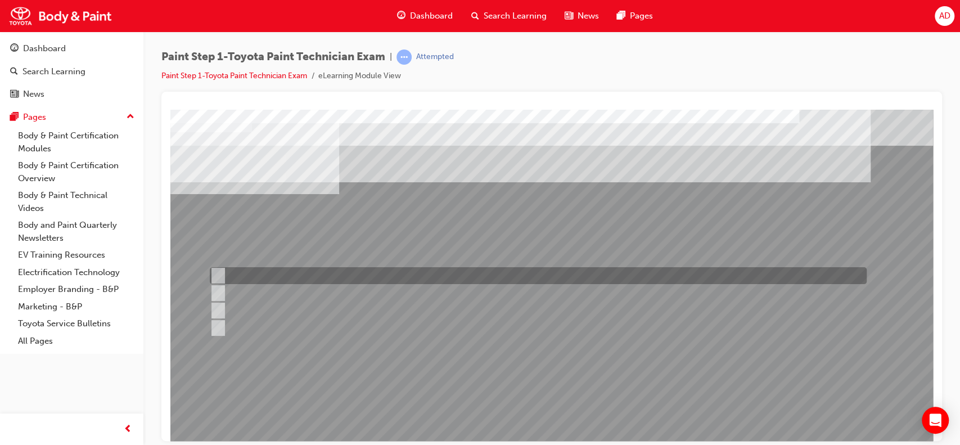
click at [318, 279] on div at bounding box center [535, 275] width 657 height 17
radio input "true"
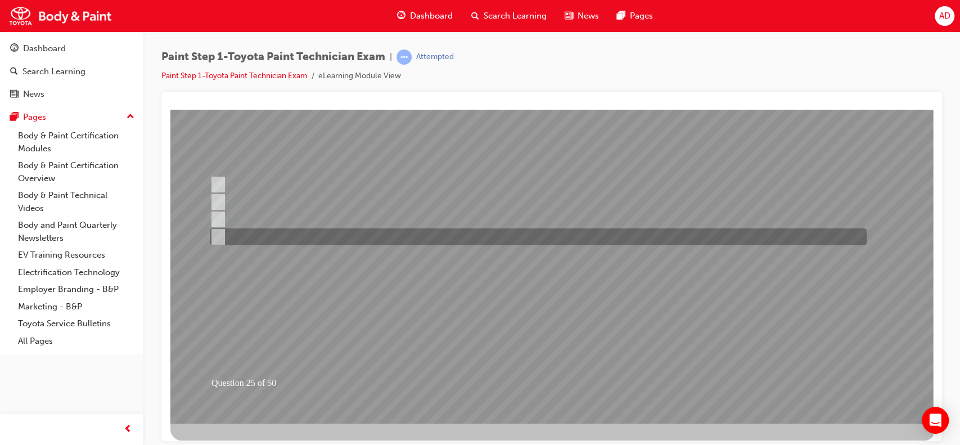
scroll to position [100, 0]
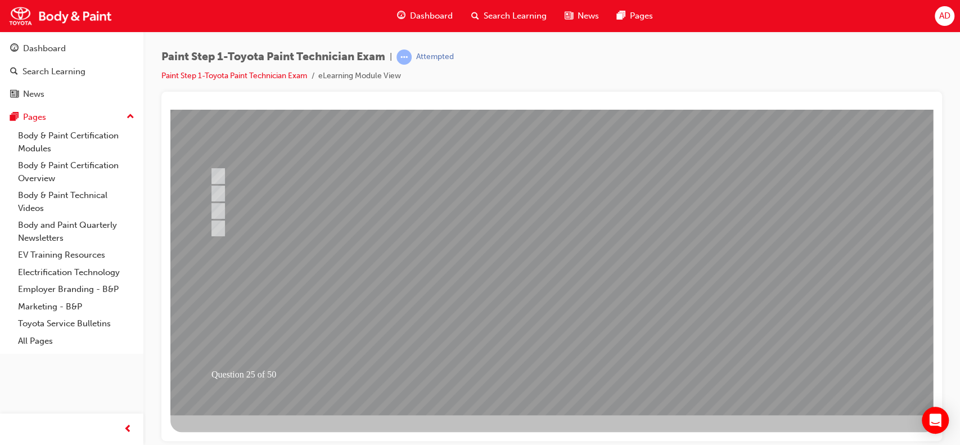
click at [489, 297] on div at bounding box center [552, 212] width 765 height 405
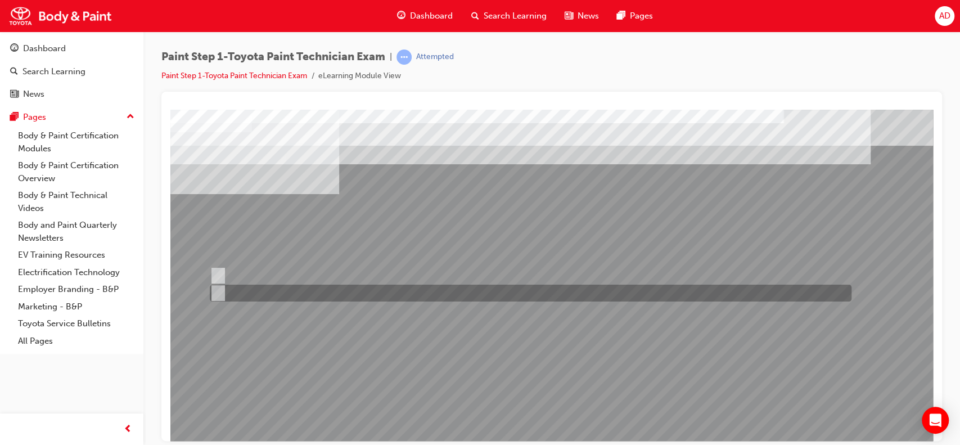
scroll to position [0, 0]
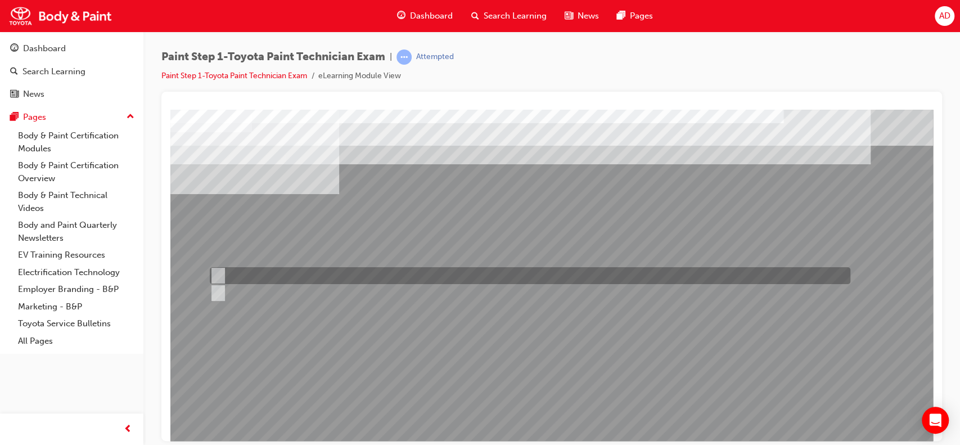
click at [215, 276] on input "True" at bounding box center [216, 276] width 12 height 12
radio input "true"
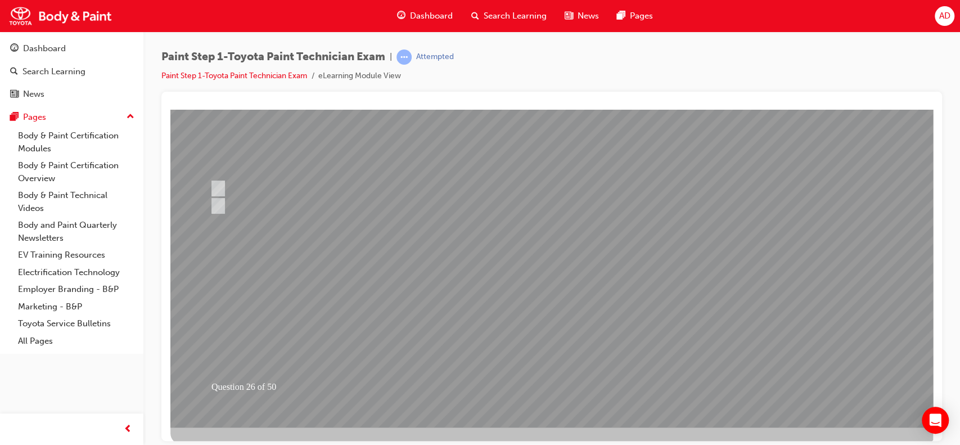
scroll to position [90, 0]
click at [556, 381] on div at bounding box center [552, 221] width 765 height 405
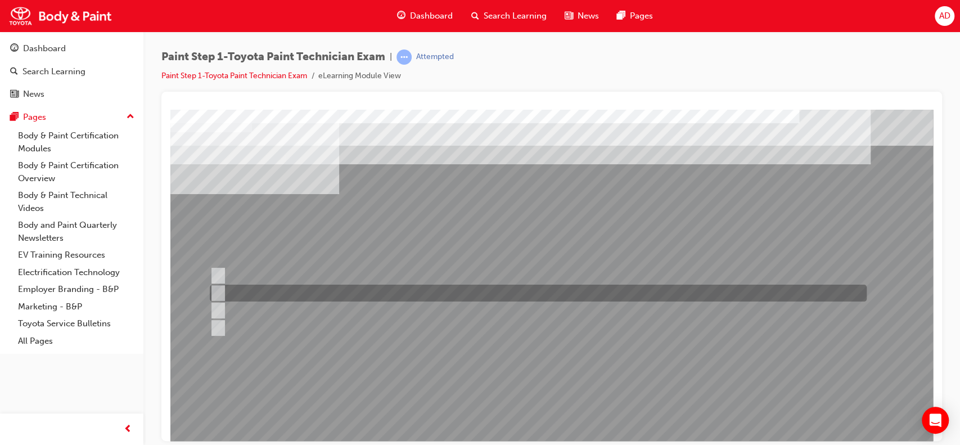
scroll to position [0, 0]
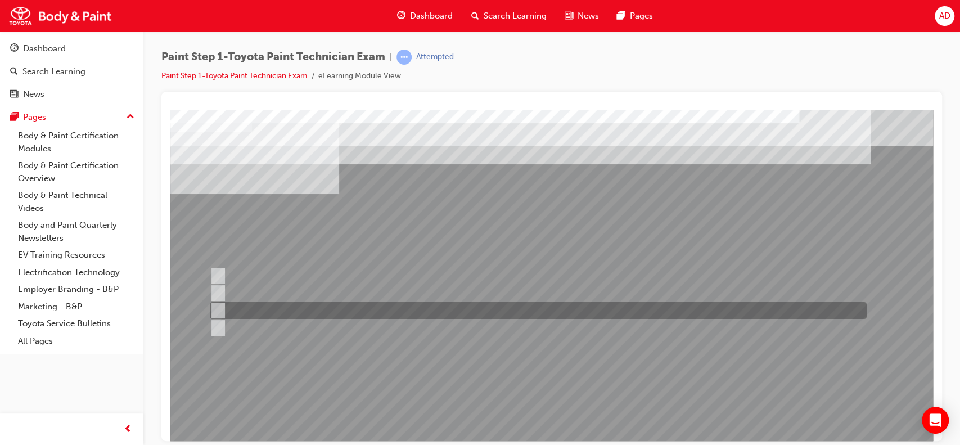
click at [215, 307] on input "Additives" at bounding box center [216, 310] width 12 height 12
radio input "true"
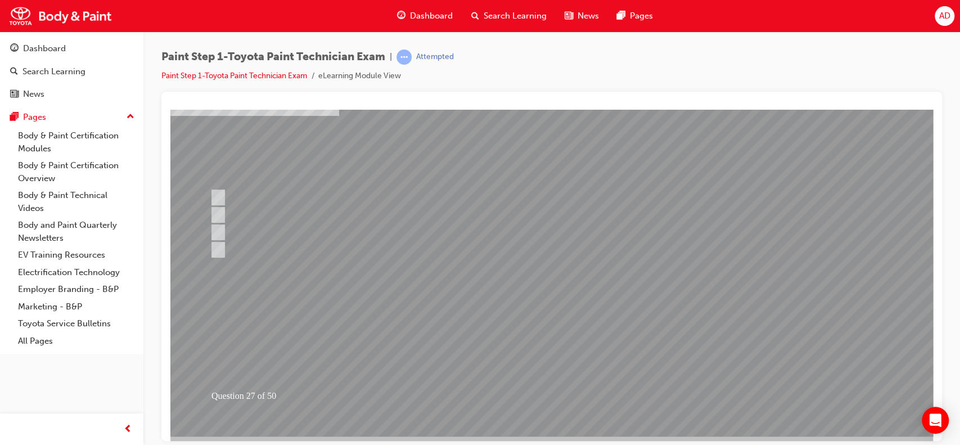
scroll to position [81, 0]
click at [565, 298] on div at bounding box center [552, 230] width 765 height 405
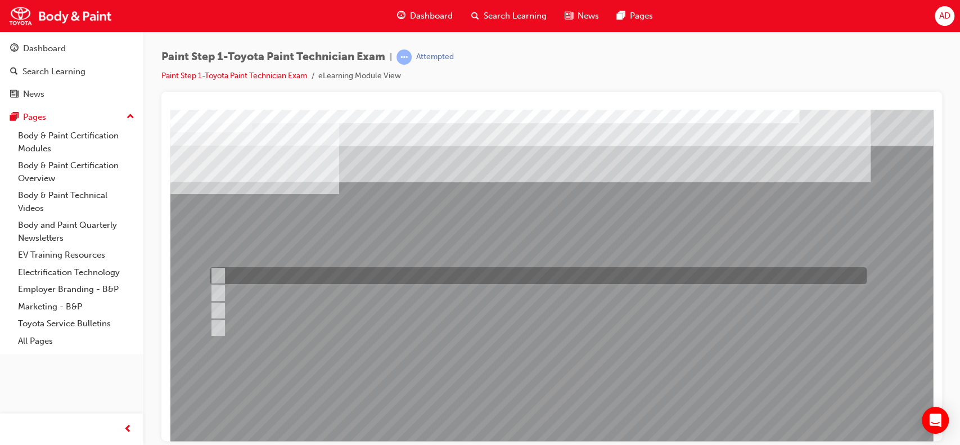
scroll to position [0, 0]
click at [240, 273] on div at bounding box center [535, 275] width 657 height 17
radio input "true"
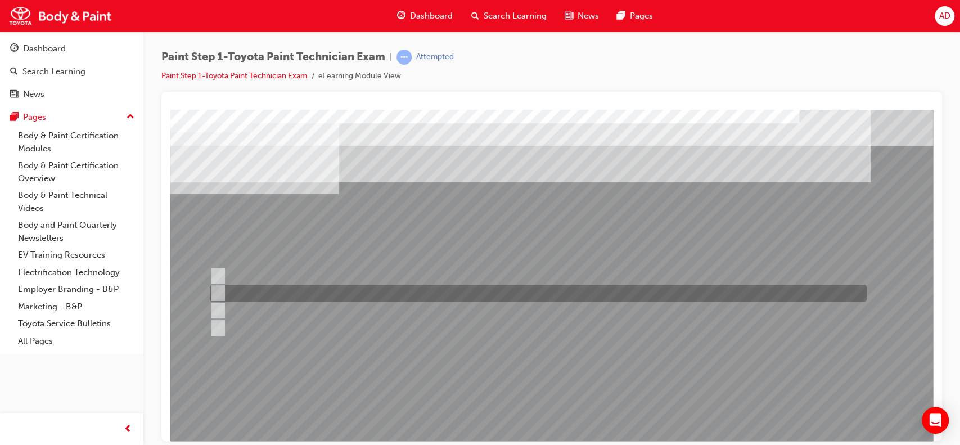
scroll to position [102, 0]
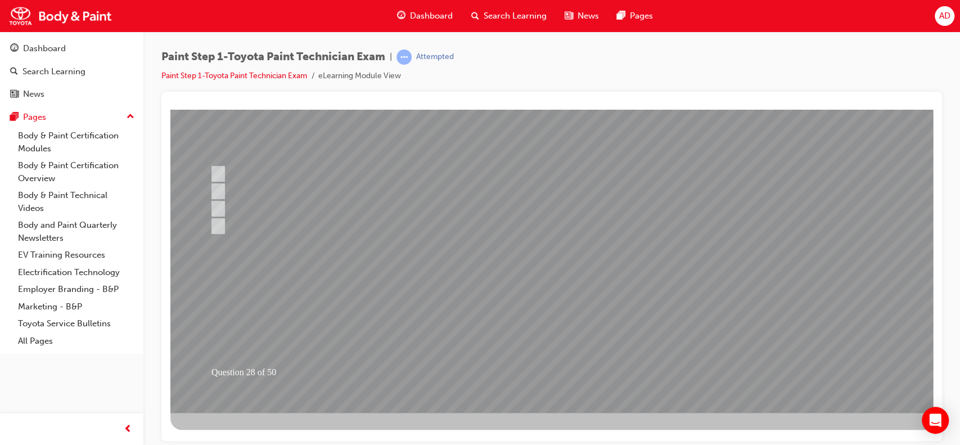
click at [567, 367] on div at bounding box center [552, 209] width 765 height 405
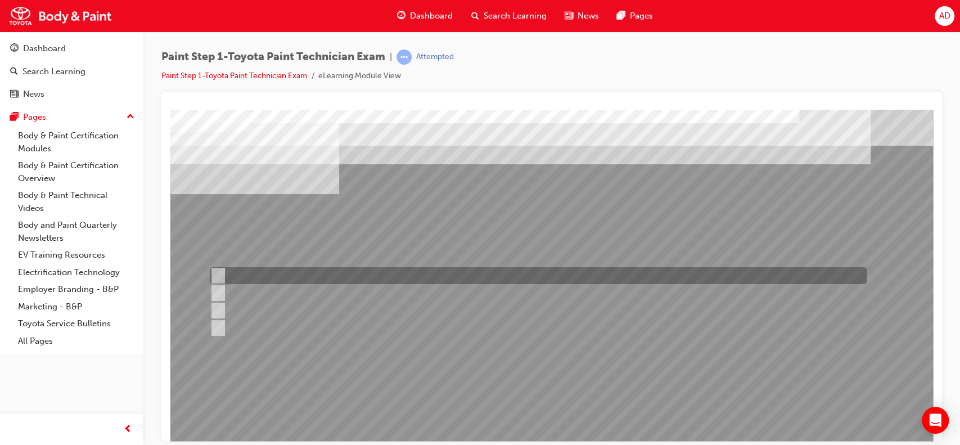
click at [219, 276] on input "Distance" at bounding box center [215, 276] width 12 height 12
checkbox input "true"
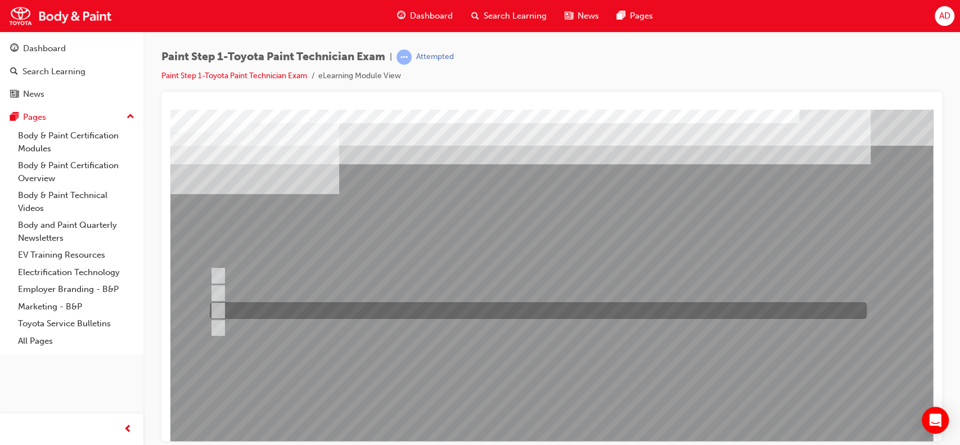
click at [221, 306] on input "Angle" at bounding box center [215, 310] width 12 height 12
checkbox input "true"
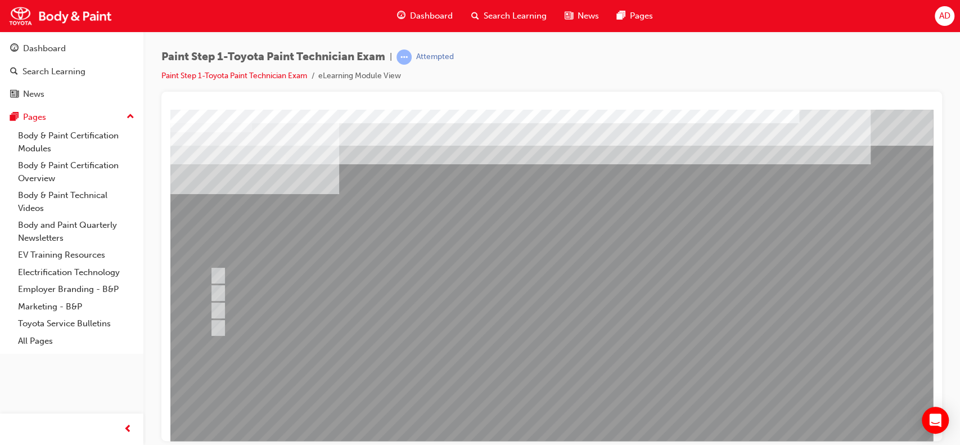
scroll to position [102, 0]
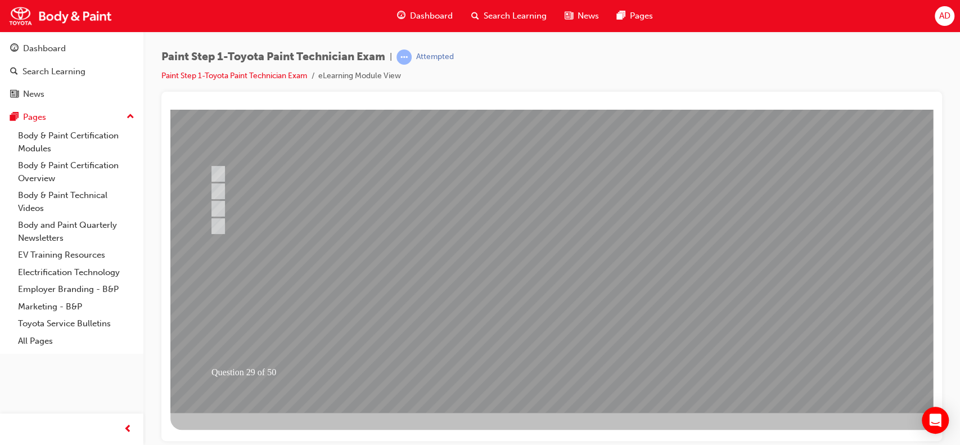
click at [567, 369] on div at bounding box center [552, 209] width 765 height 405
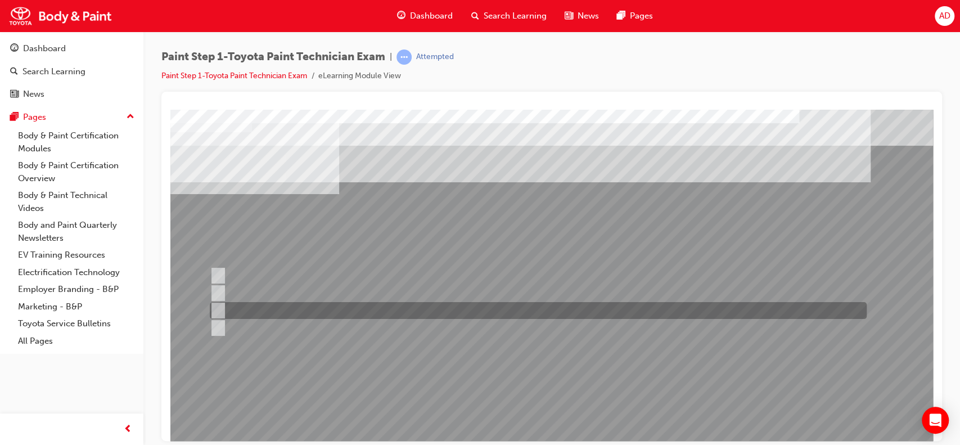
click at [219, 307] on input "Refer to the body repair manual for instructions where shaping is necessary." at bounding box center [216, 310] width 12 height 12
radio input "true"
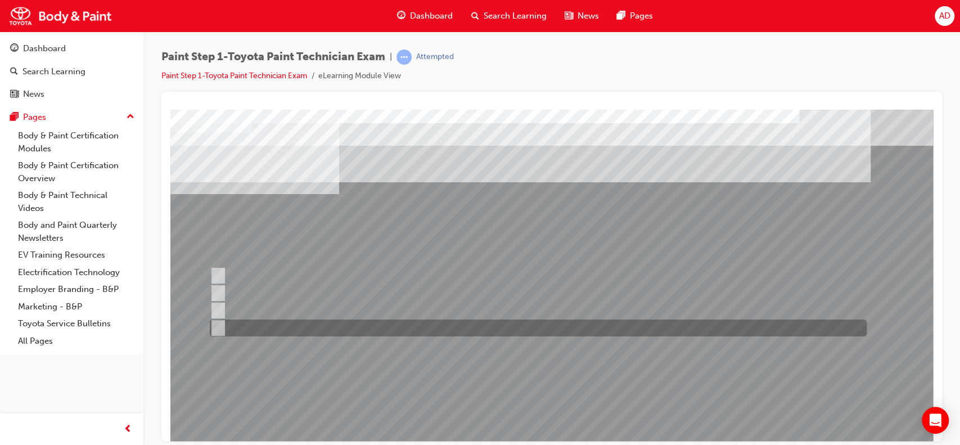
scroll to position [102, 0]
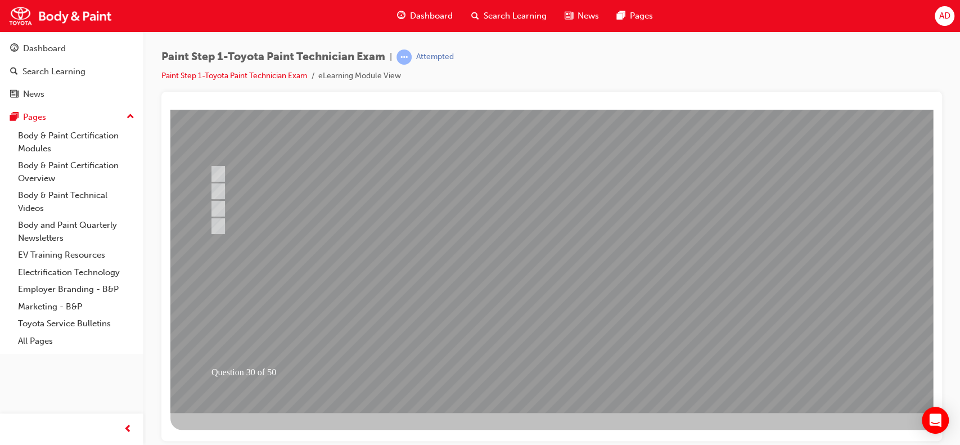
click at [486, 295] on div at bounding box center [552, 209] width 765 height 405
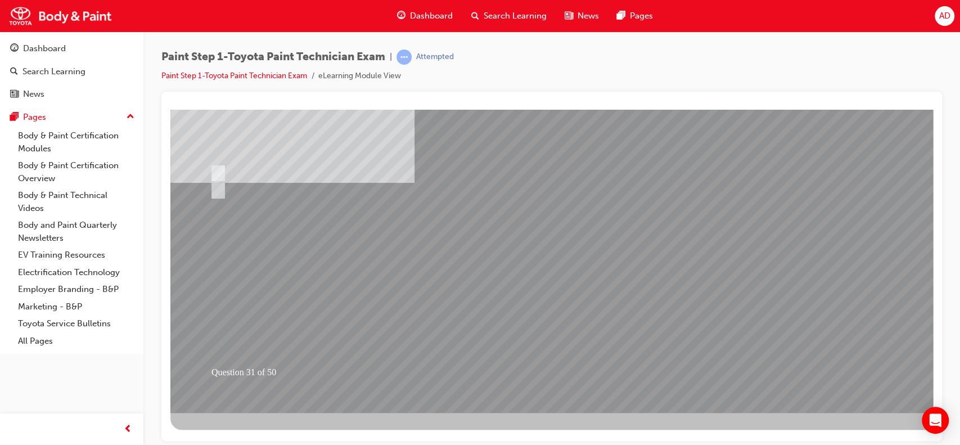
scroll to position [0, 0]
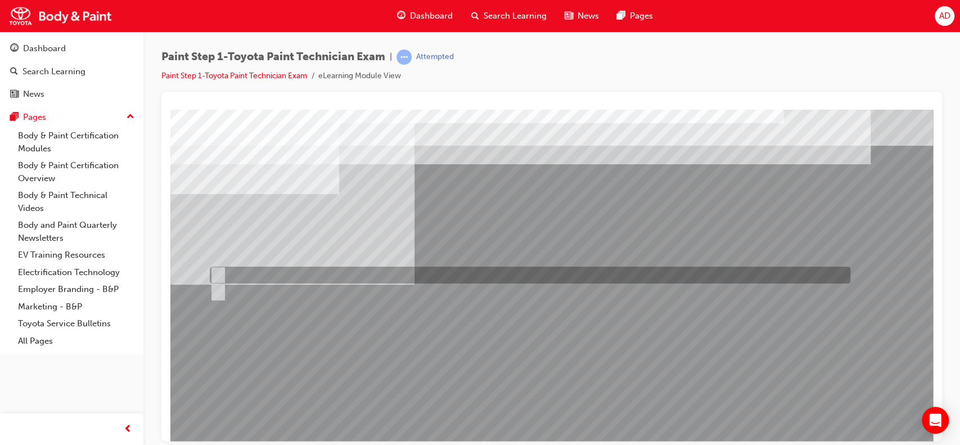
click at [217, 273] on input "A-Smooth the surface, B-Do not smooth the surface" at bounding box center [216, 275] width 12 height 12
radio input "true"
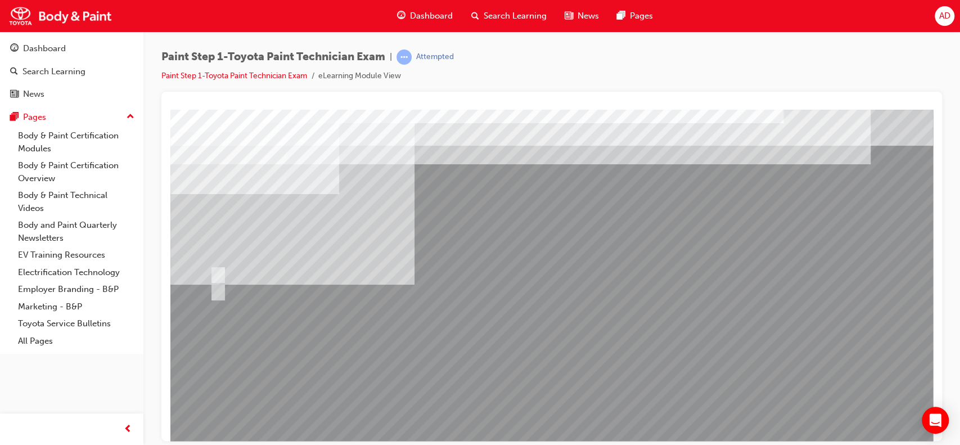
scroll to position [102, 0]
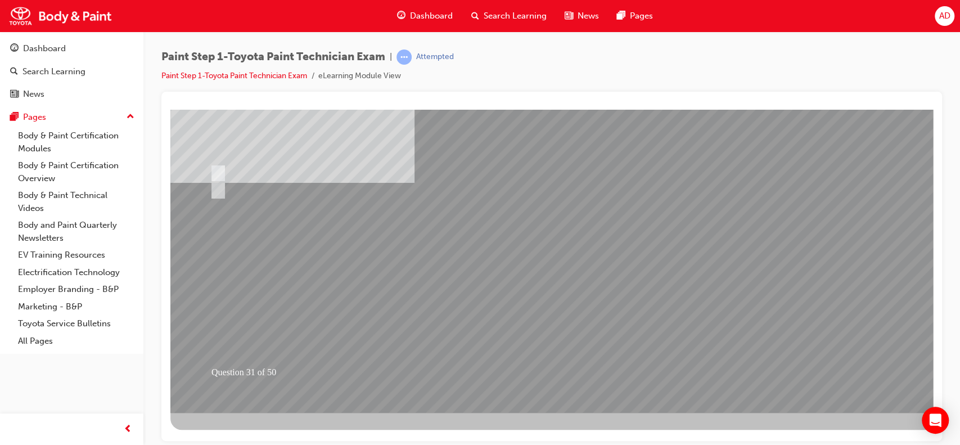
click at [462, 345] on div at bounding box center [552, 209] width 765 height 405
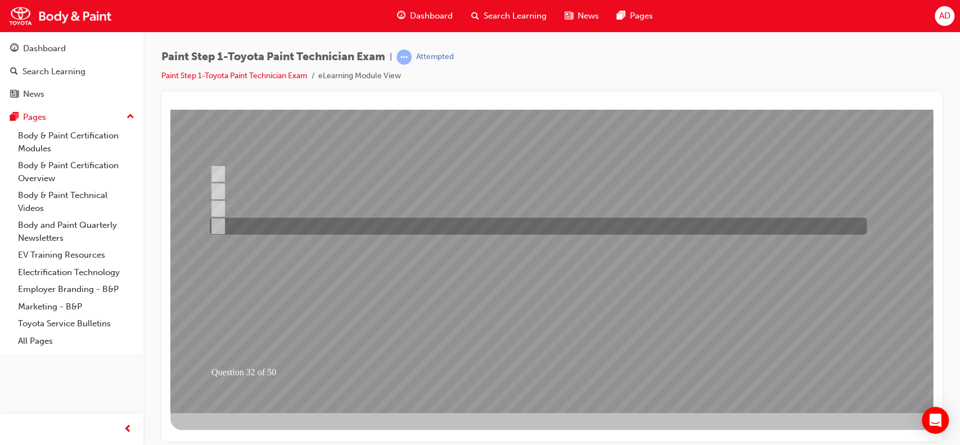
scroll to position [0, 0]
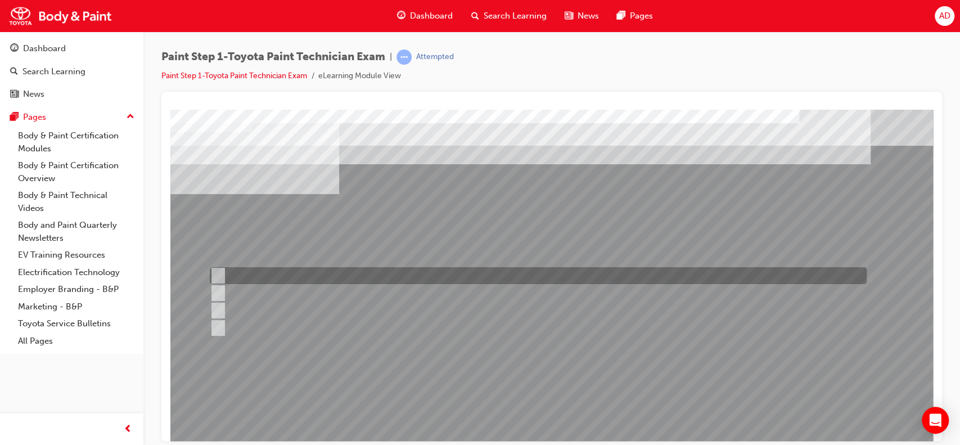
click at [217, 274] on input "1500-3000" at bounding box center [216, 276] width 12 height 12
radio input "true"
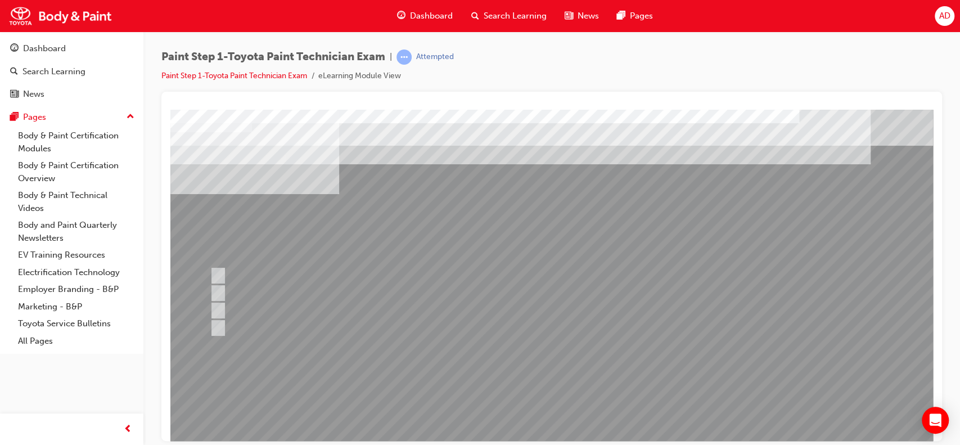
scroll to position [102, 0]
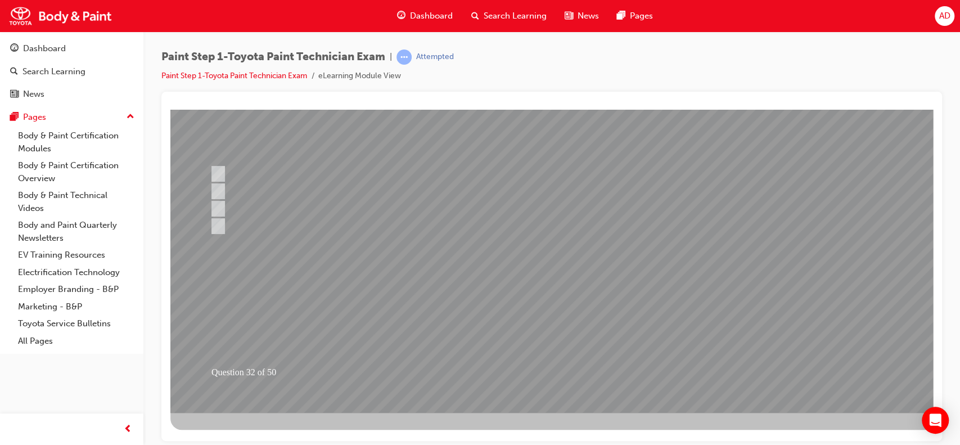
click at [552, 284] on div at bounding box center [552, 209] width 765 height 405
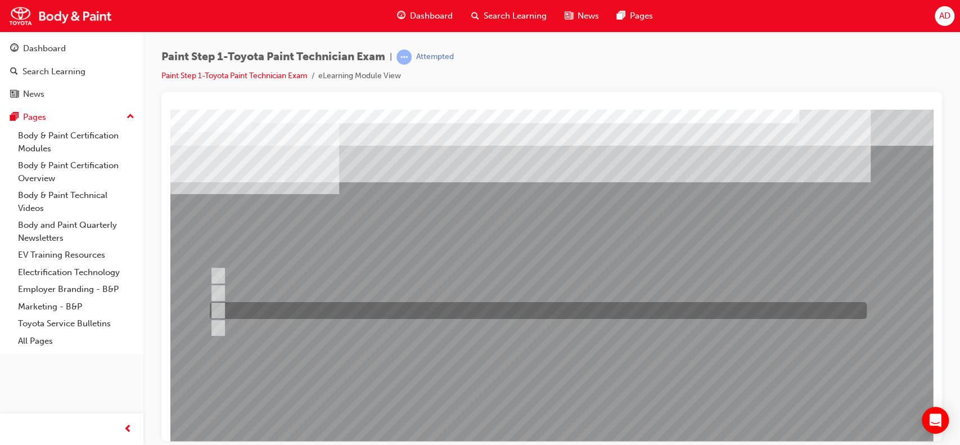
click at [268, 315] on div at bounding box center [535, 310] width 657 height 17
radio input "true"
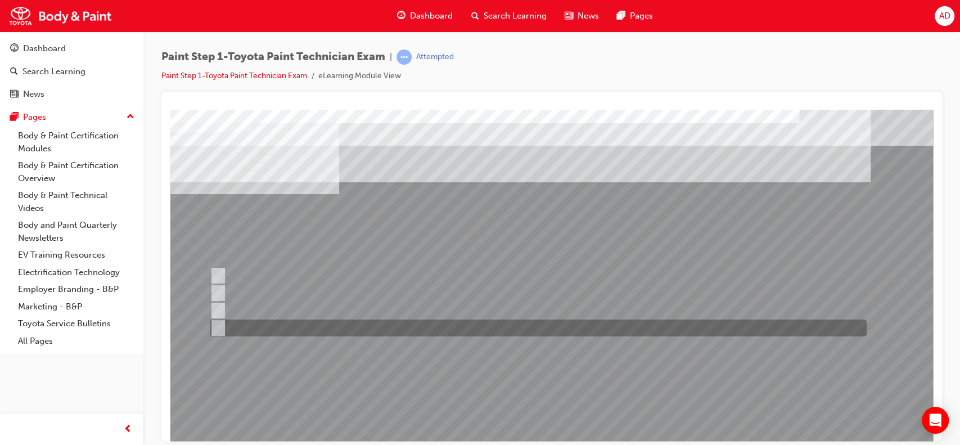
scroll to position [102, 0]
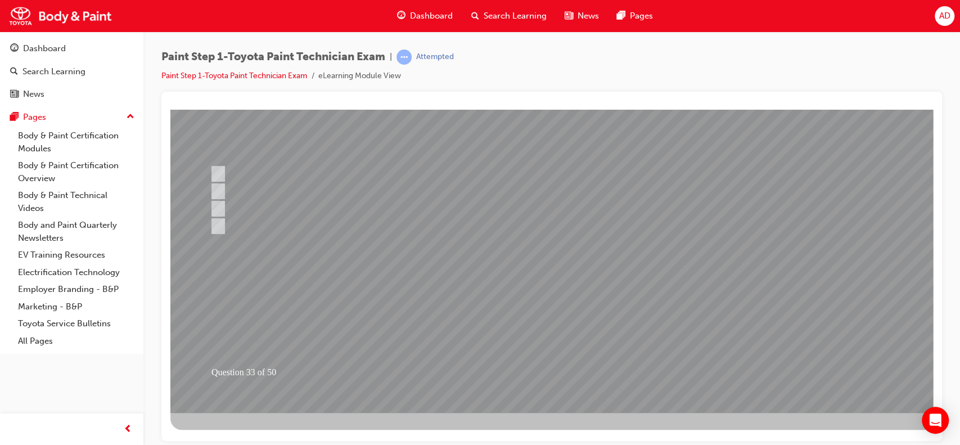
click at [708, 368] on div at bounding box center [552, 209] width 765 height 405
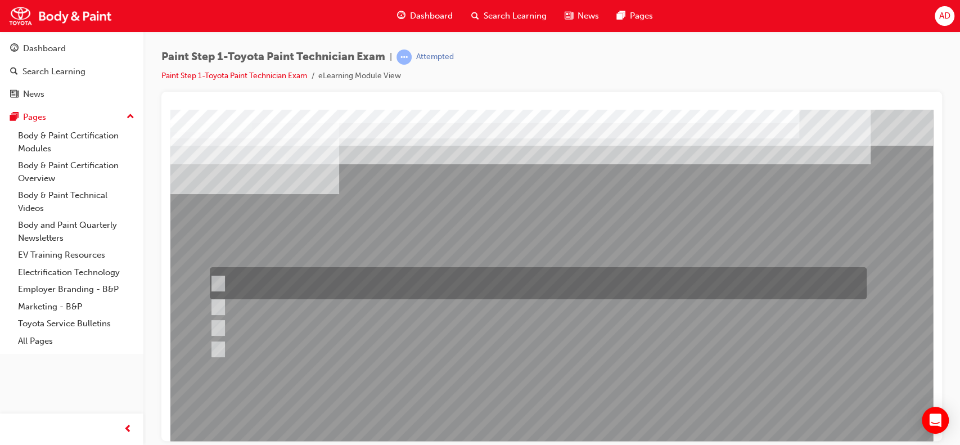
click at [217, 278] on input "Remove dirt from the surface of the paint coat using a polishing compound to re…" at bounding box center [216, 283] width 12 height 12
radio input "true"
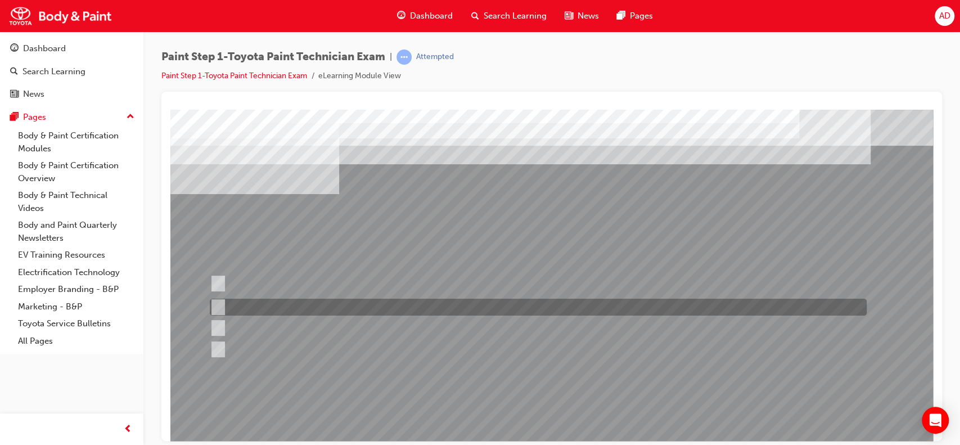
scroll to position [102, 0]
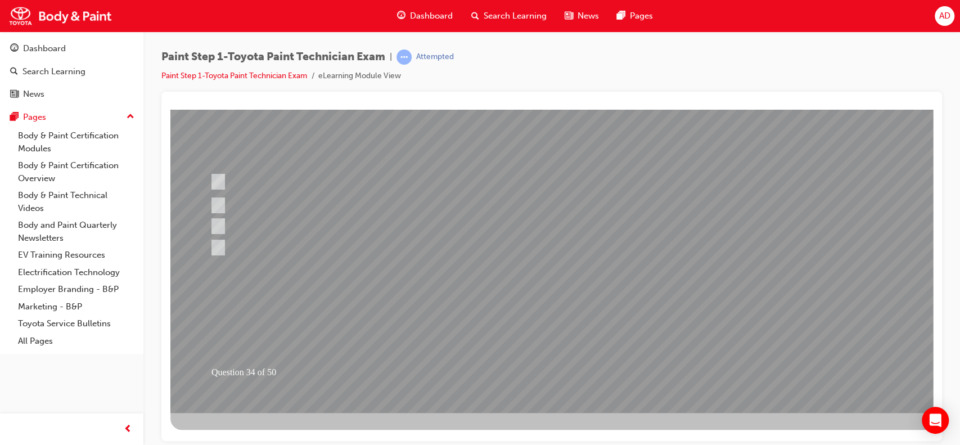
click at [684, 302] on div at bounding box center [552, 209] width 765 height 405
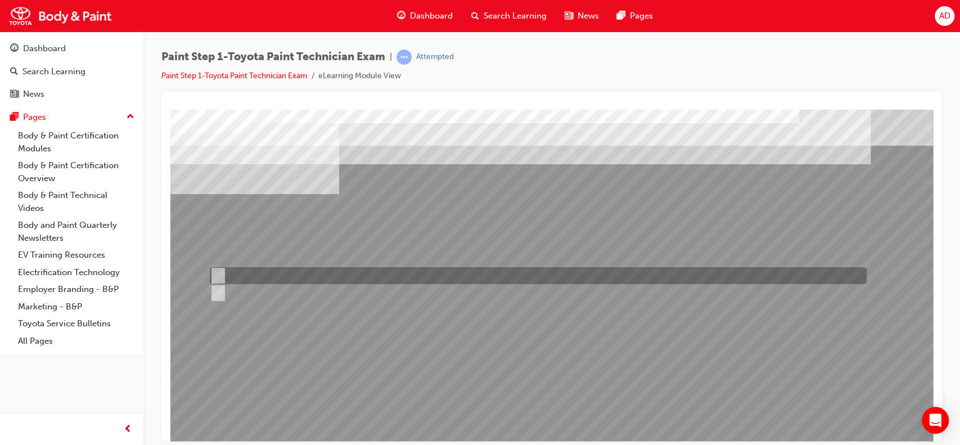
click at [217, 271] on input "True" at bounding box center [216, 276] width 12 height 12
radio input "true"
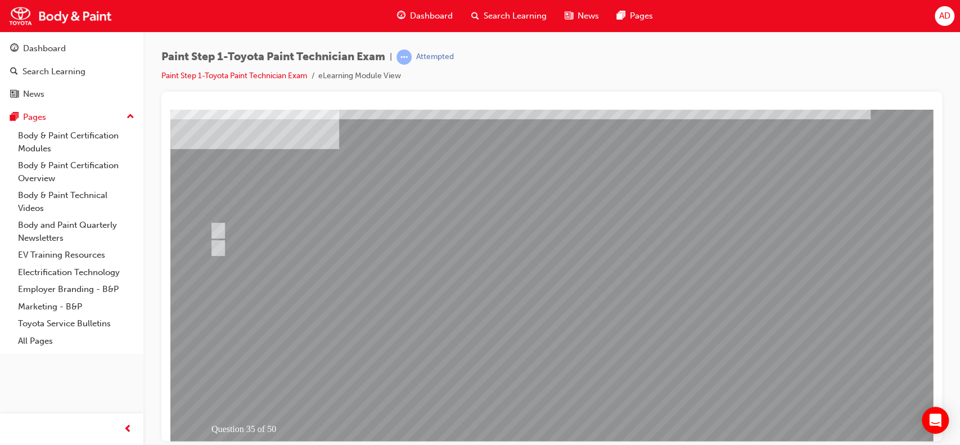
scroll to position [64, 0]
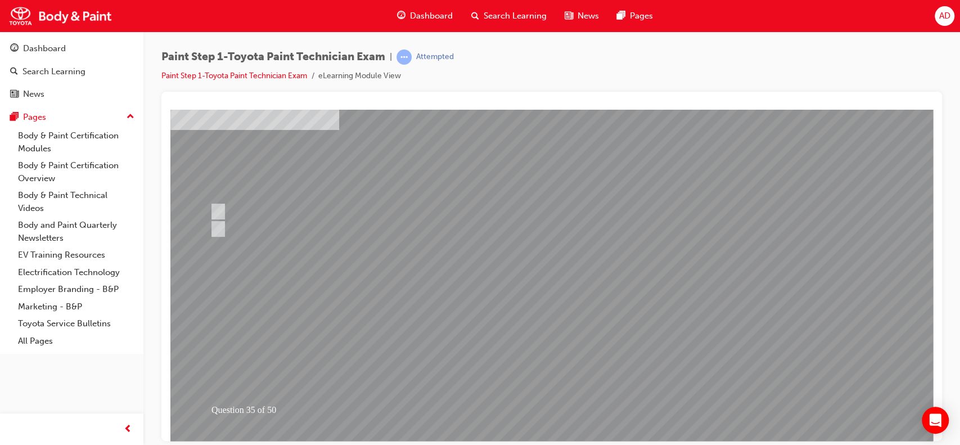
click at [554, 273] on div at bounding box center [552, 247] width 765 height 405
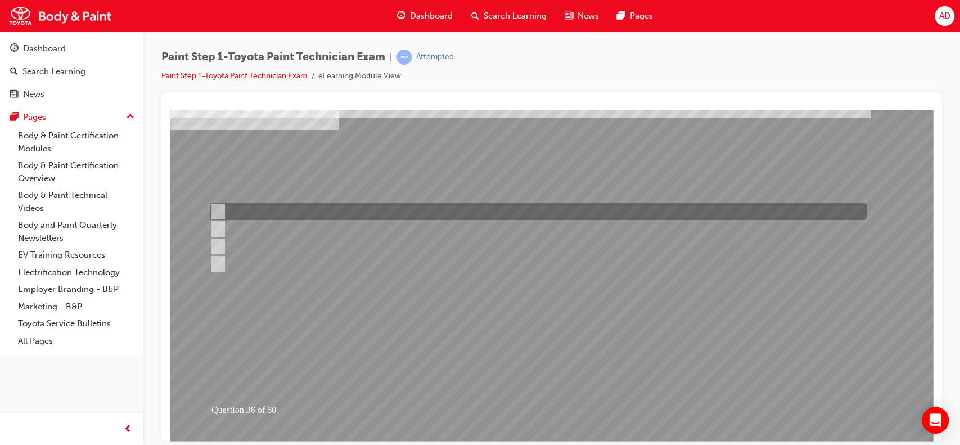
scroll to position [0, 0]
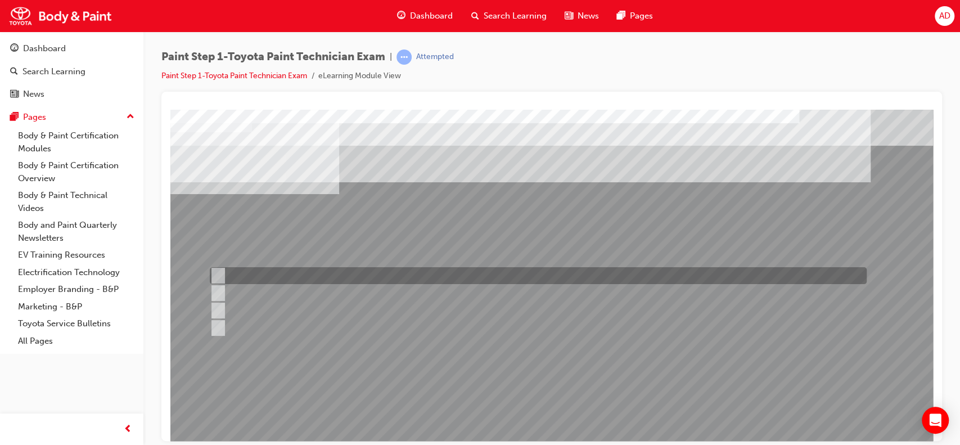
click at [218, 270] on input "Quality" at bounding box center [215, 276] width 12 height 12
checkbox input "true"
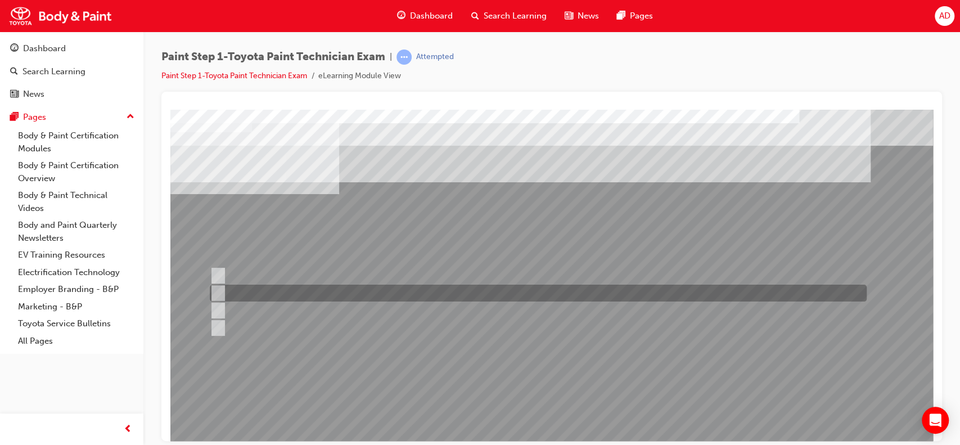
click at [224, 288] on div at bounding box center [535, 293] width 657 height 17
checkbox input "true"
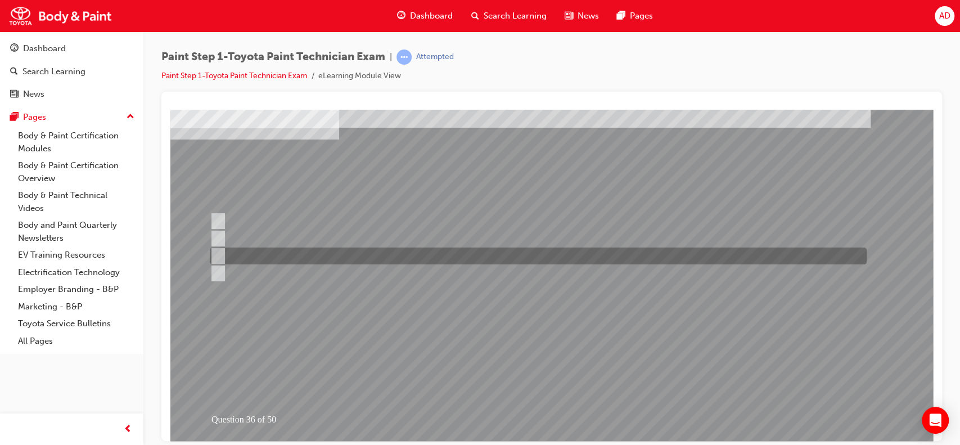
scroll to position [55, 0]
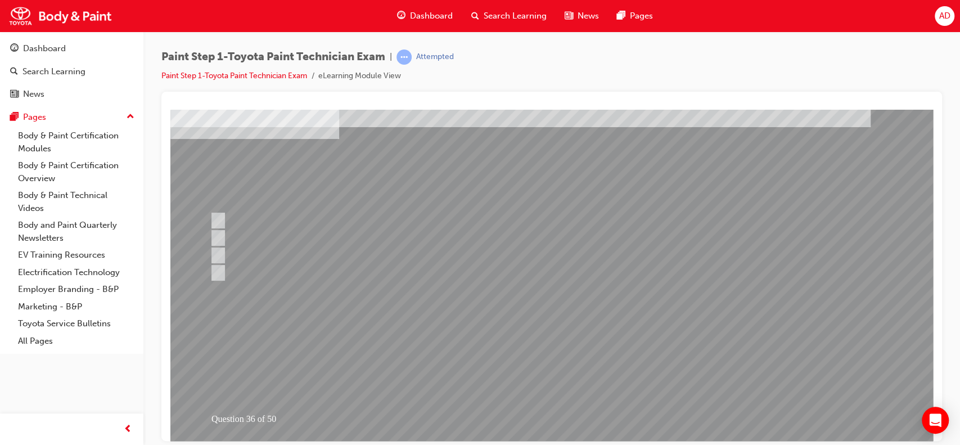
click at [561, 313] on div at bounding box center [552, 256] width 765 height 405
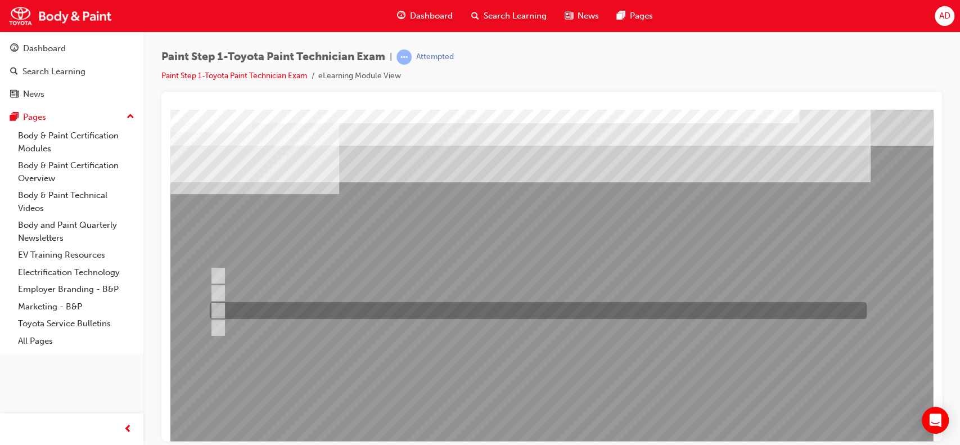
click at [218, 308] on input "You are wearing the right PPE and your area and surrounding is safe to work." at bounding box center [216, 310] width 12 height 12
radio input "true"
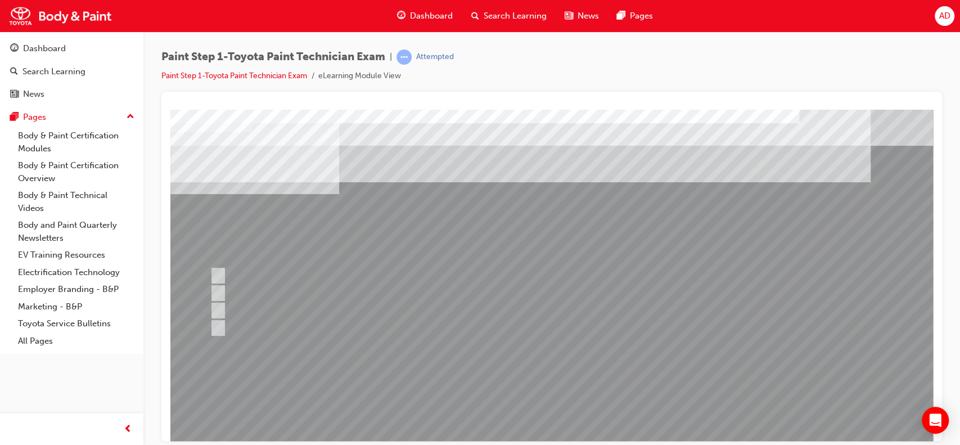
scroll to position [102, 0]
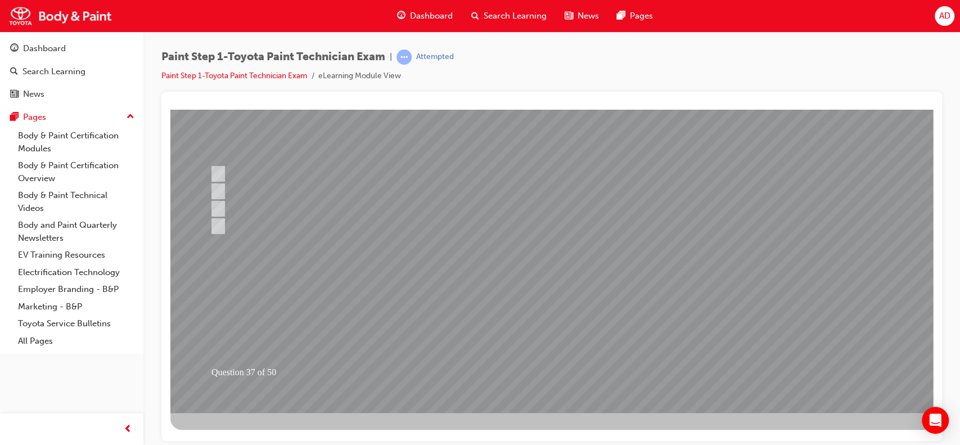
click at [680, 284] on div at bounding box center [552, 209] width 765 height 405
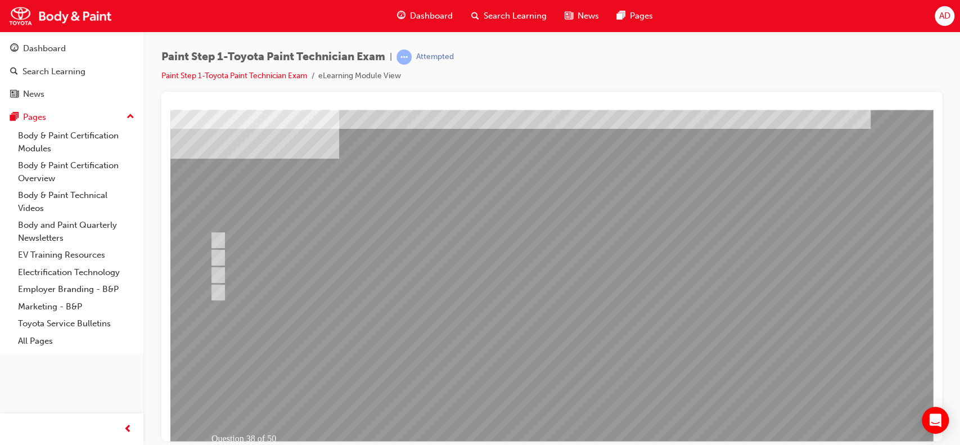
scroll to position [33, 0]
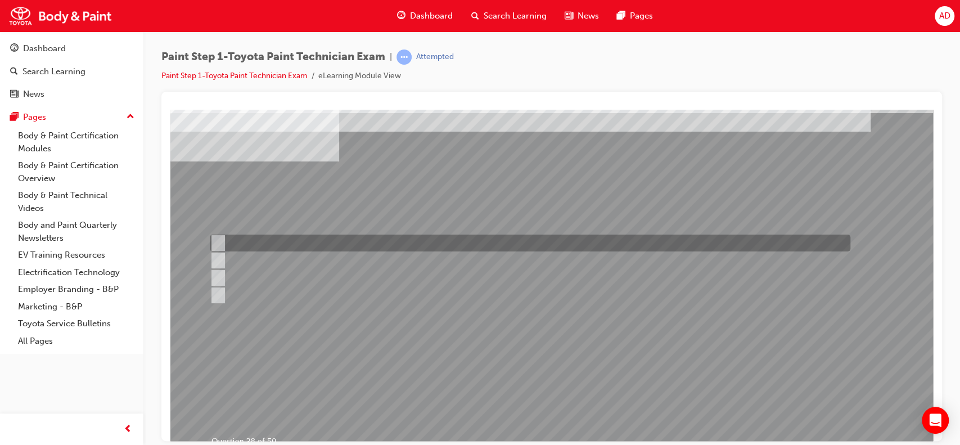
click at [252, 243] on div at bounding box center [527, 243] width 641 height 17
radio input "true"
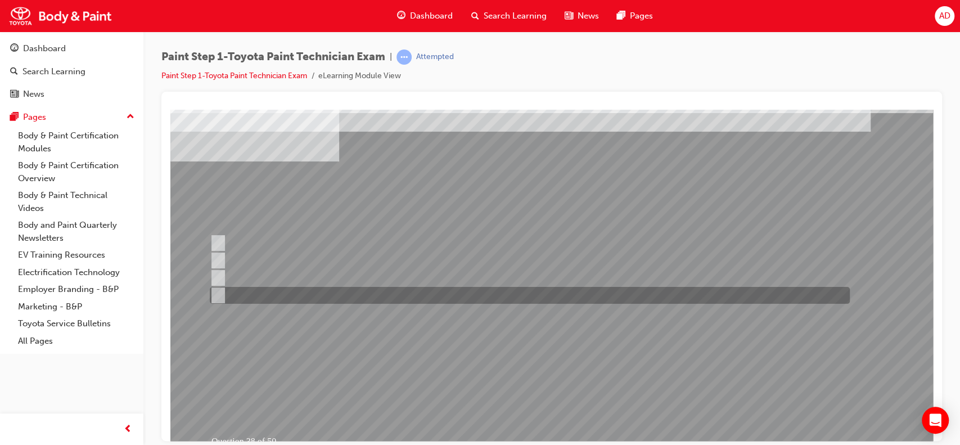
scroll to position [102, 0]
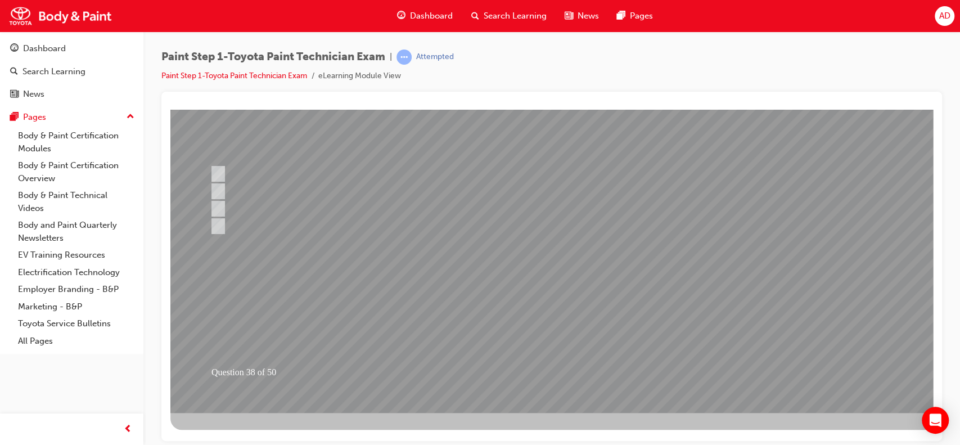
click at [602, 279] on div at bounding box center [552, 209] width 765 height 405
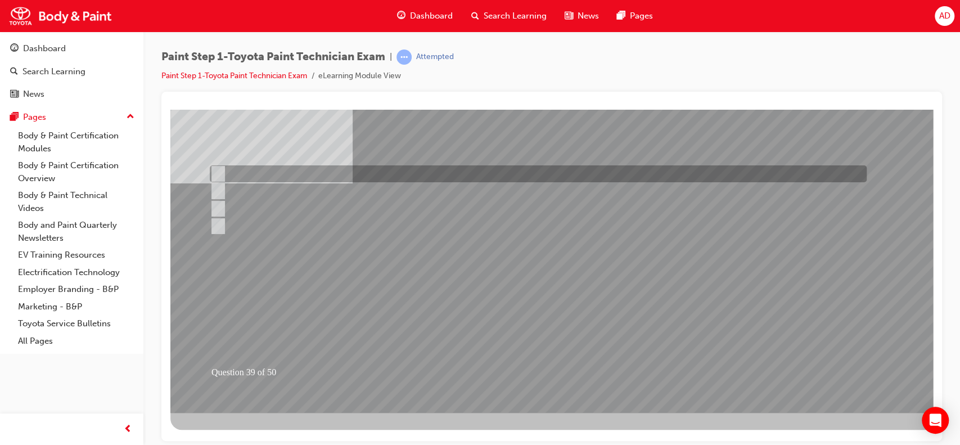
scroll to position [0, 0]
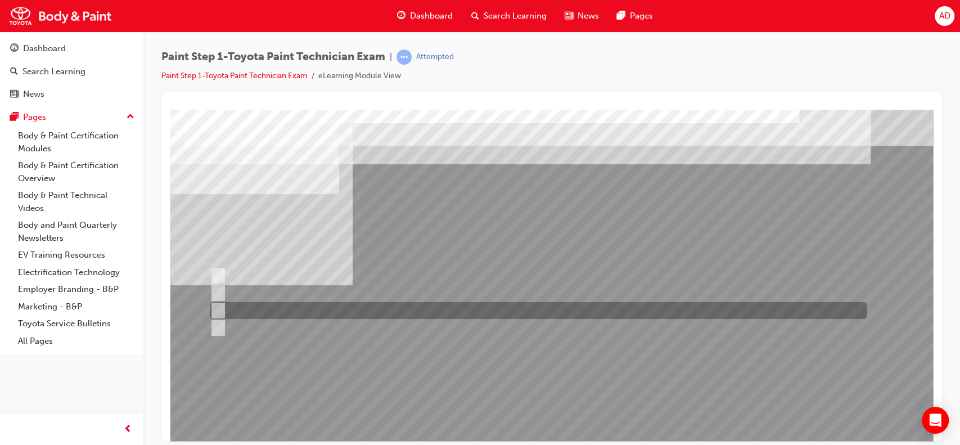
click at [255, 307] on div at bounding box center [535, 310] width 657 height 17
radio input "true"
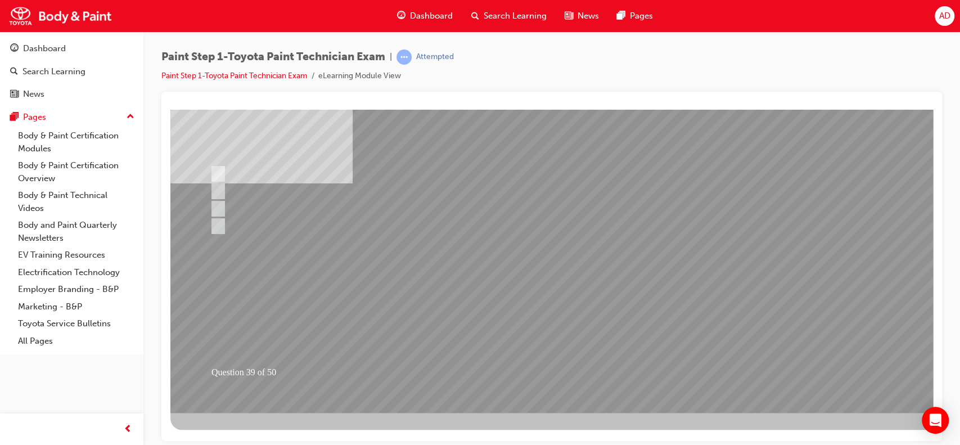
click at [528, 294] on div at bounding box center [552, 209] width 765 height 405
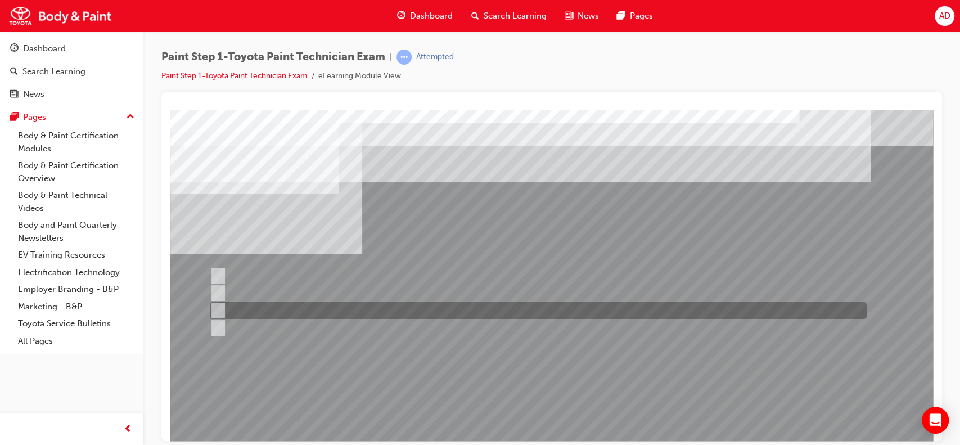
click at [243, 306] on div at bounding box center [535, 310] width 657 height 17
radio input "true"
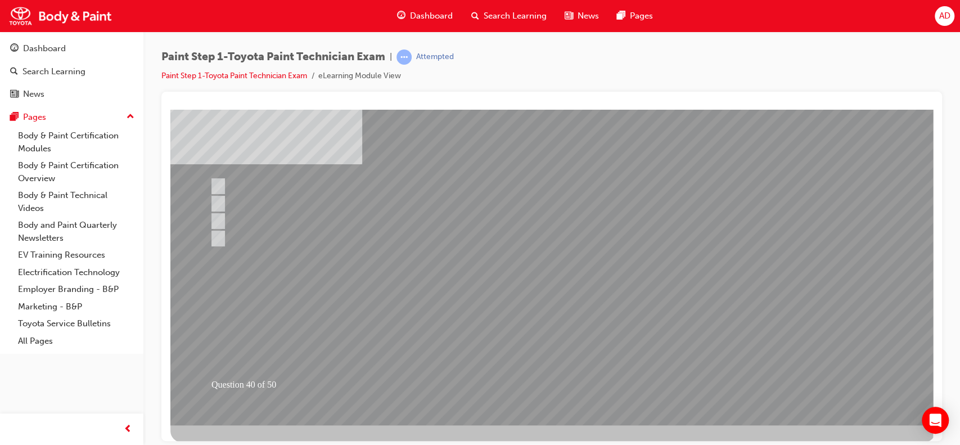
scroll to position [102, 0]
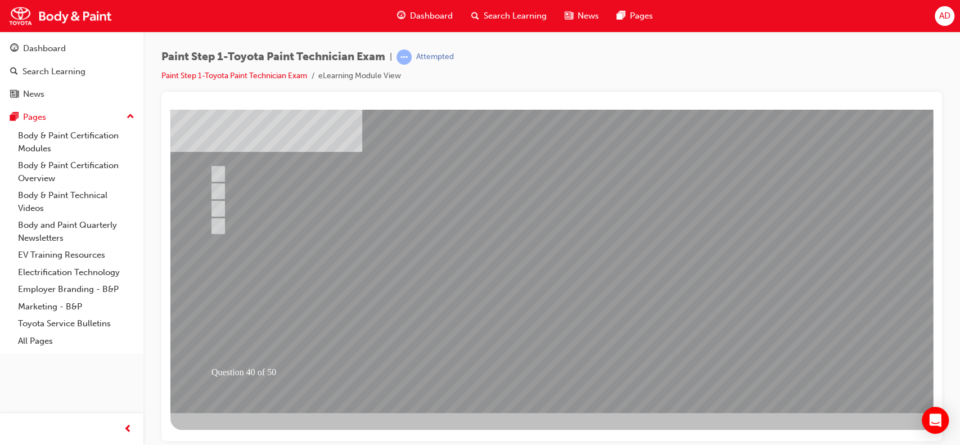
click at [547, 264] on div at bounding box center [552, 209] width 765 height 405
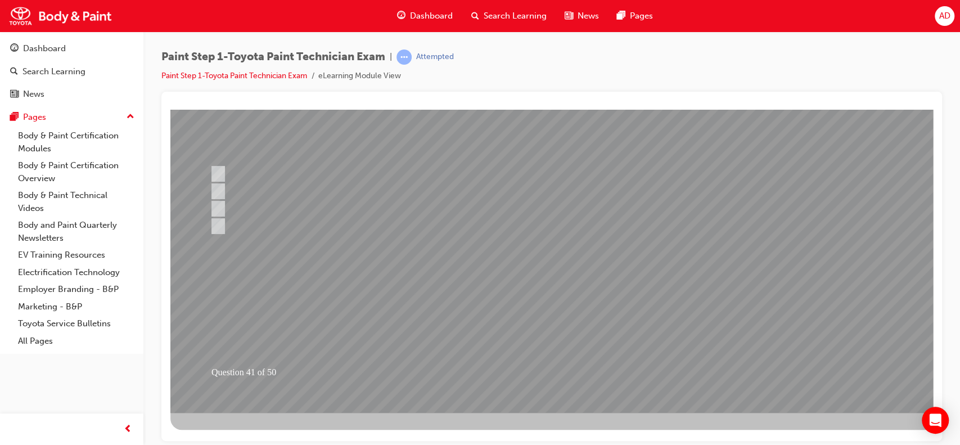
scroll to position [0, 0]
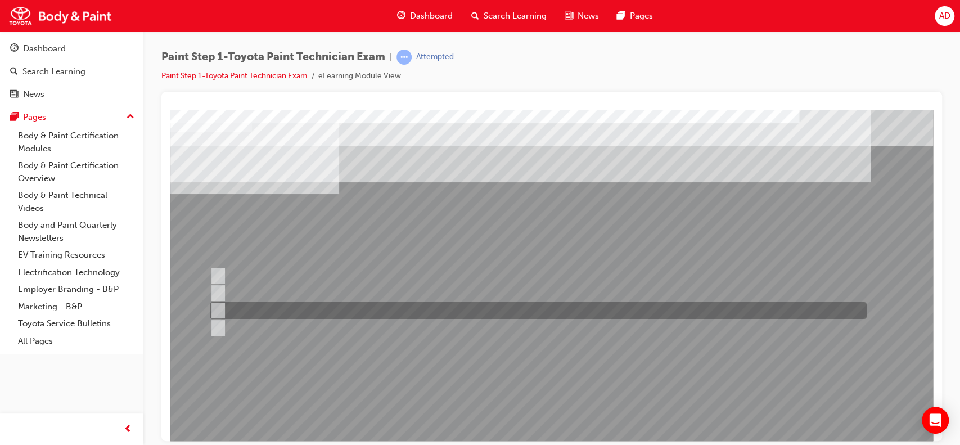
click at [259, 313] on div at bounding box center [535, 310] width 657 height 17
radio input "true"
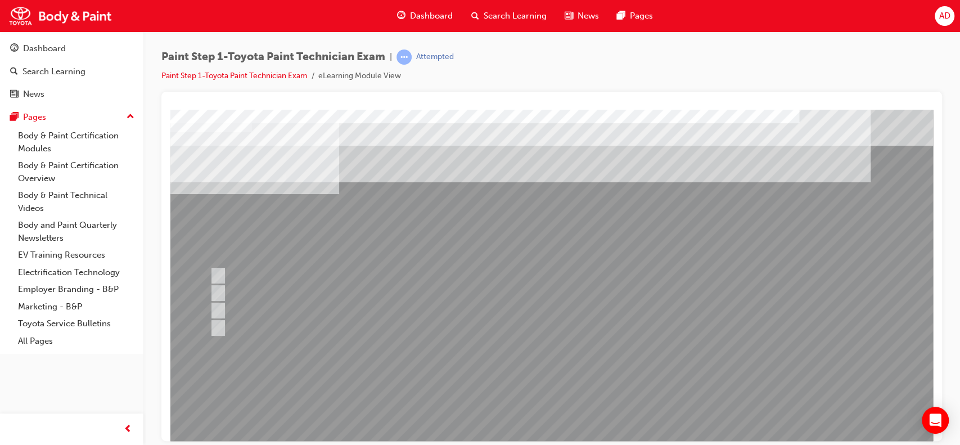
scroll to position [102, 0]
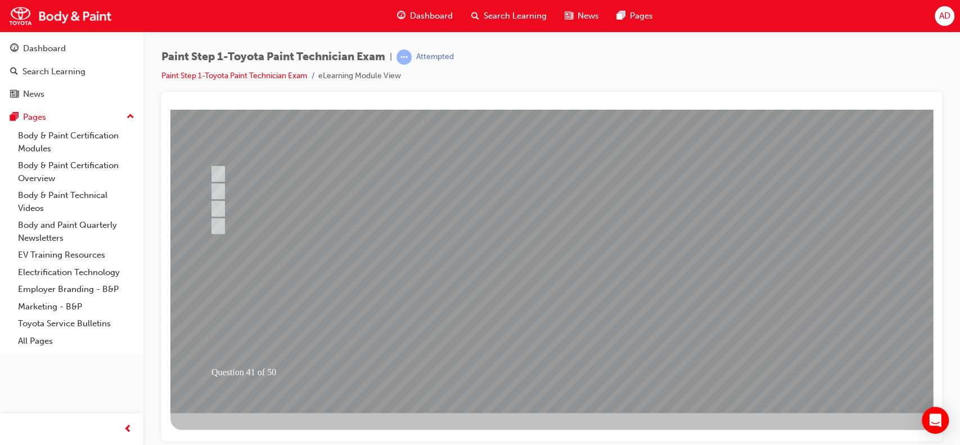
click at [581, 272] on div at bounding box center [552, 209] width 765 height 405
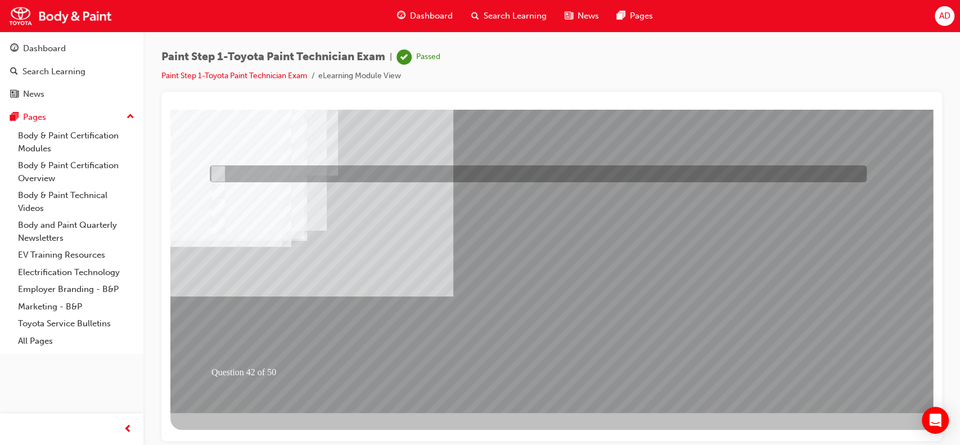
scroll to position [0, 0]
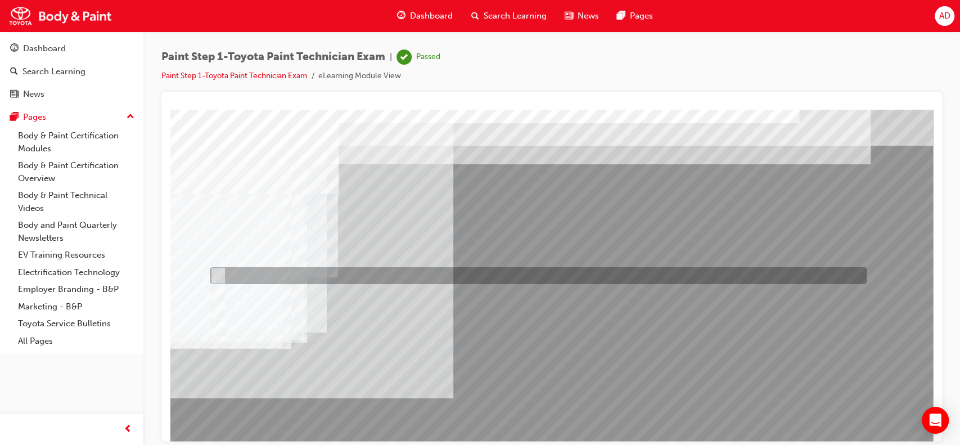
click at [251, 279] on div at bounding box center [535, 275] width 657 height 17
radio input "true"
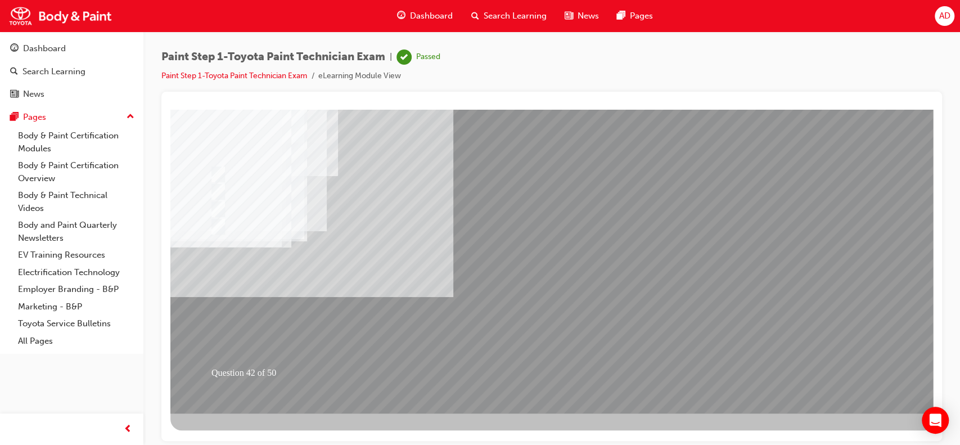
scroll to position [102, 0]
click at [562, 279] on div at bounding box center [552, 209] width 765 height 405
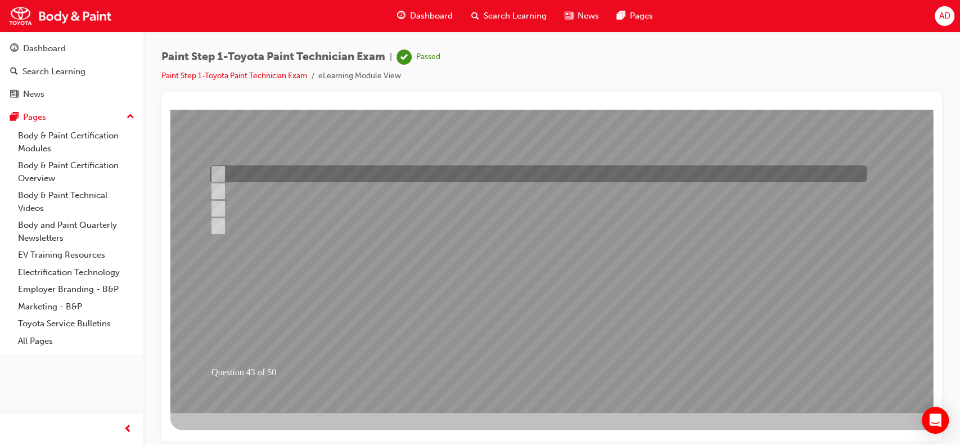
scroll to position [0, 0]
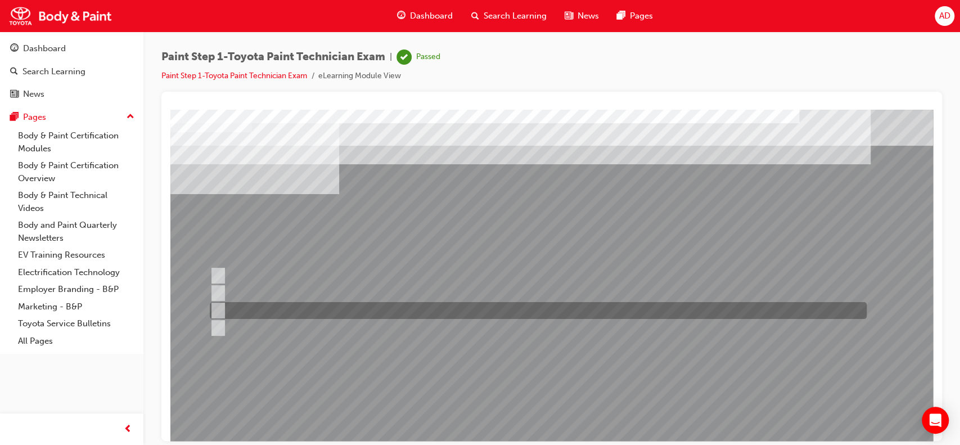
click at [299, 310] on div at bounding box center [535, 310] width 657 height 17
radio input "true"
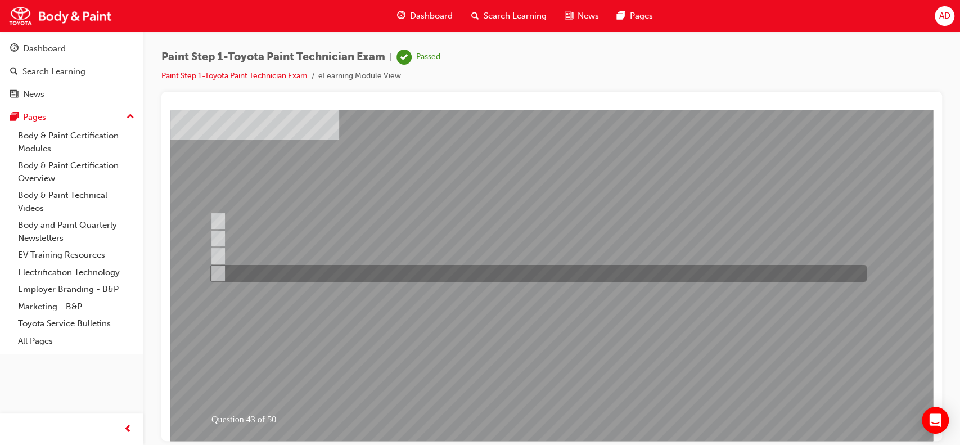
scroll to position [58, 0]
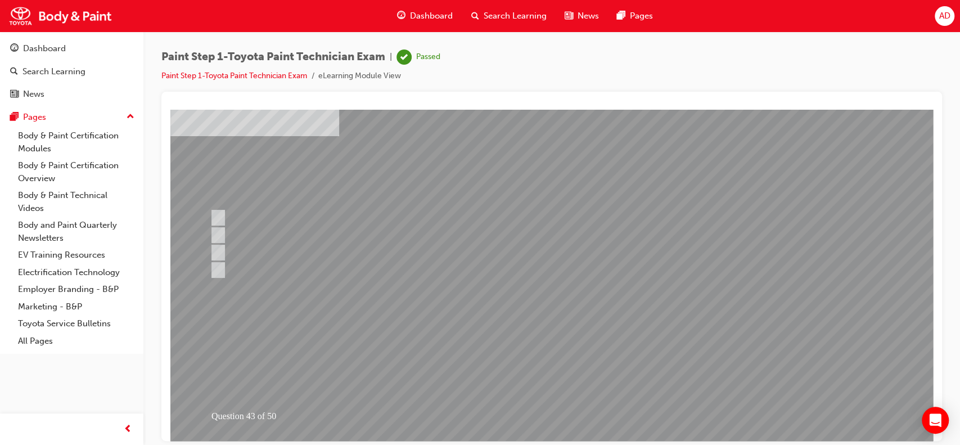
click at [599, 297] on div at bounding box center [552, 253] width 765 height 405
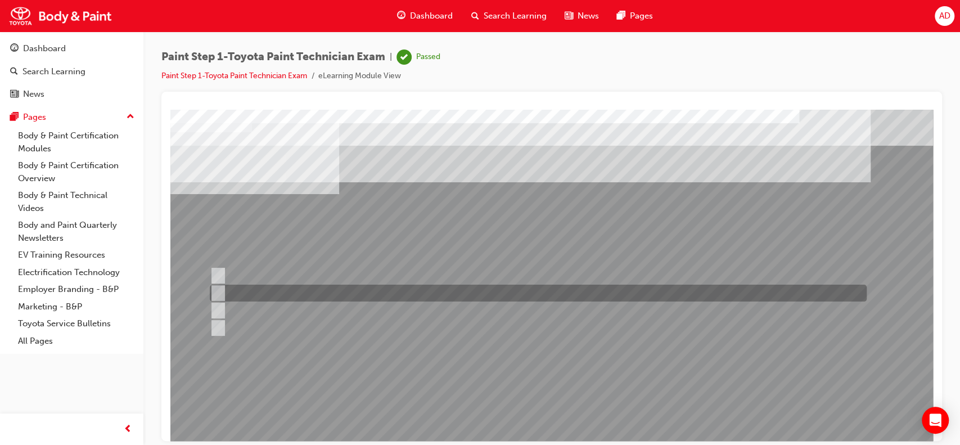
scroll to position [0, 0]
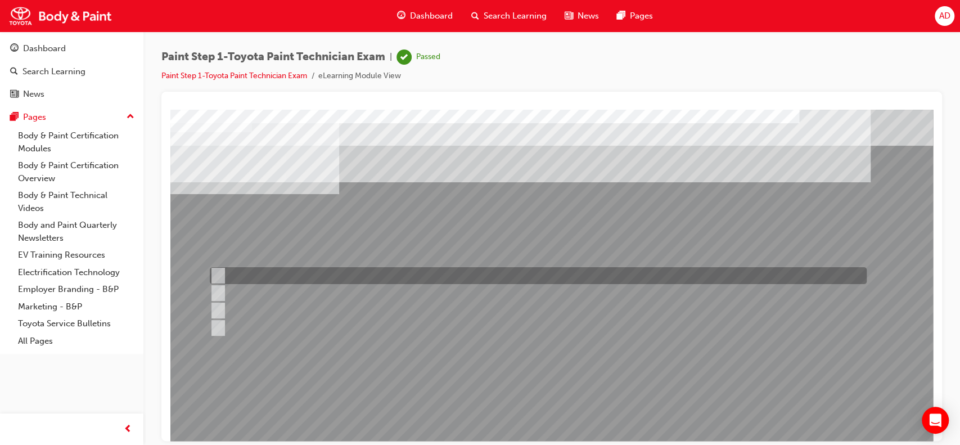
click at [258, 272] on div at bounding box center [535, 275] width 657 height 17
radio input "true"
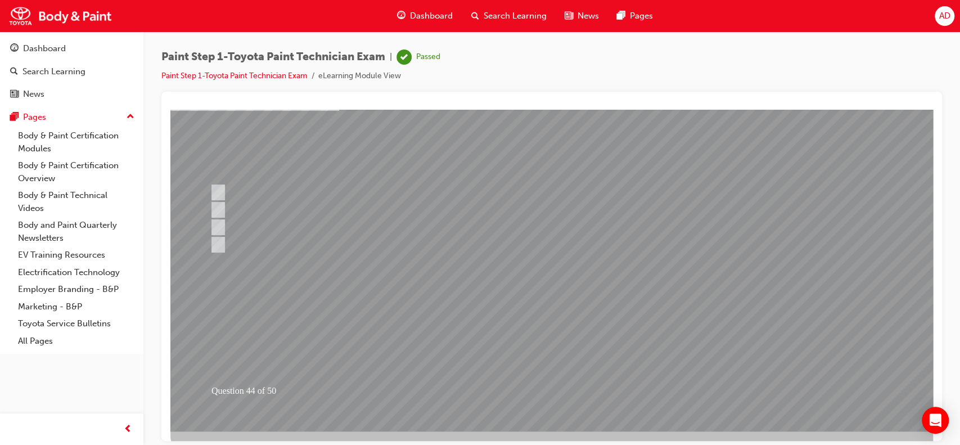
scroll to position [92, 0]
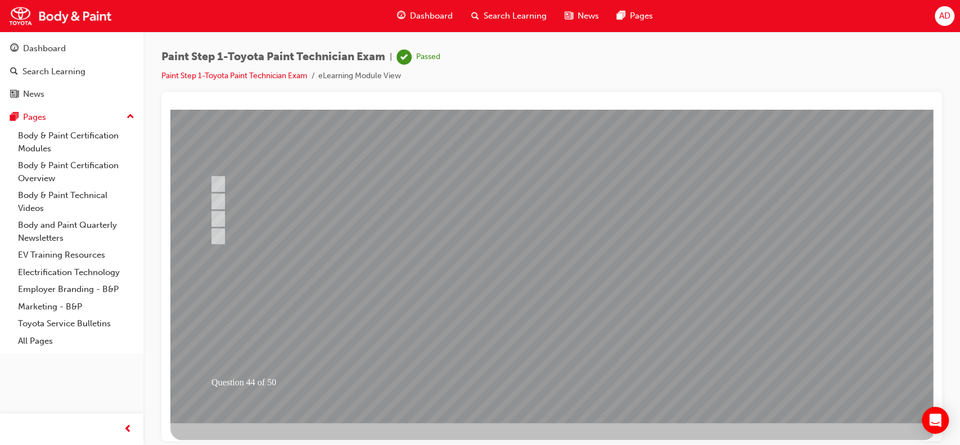
click at [549, 303] on div at bounding box center [552, 219] width 765 height 405
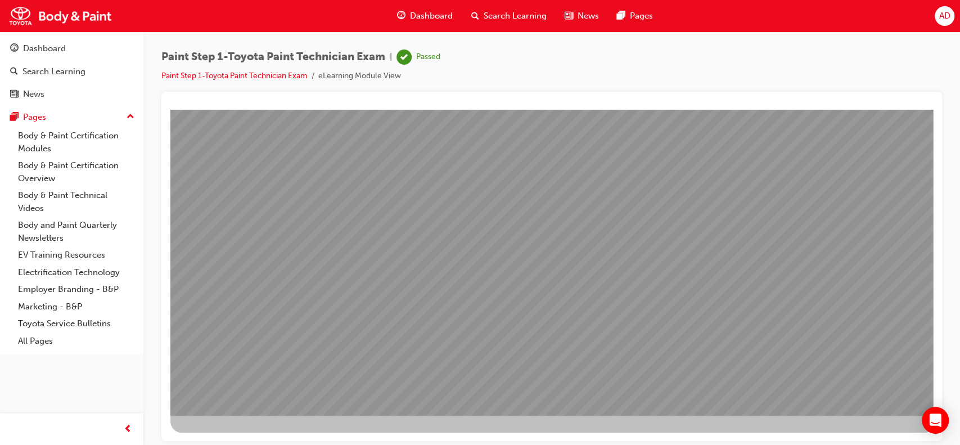
scroll to position [102, 0]
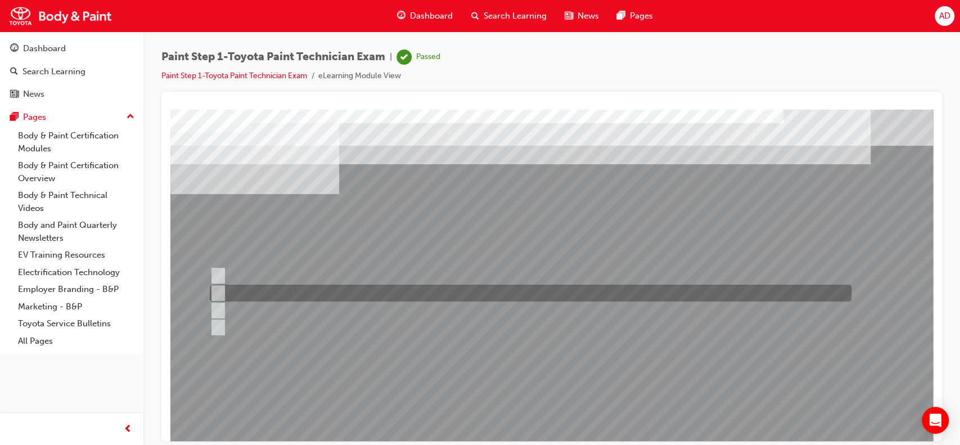
click at [266, 289] on div at bounding box center [528, 293] width 642 height 17
radio input "true"
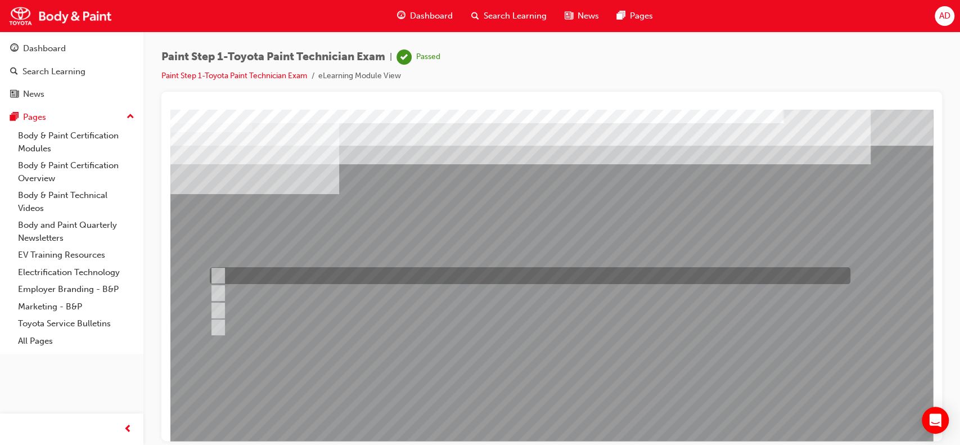
scroll to position [102, 0]
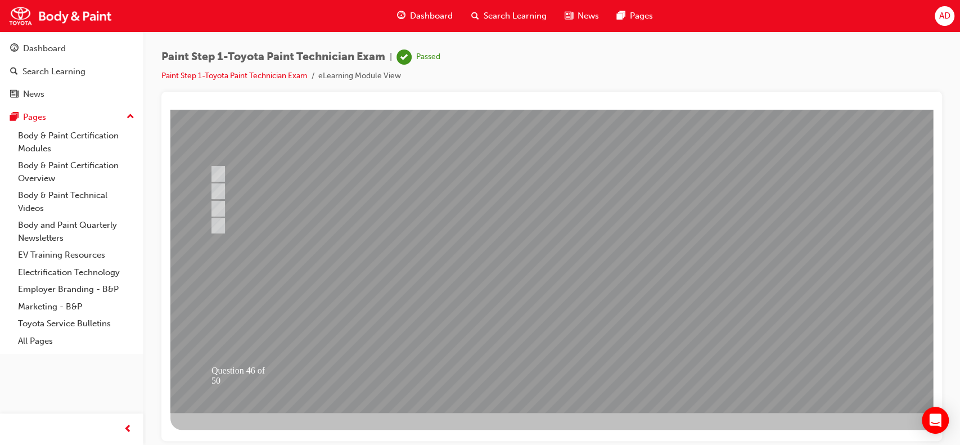
click at [595, 251] on div at bounding box center [552, 209] width 765 height 405
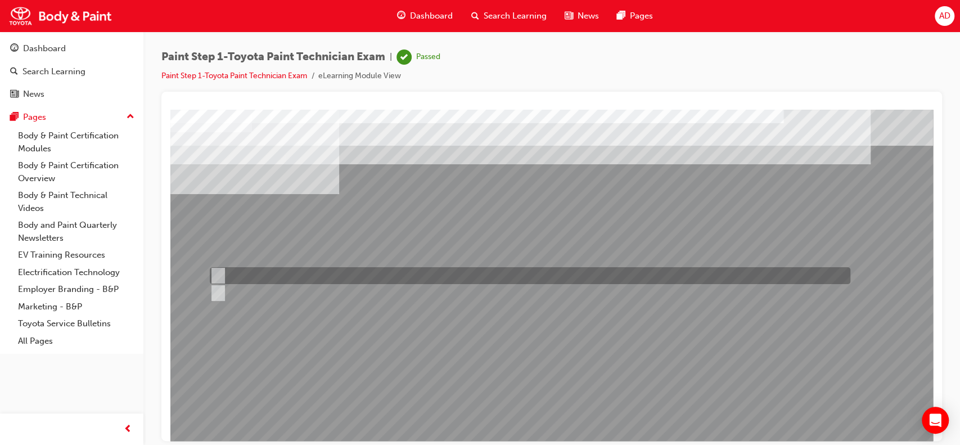
click at [216, 275] on input "True" at bounding box center [216, 276] width 12 height 12
radio input "true"
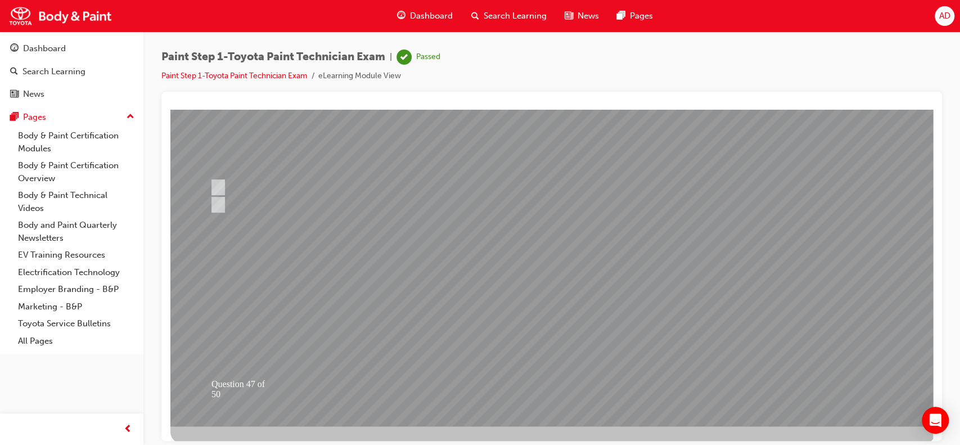
scroll to position [93, 0]
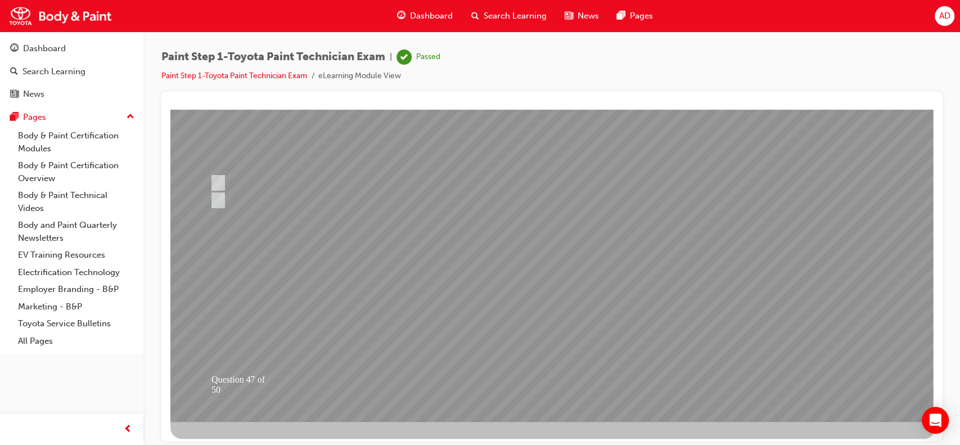
click at [525, 275] on div at bounding box center [552, 218] width 765 height 405
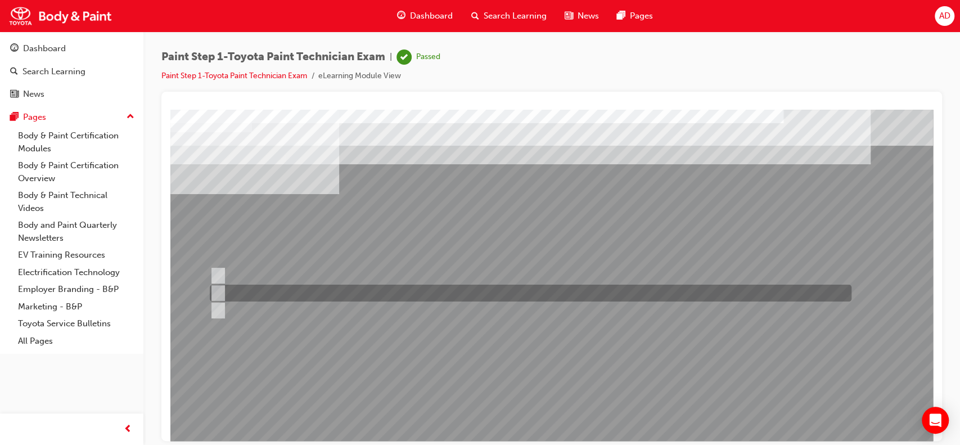
click at [257, 289] on div at bounding box center [528, 293] width 642 height 17
radio input "true"
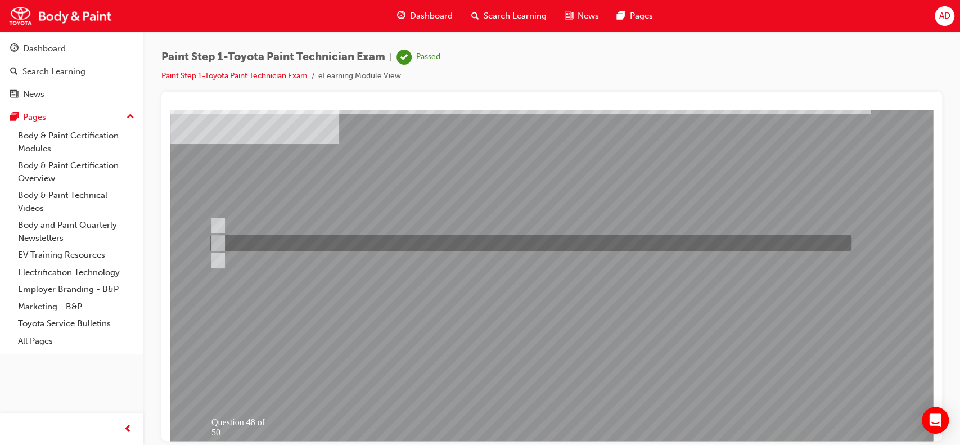
scroll to position [59, 0]
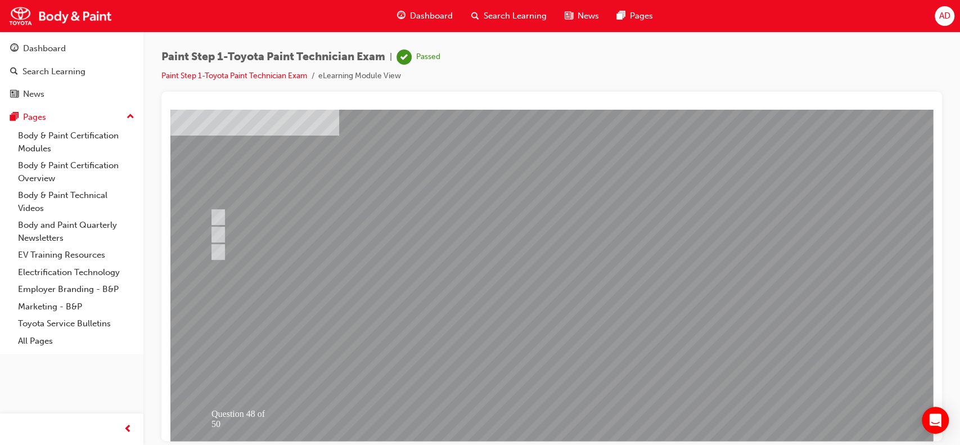
click at [533, 282] on div at bounding box center [552, 253] width 765 height 405
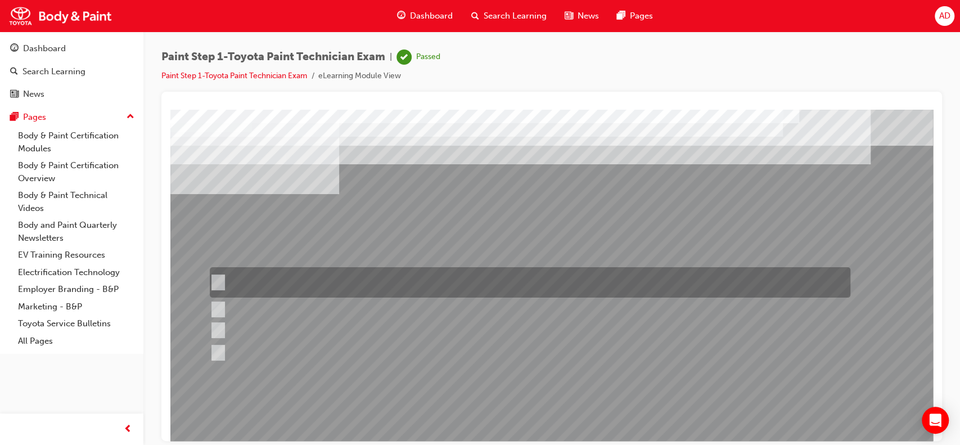
scroll to position [23, 0]
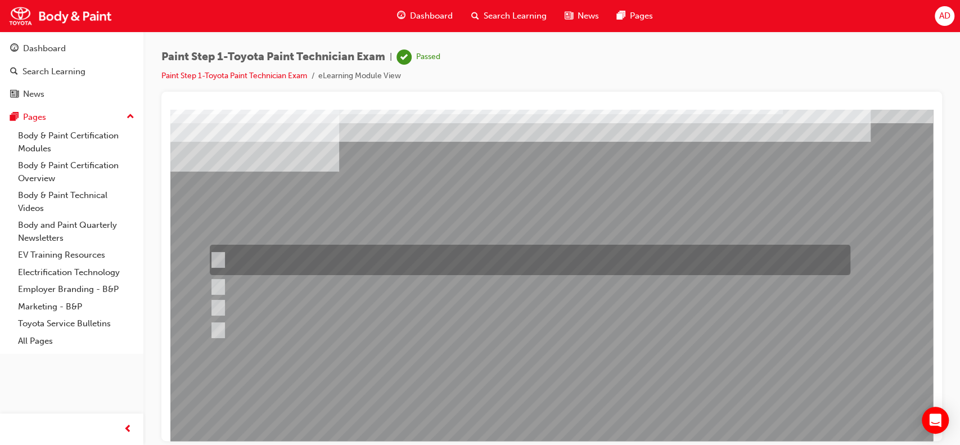
click at [270, 250] on div at bounding box center [527, 260] width 641 height 30
radio input "true"
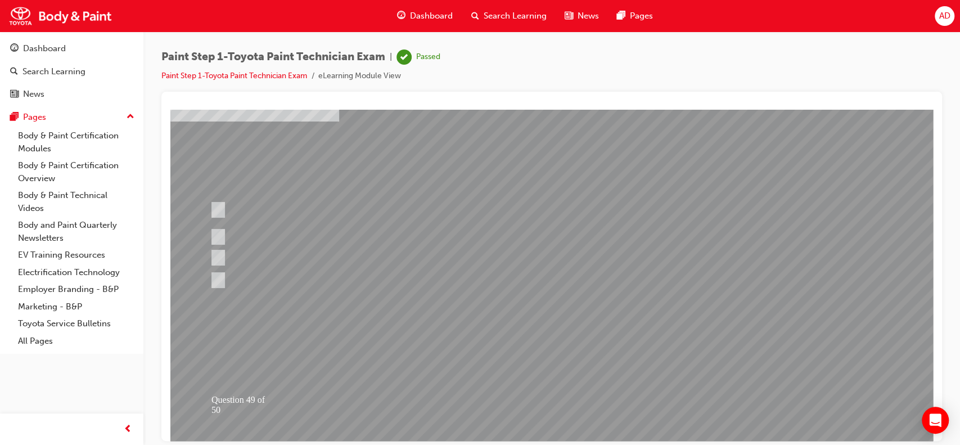
scroll to position [84, 0]
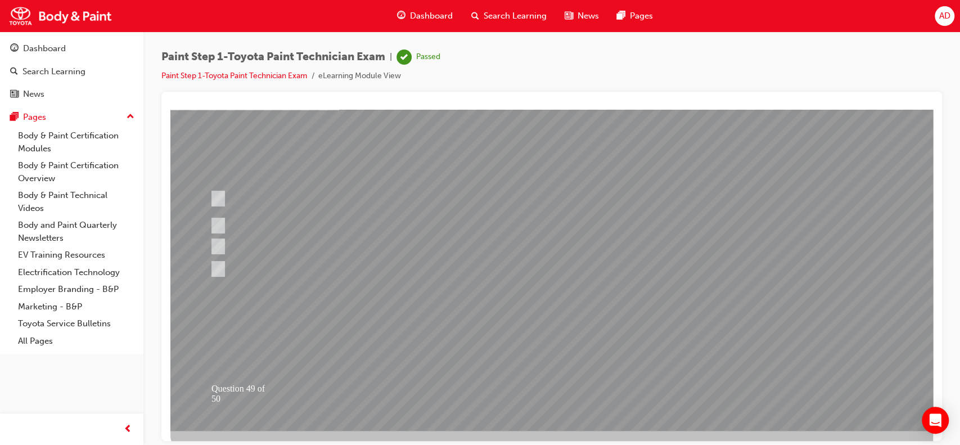
click at [623, 293] on div at bounding box center [552, 227] width 765 height 405
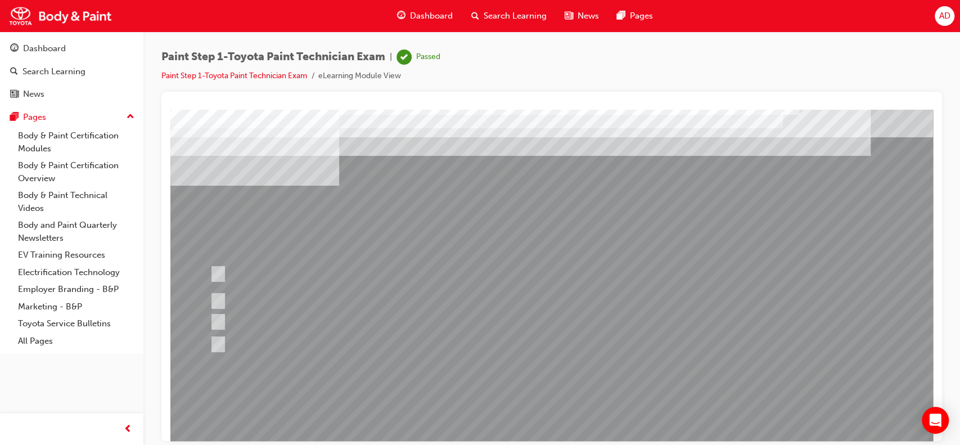
scroll to position [0, 0]
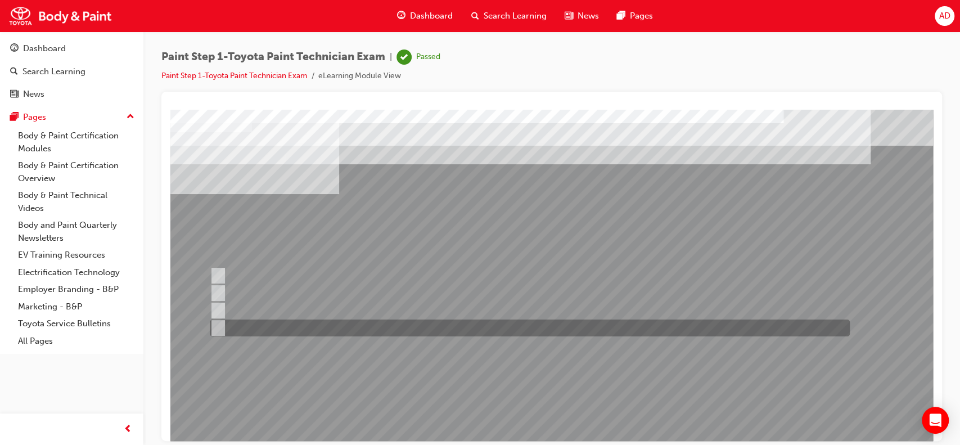
click at [332, 327] on div at bounding box center [527, 328] width 640 height 17
radio input "true"
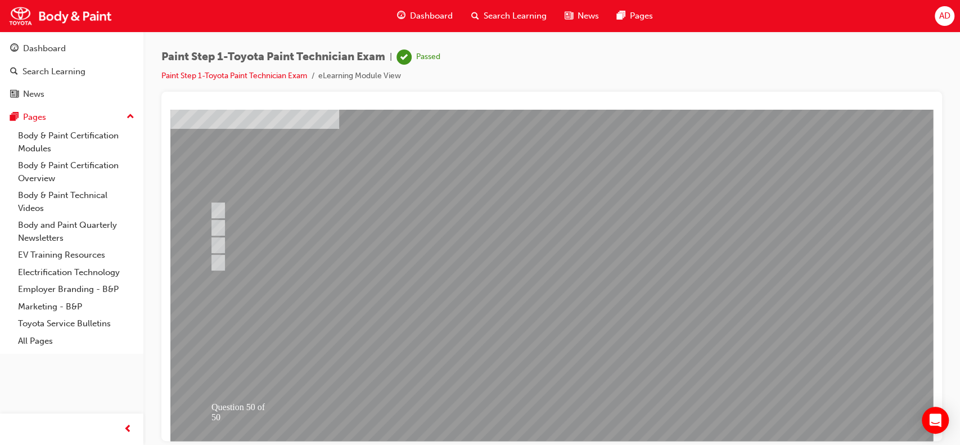
scroll to position [70, 0]
click at [721, 250] on div at bounding box center [552, 241] width 765 height 405
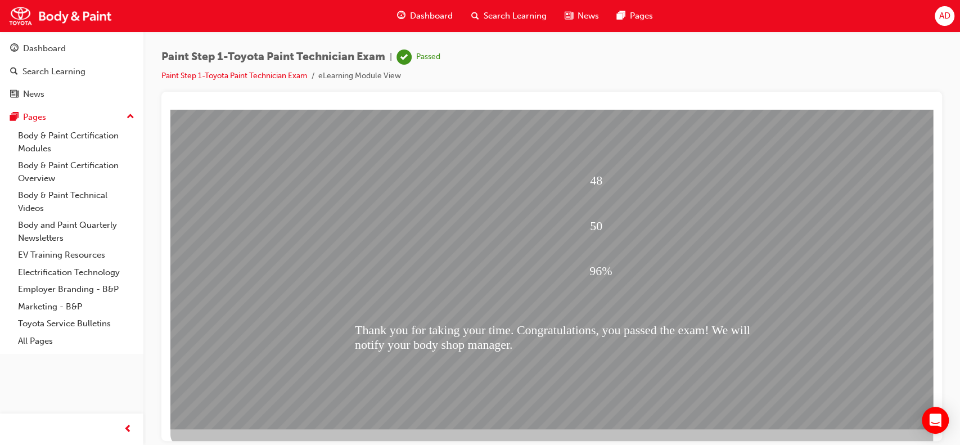
scroll to position [102, 0]
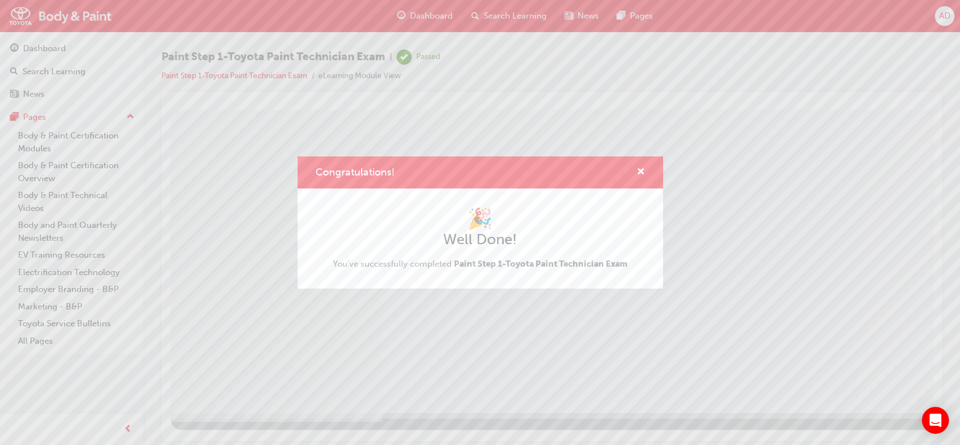
click at [702, 206] on div "Congratulations! 🎉 Well Done! You've successfully completed Paint Step 1-Toyota…" at bounding box center [480, 222] width 960 height 445
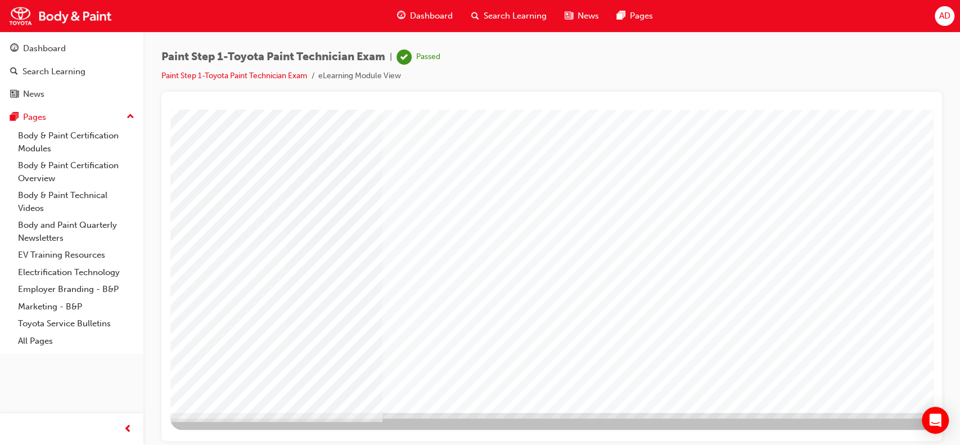
click at [418, 12] on span "Dashboard" at bounding box center [431, 16] width 43 height 13
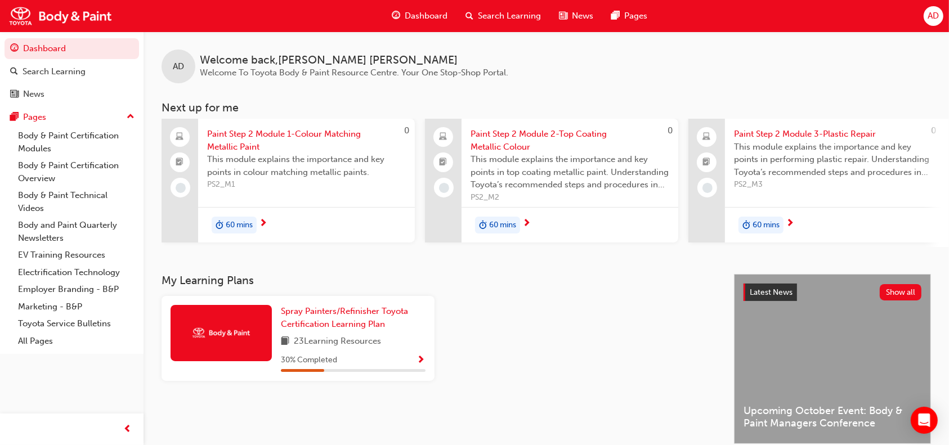
click at [436, 9] on div "Dashboard" at bounding box center [420, 16] width 74 height 23
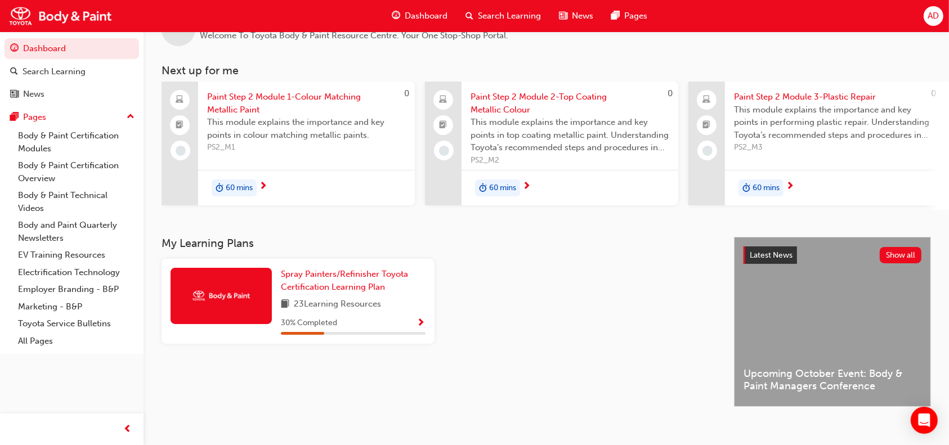
scroll to position [49, 0]
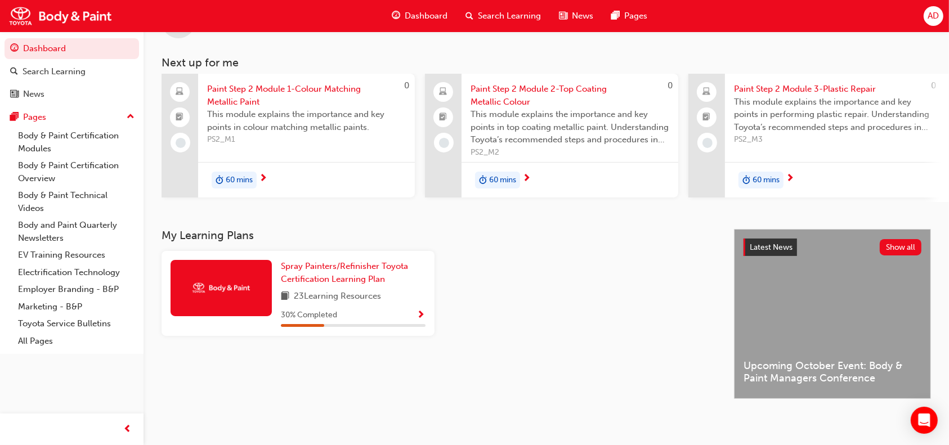
click at [423, 316] on span "Show Progress" at bounding box center [421, 316] width 8 height 10
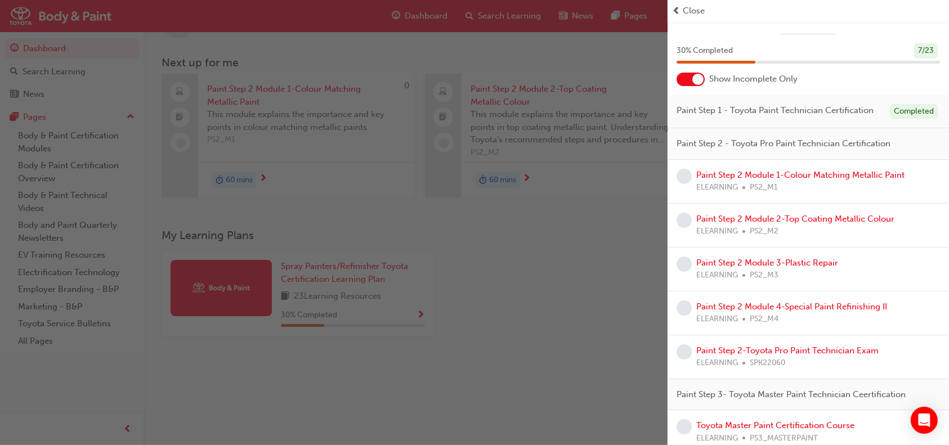
scroll to position [0, 0]
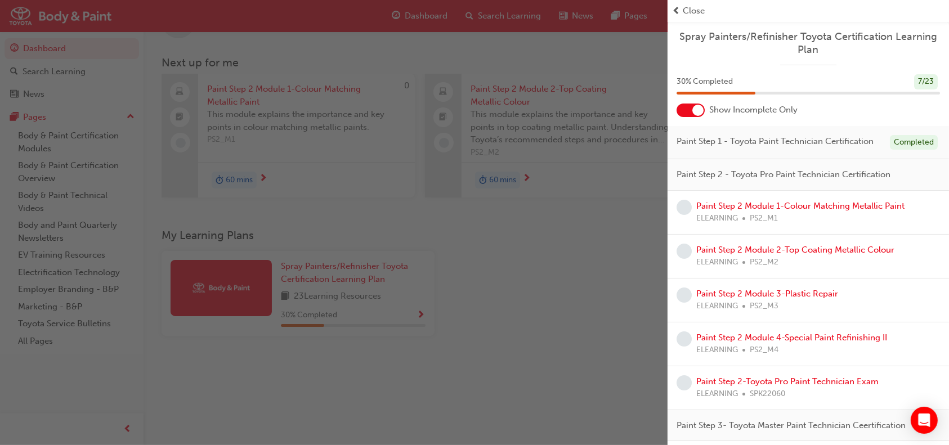
click at [697, 110] on div at bounding box center [697, 110] width 11 height 11
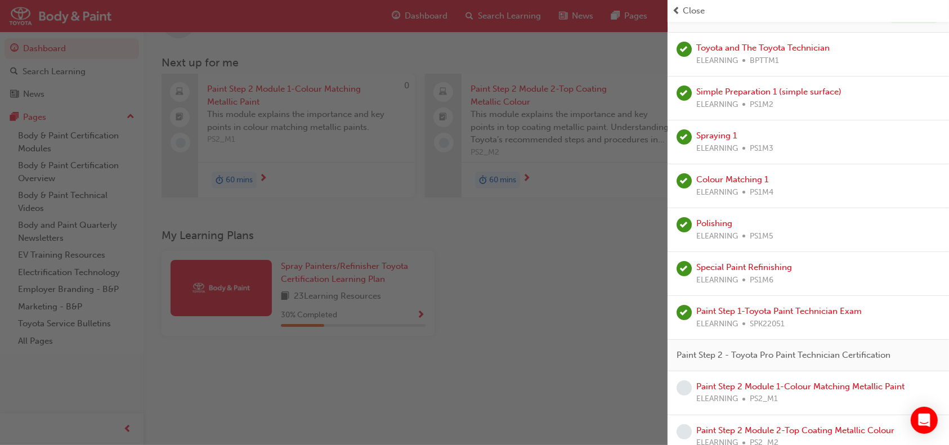
scroll to position [127, 0]
click at [810, 316] on link "Paint Step 1-Toyota Paint Technician Exam" at bounding box center [778, 311] width 165 height 10
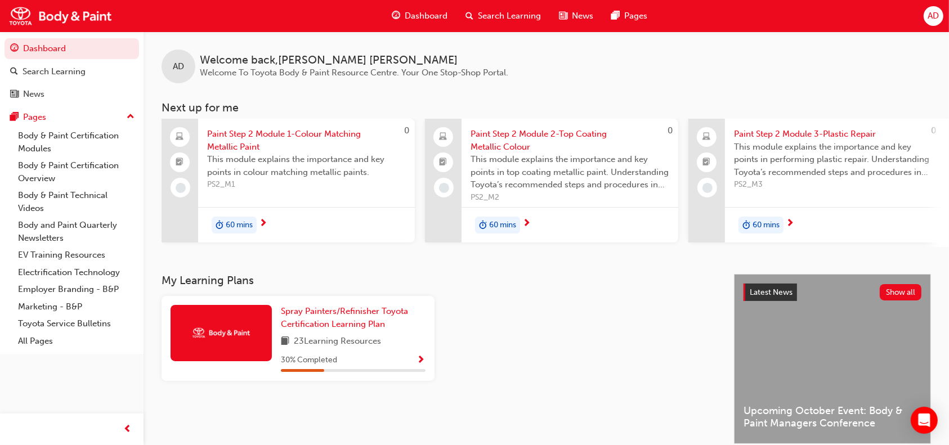
scroll to position [49, 0]
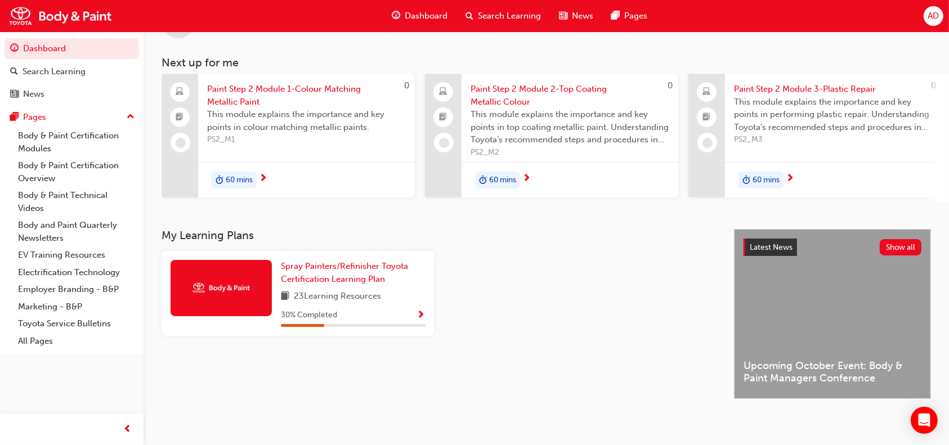
click at [423, 315] on span "Show Progress" at bounding box center [421, 316] width 8 height 10
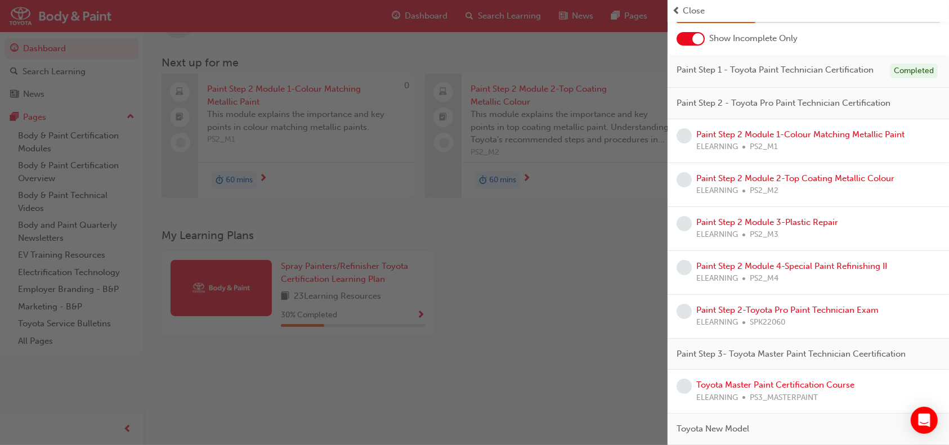
scroll to position [72, 0]
click at [796, 315] on link "Paint Step 2-Toyota Pro Paint Technician Exam" at bounding box center [787, 309] width 182 height 10
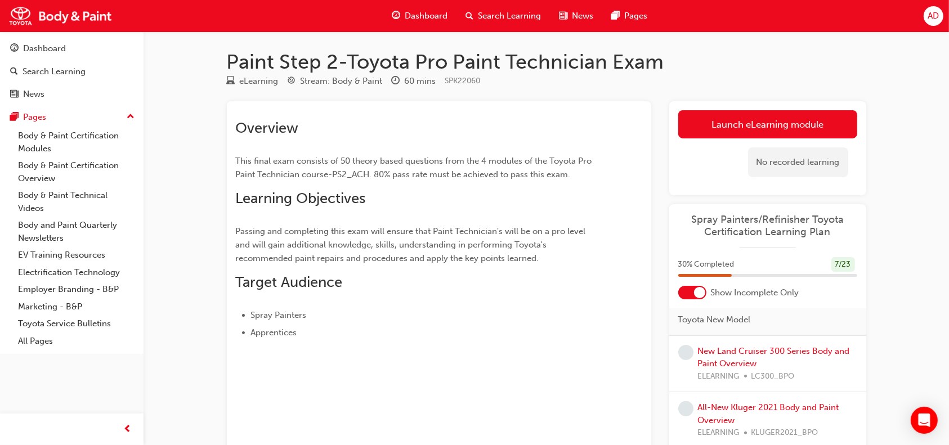
scroll to position [865, 0]
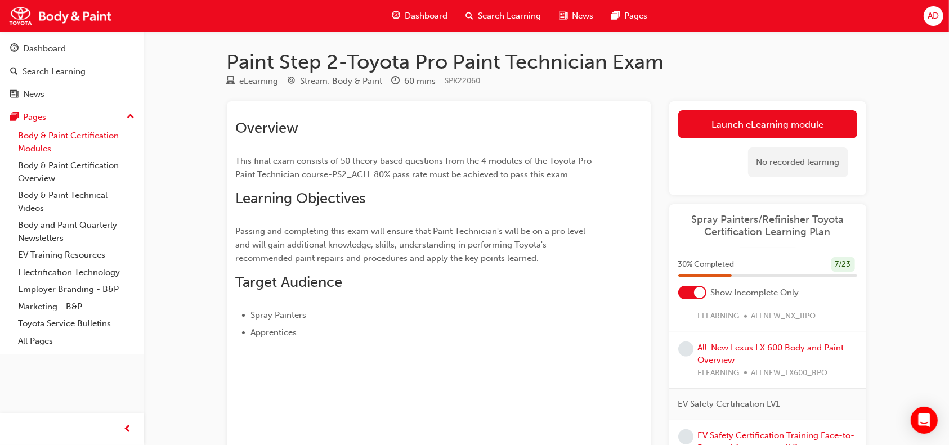
click at [79, 140] on link "Body & Paint Certification Modules" at bounding box center [76, 142] width 125 height 30
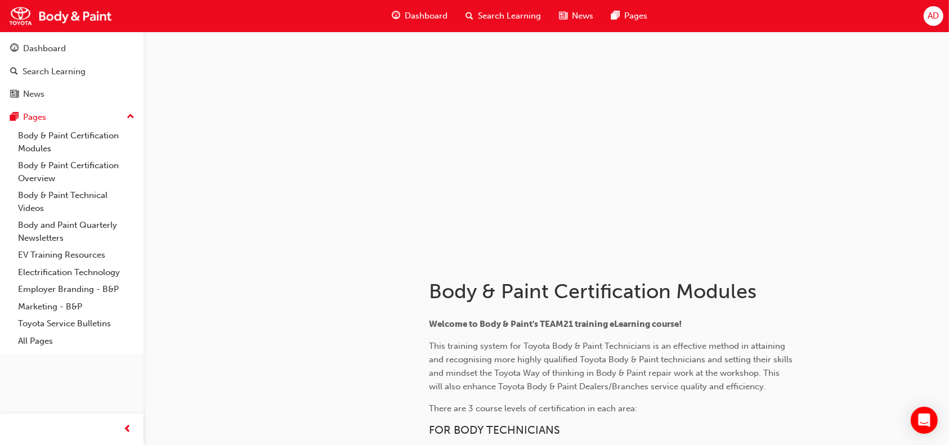
click at [437, 15] on span "Dashboard" at bounding box center [426, 16] width 43 height 13
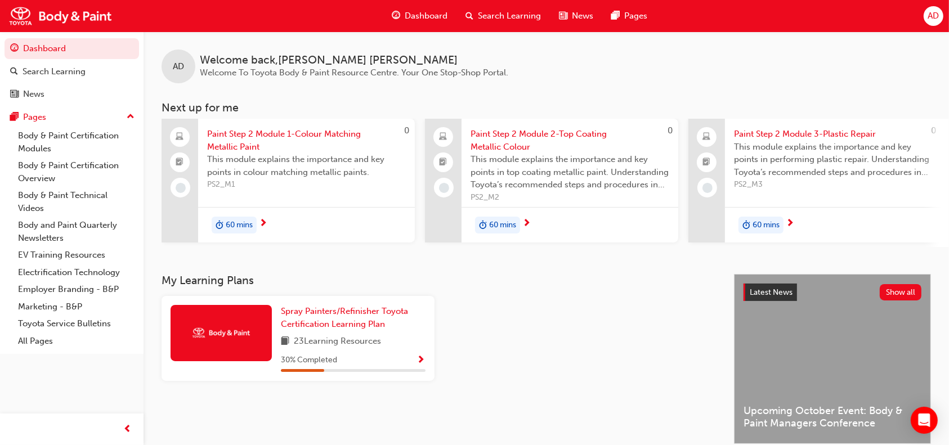
scroll to position [49, 0]
